Goal: Task Accomplishment & Management: Complete application form

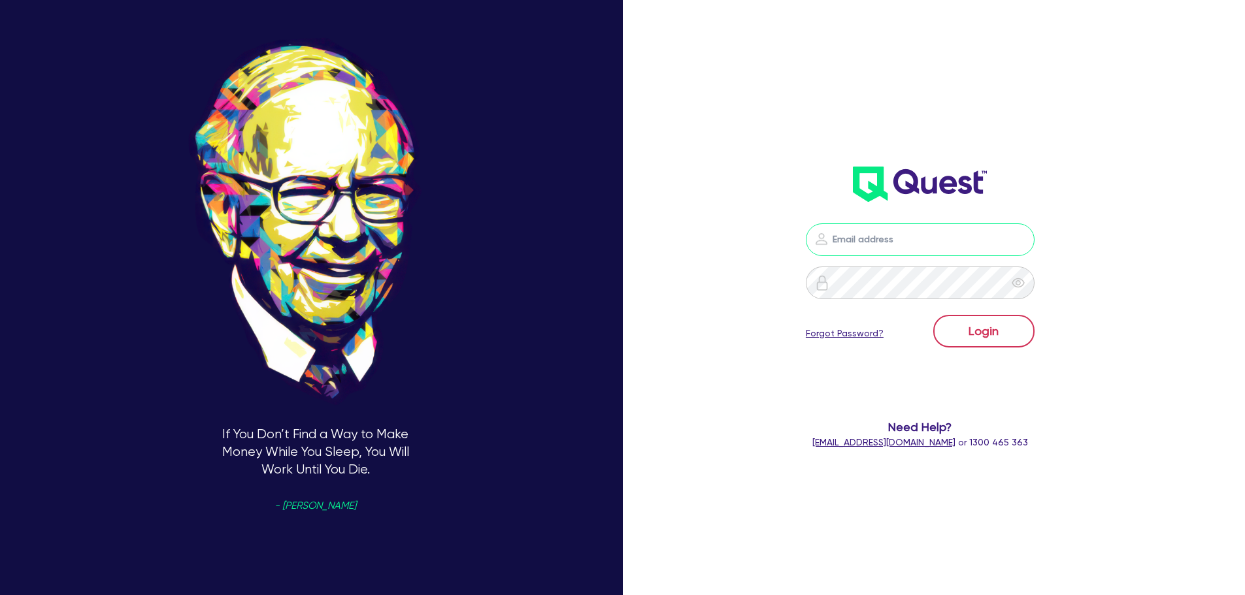
type input "[PERSON_NAME][EMAIL_ADDRESS][PERSON_NAME][DOMAIN_NAME]"
click at [998, 331] on button "Login" at bounding box center [983, 331] width 101 height 33
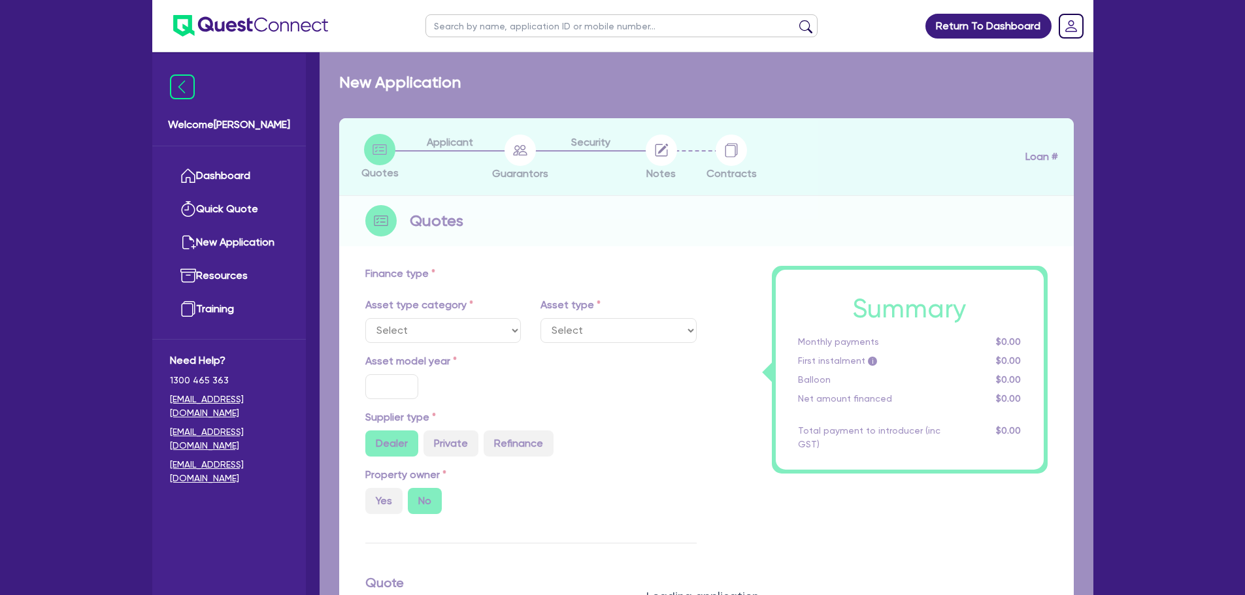
select select "PRIMARY_ASSETS"
type input "2025"
type input "24,790"
type input "10"
type input "2,479"
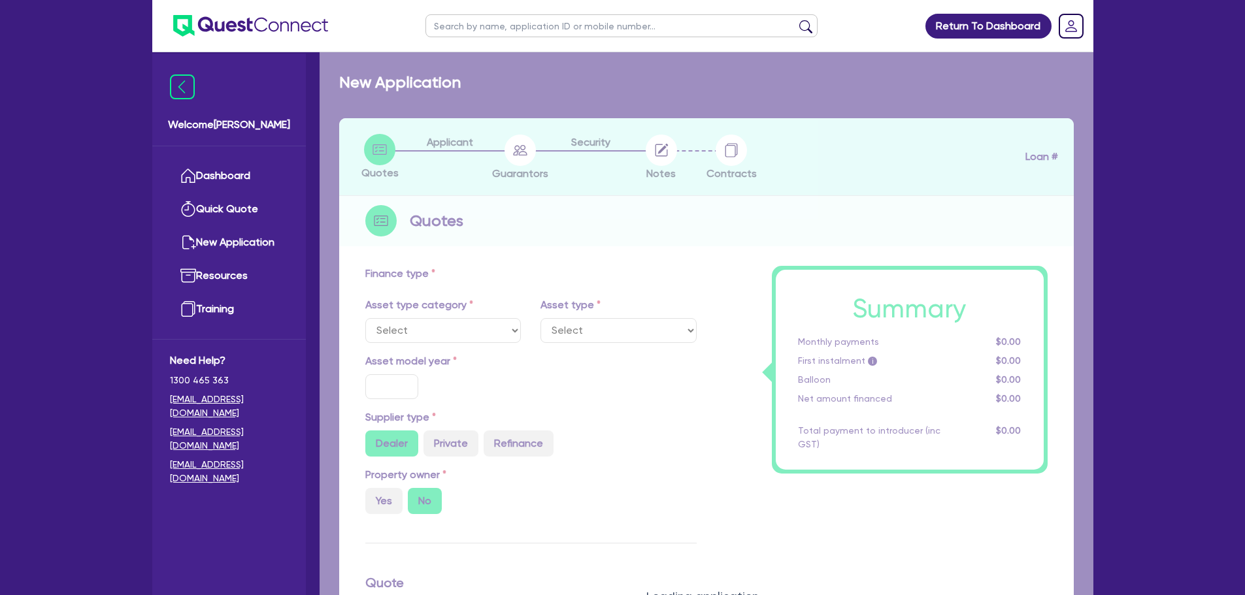
type input "17"
select select "TRAILERS"
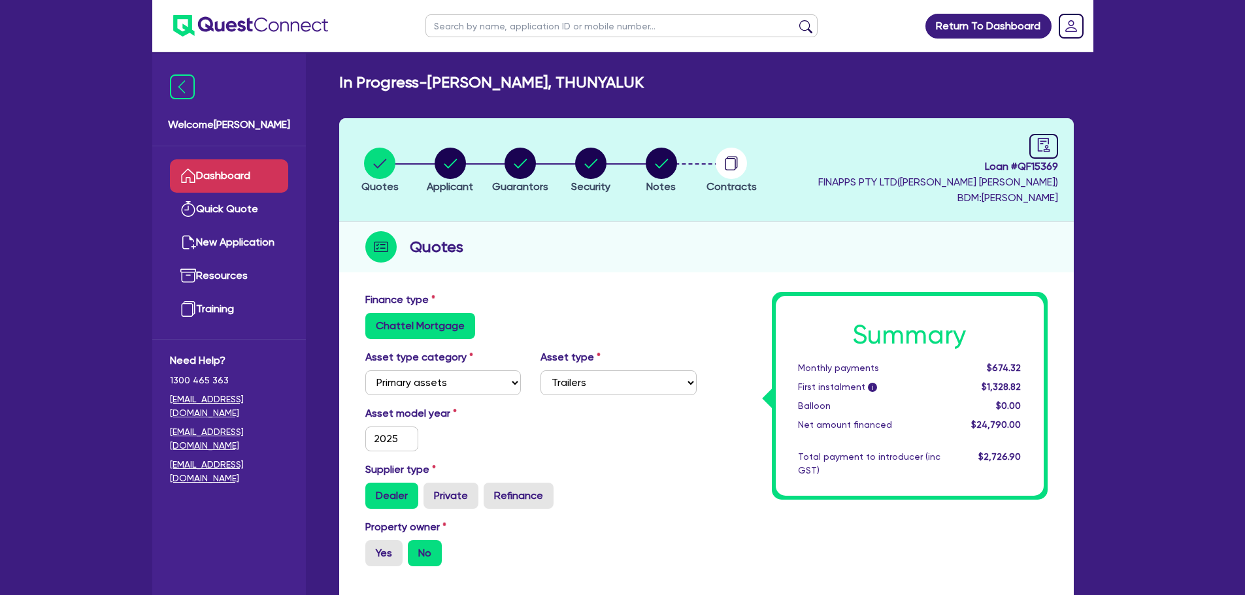
click at [259, 171] on link "Dashboard" at bounding box center [229, 175] width 118 height 33
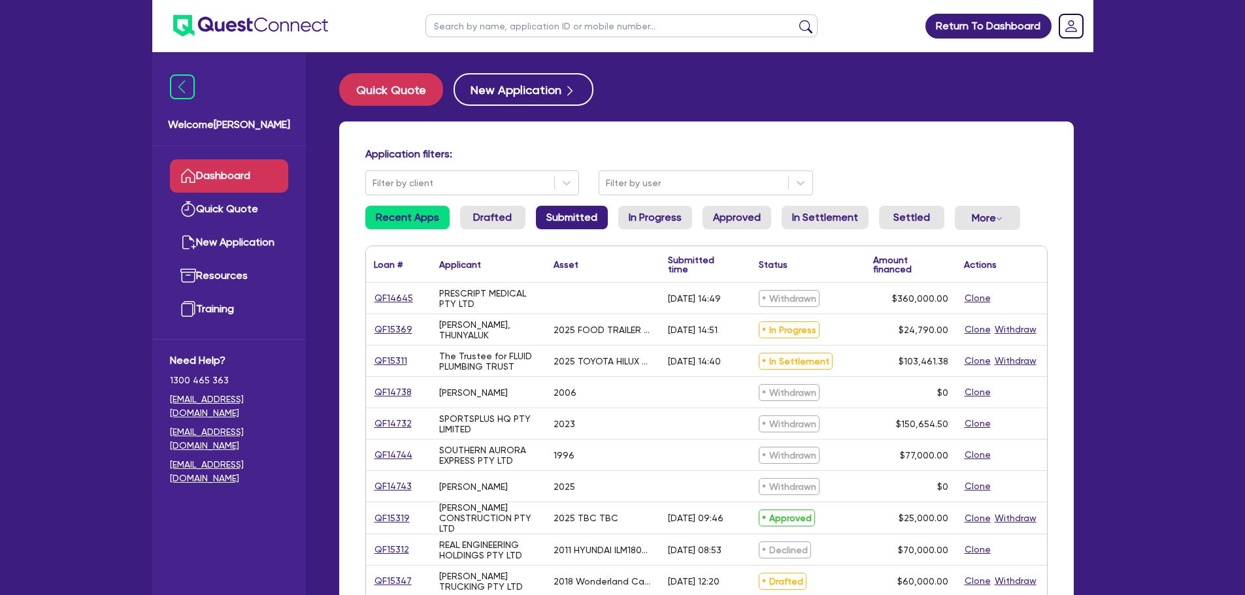
click at [598, 210] on link "Submitted" at bounding box center [572, 218] width 72 height 24
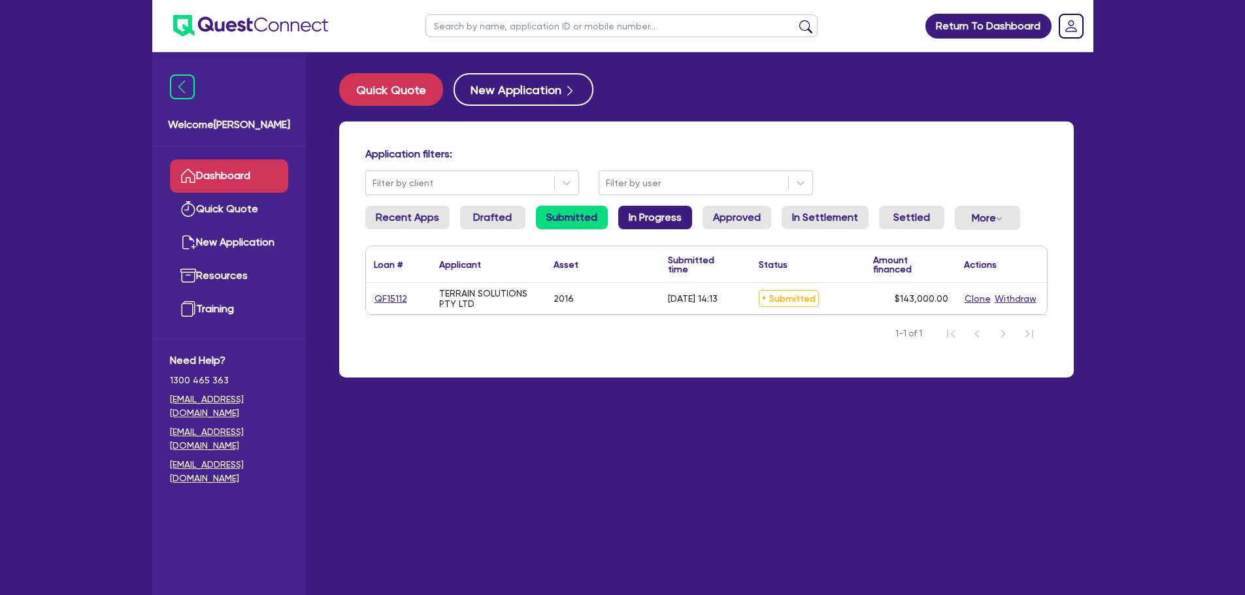
click at [636, 212] on link "In Progress" at bounding box center [655, 218] width 74 height 24
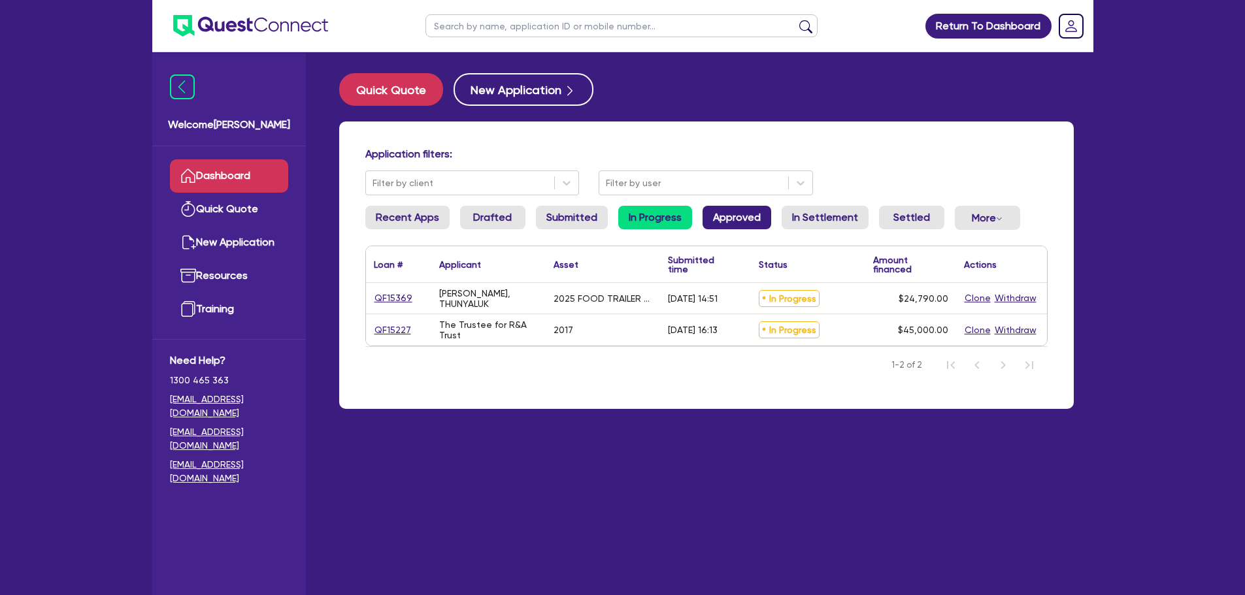
click at [718, 222] on link "Approved" at bounding box center [736, 218] width 69 height 24
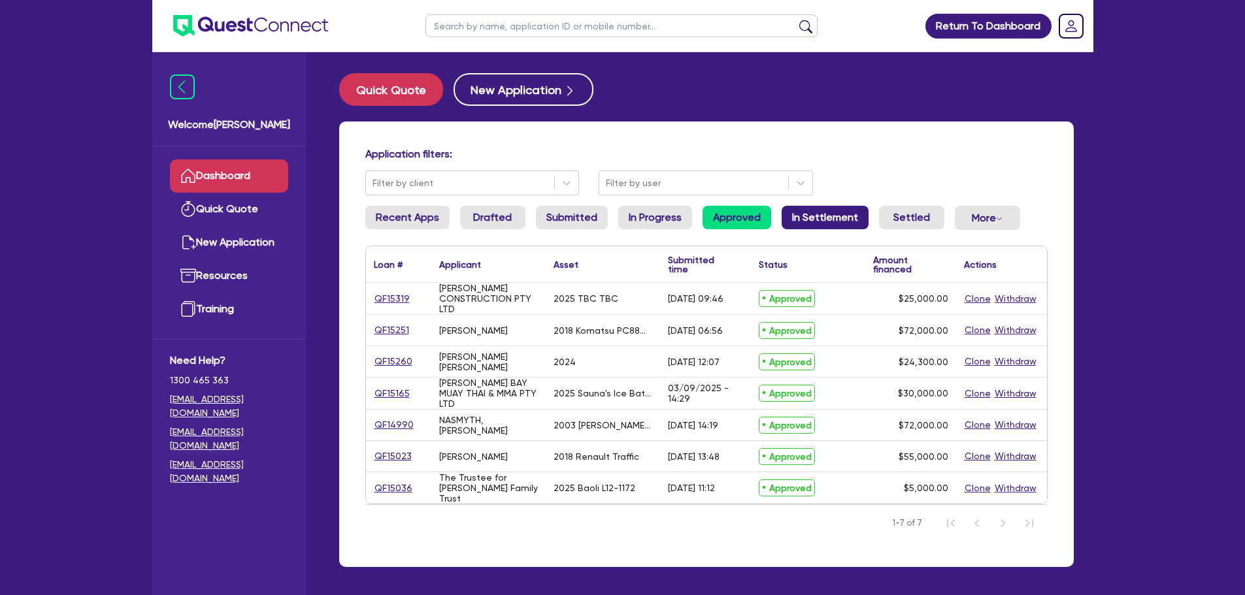
click at [812, 218] on link "In Settlement" at bounding box center [824, 218] width 87 height 24
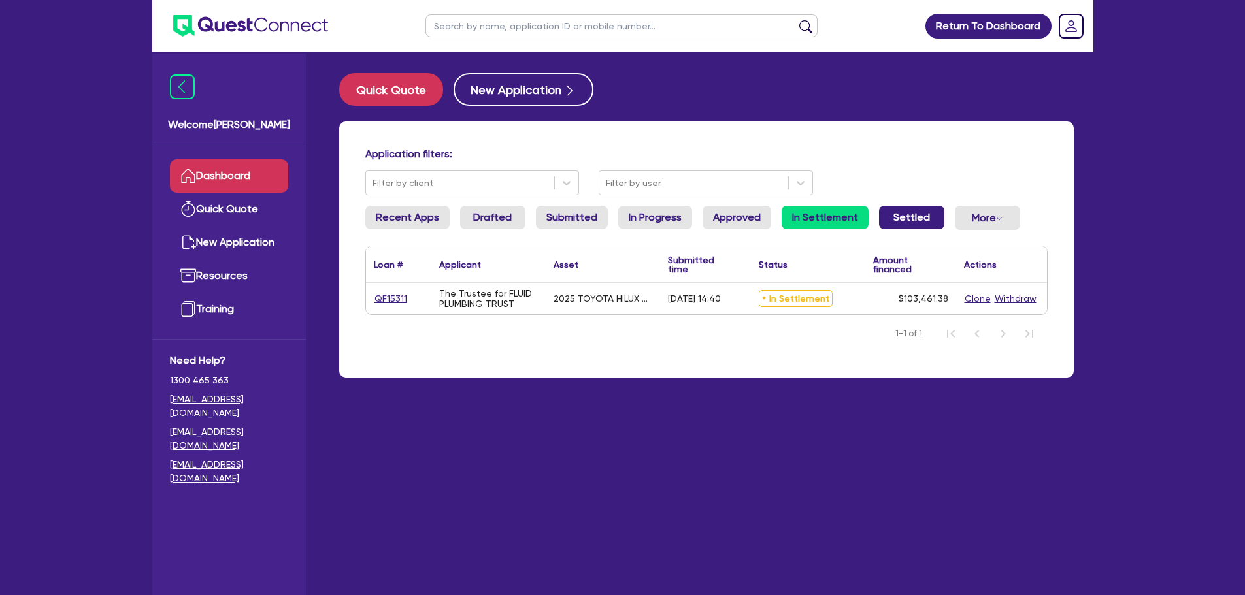
click at [917, 220] on link "Settled" at bounding box center [911, 218] width 65 height 24
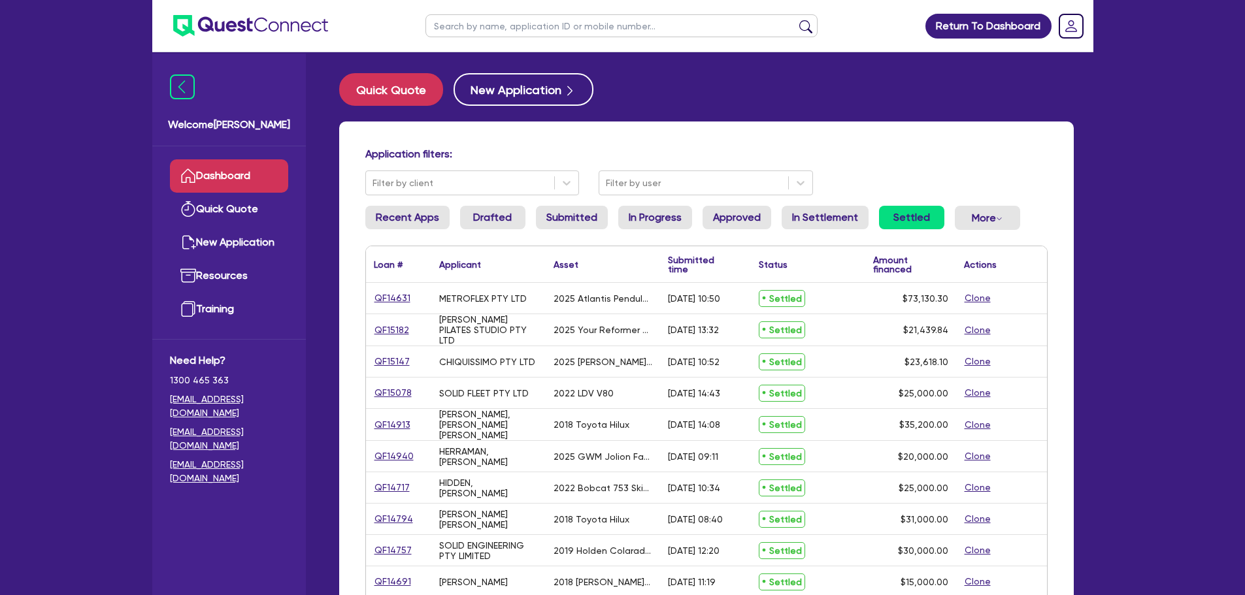
click at [531, 21] on input "text" at bounding box center [621, 25] width 392 height 23
type input "15372"
click at [795, 20] on button "submit" at bounding box center [805, 29] width 21 height 18
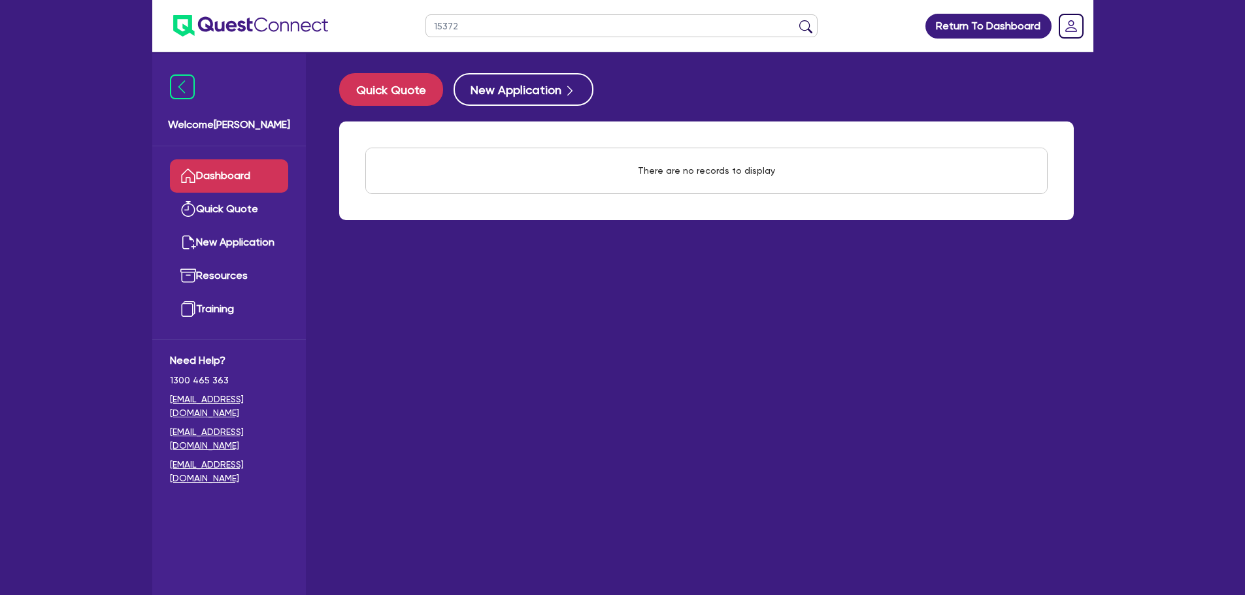
click at [223, 178] on link "Dashboard" at bounding box center [229, 175] width 118 height 33
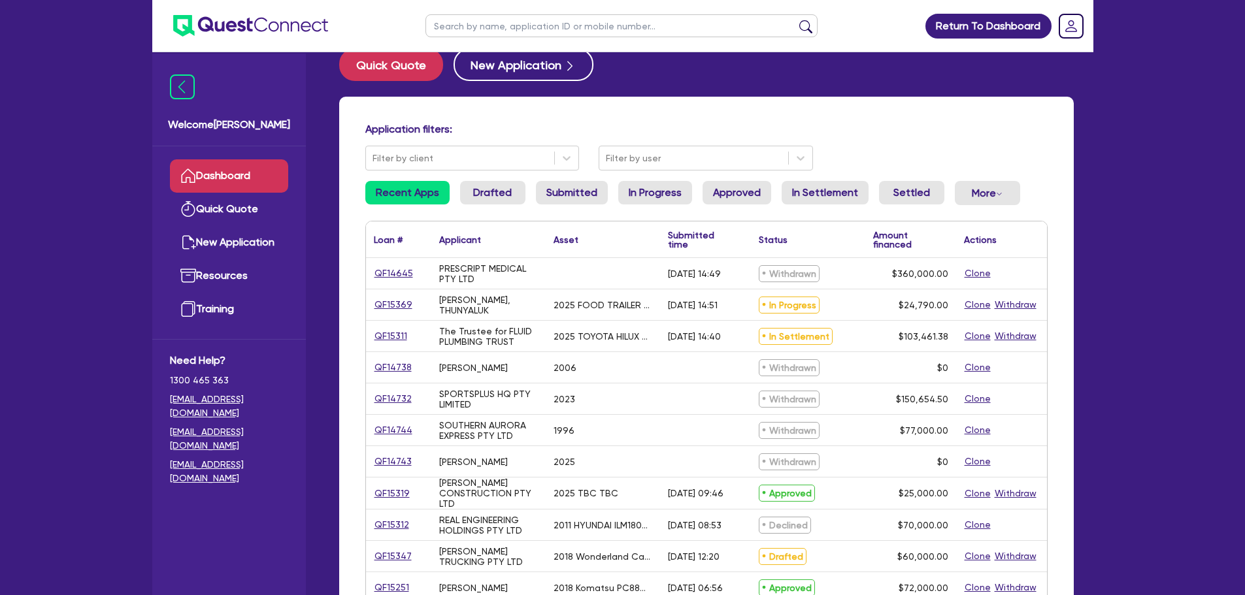
scroll to position [65, 0]
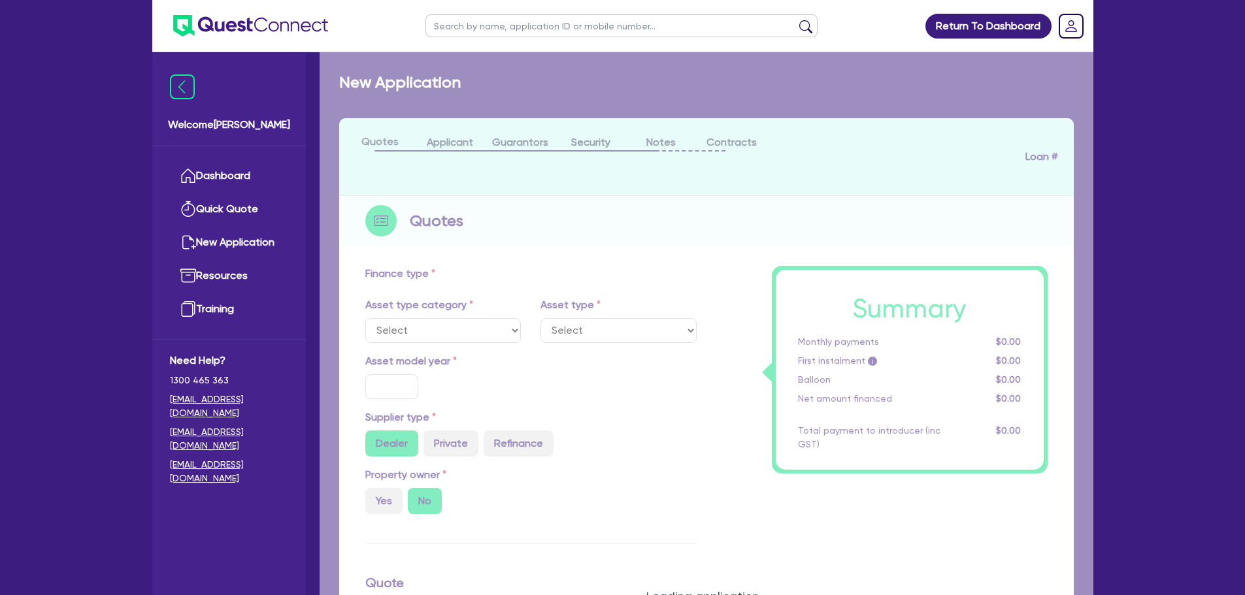
select select "PRIMARY_ASSETS"
type input "2025"
type input "24,790"
type input "10"
type input "2,479"
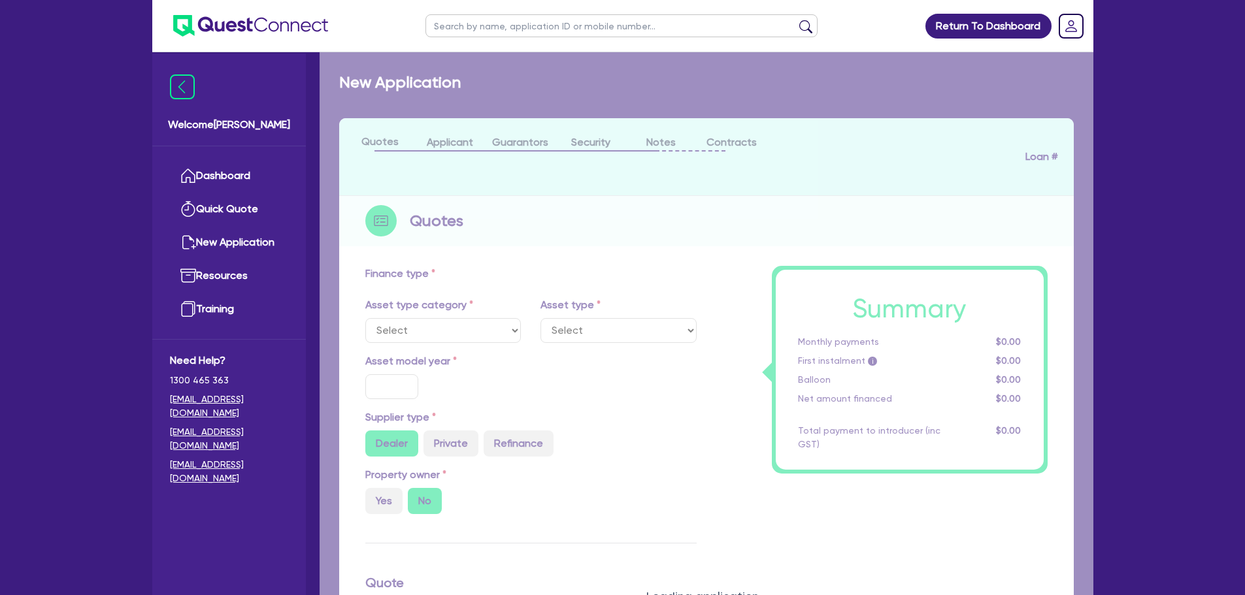
type input "17"
select select "TRAILERS"
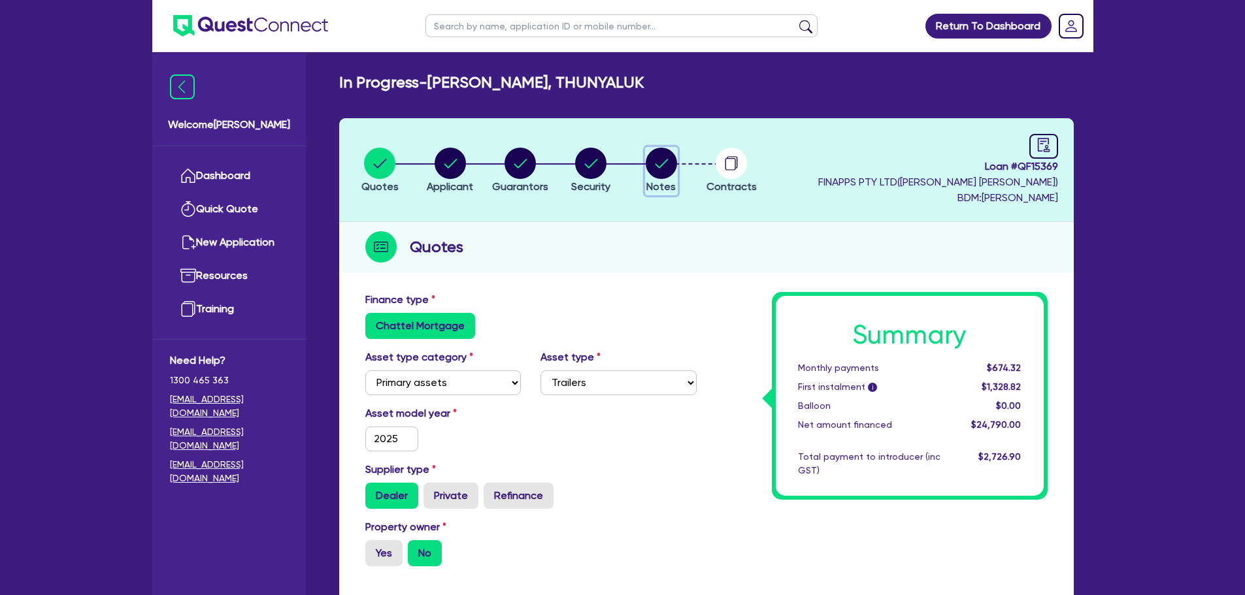
click at [668, 172] on circle "button" at bounding box center [661, 163] width 31 height 31
select select "Quest Finance - Own Book"
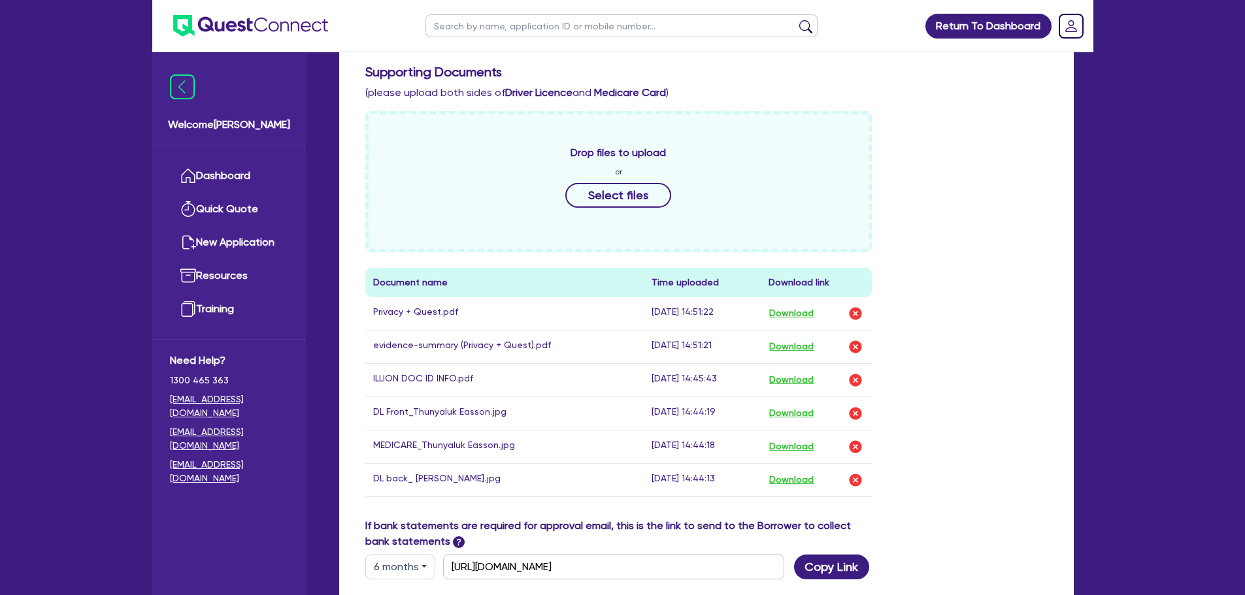
scroll to position [653, 0]
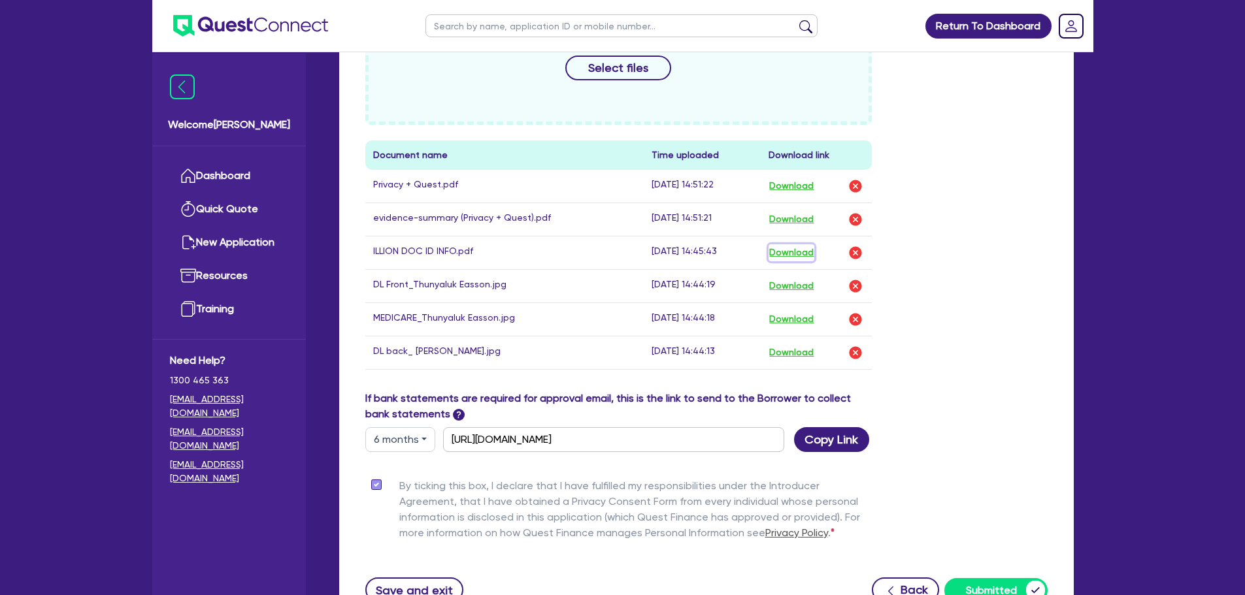
click at [799, 252] on button "Download" at bounding box center [791, 252] width 46 height 17
click at [808, 226] on button "Download" at bounding box center [791, 219] width 46 height 17
click at [224, 168] on link "Dashboard" at bounding box center [229, 175] width 118 height 33
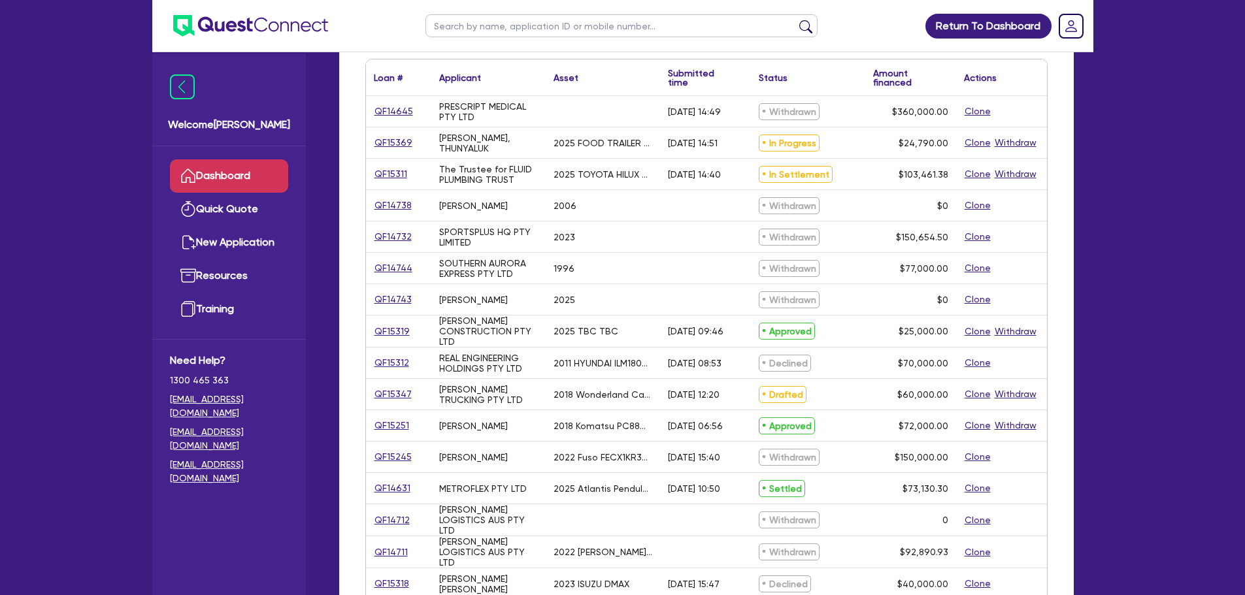
scroll to position [196, 0]
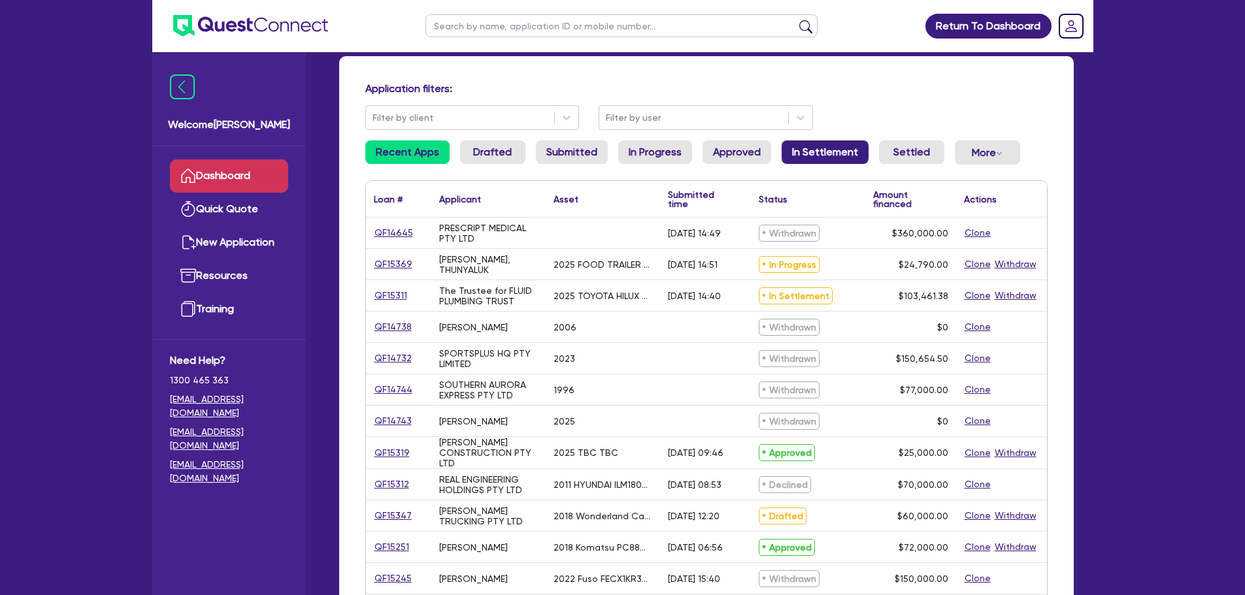
click at [830, 152] on link "In Settlement" at bounding box center [824, 152] width 87 height 24
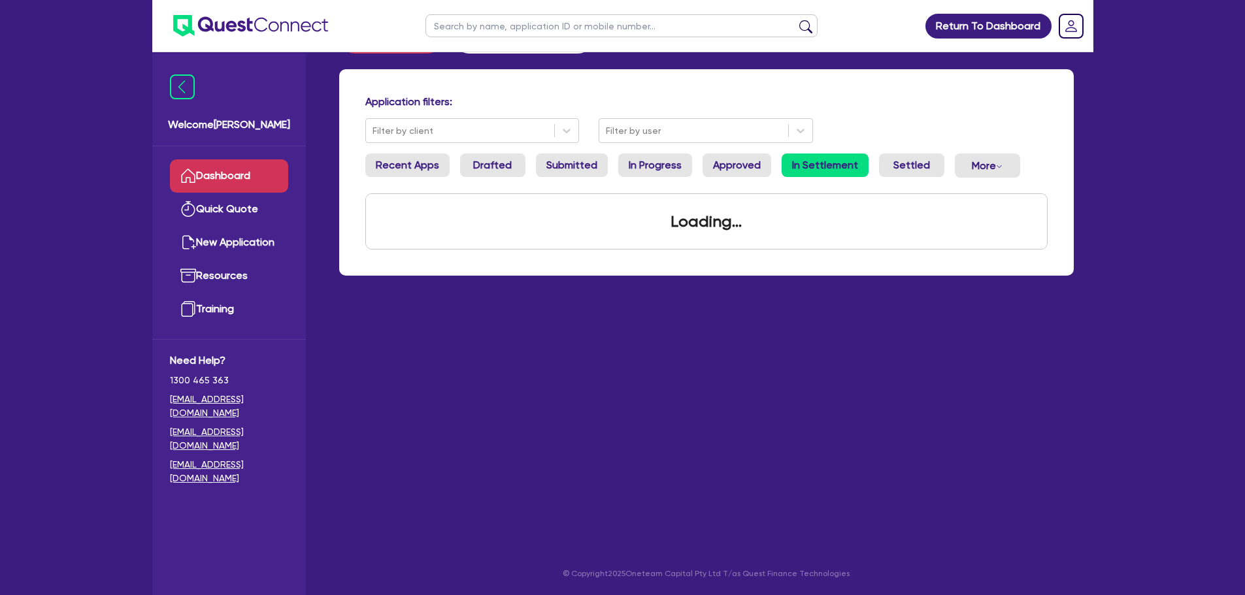
scroll to position [52, 0]
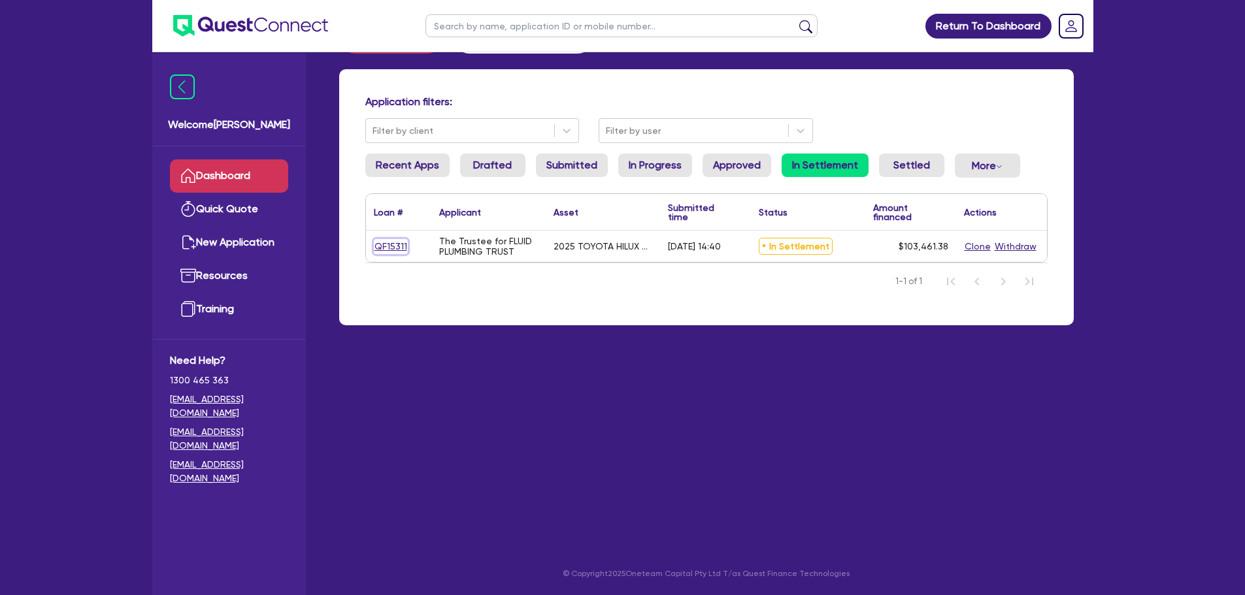
click at [391, 254] on link "QF15311" at bounding box center [391, 246] width 34 height 15
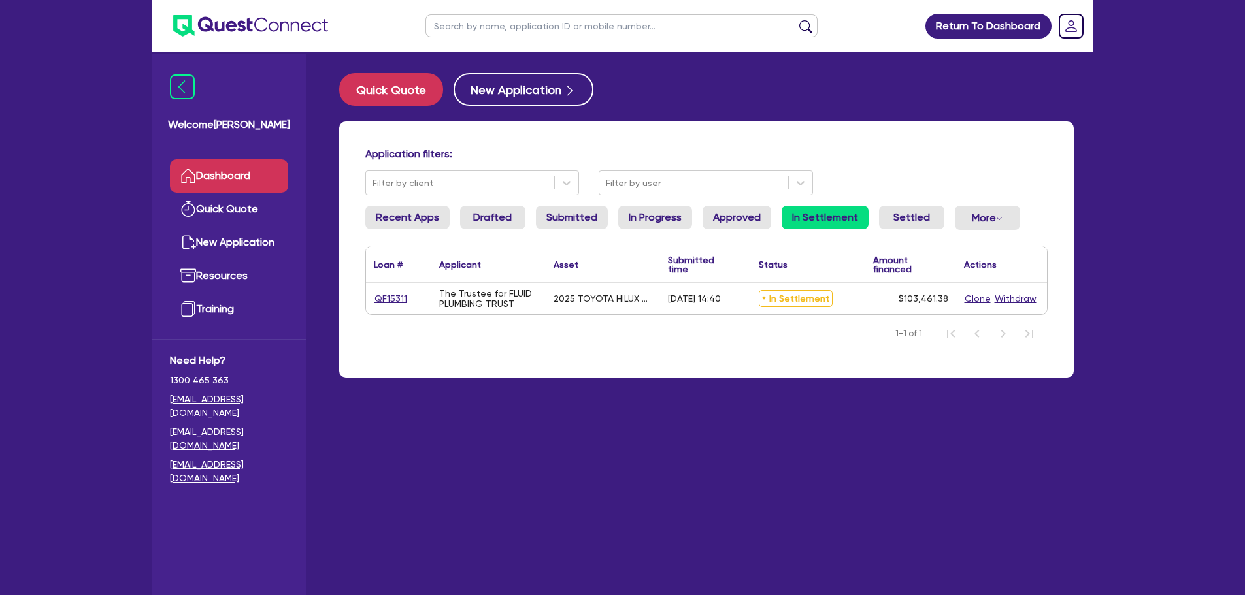
select select "CARS_AND_LIGHT_TRUCKS"
select select "PASSENGER_VEHICLES"
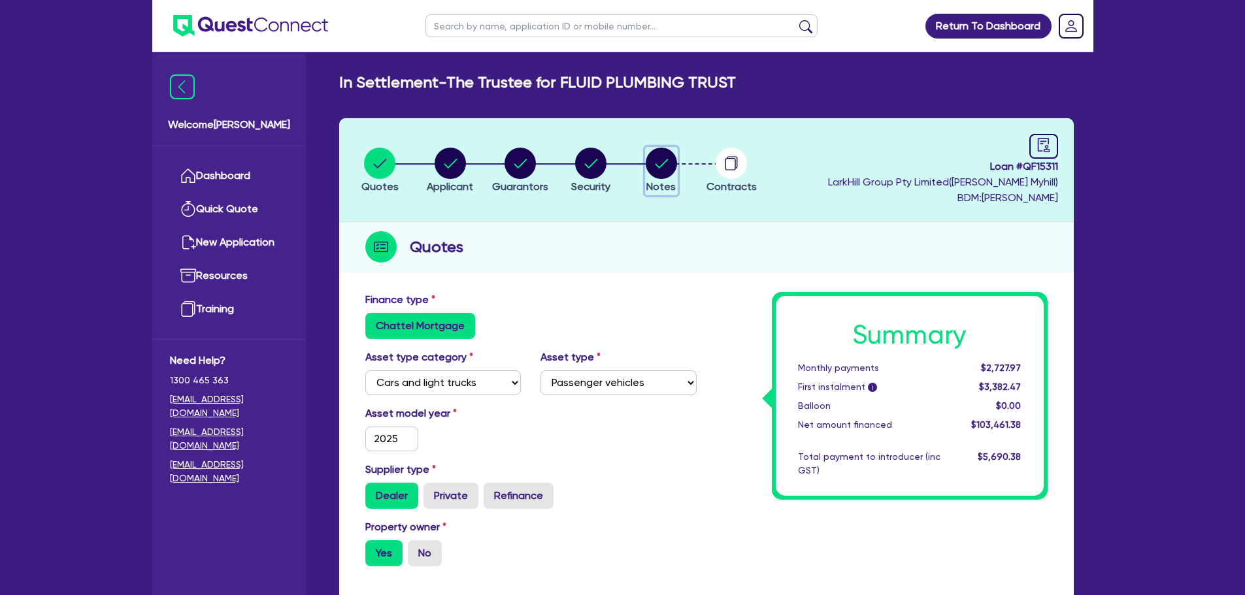
click at [666, 177] on circle "button" at bounding box center [661, 163] width 31 height 31
select select "Quest Finance - Own Book"
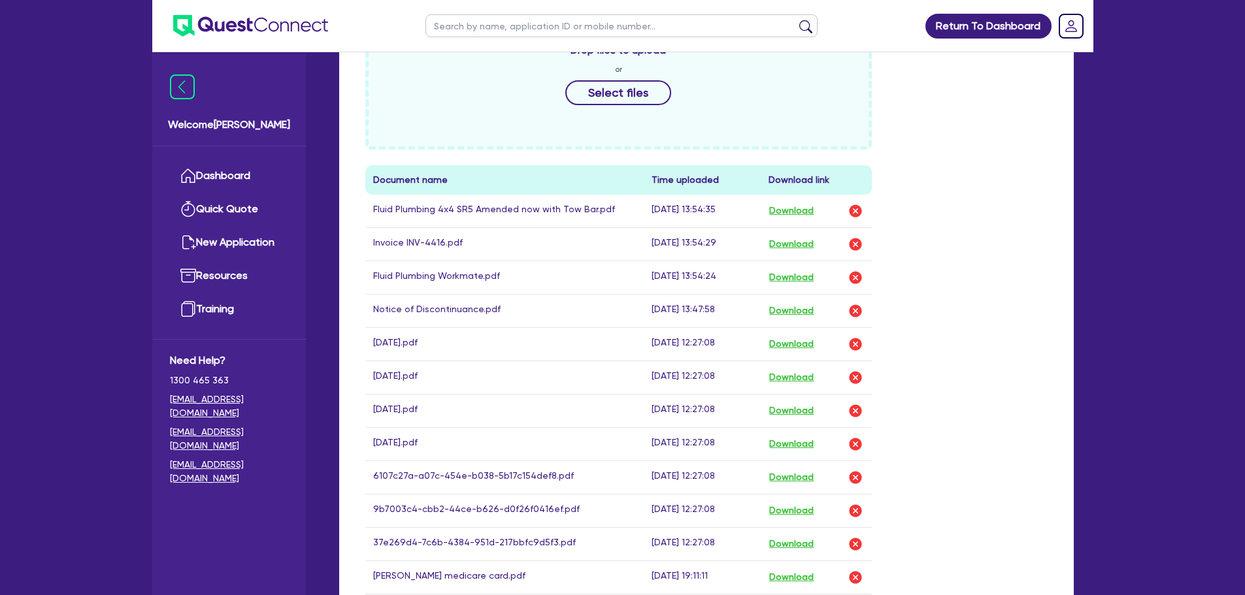
scroll to position [653, 0]
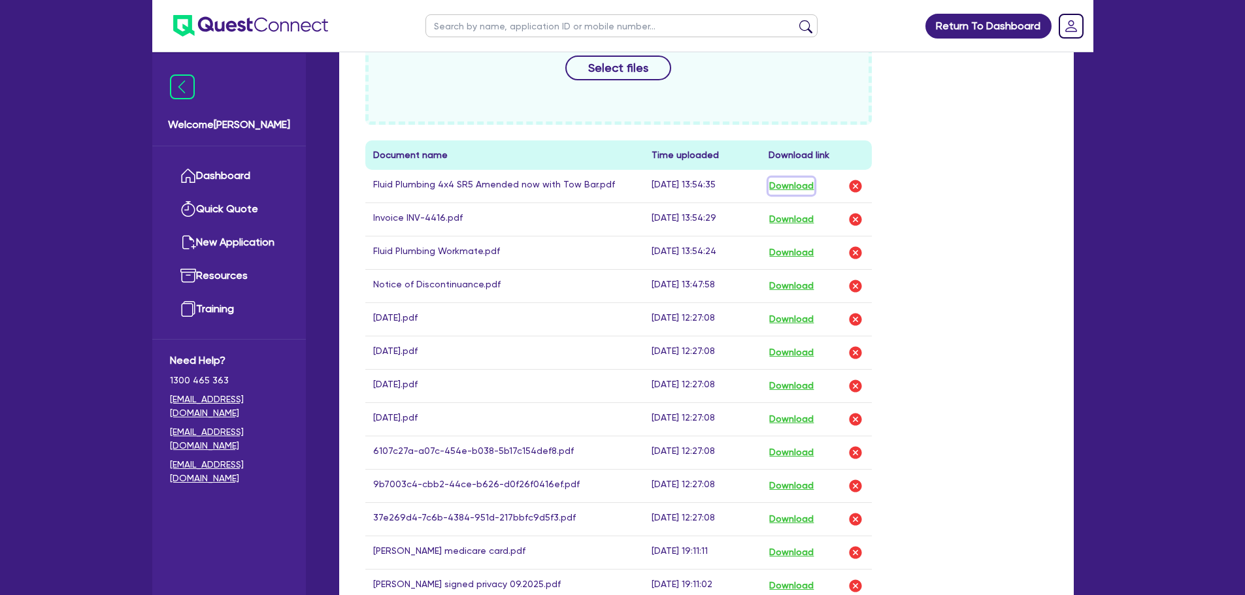
click at [801, 182] on button "Download" at bounding box center [791, 186] width 46 height 17
click at [776, 217] on button "Download" at bounding box center [791, 219] width 46 height 17
click at [797, 457] on button "Download" at bounding box center [791, 452] width 46 height 17
click at [804, 484] on button "Download" at bounding box center [791, 486] width 46 height 17
click at [806, 254] on button "Download" at bounding box center [791, 252] width 46 height 17
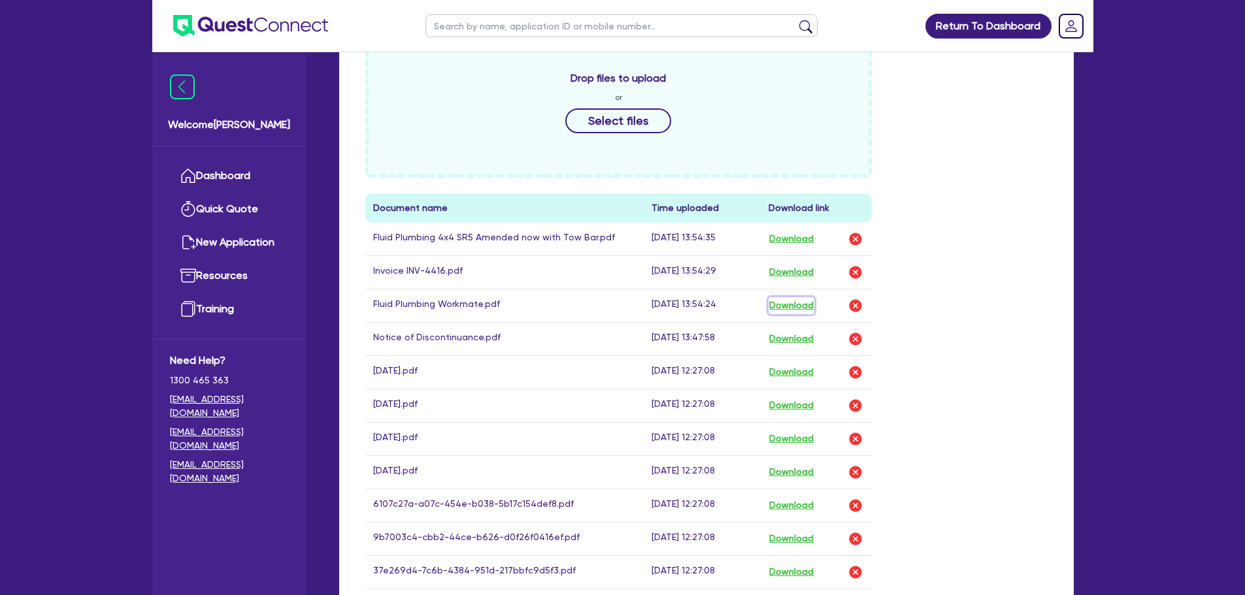
scroll to position [457, 0]
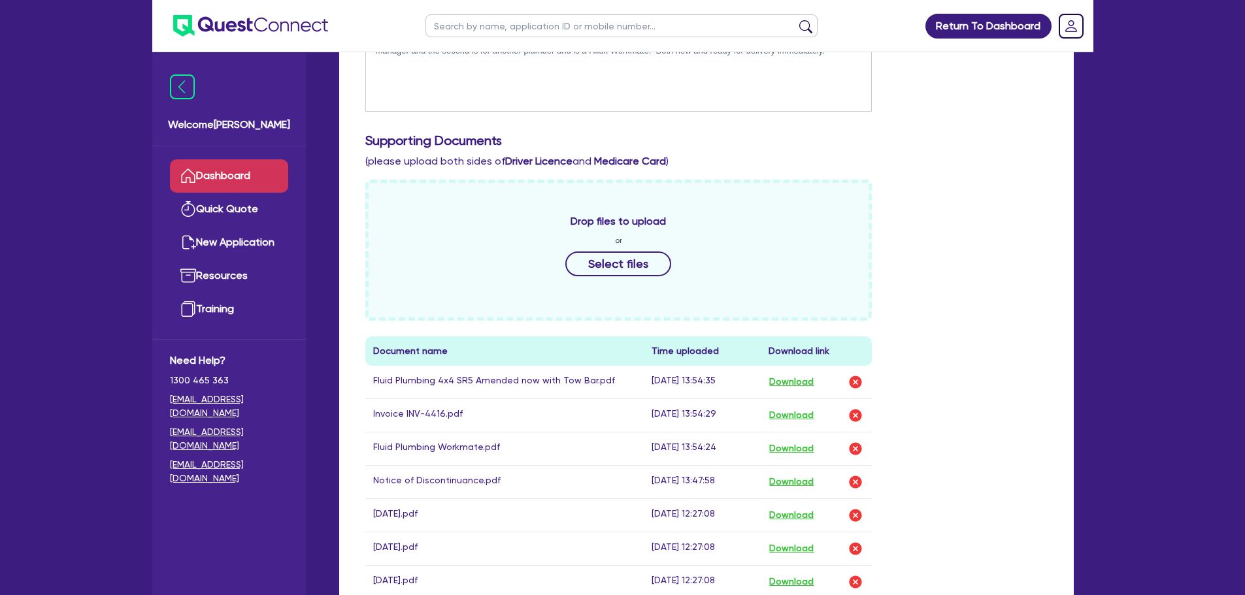
click at [254, 173] on link "Dashboard" at bounding box center [229, 175] width 118 height 33
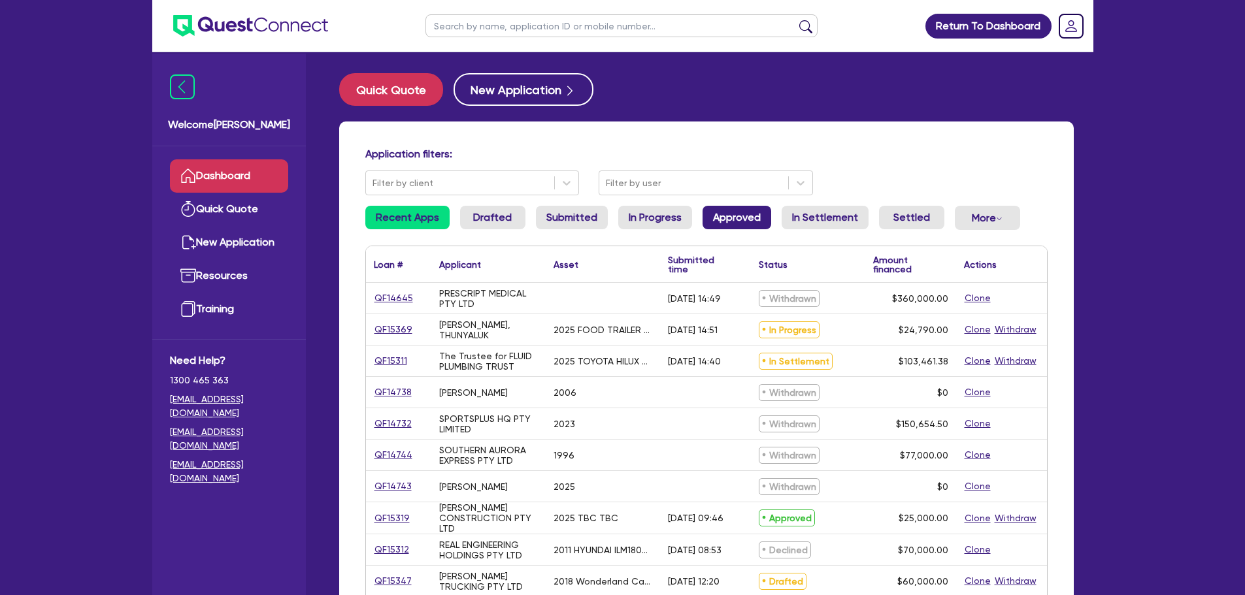
click at [733, 210] on link "Approved" at bounding box center [736, 218] width 69 height 24
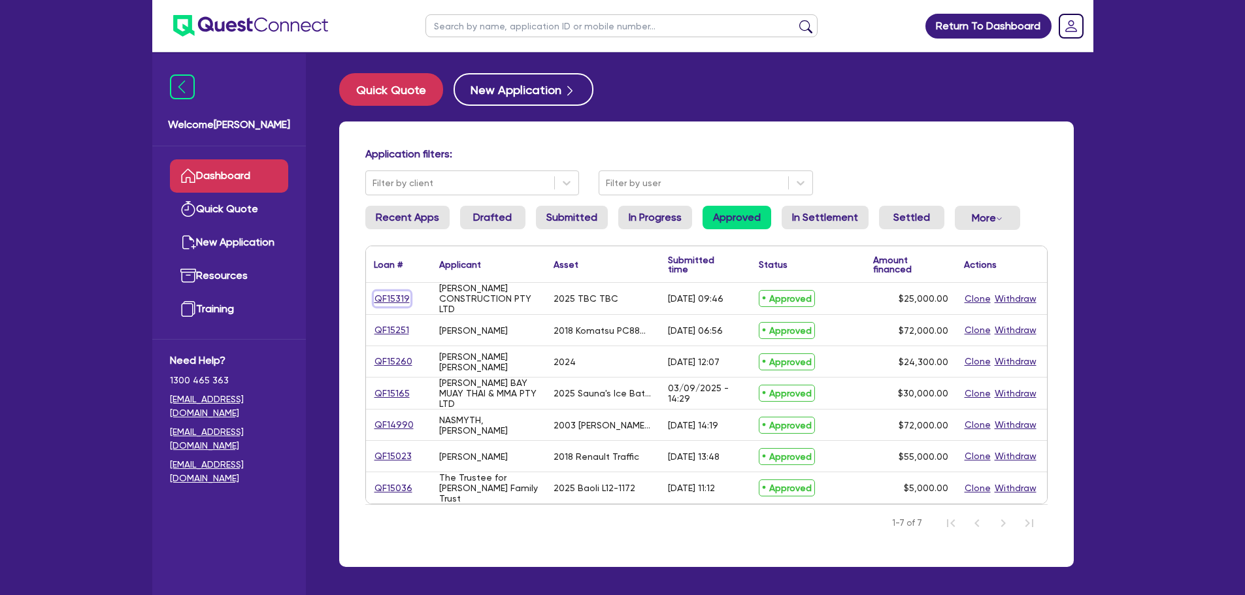
click at [400, 297] on link "QF15319" at bounding box center [392, 298] width 37 height 15
select select "PRIMARY_ASSETS"
select select "TRAILERS"
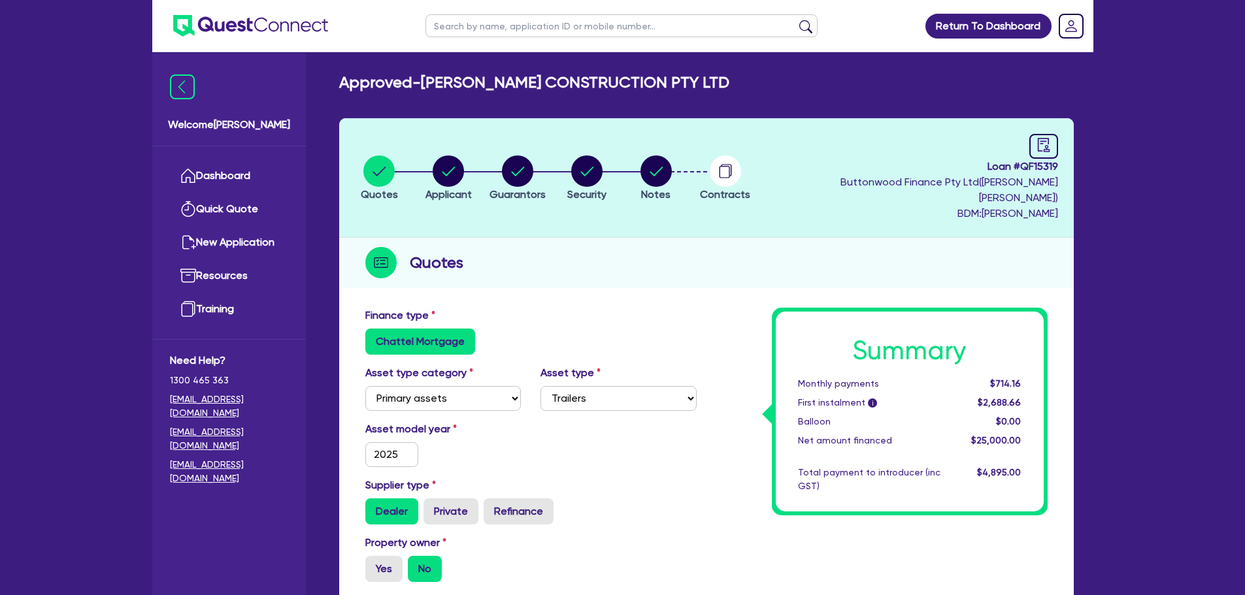
click at [406, 172] on li "Quotes" at bounding box center [379, 178] width 69 height 46
click at [380, 171] on circle "button" at bounding box center [378, 170] width 31 height 31
click at [269, 174] on link "Dashboard" at bounding box center [229, 175] width 118 height 33
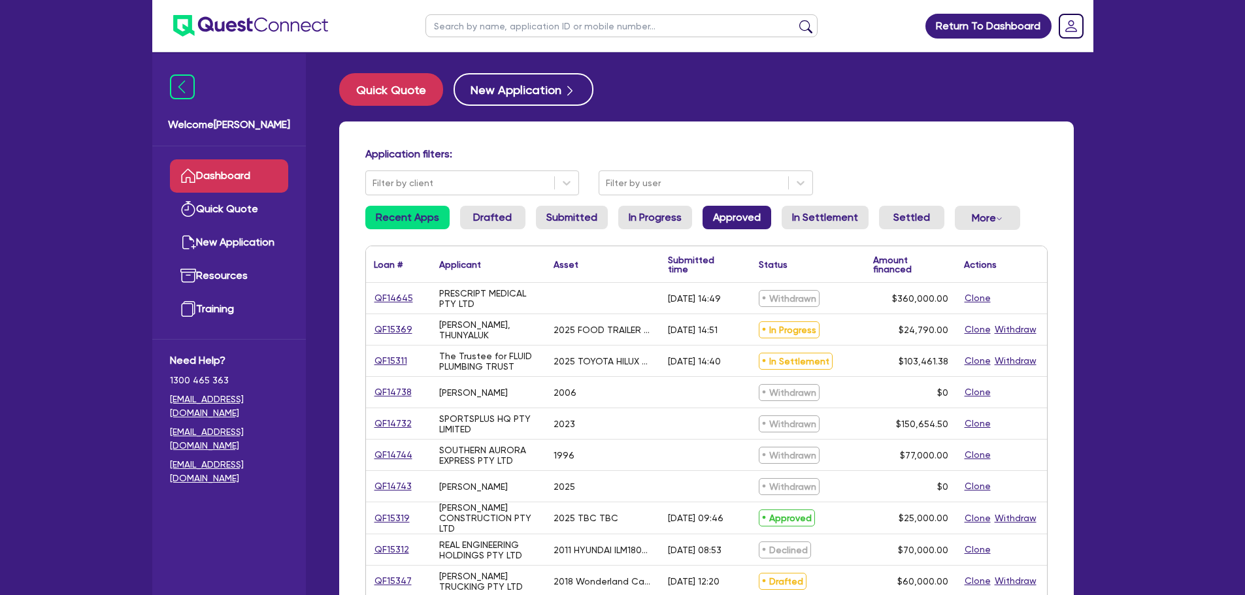
click at [761, 216] on link "Approved" at bounding box center [736, 218] width 69 height 24
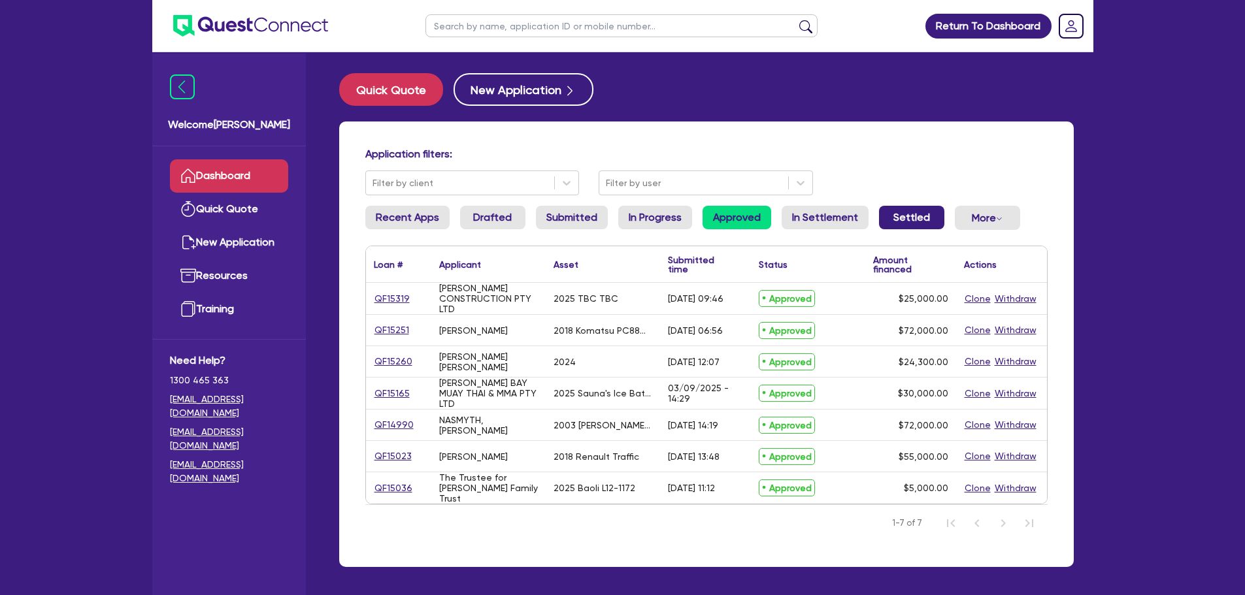
click at [906, 214] on link "Settled" at bounding box center [911, 218] width 65 height 24
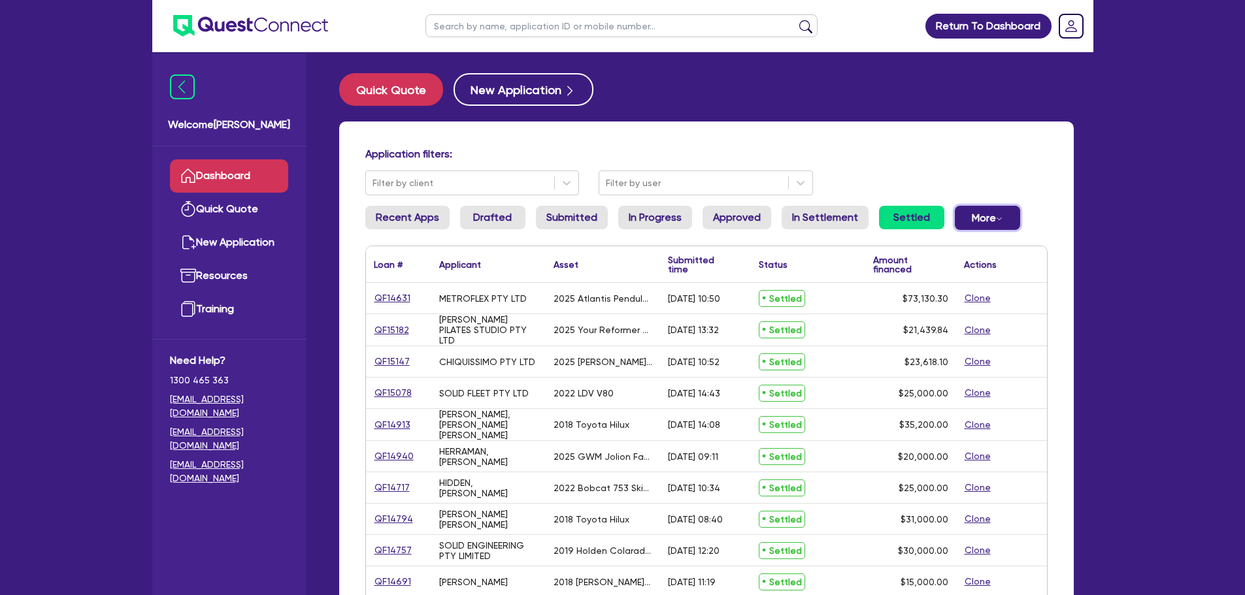
click at [983, 215] on button "More Withdrawn Declined" at bounding box center [987, 218] width 65 height 24
click at [932, 237] on link "Withdrawn" at bounding box center [966, 247] width 98 height 24
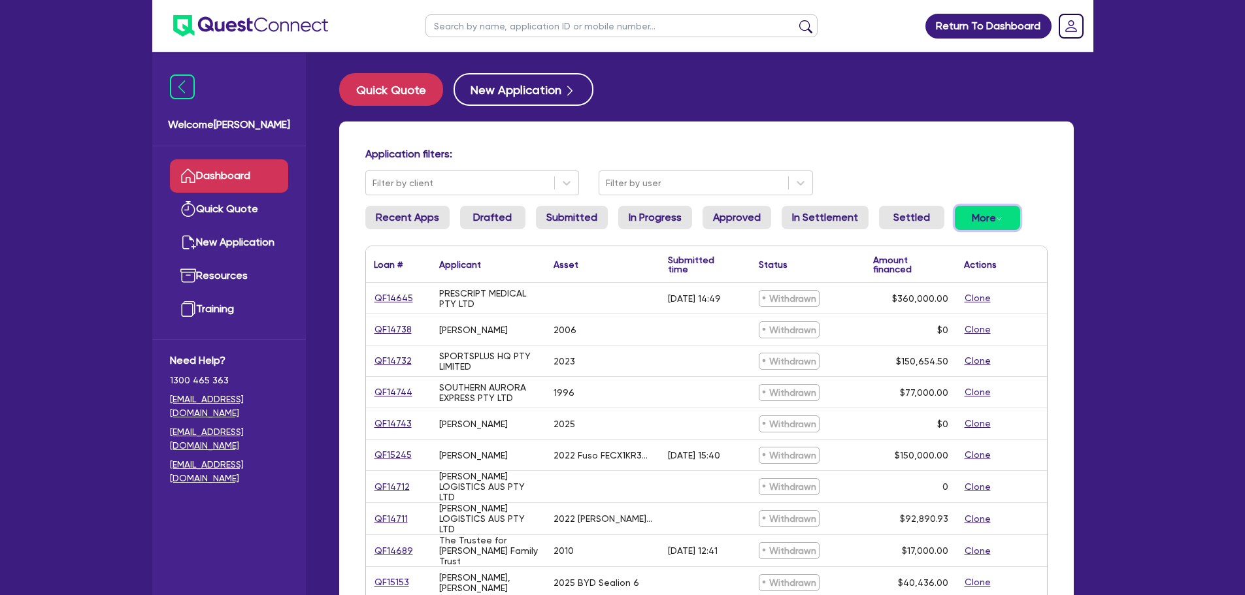
click at [977, 218] on button "More Withdrawn Declined" at bounding box center [987, 218] width 65 height 24
click at [976, 264] on link "Declined" at bounding box center [966, 271] width 98 height 24
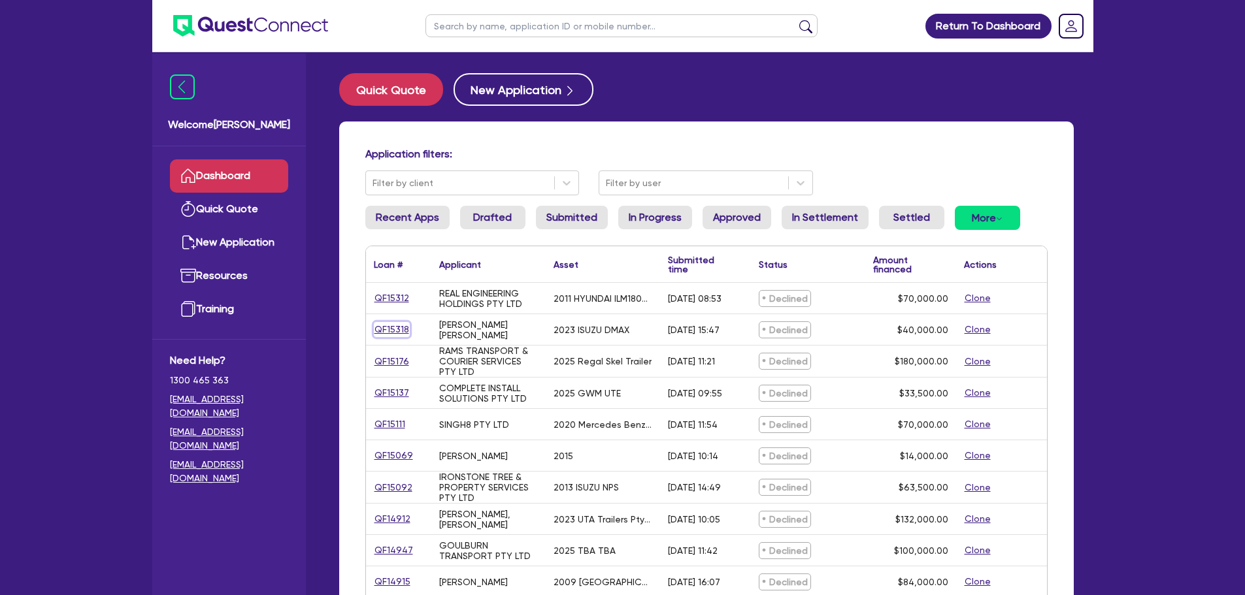
click at [385, 335] on link "QF15318" at bounding box center [392, 329] width 36 height 15
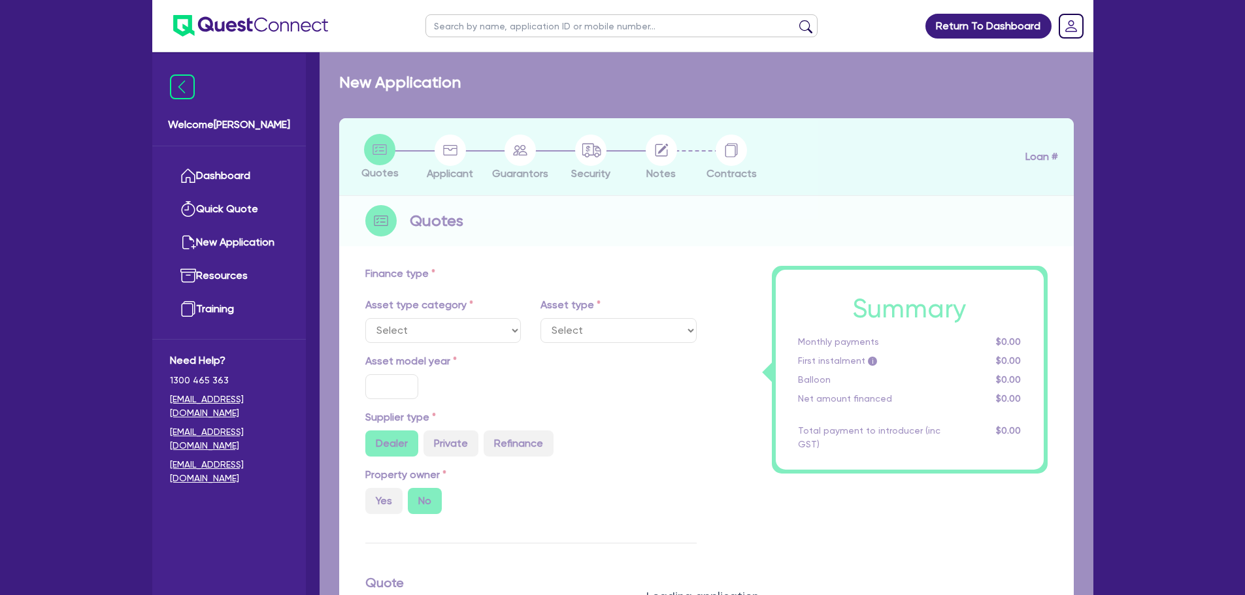
select select "CARS_AND_LIGHT_TRUCKS"
type input "2023"
radio input "false"
radio input "true"
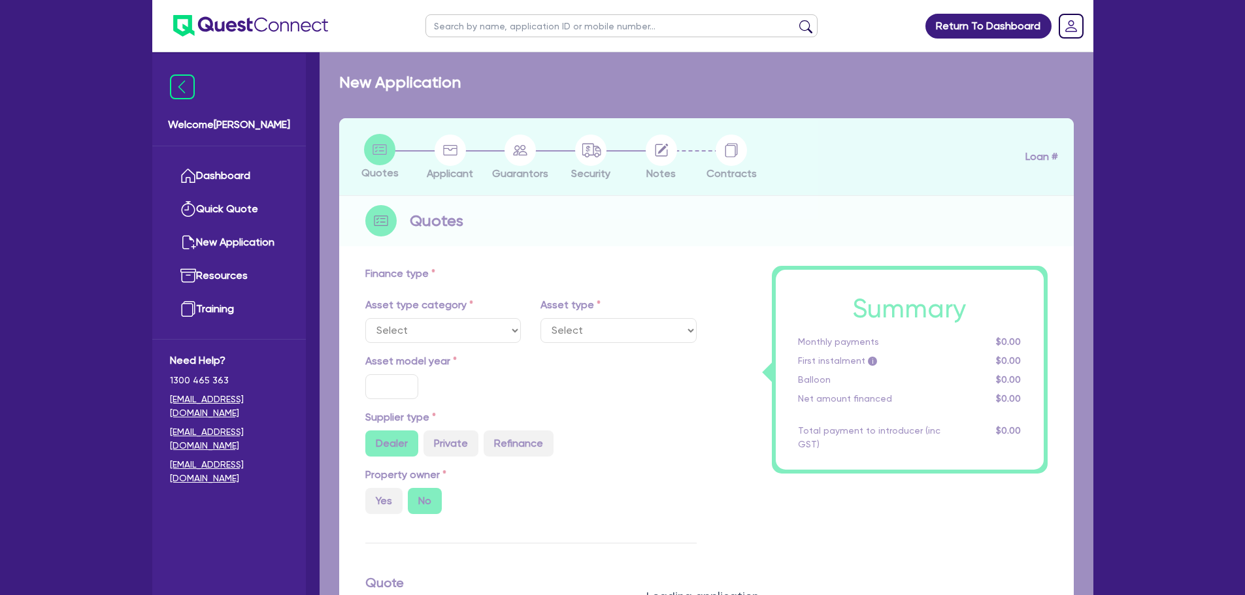
type input "40,000"
type input "13"
type input "5,200"
type input "17.95"
type input "990"
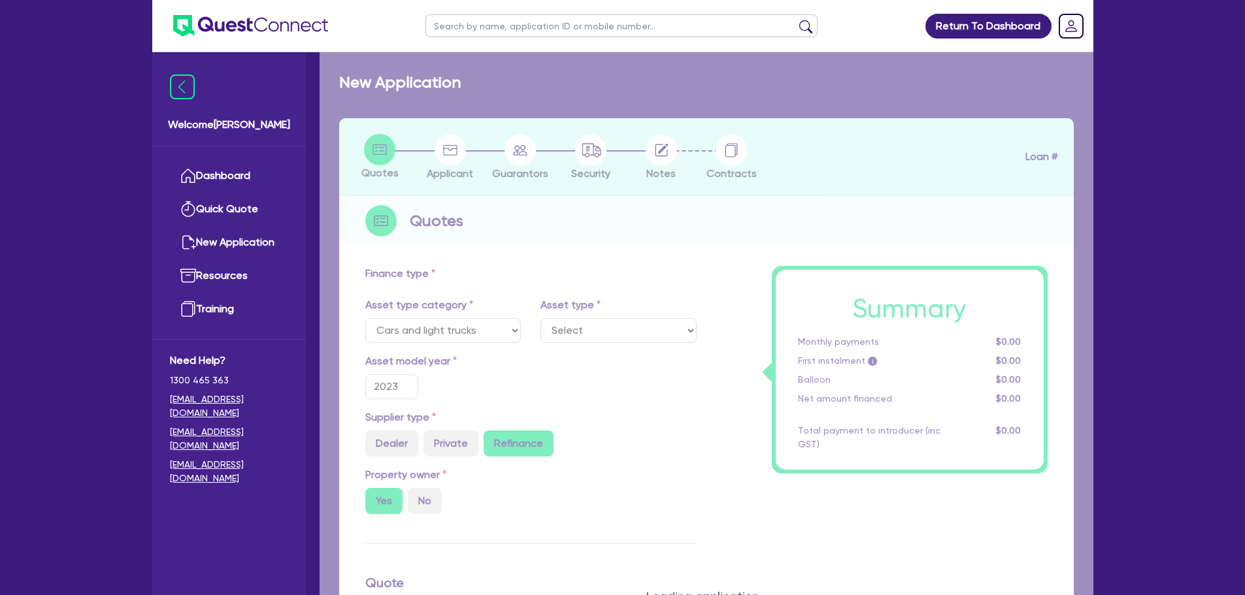
select select "PASSENGER_VEHICLES"
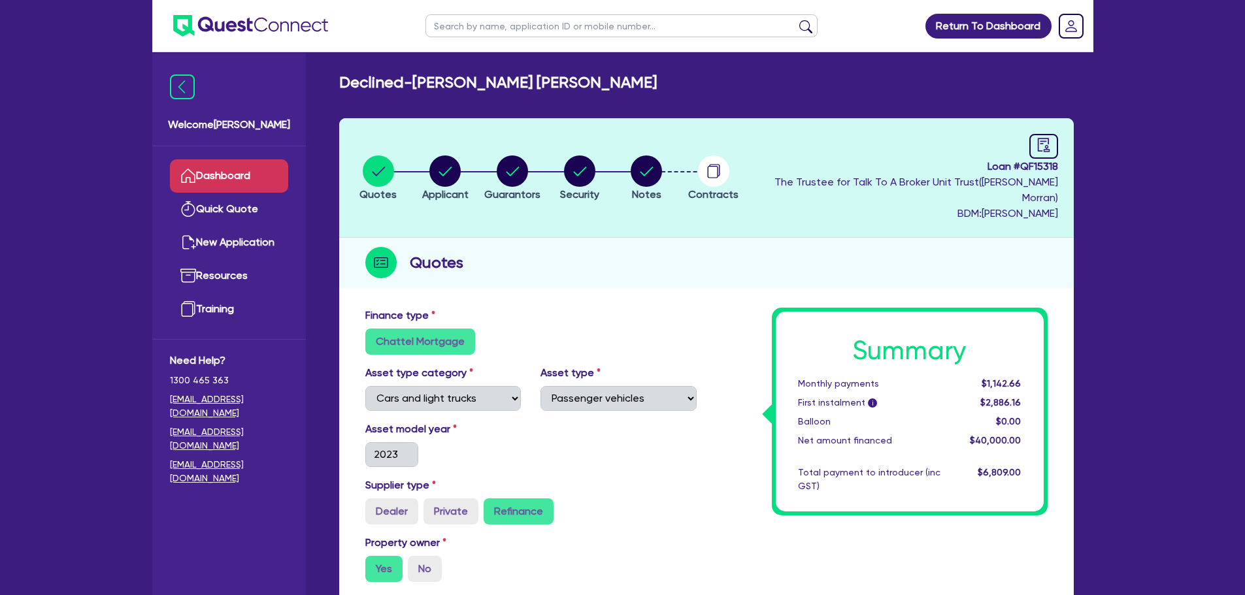
click at [257, 180] on link "Dashboard" at bounding box center [229, 175] width 118 height 33
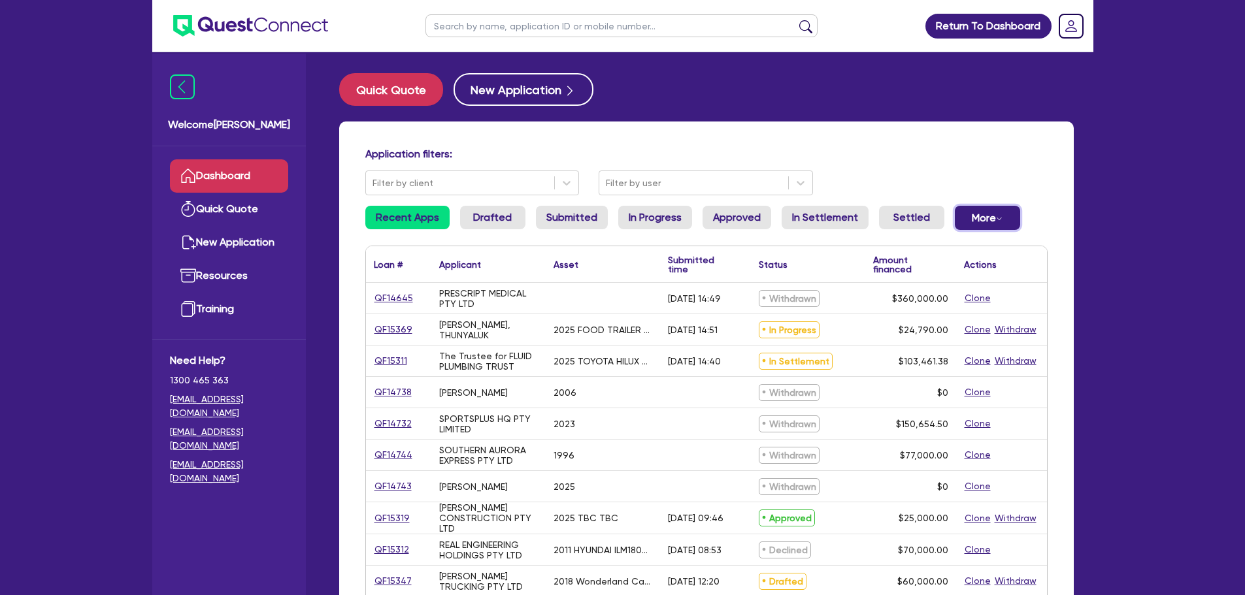
click at [998, 225] on button "More Withdrawn Declined" at bounding box center [987, 218] width 65 height 24
click at [975, 259] on link "Declined" at bounding box center [966, 271] width 98 height 24
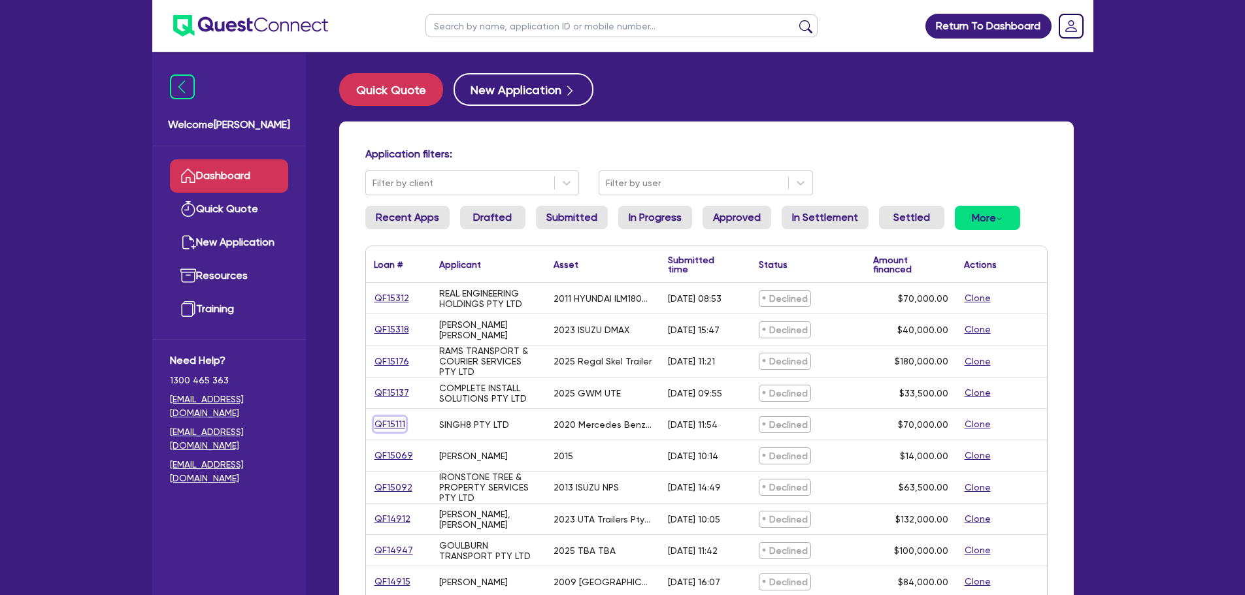
click at [391, 423] on link "QF15111" at bounding box center [390, 424] width 32 height 15
select select "PRIMARY_ASSETS"
select select "HEAVY_TRUCKS"
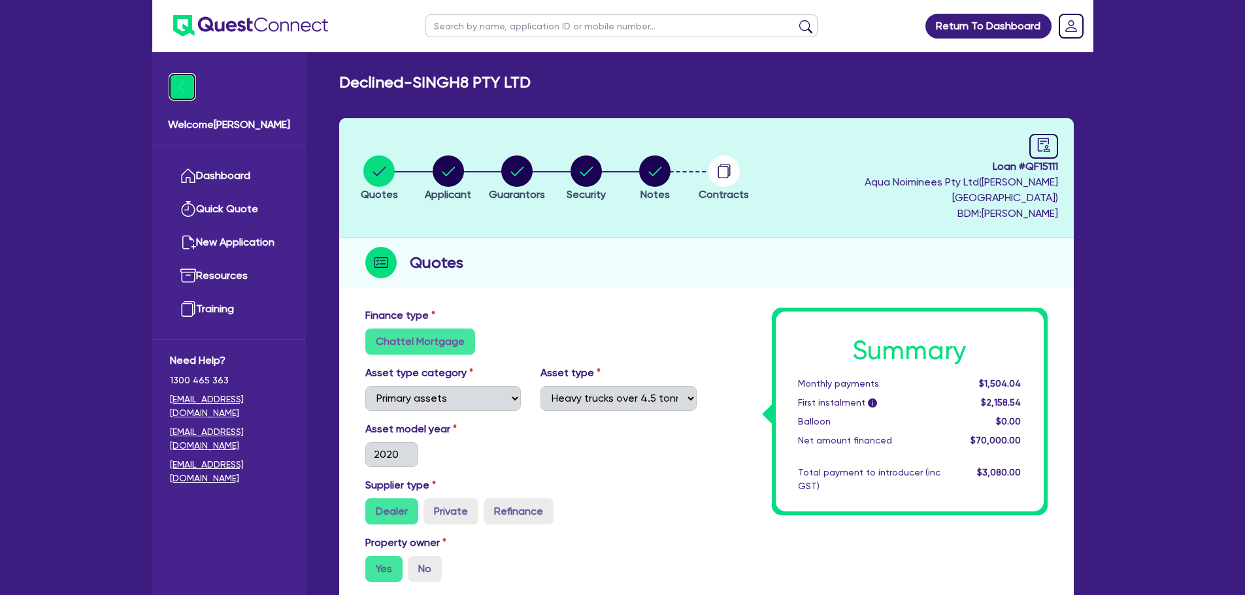
click at [174, 80] on img at bounding box center [182, 86] width 25 height 25
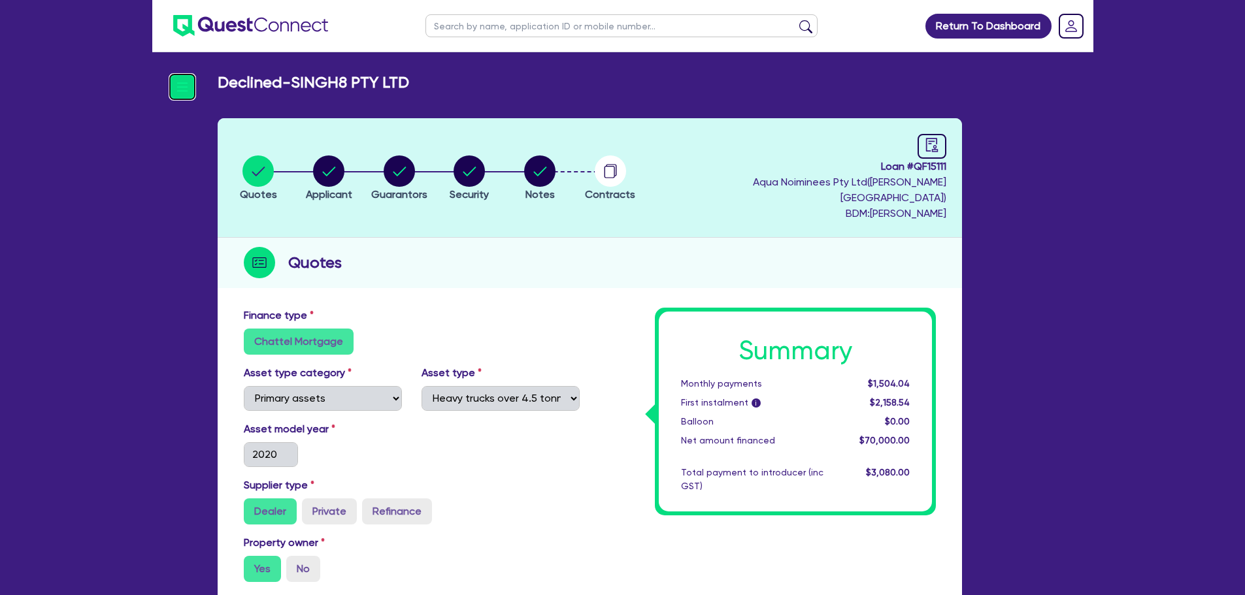
click at [180, 79] on img at bounding box center [182, 86] width 25 height 25
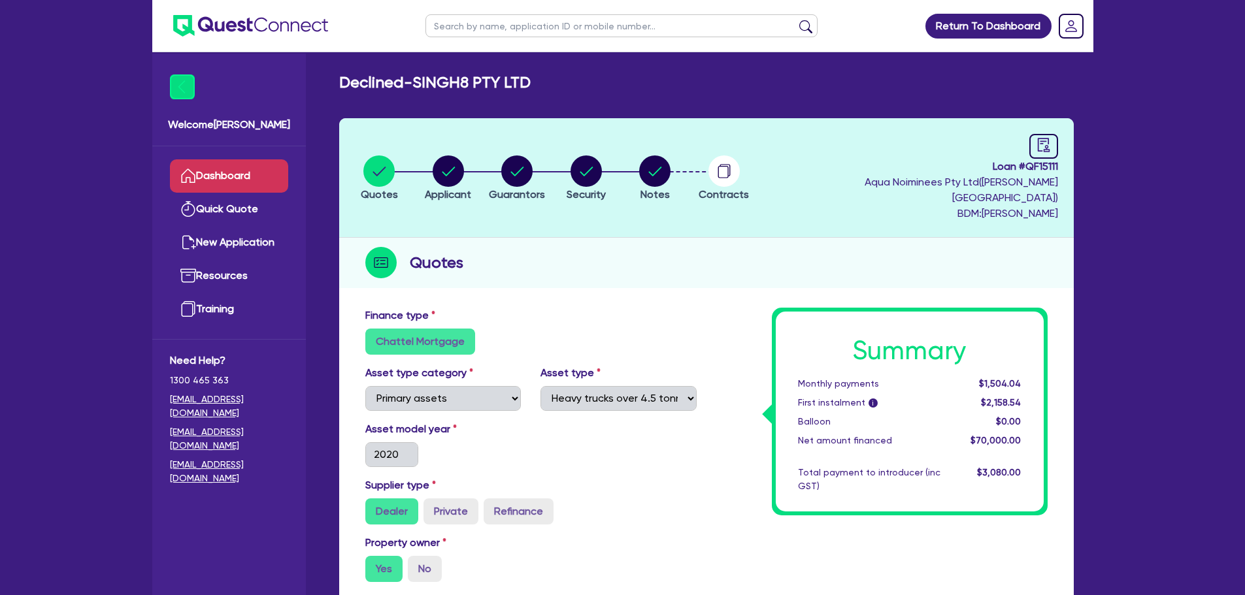
click at [218, 169] on link "Dashboard" at bounding box center [229, 175] width 118 height 33
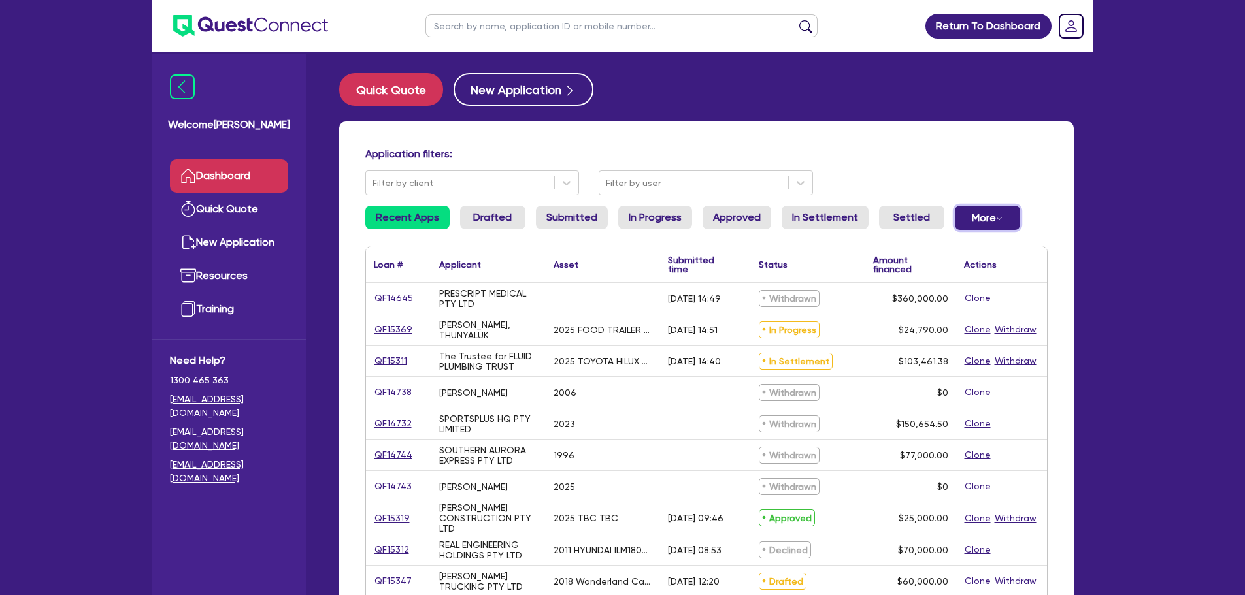
click at [1003, 223] on button "More Withdrawn Declined" at bounding box center [987, 218] width 65 height 24
click at [838, 227] on link "In Settlement" at bounding box center [824, 218] width 87 height 24
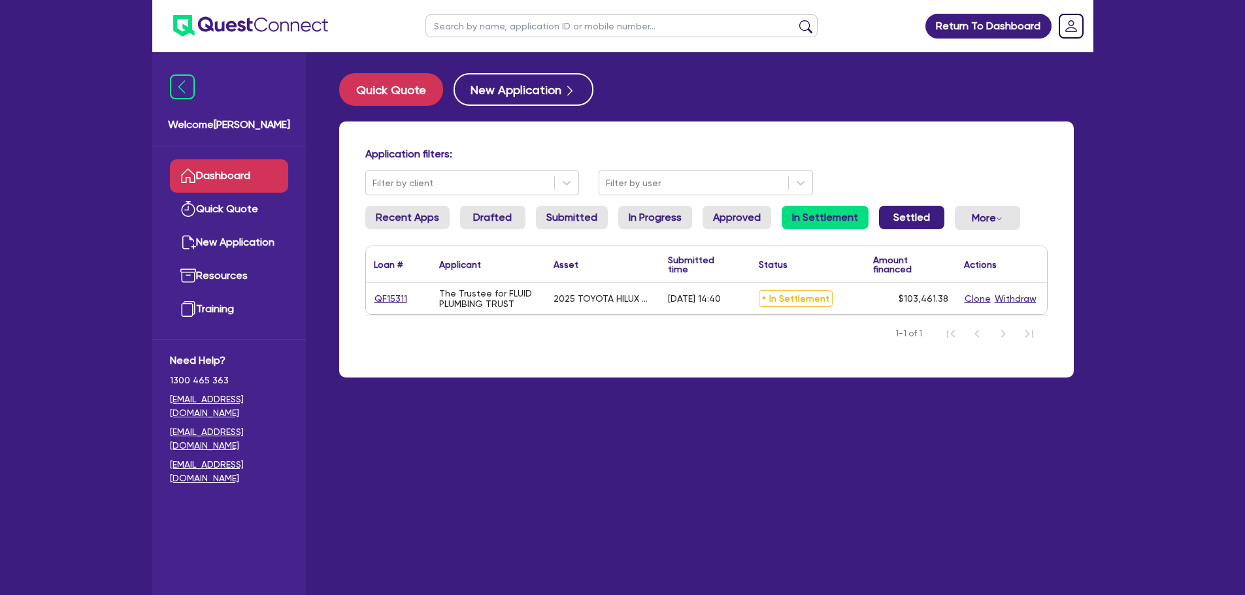
click at [879, 223] on link "Settled" at bounding box center [911, 218] width 65 height 24
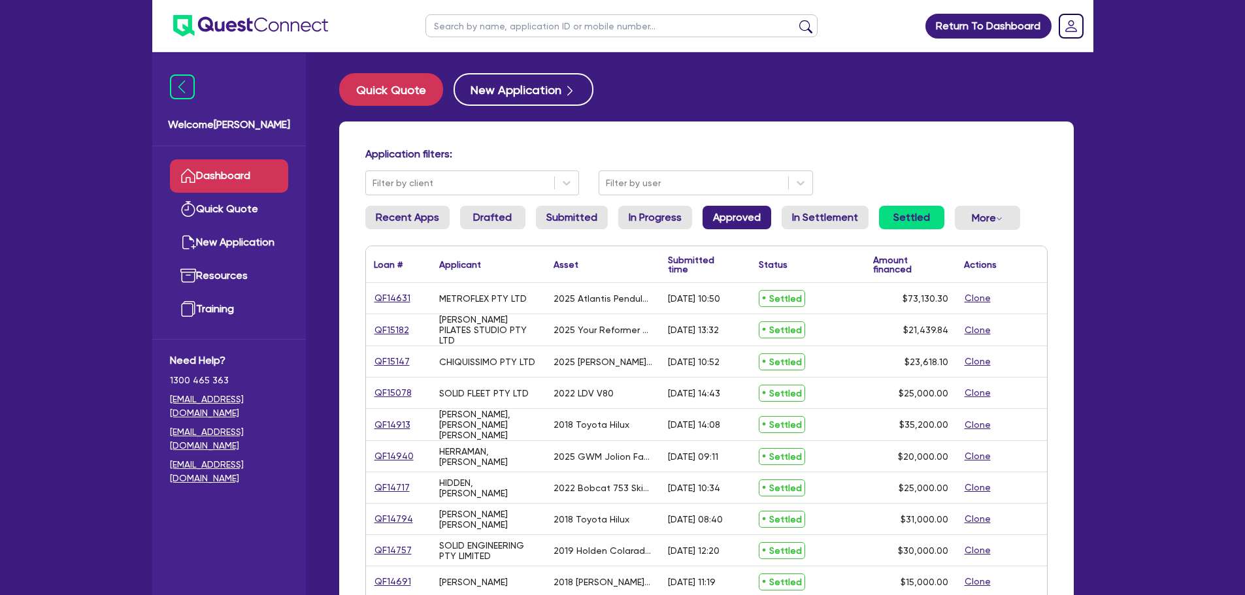
click at [722, 223] on link "Approved" at bounding box center [736, 218] width 69 height 24
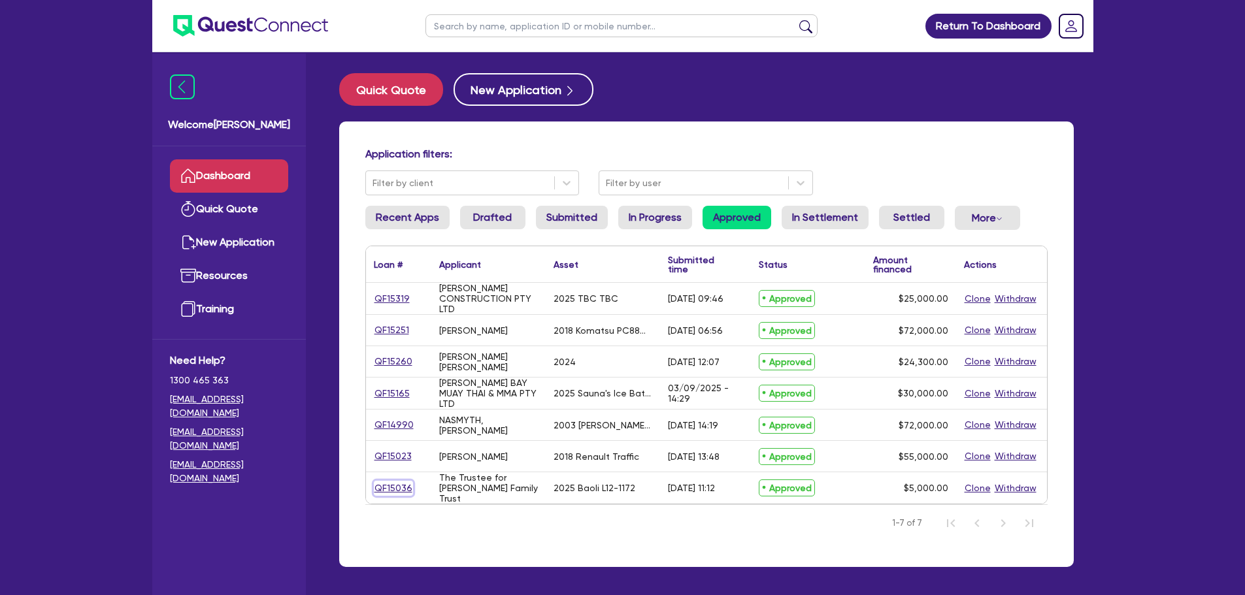
click at [391, 492] on link "QF15036" at bounding box center [393, 488] width 39 height 15
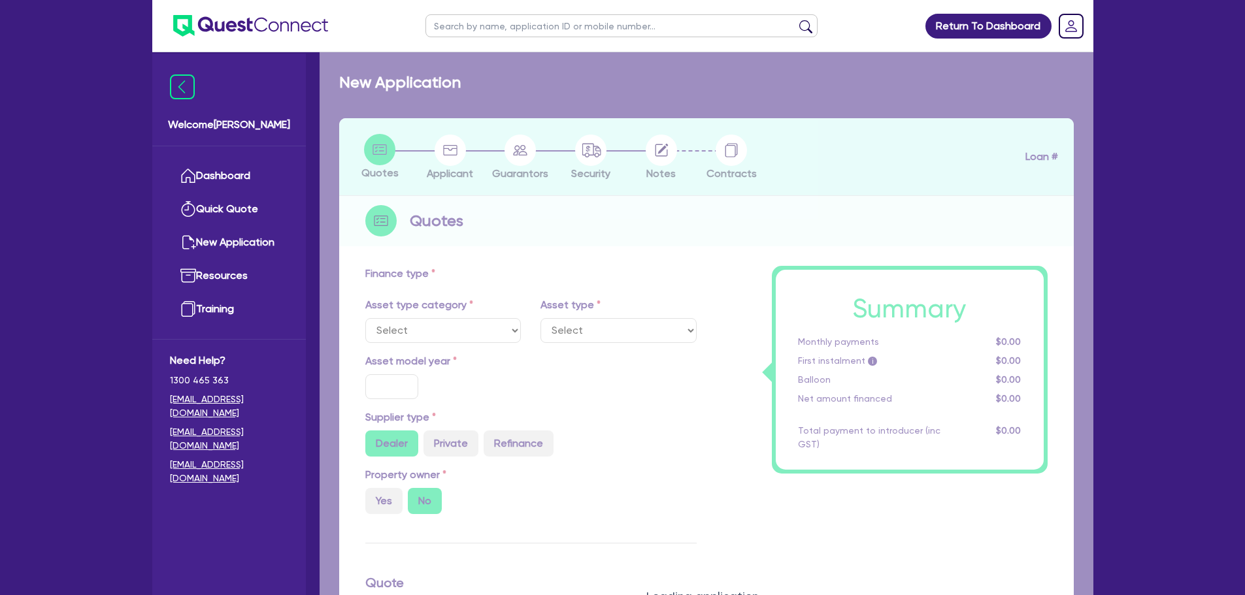
select select "PRIMARY_ASSETS"
type input "2025"
radio input "true"
type input "5,000"
radio input "true"
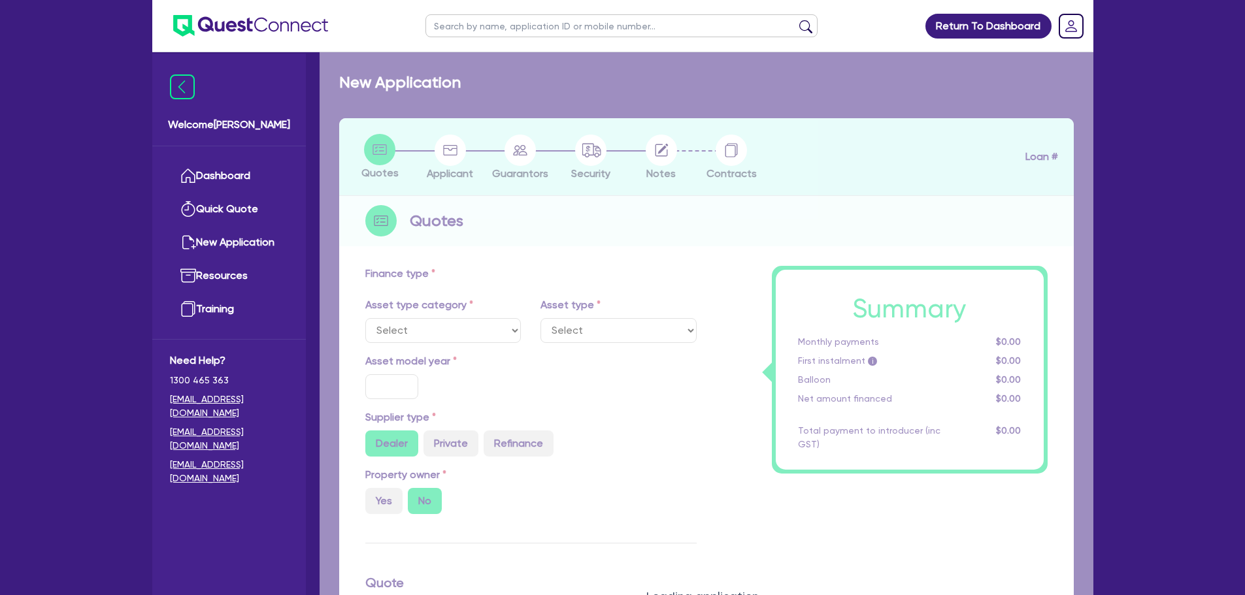
type input "24"
select select "FORKLIFTS_AND_WAREHOUSING_EQUIPMENT"
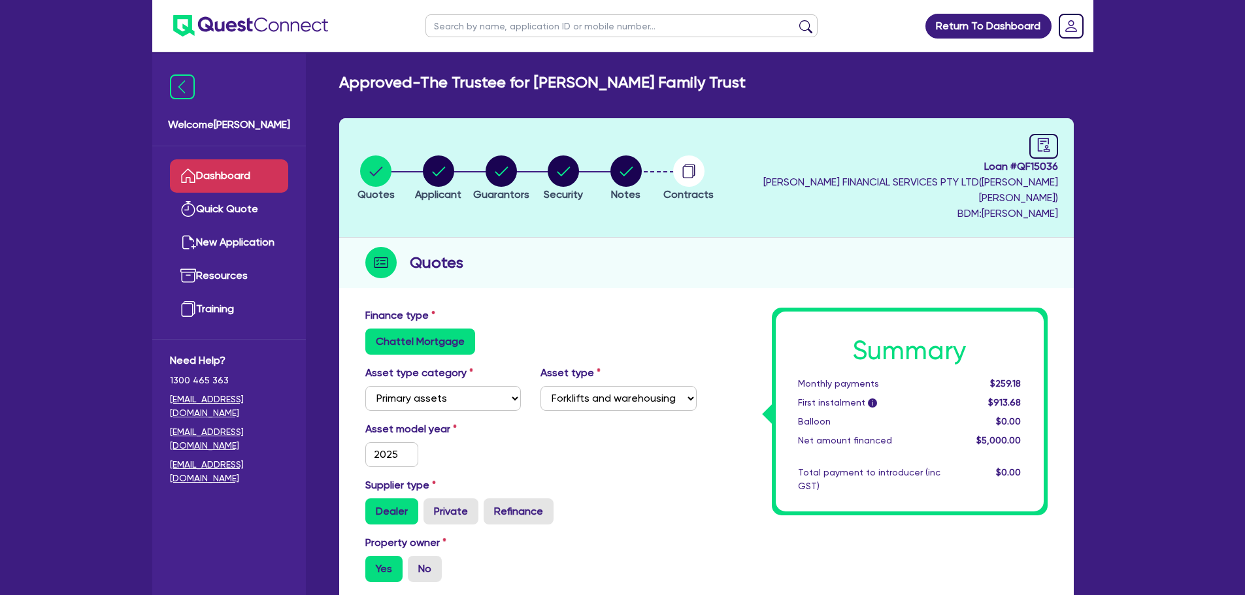
click at [267, 172] on link "Dashboard" at bounding box center [229, 175] width 118 height 33
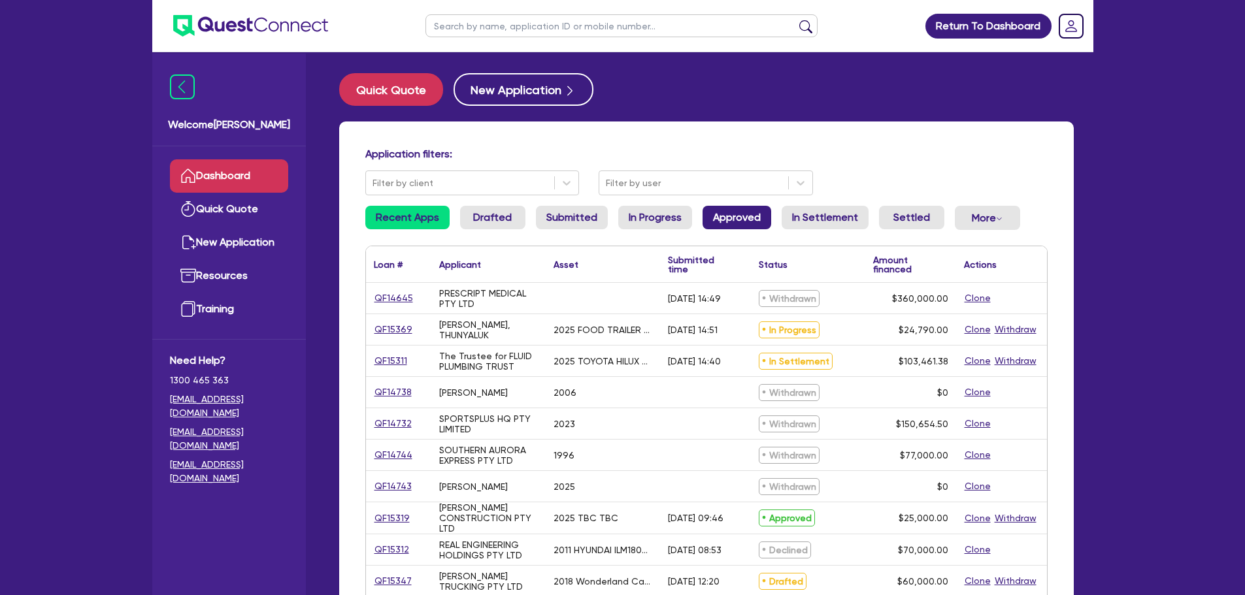
click at [727, 225] on link "Approved" at bounding box center [736, 218] width 69 height 24
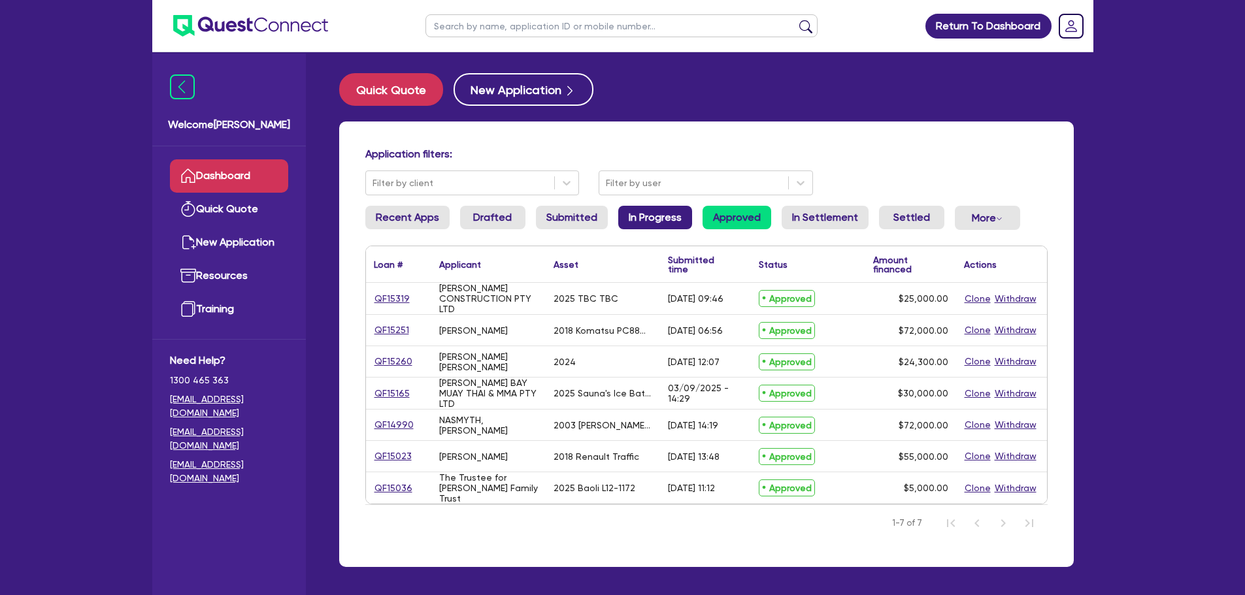
click at [655, 220] on link "In Progress" at bounding box center [655, 218] width 74 height 24
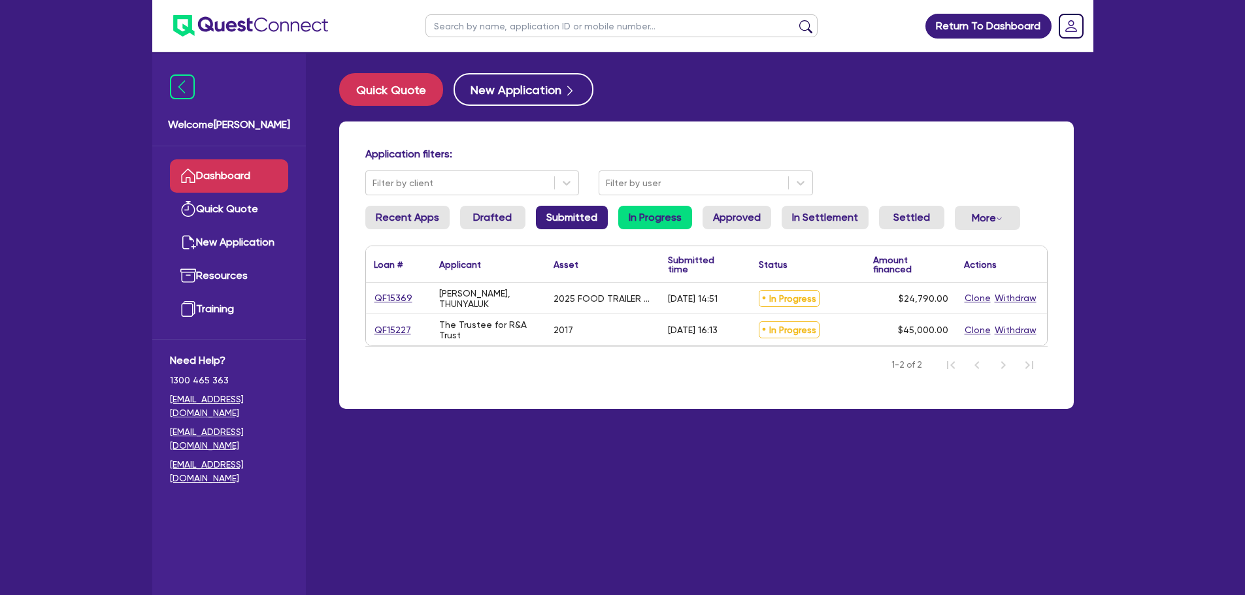
click at [565, 223] on link "Submitted" at bounding box center [572, 218] width 72 height 24
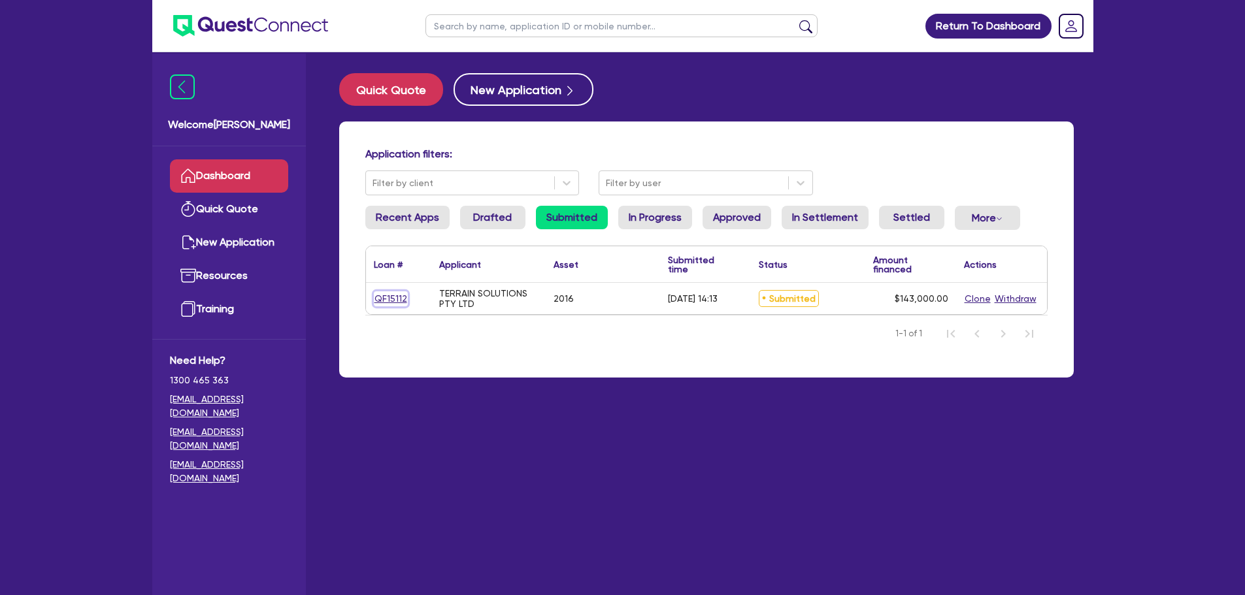
click at [399, 295] on link "QF15112" at bounding box center [391, 298] width 34 height 15
select select "PRIMARY_ASSETS"
select select "HEAVY_TRUCKS"
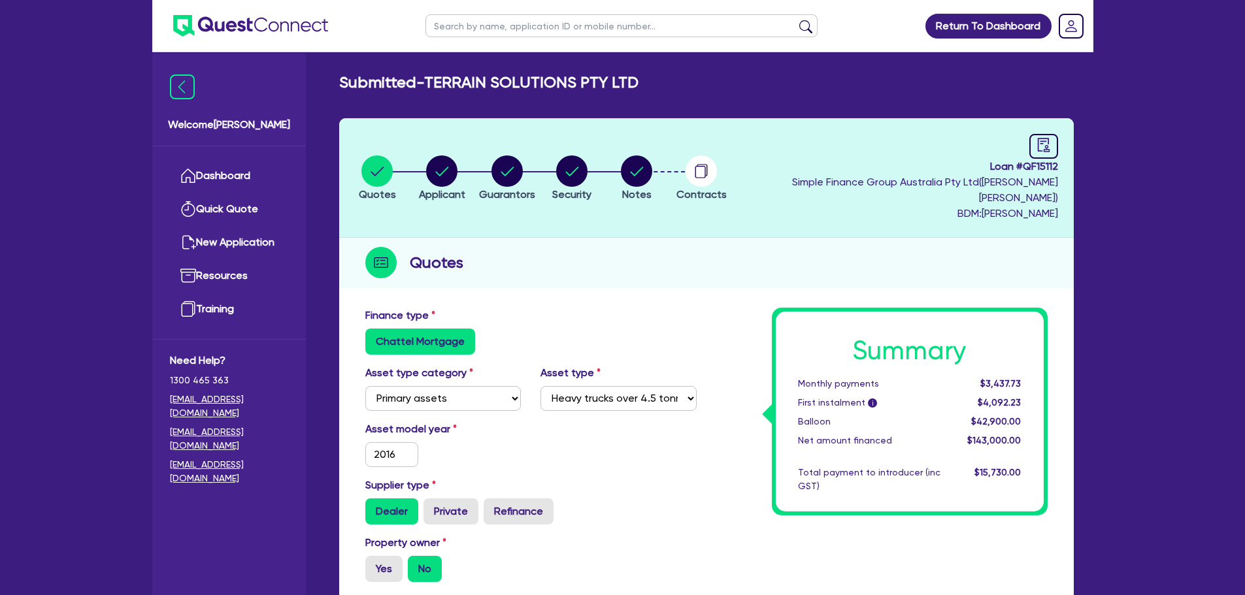
click at [668, 176] on li "Notes" at bounding box center [636, 178] width 65 height 46
click at [652, 176] on circle "button" at bounding box center [636, 170] width 31 height 31
select select "Quest Finance - Own Book"
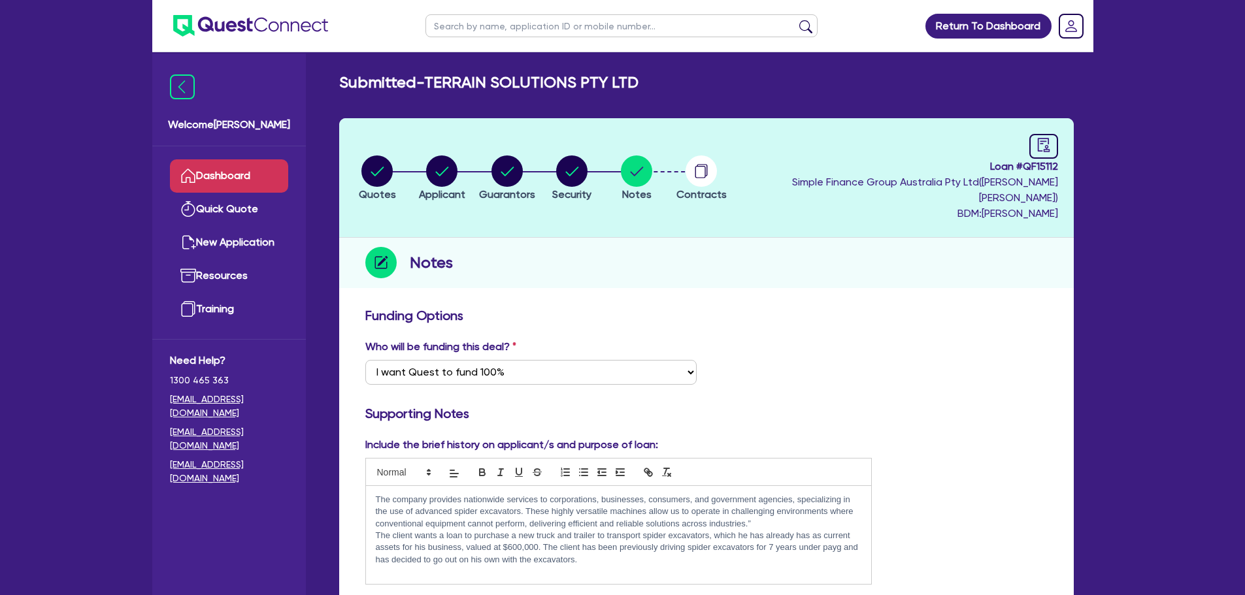
click at [250, 172] on link "Dashboard" at bounding box center [229, 175] width 118 height 33
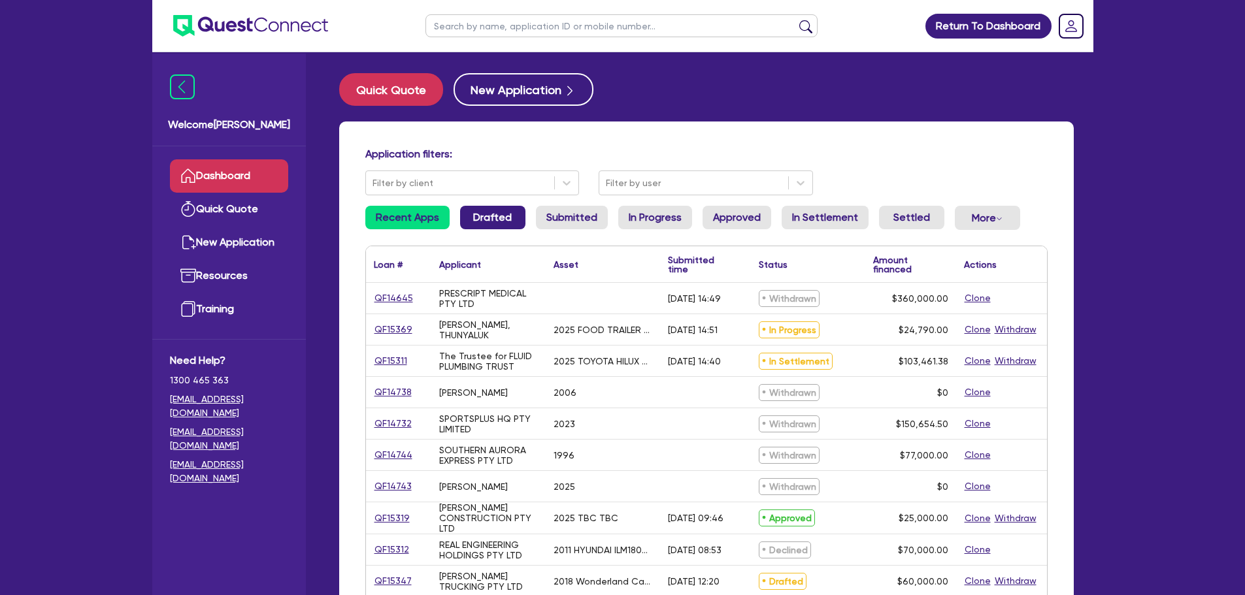
click at [465, 211] on link "Drafted" at bounding box center [492, 218] width 65 height 24
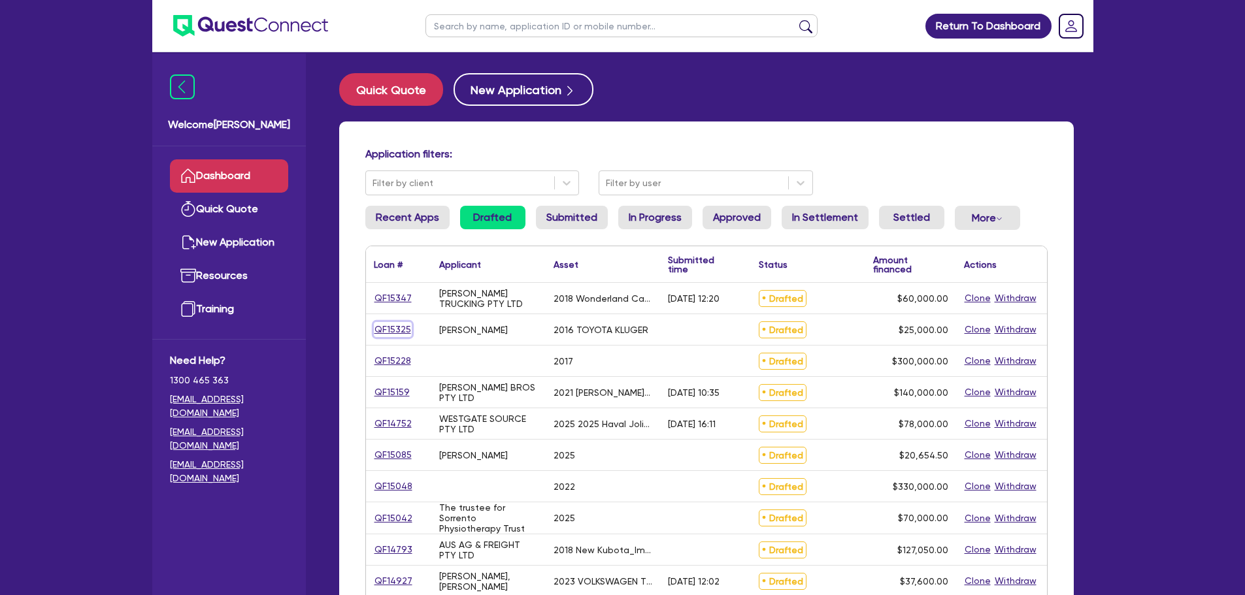
click at [385, 329] on link "QF15325" at bounding box center [393, 329] width 38 height 15
select select "CARS_AND_LIGHT_TRUCKS"
select select "PASSENGER_VEHICLES"
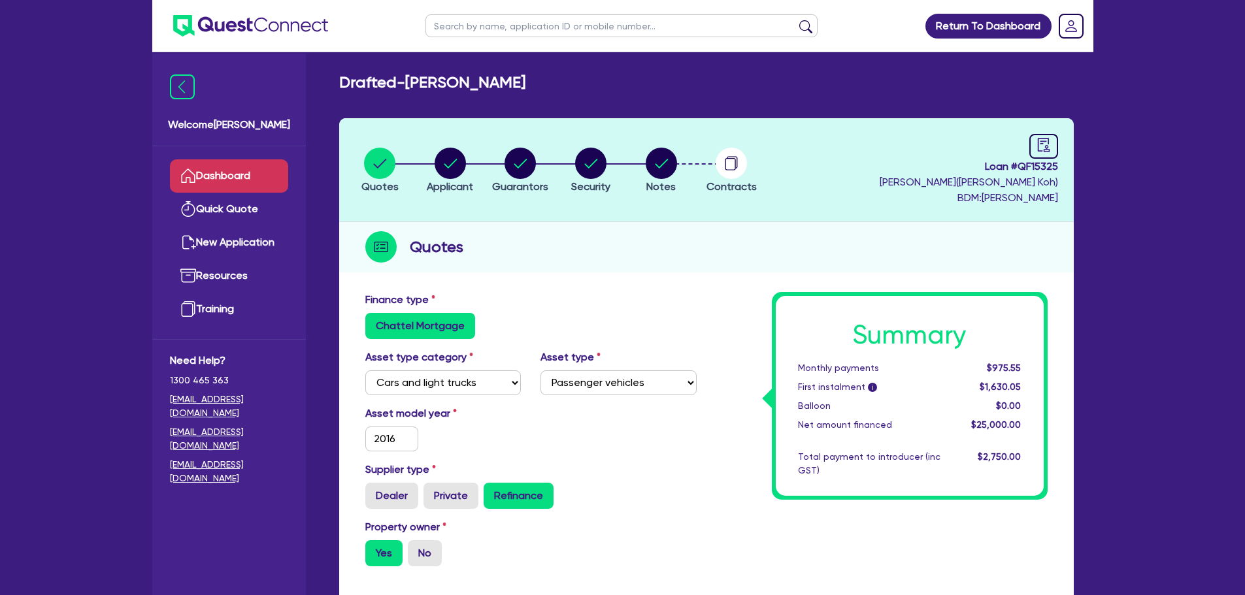
click at [253, 172] on link "Dashboard" at bounding box center [229, 175] width 118 height 33
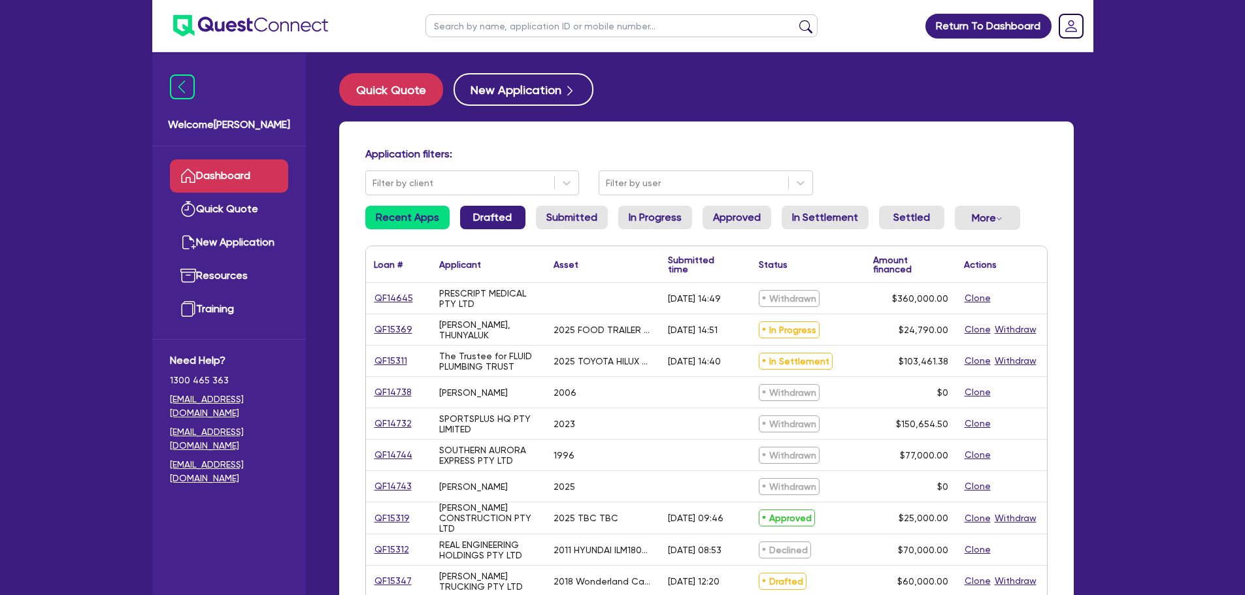
click at [502, 221] on link "Drafted" at bounding box center [492, 218] width 65 height 24
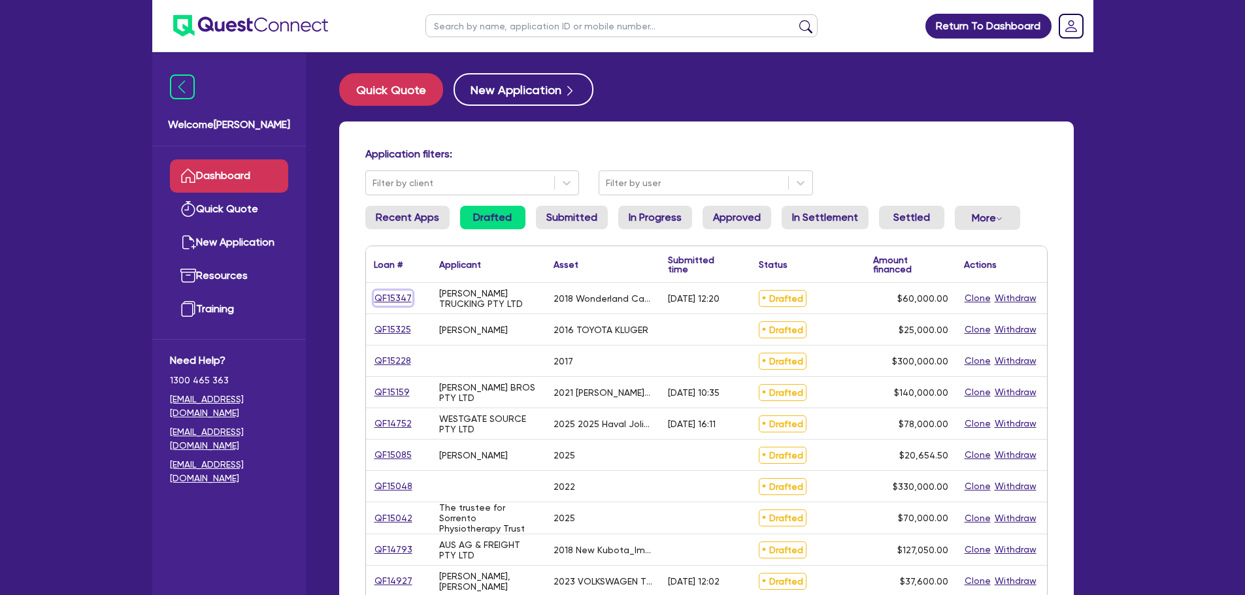
click at [388, 293] on link "QF15347" at bounding box center [393, 298] width 39 height 15
select select "SECONDARY_ASSETS"
select select "OTHER"
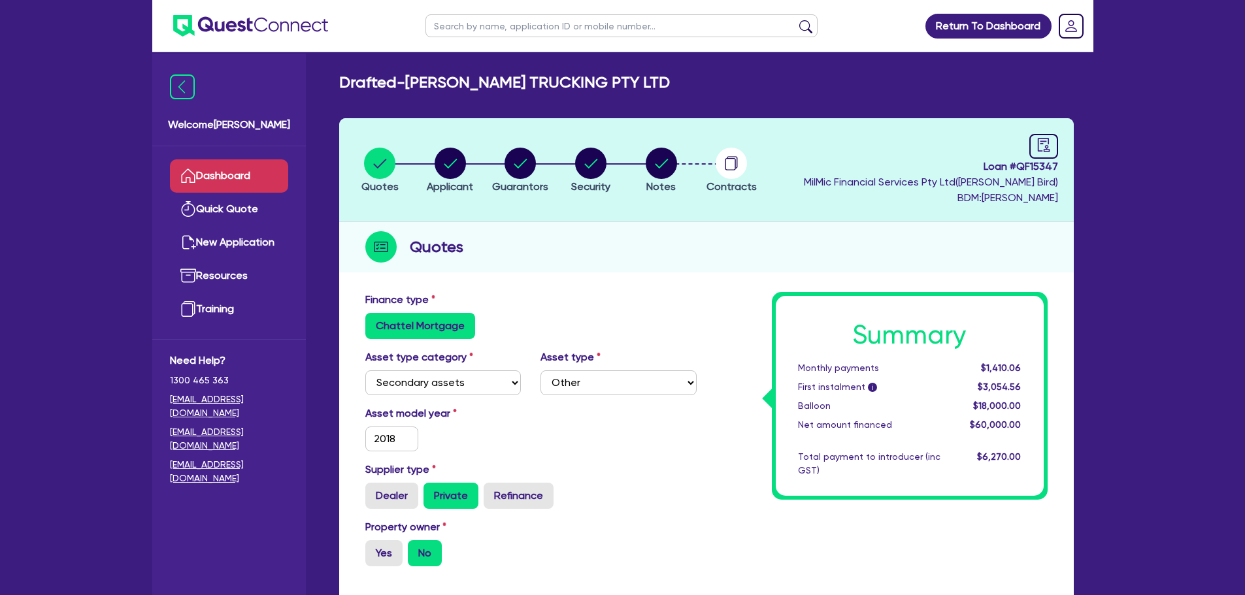
click at [283, 178] on link "Dashboard" at bounding box center [229, 175] width 118 height 33
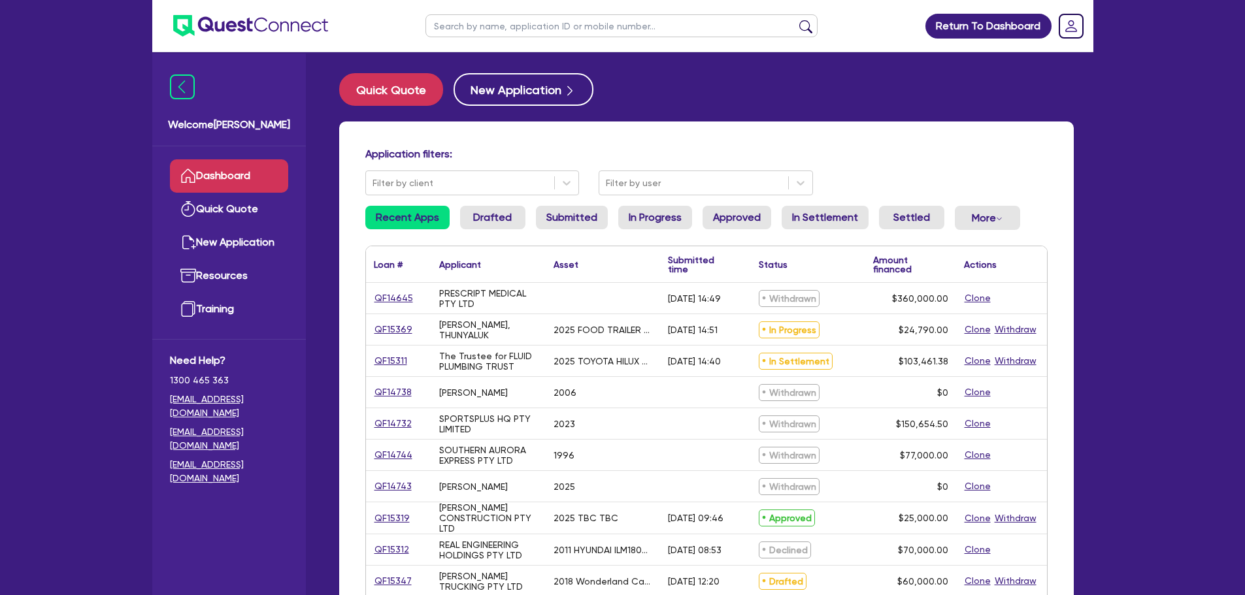
click at [454, 218] on ul "Recent Apps Drafted Submitted In Progress Approved In Settlement Settled More W…" at bounding box center [706, 223] width 682 height 35
click at [470, 218] on link "Drafted" at bounding box center [492, 218] width 65 height 24
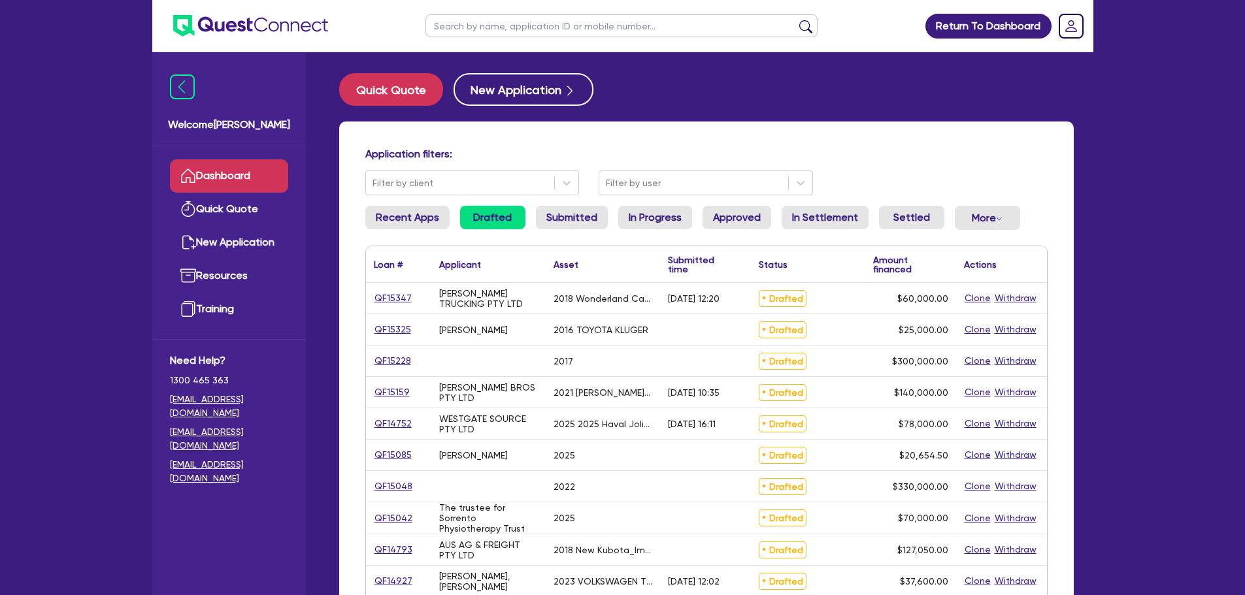
click at [512, 27] on input "text" at bounding box center [621, 25] width 392 height 23
type input "bird"
click at [795, 20] on button "submit" at bounding box center [805, 29] width 21 height 18
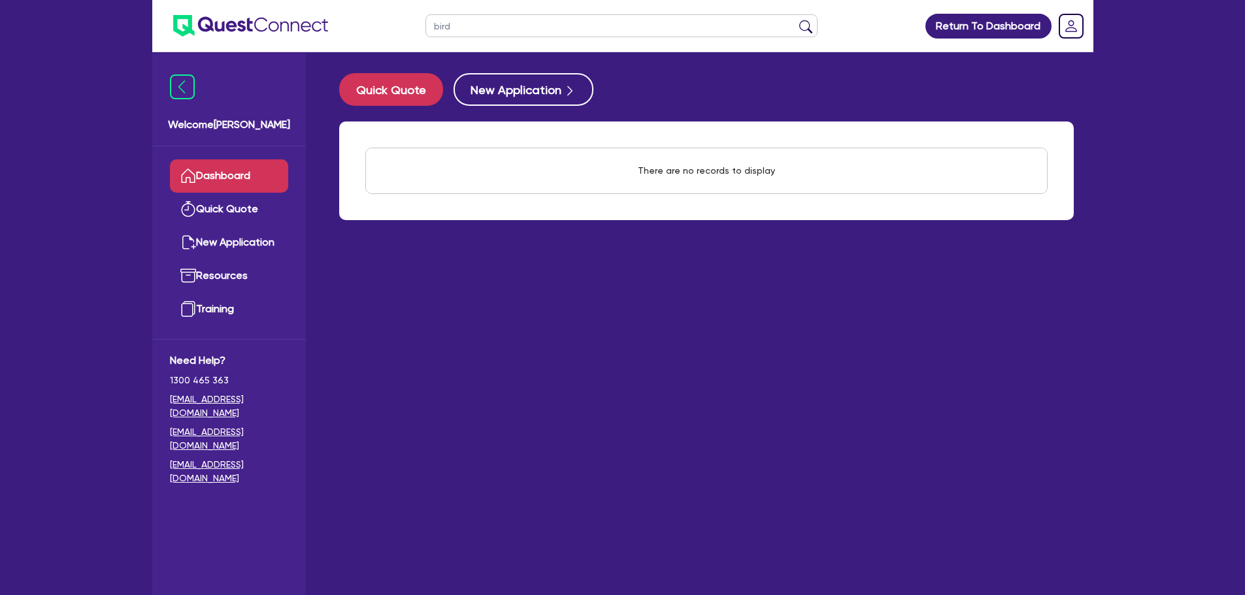
click at [220, 164] on link "Dashboard" at bounding box center [229, 175] width 118 height 33
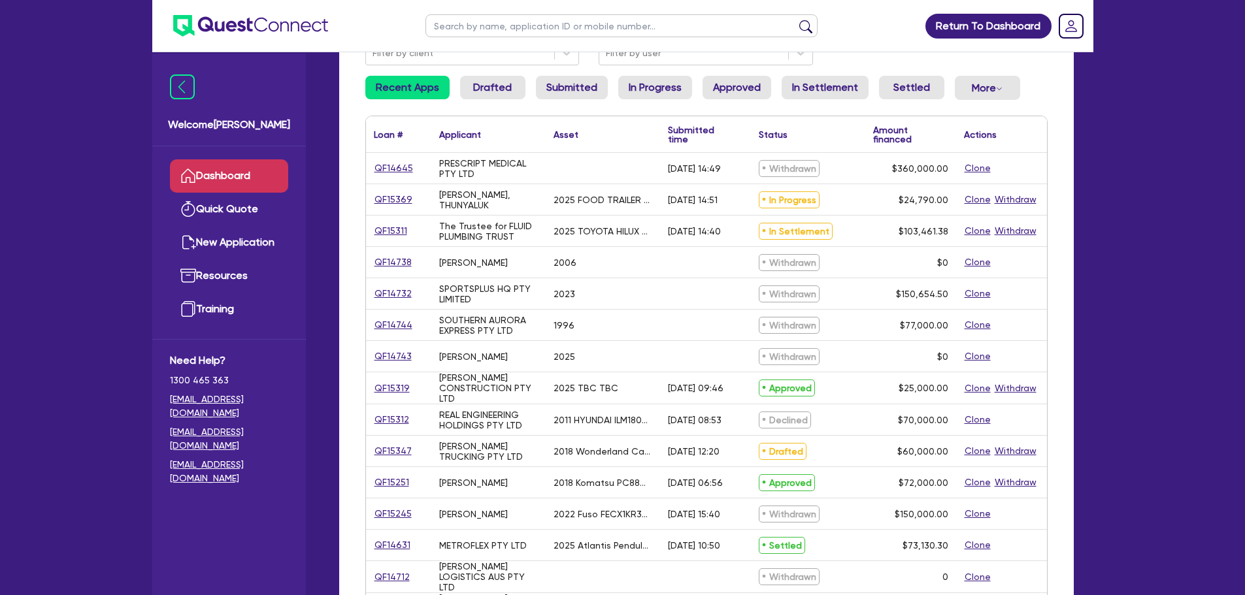
scroll to position [131, 0]
click at [961, 86] on button "More Withdrawn Declined" at bounding box center [987, 87] width 65 height 24
click at [970, 110] on link "Withdrawn" at bounding box center [966, 117] width 98 height 24
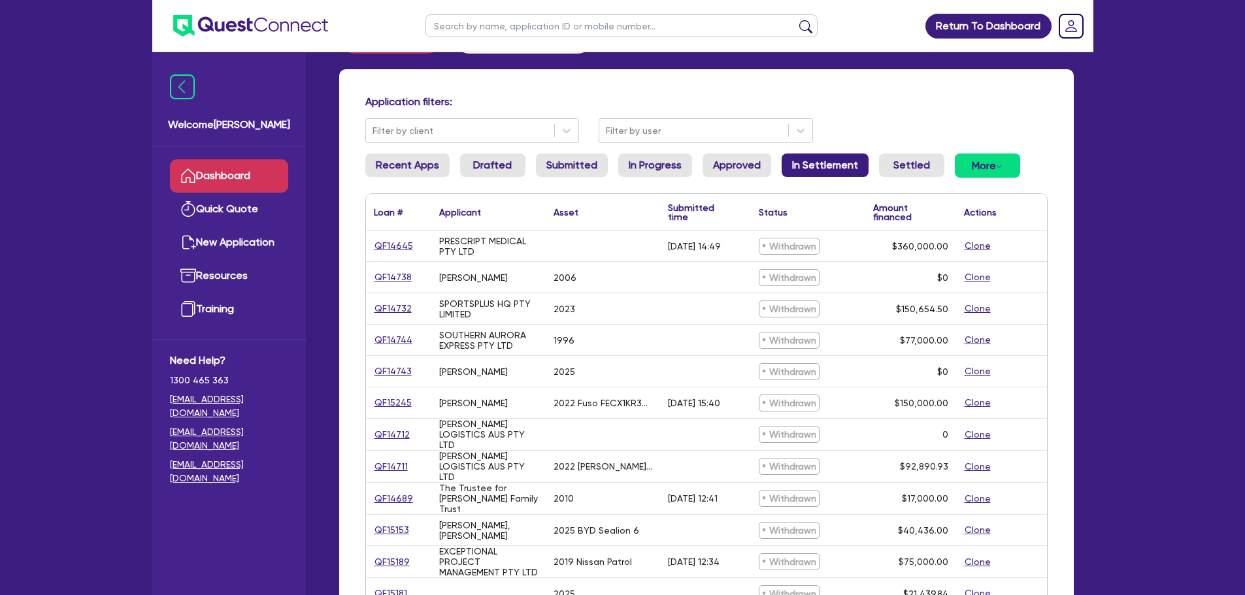
click at [830, 163] on link "In Settlement" at bounding box center [824, 166] width 87 height 24
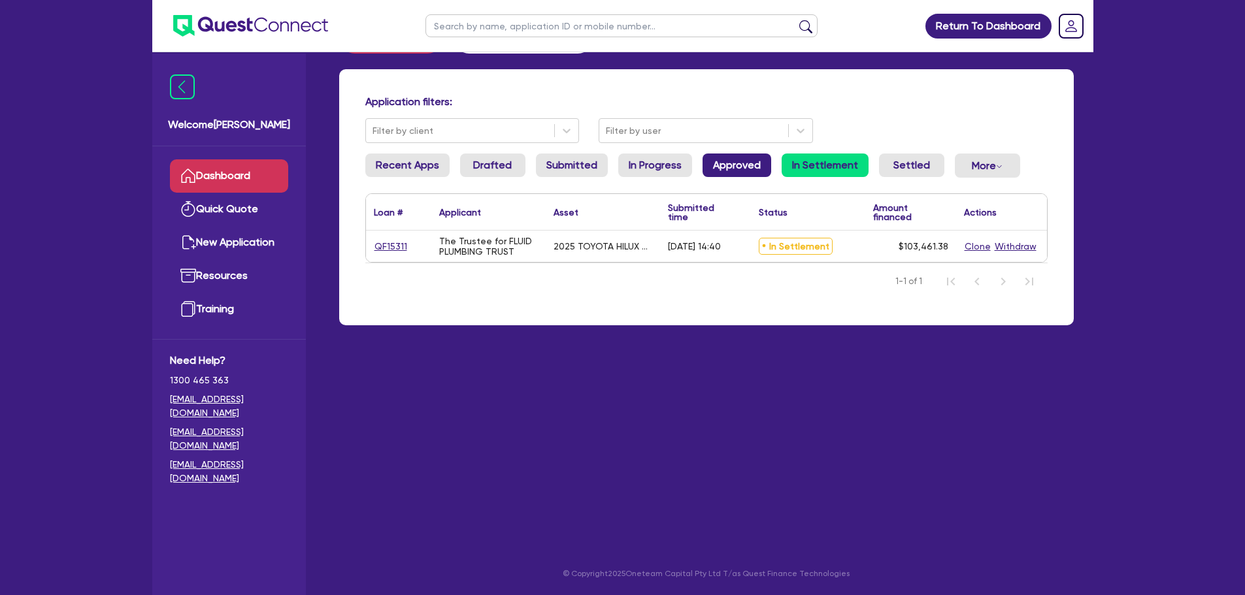
click at [725, 163] on link "Approved" at bounding box center [736, 166] width 69 height 24
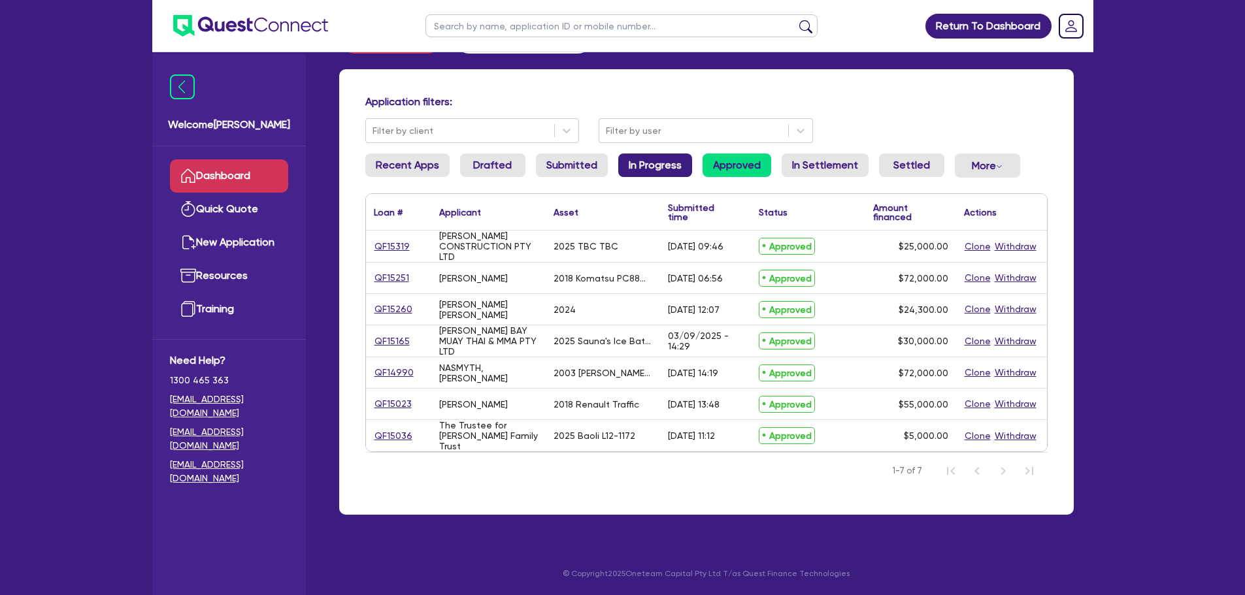
click at [657, 164] on link "In Progress" at bounding box center [655, 166] width 74 height 24
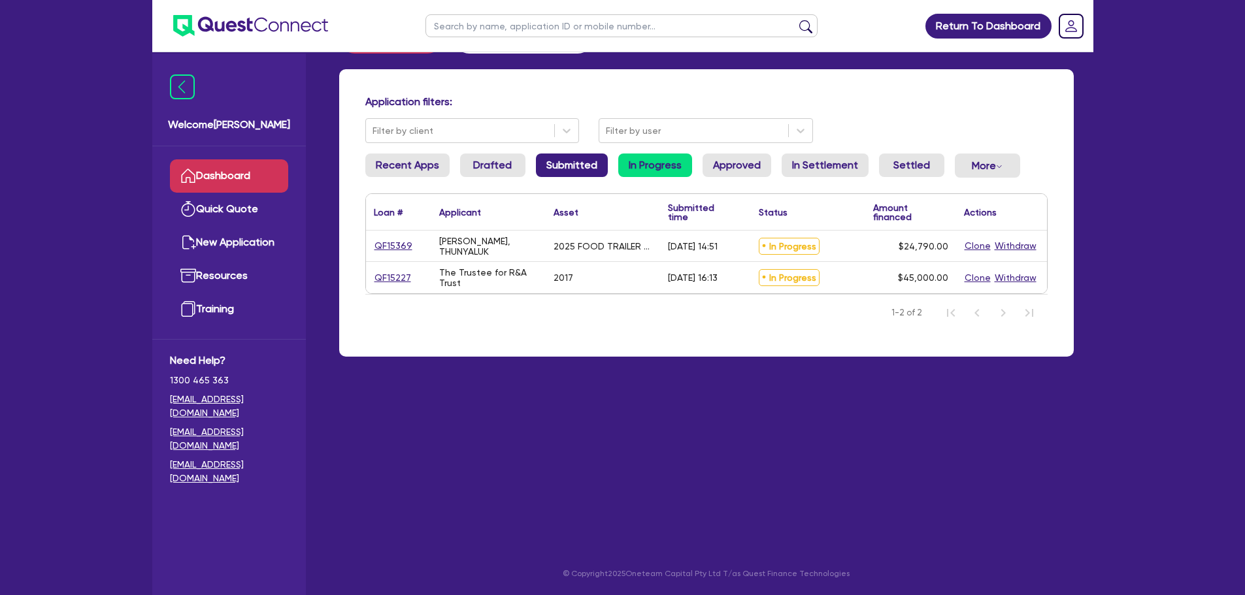
click at [597, 167] on link "Submitted" at bounding box center [572, 166] width 72 height 24
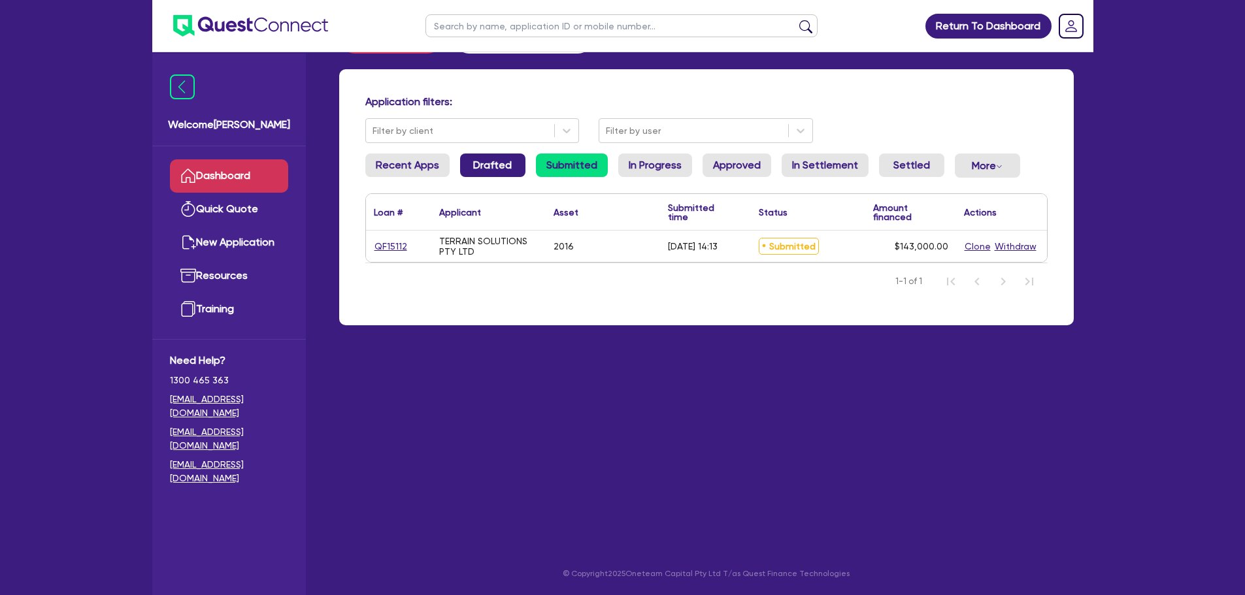
click at [479, 159] on link "Drafted" at bounding box center [492, 166] width 65 height 24
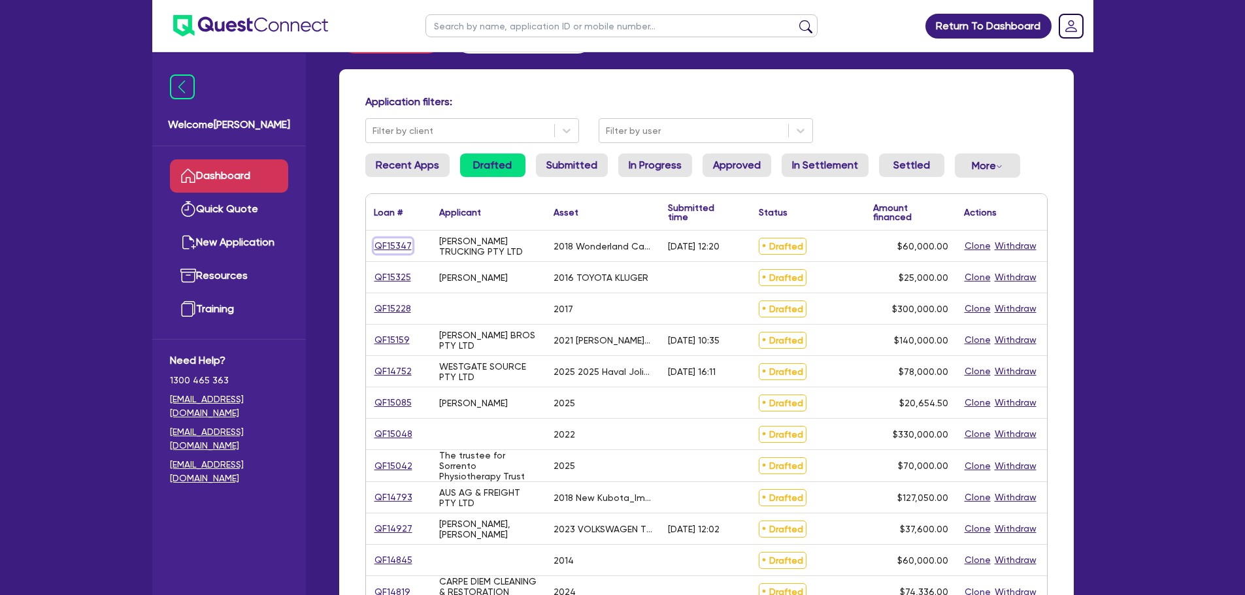
click at [388, 246] on link "QF15347" at bounding box center [393, 245] width 39 height 15
select select "SECONDARY_ASSETS"
select select "OTHER"
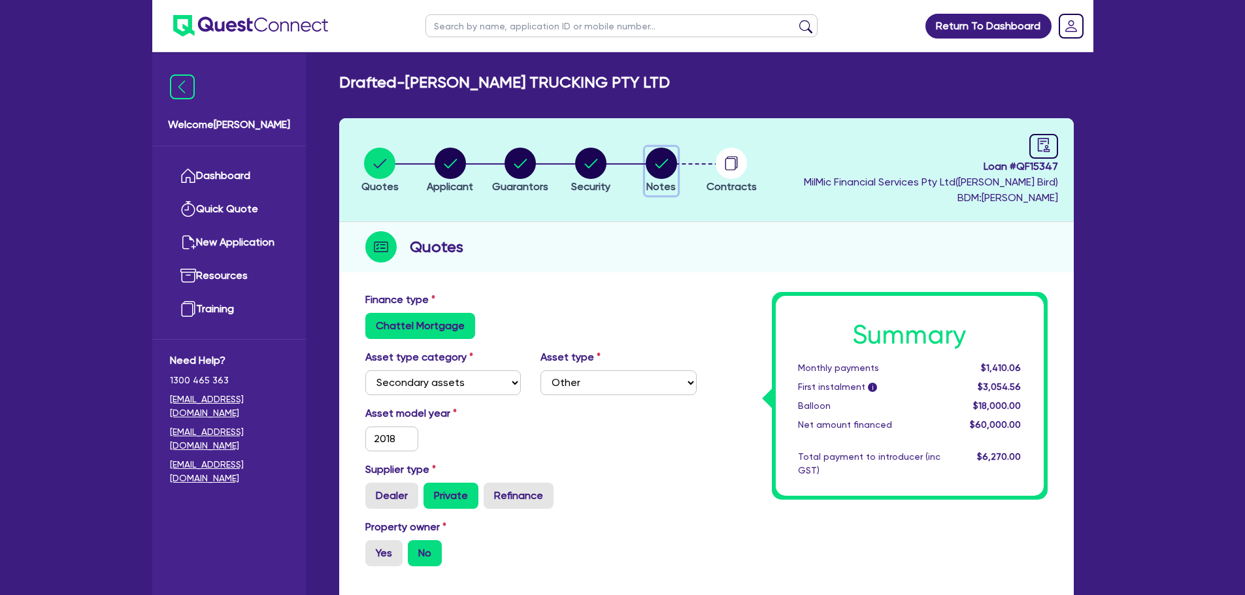
click at [653, 176] on circle "button" at bounding box center [661, 163] width 31 height 31
select select "Quest Finance - Own Book"
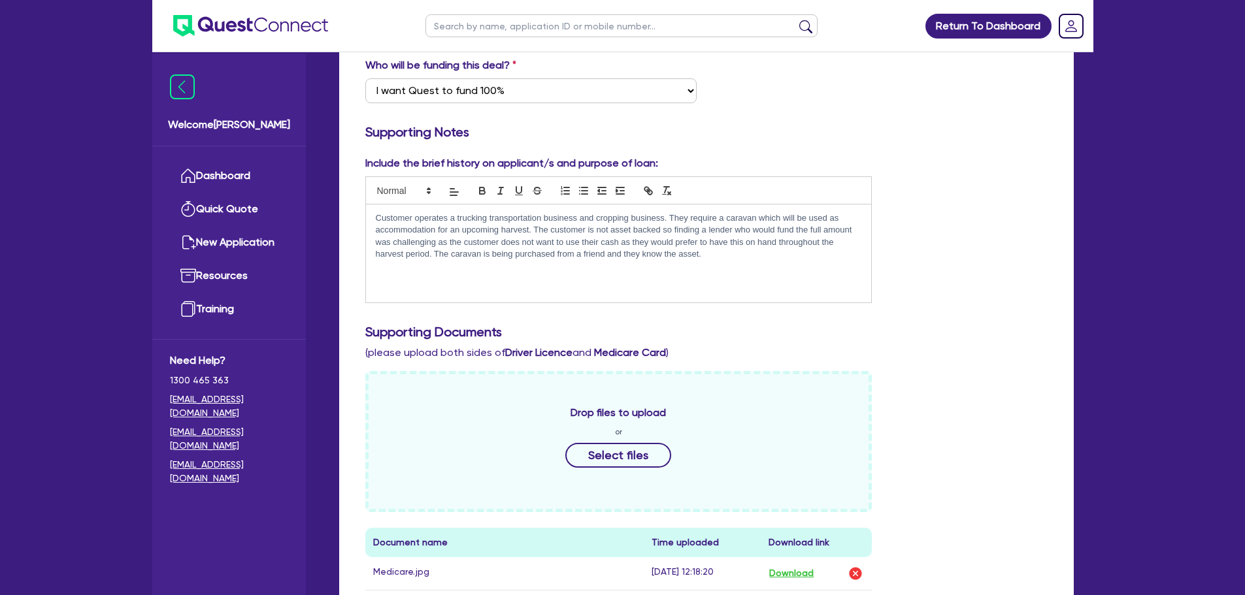
scroll to position [261, 0]
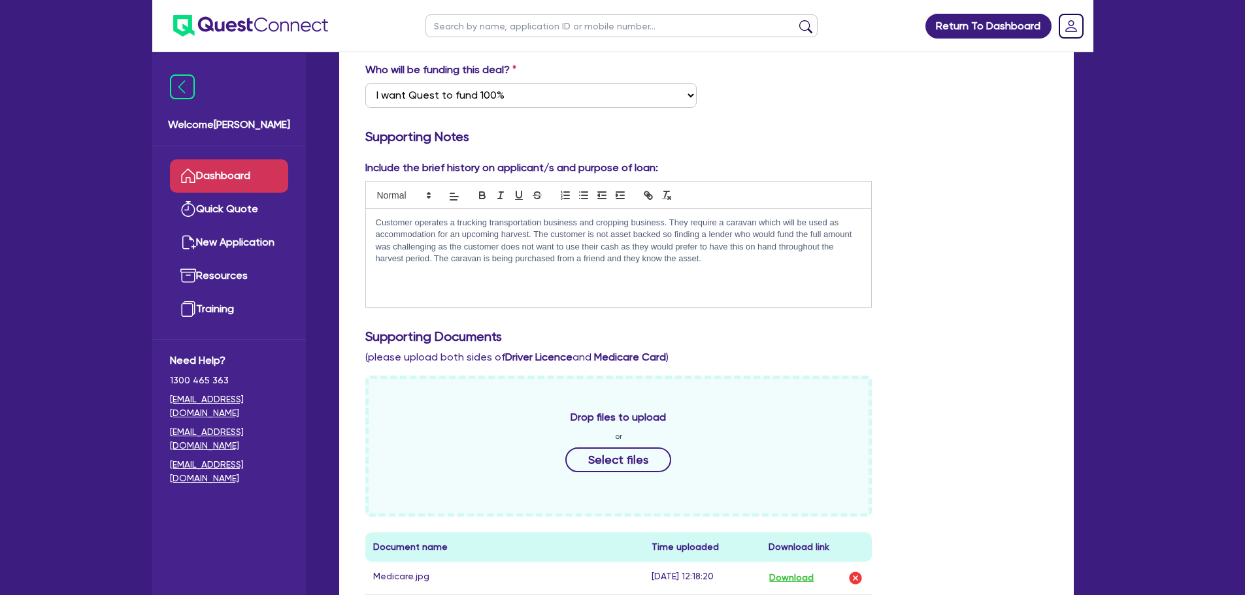
click at [199, 168] on link "Dashboard" at bounding box center [229, 175] width 118 height 33
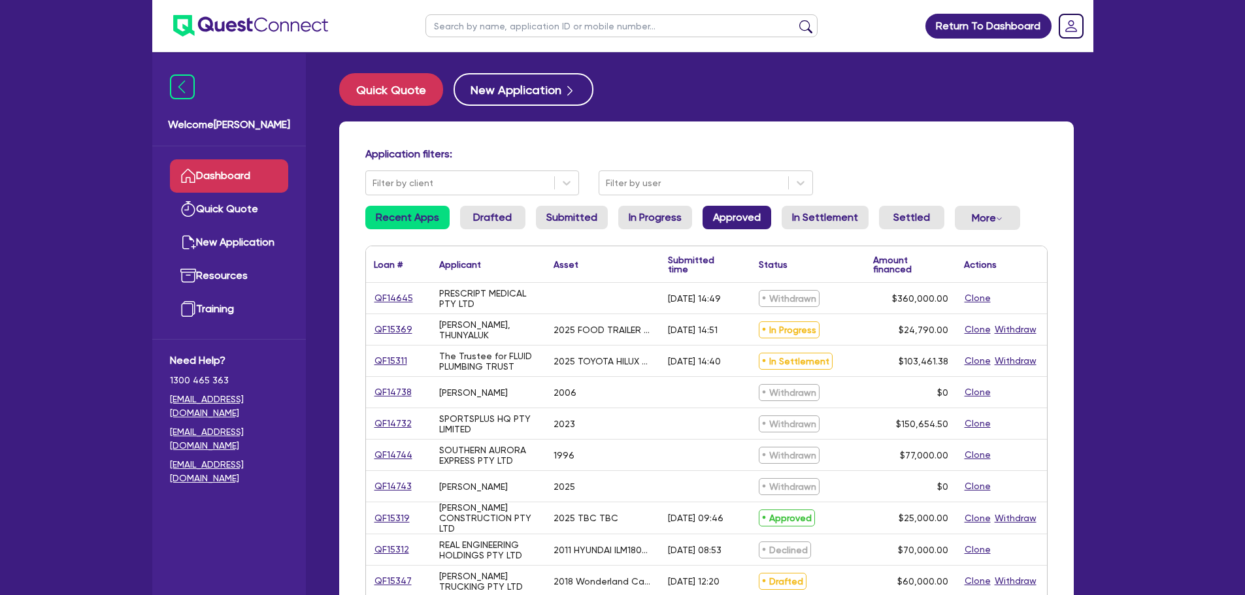
click at [727, 206] on link "Approved" at bounding box center [736, 218] width 69 height 24
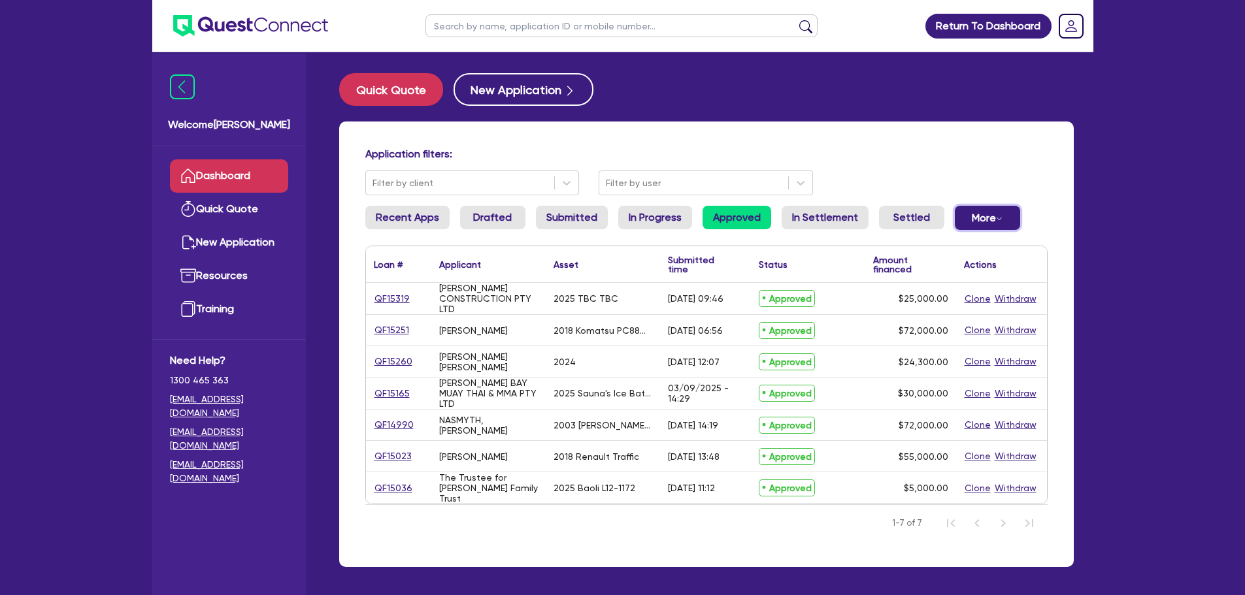
click at [979, 217] on button "More Withdrawn Declined" at bounding box center [987, 218] width 65 height 24
click at [918, 181] on div "Application filters: Filter by client Filter by user" at bounding box center [706, 172] width 702 height 48
click at [913, 212] on link "Settled" at bounding box center [911, 218] width 65 height 24
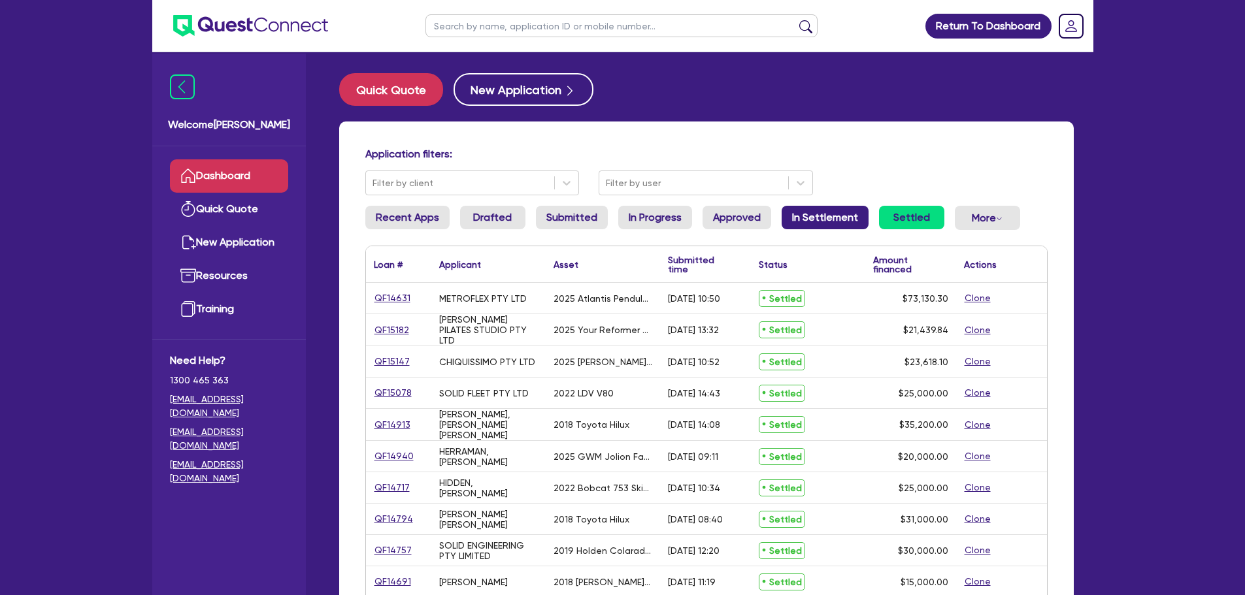
click at [839, 218] on link "In Settlement" at bounding box center [824, 218] width 87 height 24
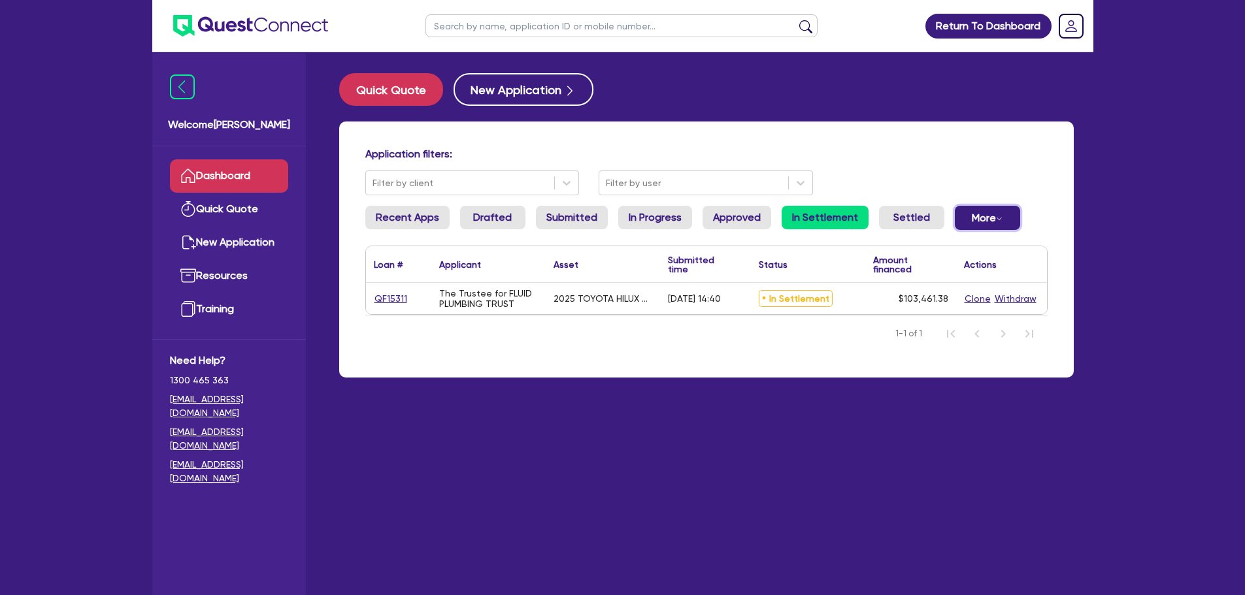
click at [964, 223] on button "More Withdrawn Declined" at bounding box center [987, 218] width 65 height 24
click at [961, 246] on link "Withdrawn" at bounding box center [966, 247] width 98 height 24
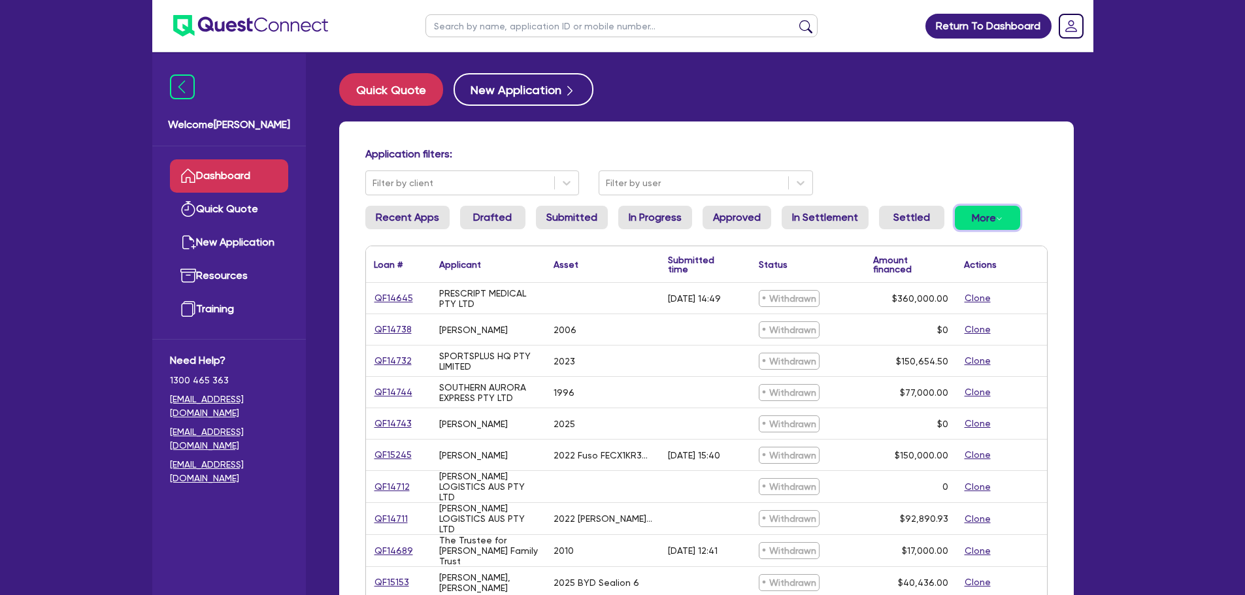
click at [996, 215] on div "Dropdown toggle" at bounding box center [999, 218] width 7 height 13
click at [985, 259] on link "Declined" at bounding box center [966, 271] width 98 height 24
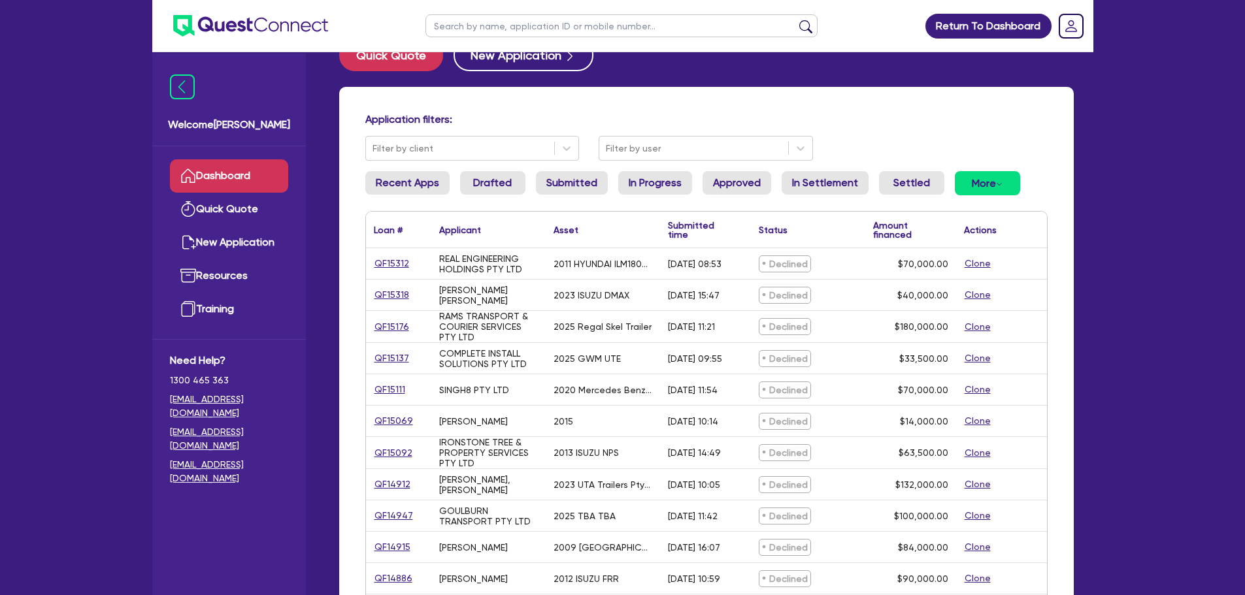
scroll to position [65, 0]
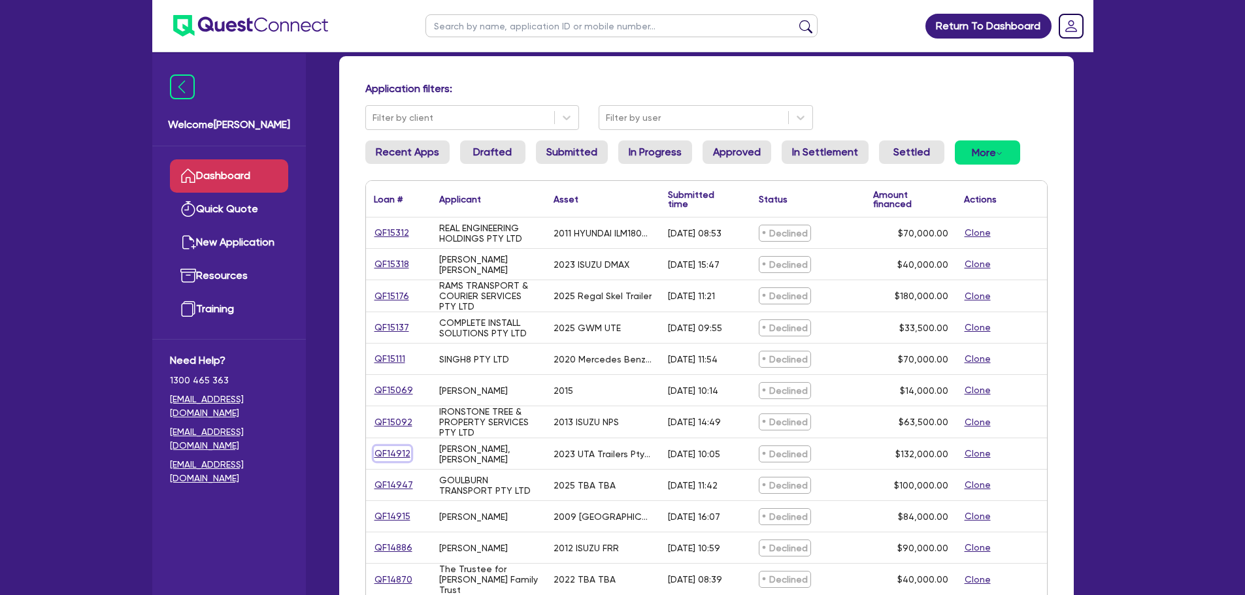
click at [406, 452] on link "QF14912" at bounding box center [392, 453] width 37 height 15
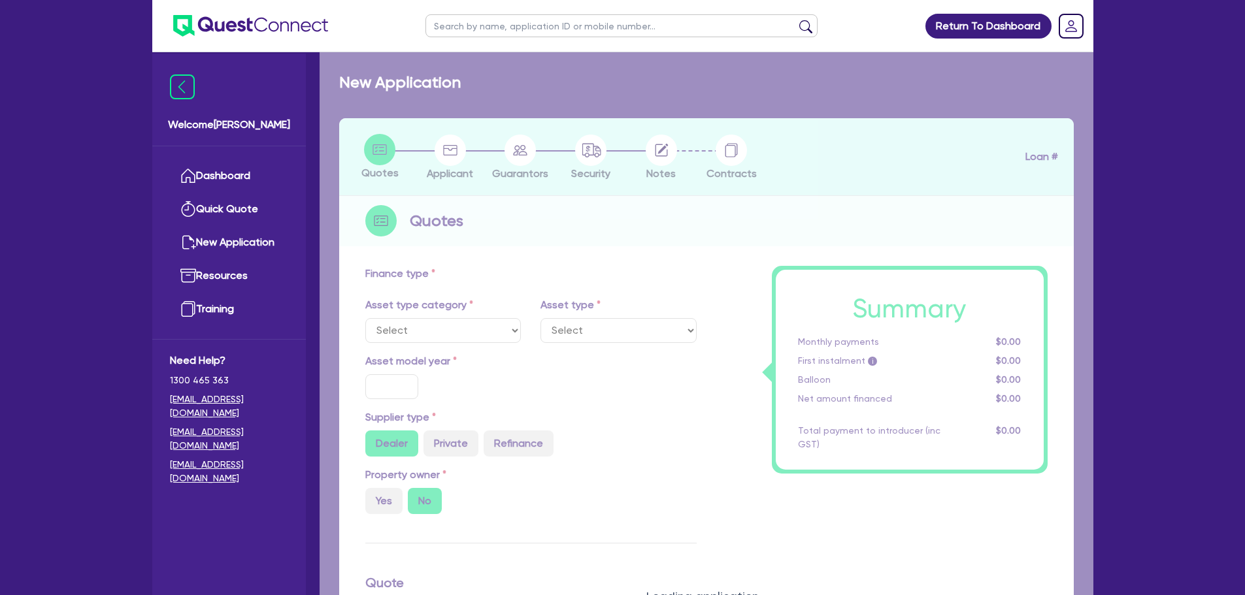
select select "PRIMARY_ASSETS"
type input "2023"
radio input "false"
radio input "true"
type input "132,000"
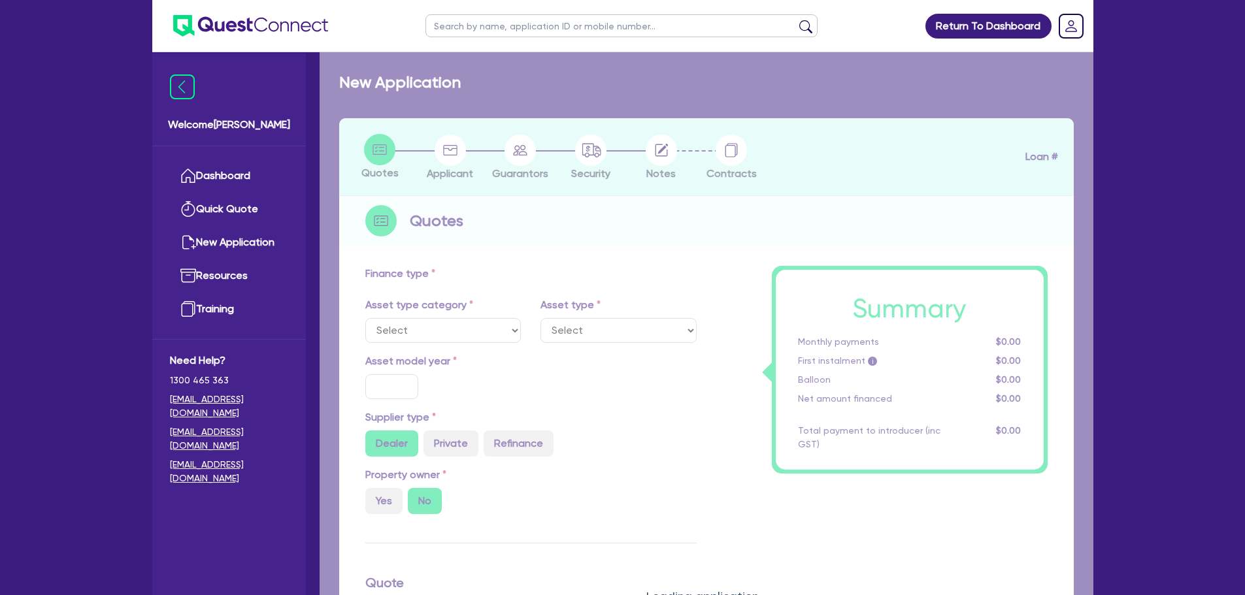
type input "8"
type input "10,560"
type input "17.95"
type input "300"
select select "HEAVY_TRUCKS"
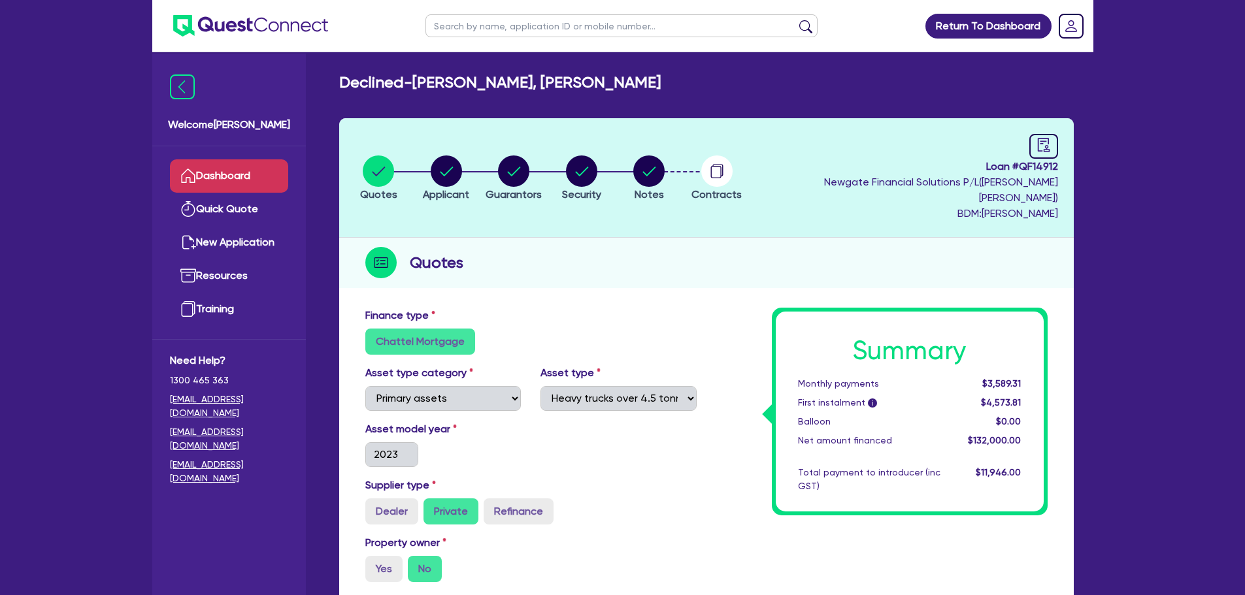
click at [201, 178] on link "Dashboard" at bounding box center [229, 175] width 118 height 33
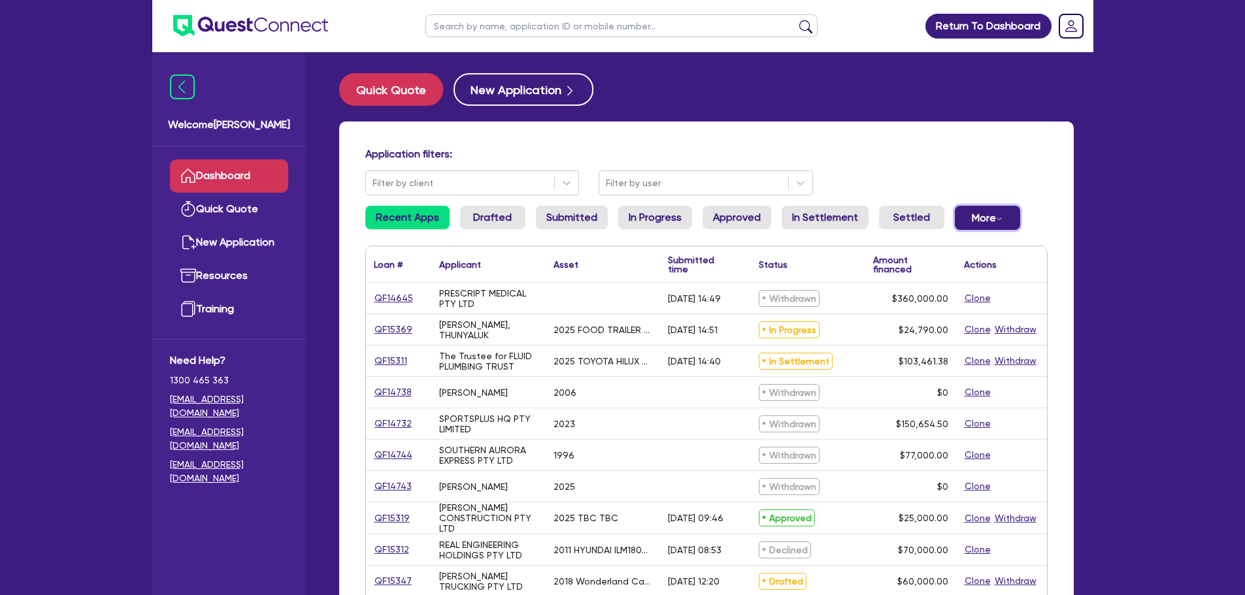
click at [979, 212] on button "More Withdrawn Declined" at bounding box center [987, 218] width 65 height 24
click at [985, 267] on link "Declined" at bounding box center [966, 271] width 98 height 24
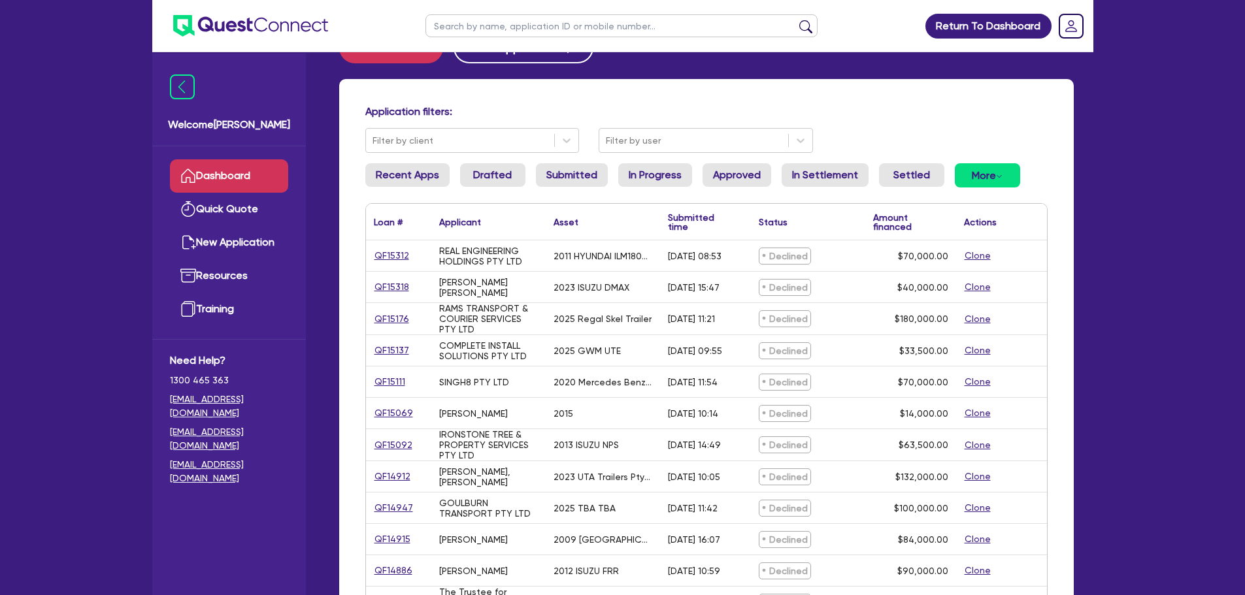
scroll to position [65, 0]
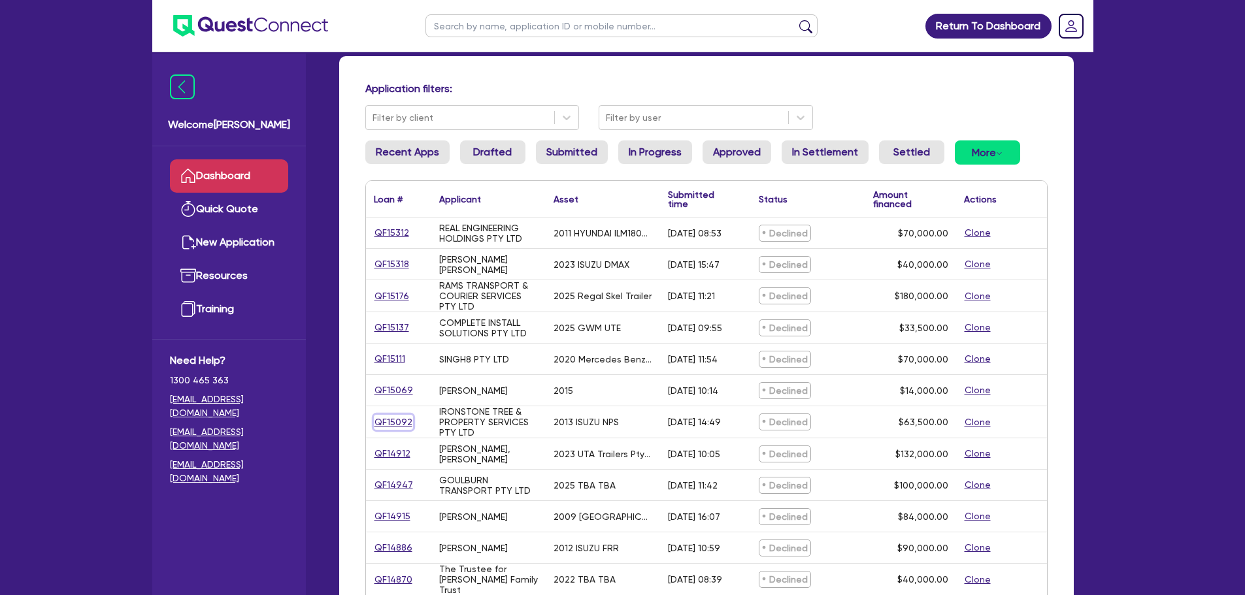
click at [389, 423] on link "QF15092" at bounding box center [393, 422] width 39 height 15
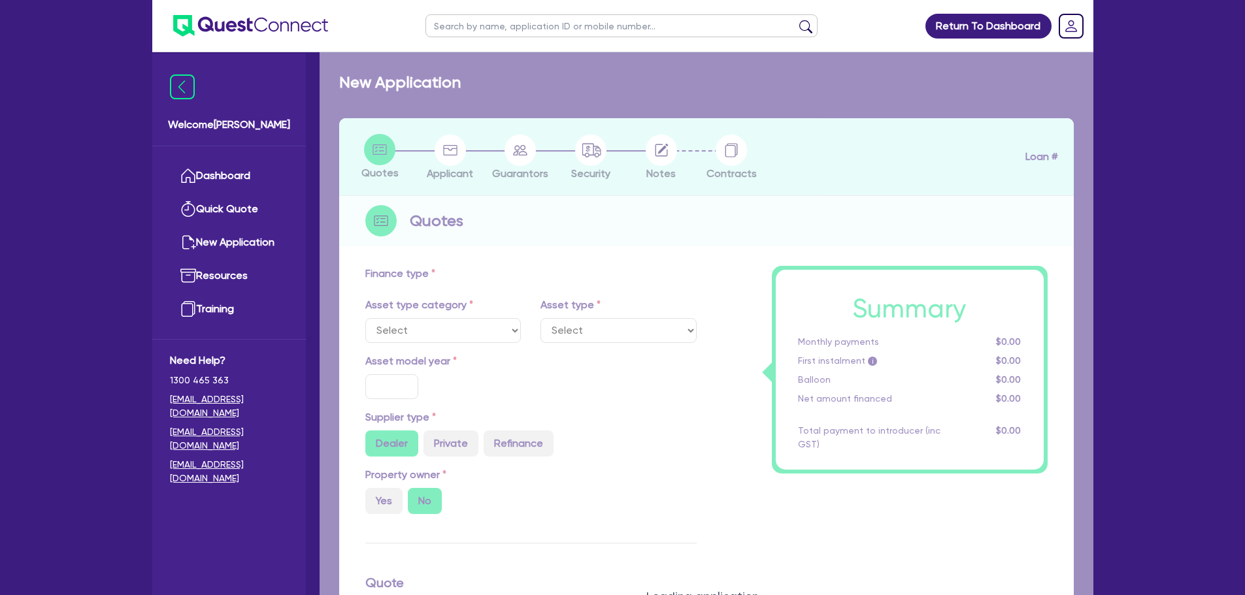
select select "CARS_AND_LIGHT_TRUCKS"
type input "2013"
radio input "false"
radio input "true"
type input "71,000"
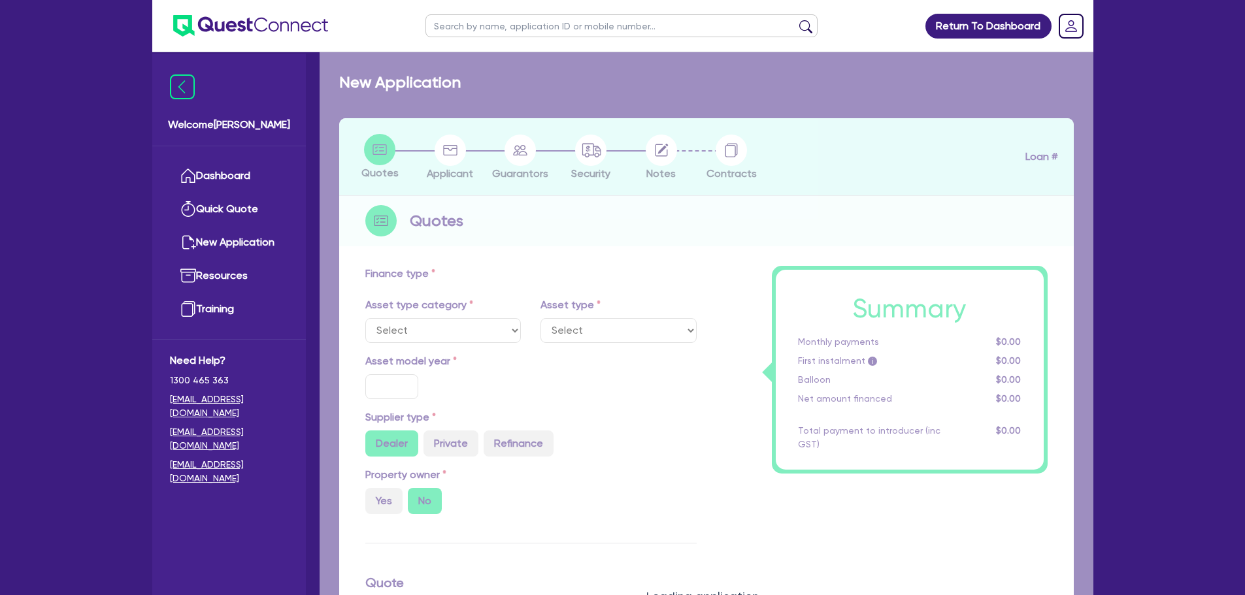
type input "7,500"
type input "9.5"
type input "6,032.5"
type input "17.95"
select select "LIGHT_TRUCKS"
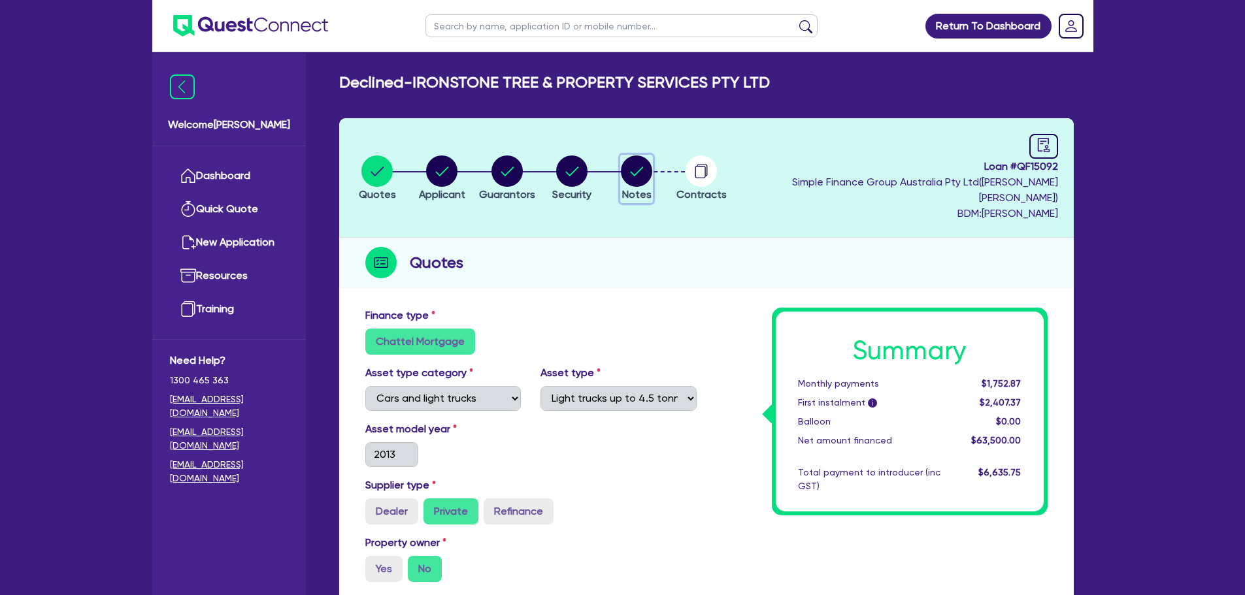
click at [652, 164] on circle "button" at bounding box center [636, 170] width 31 height 31
select select "Quest Finance - Own Book"
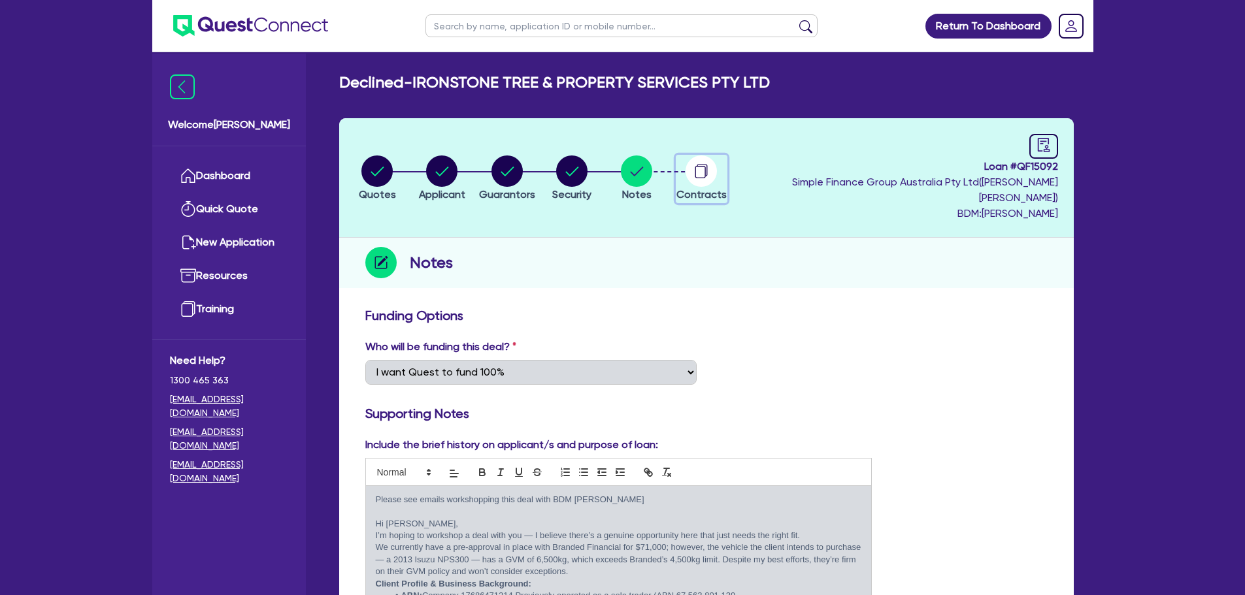
click at [706, 170] on icon "button" at bounding box center [700, 172] width 10 height 12
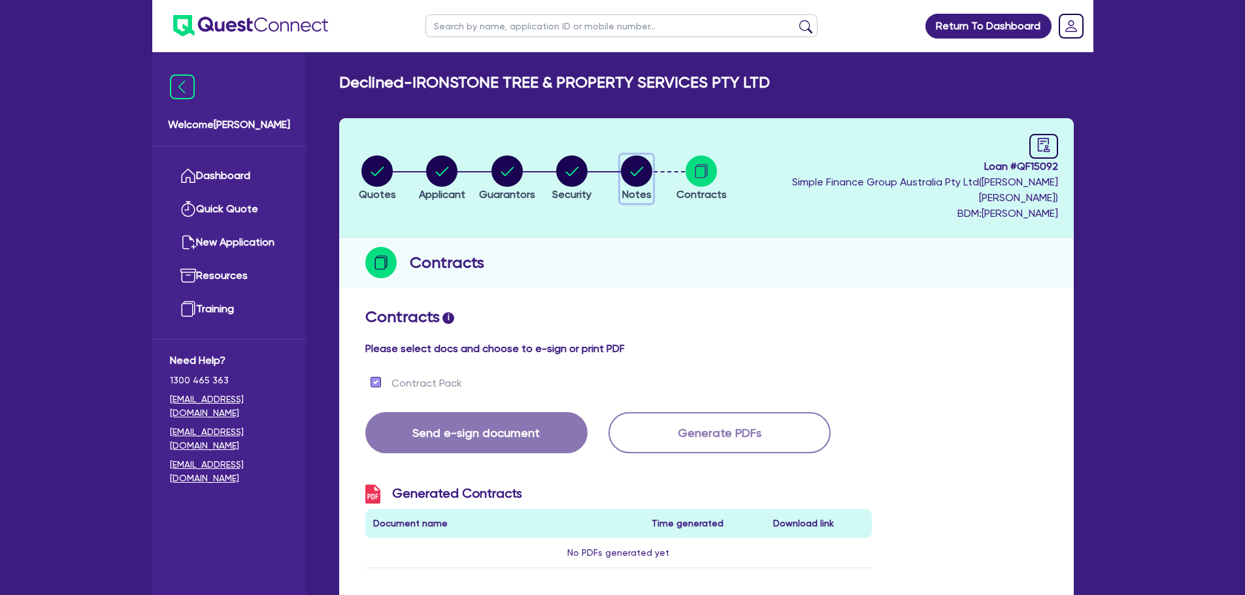
click at [652, 174] on circle "button" at bounding box center [636, 170] width 31 height 31
select select "Quest Finance - Own Book"
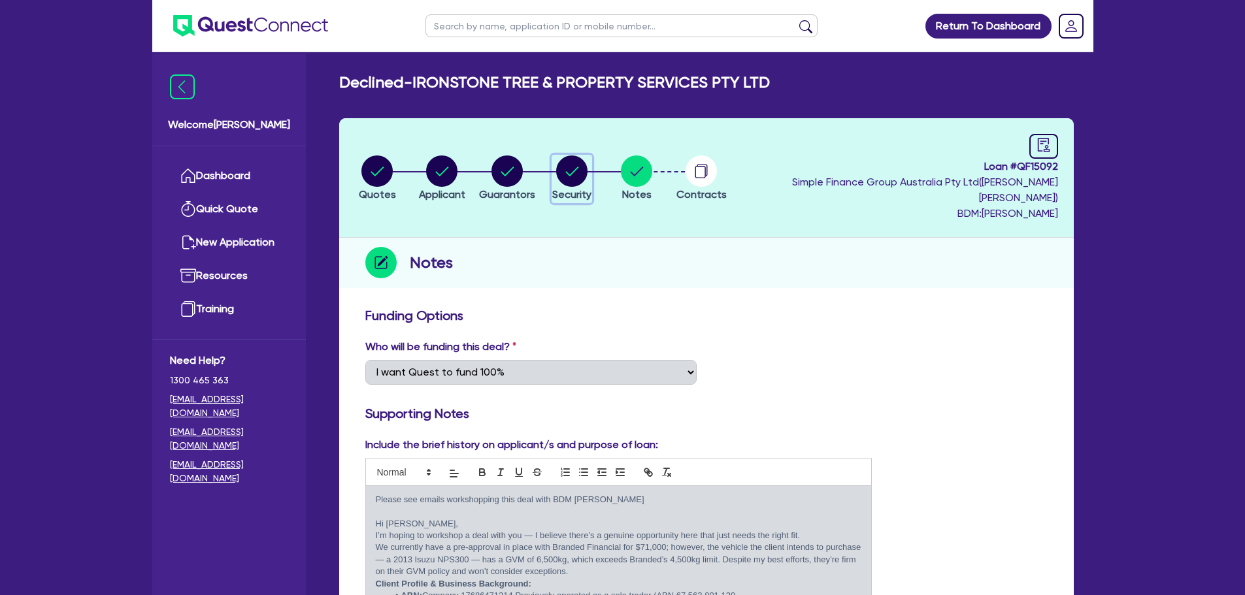
click at [591, 188] on span "Security" at bounding box center [571, 194] width 39 height 12
select select "CARS_AND_LIGHT_TRUCKS"
select select "LIGHT_TRUCKS"
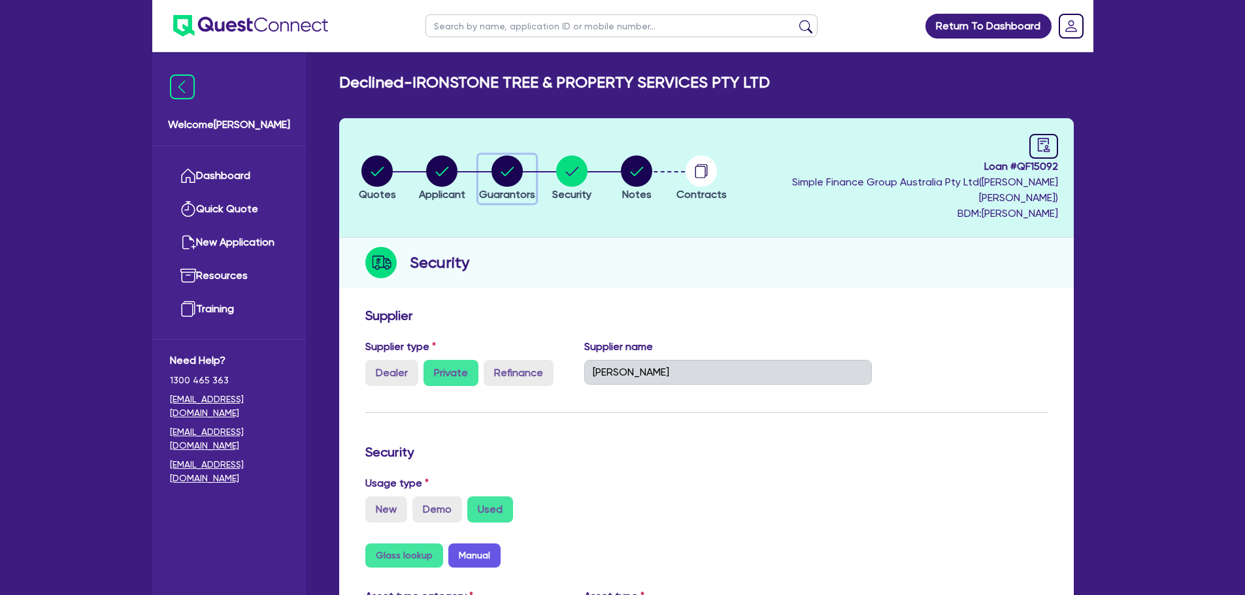
click at [512, 177] on icon "button" at bounding box center [506, 170] width 31 height 31
select select "MR"
select select "QLD"
select select "SINGLE"
select select "CASH"
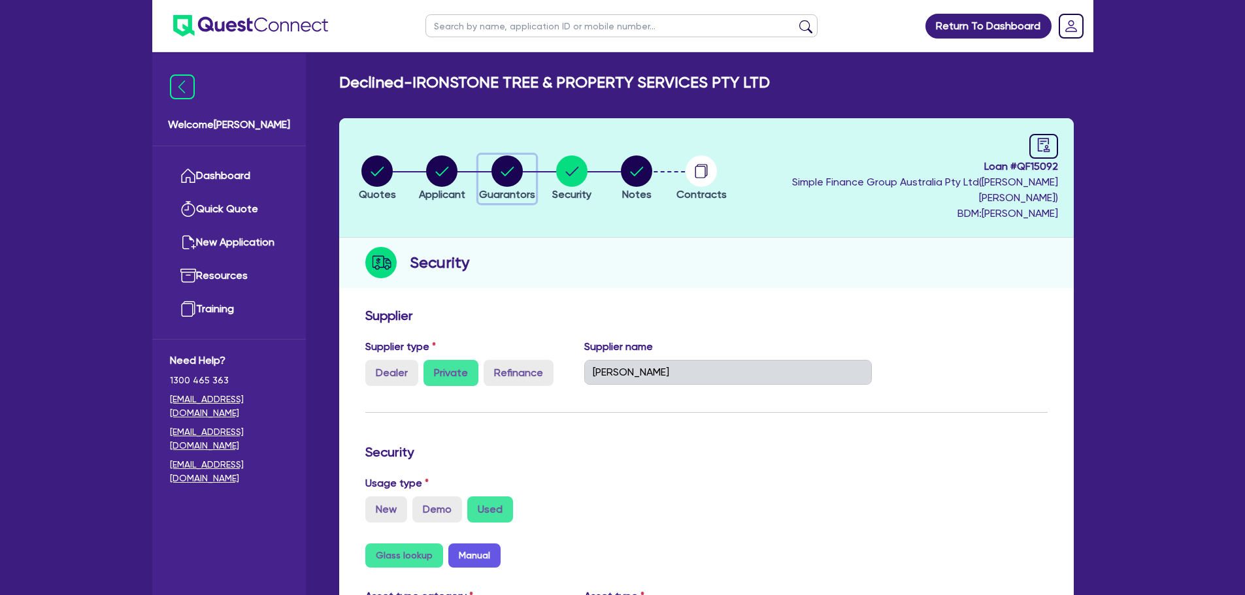
select select "VEHICLE"
select select "EQUIPMENT"
select select "HOUSEHOLD_PERSONAL"
select select "VEHICLE_LOAN"
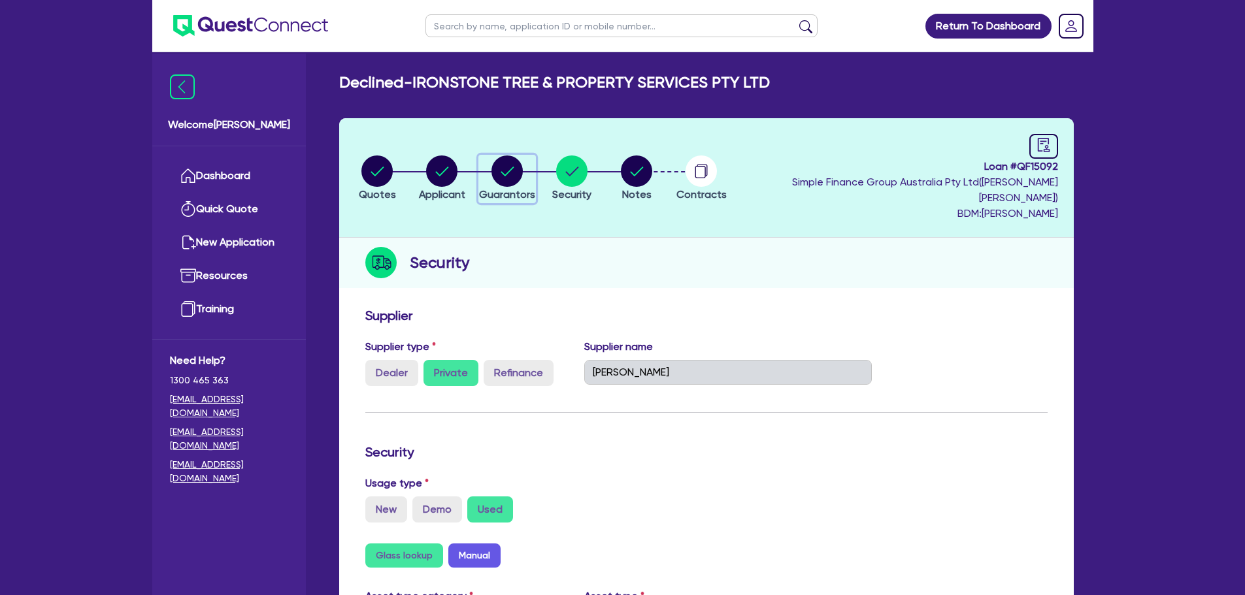
select select "VEHICLE_LOAN"
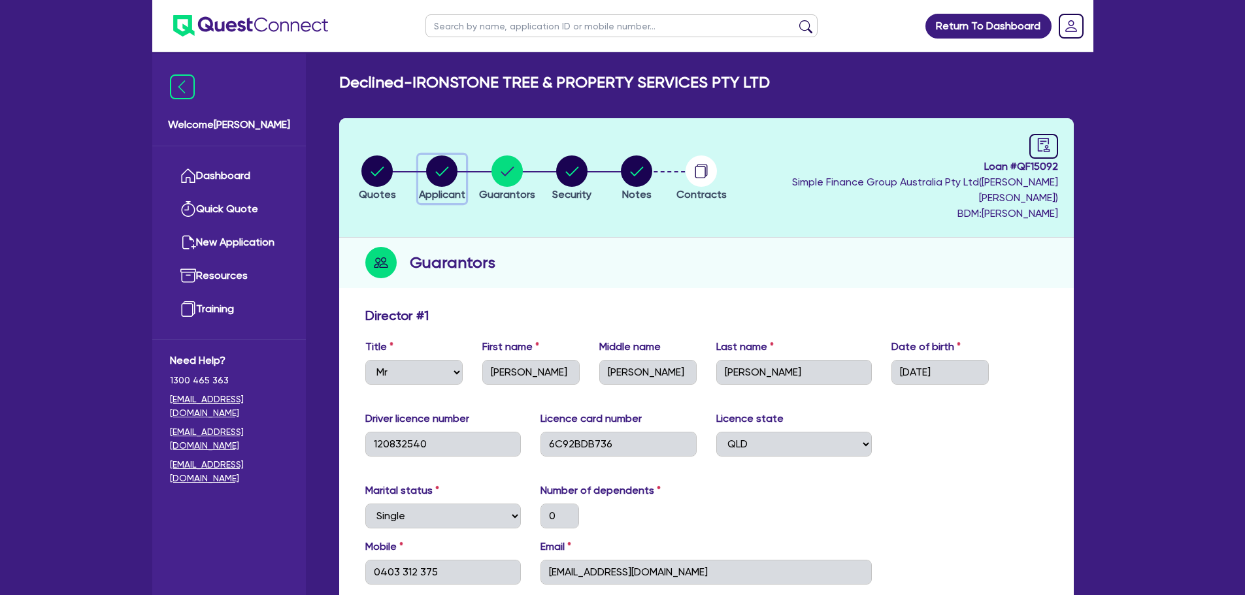
click at [451, 155] on circle "button" at bounding box center [441, 170] width 31 height 31
select select "COMPANY"
select select "FORESTRY"
select select "LOGGING"
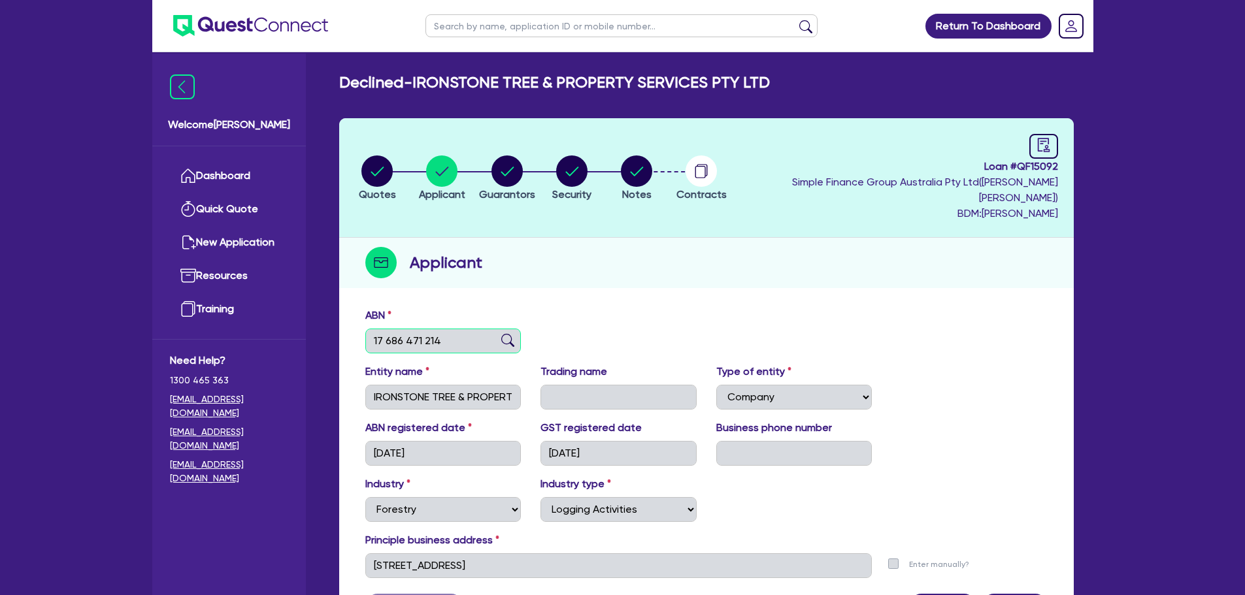
drag, startPoint x: 450, startPoint y: 326, endPoint x: 362, endPoint y: 323, distance: 88.2
click at [362, 323] on div "ABN 17 686 471 214" at bounding box center [443, 331] width 176 height 46
click at [255, 176] on link "Dashboard" at bounding box center [229, 175] width 118 height 33
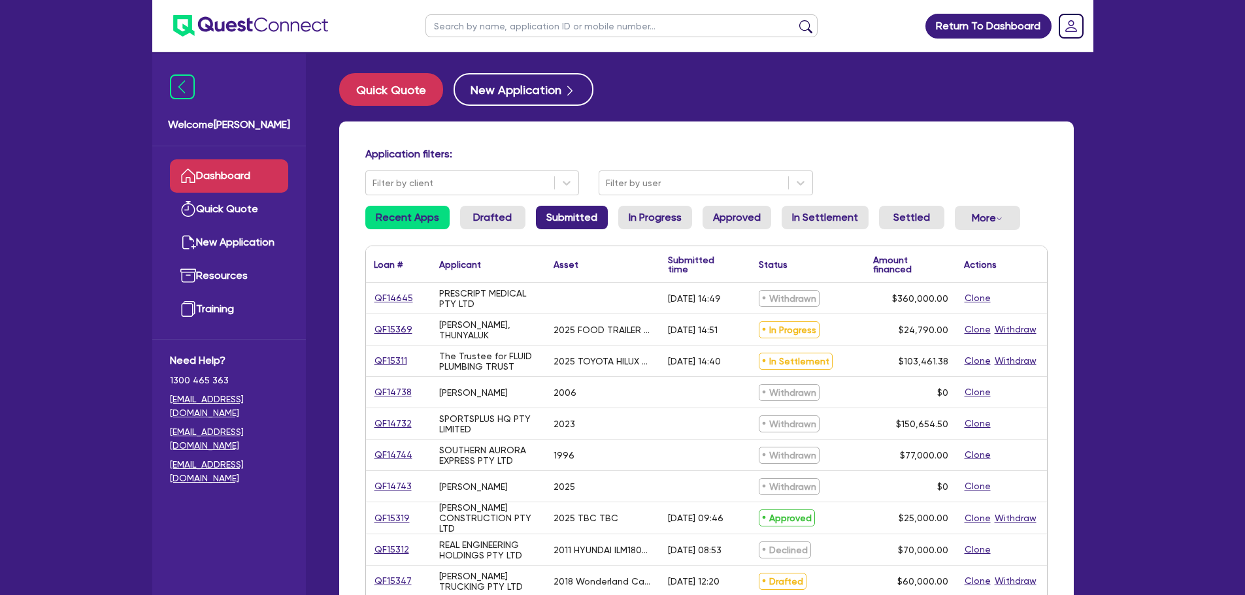
click at [564, 209] on link "Submitted" at bounding box center [572, 218] width 72 height 24
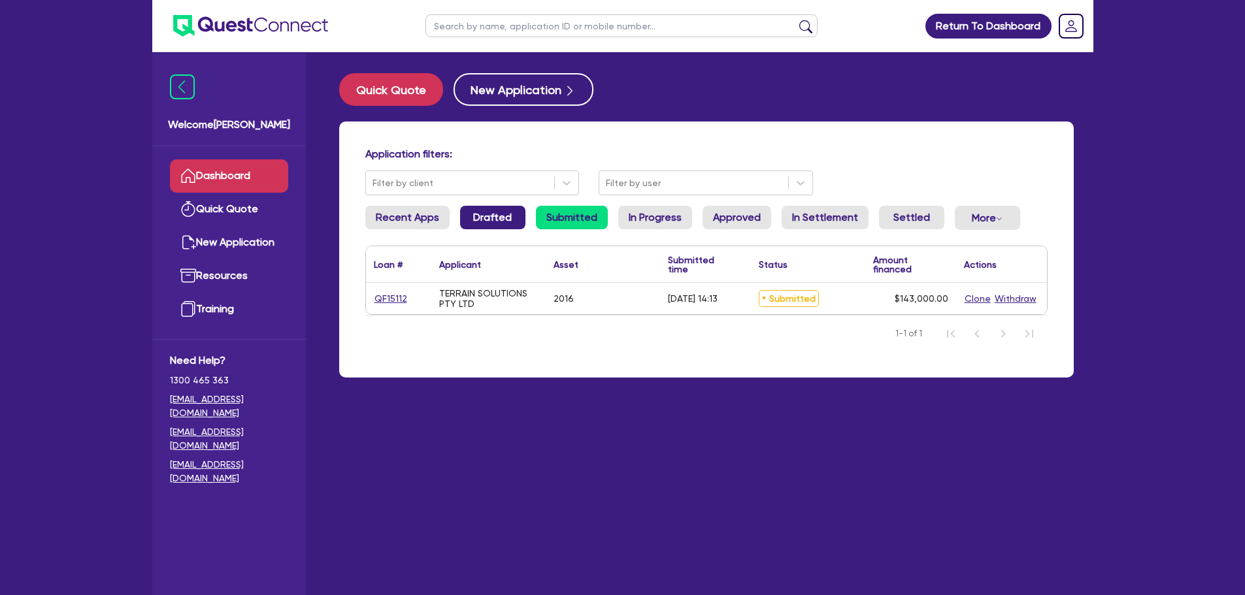
click at [501, 226] on link "Drafted" at bounding box center [492, 218] width 65 height 24
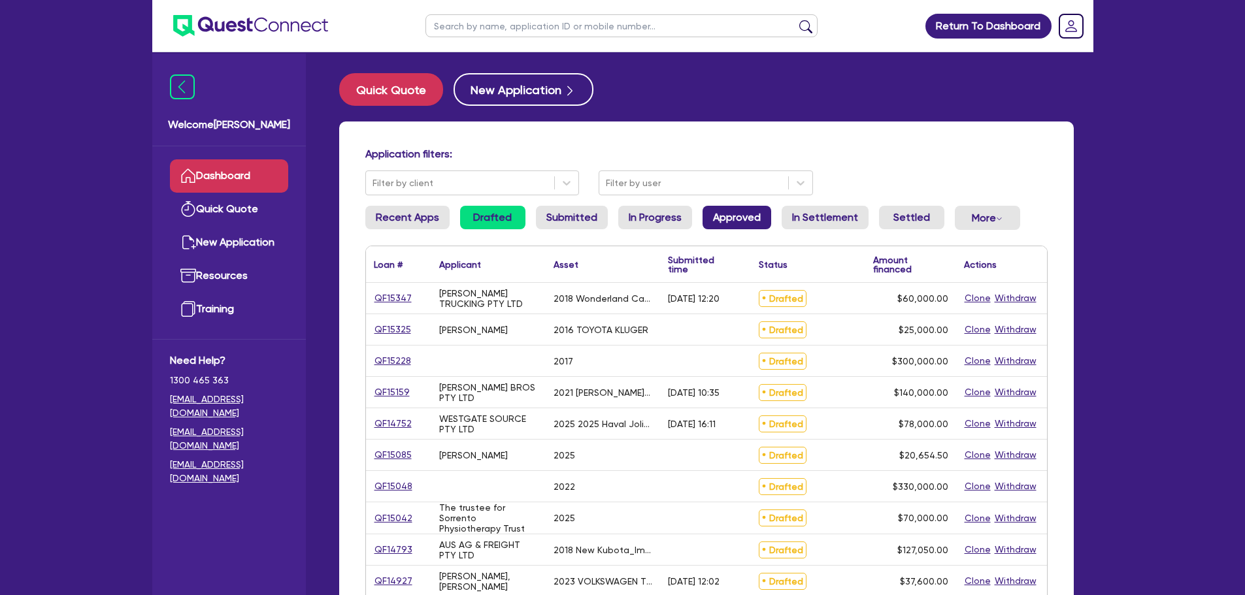
click at [721, 223] on link "Approved" at bounding box center [736, 218] width 69 height 24
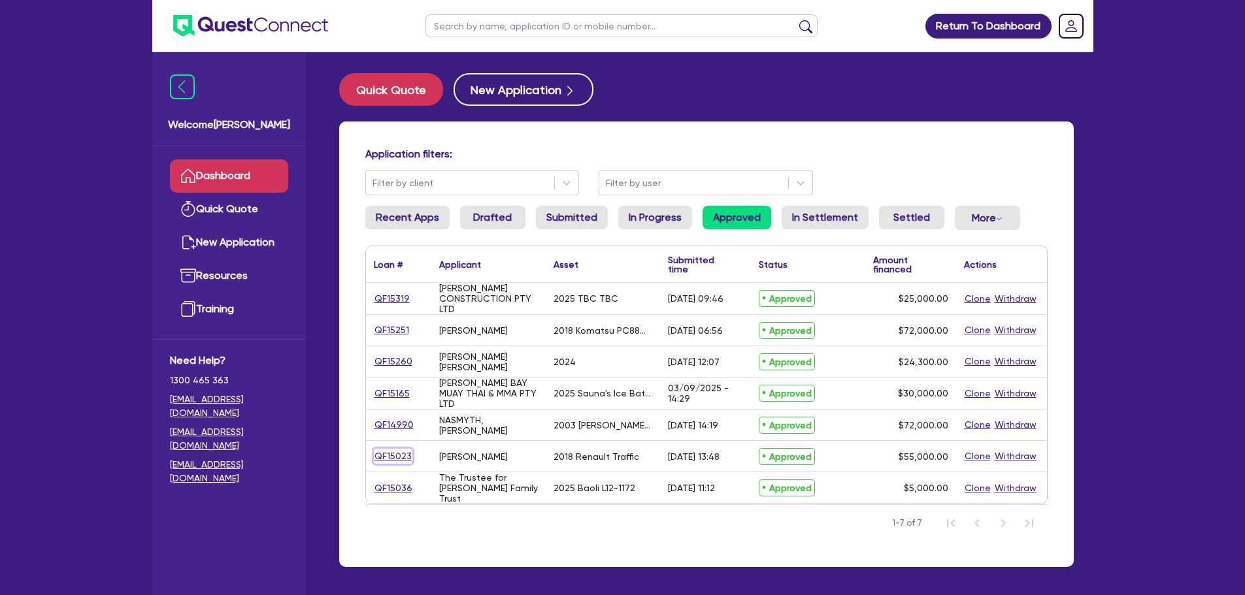
click at [376, 452] on link "QF15023" at bounding box center [393, 456] width 39 height 15
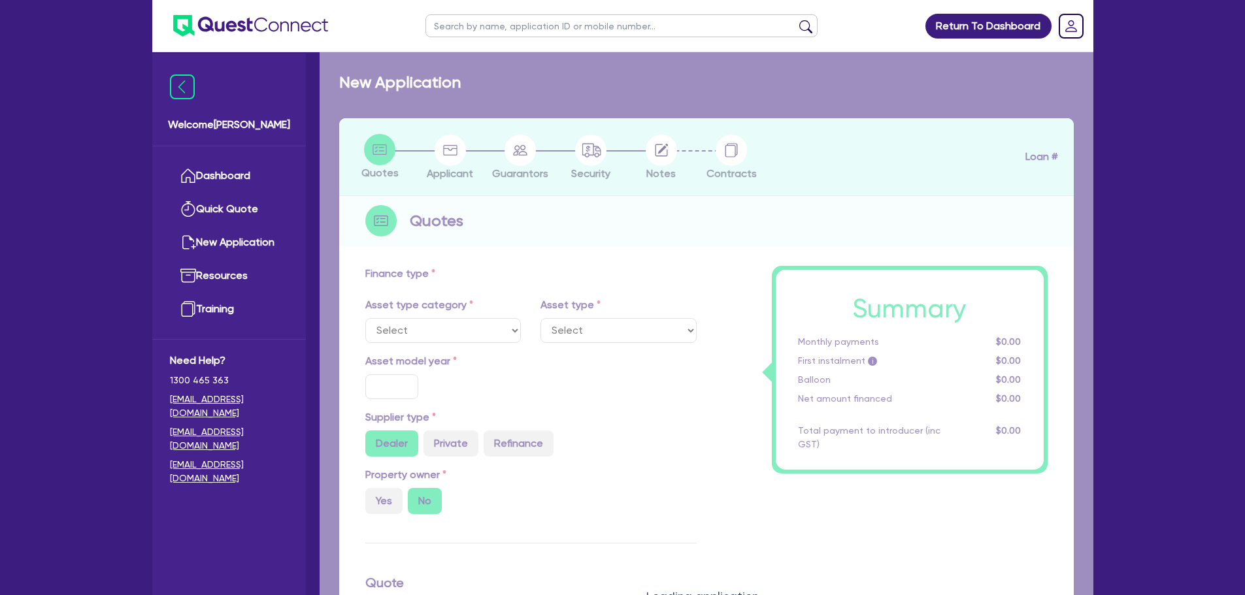
select select "CARS_AND_LIGHT_TRUCKS"
type input "2018"
radio input "false"
radio input "true"
type input "55,000"
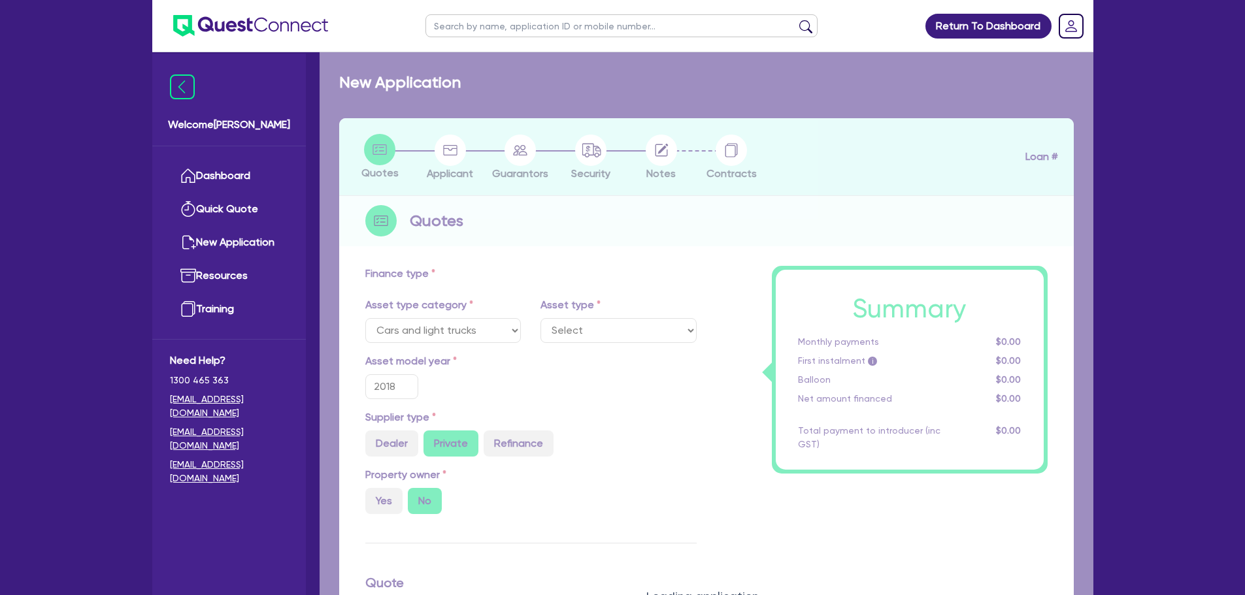
type input "9"
type input "4,950"
type input "17.95"
select select "VANS_AND_UTES"
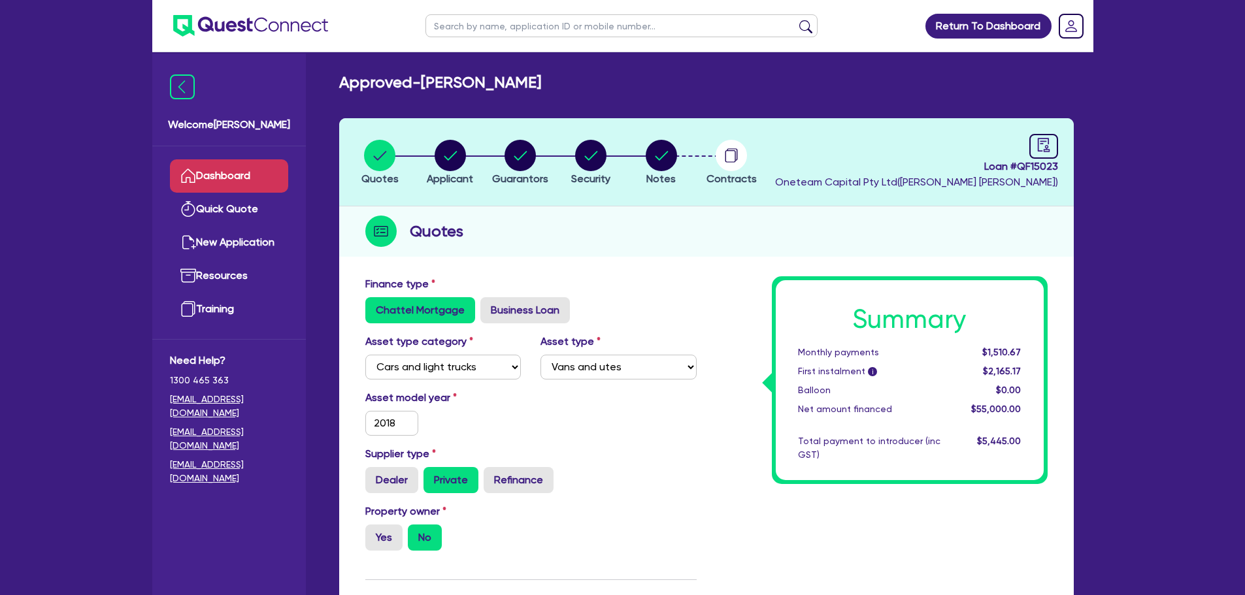
click at [220, 167] on link "Dashboard" at bounding box center [229, 175] width 118 height 33
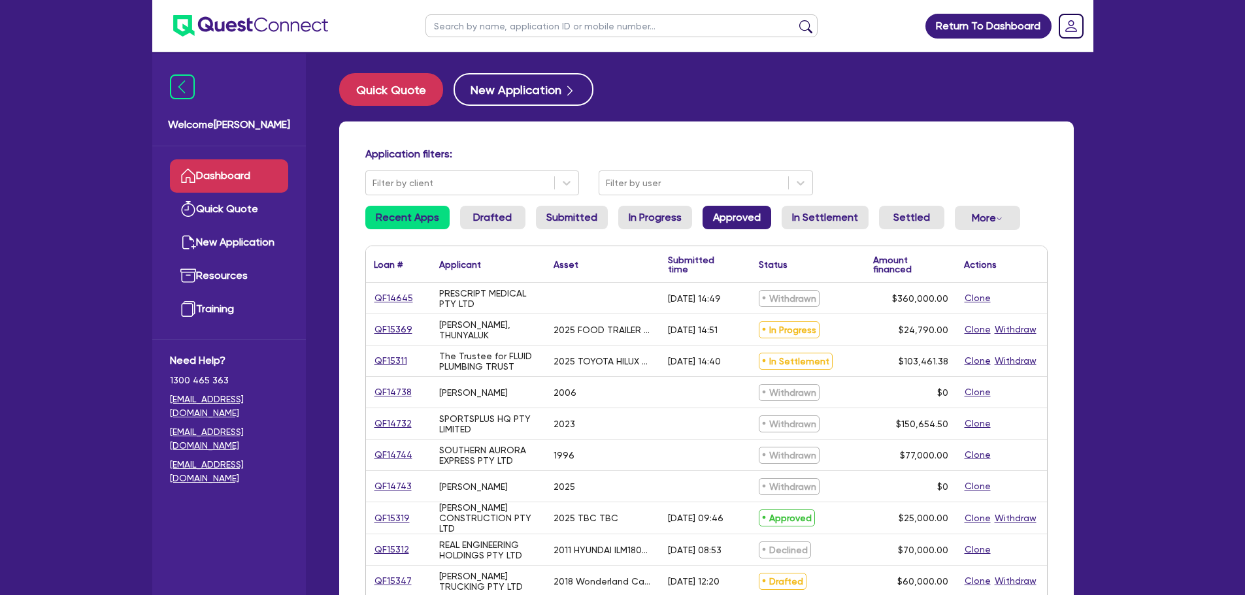
click at [717, 214] on link "Approved" at bounding box center [736, 218] width 69 height 24
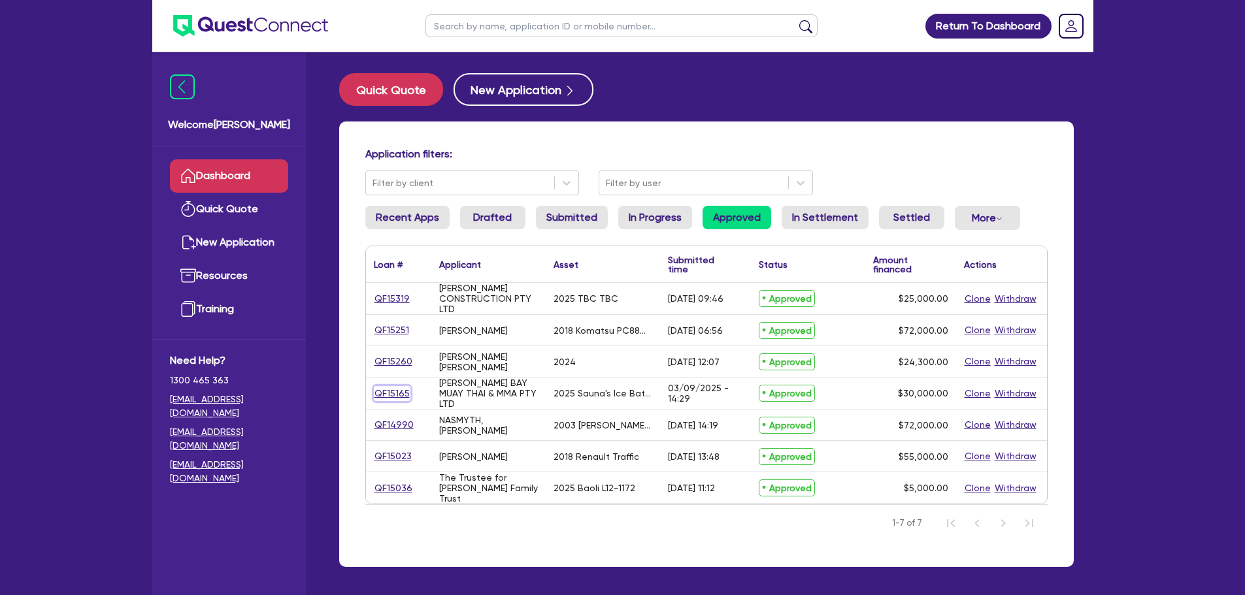
click at [389, 392] on link "QF15165" at bounding box center [392, 393] width 37 height 15
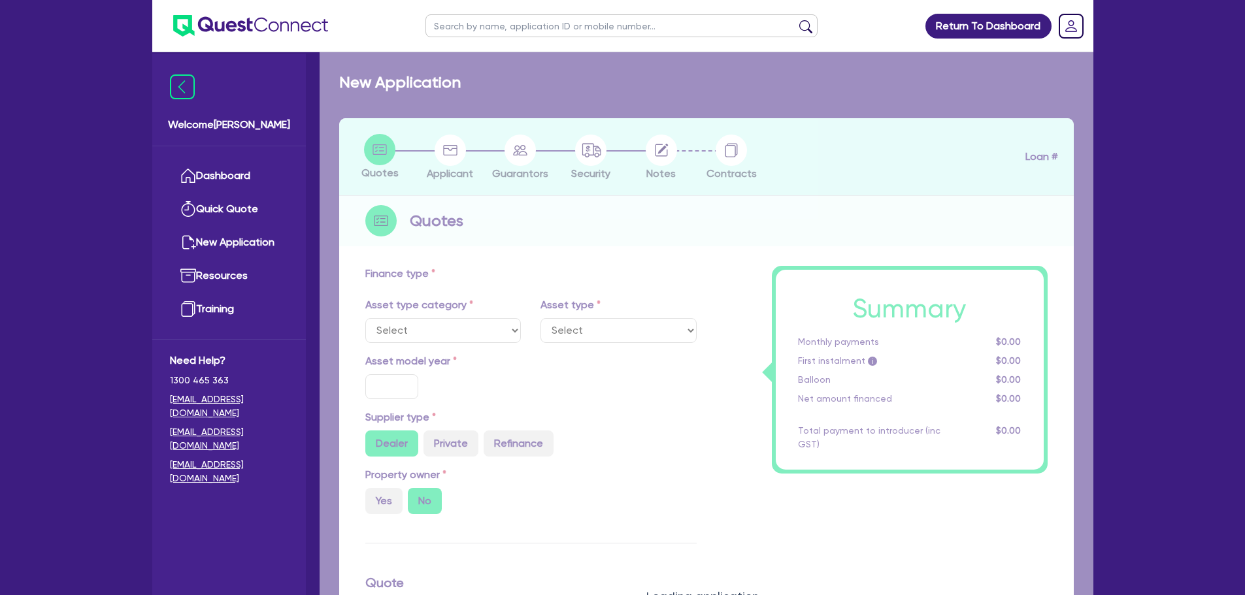
select select "SECONDARY_ASSETS"
type input "2025"
radio input "true"
type input "30,000"
type input "7"
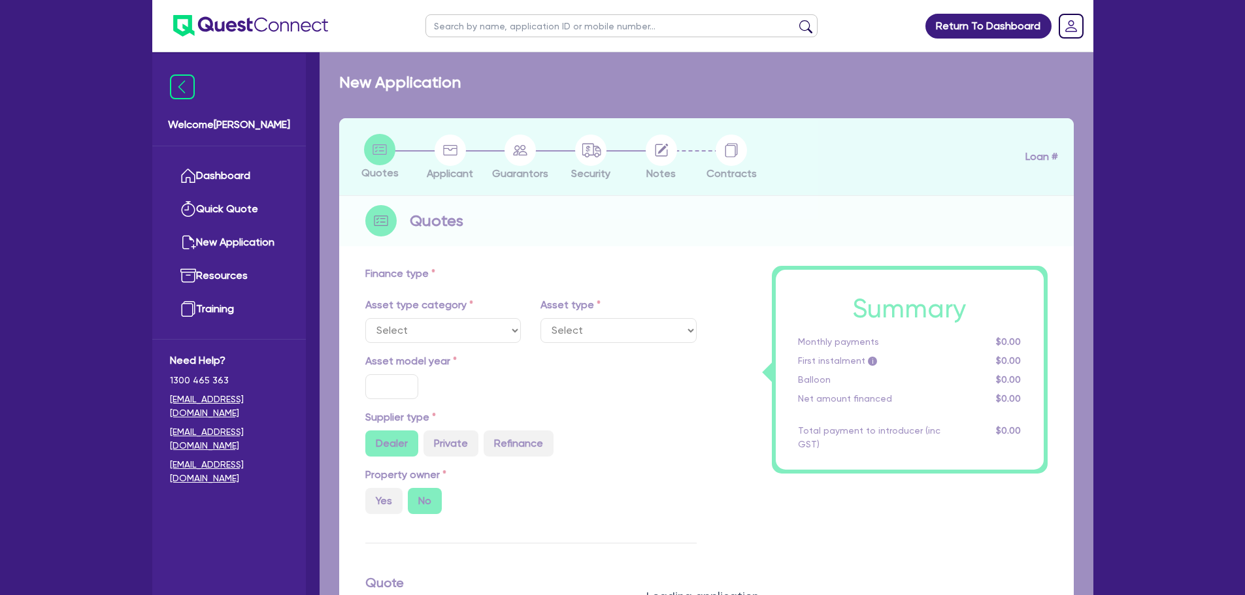
type input "2,100"
type input "17.95"
type input "850"
select select "OTHER"
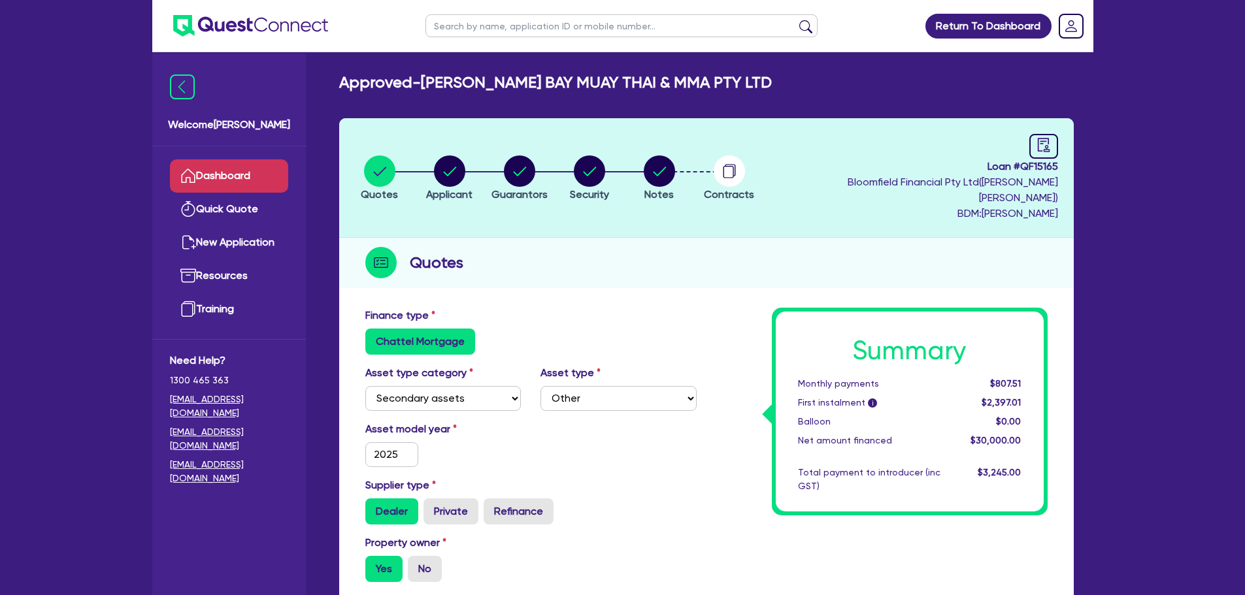
click at [238, 172] on link "Dashboard" at bounding box center [229, 175] width 118 height 33
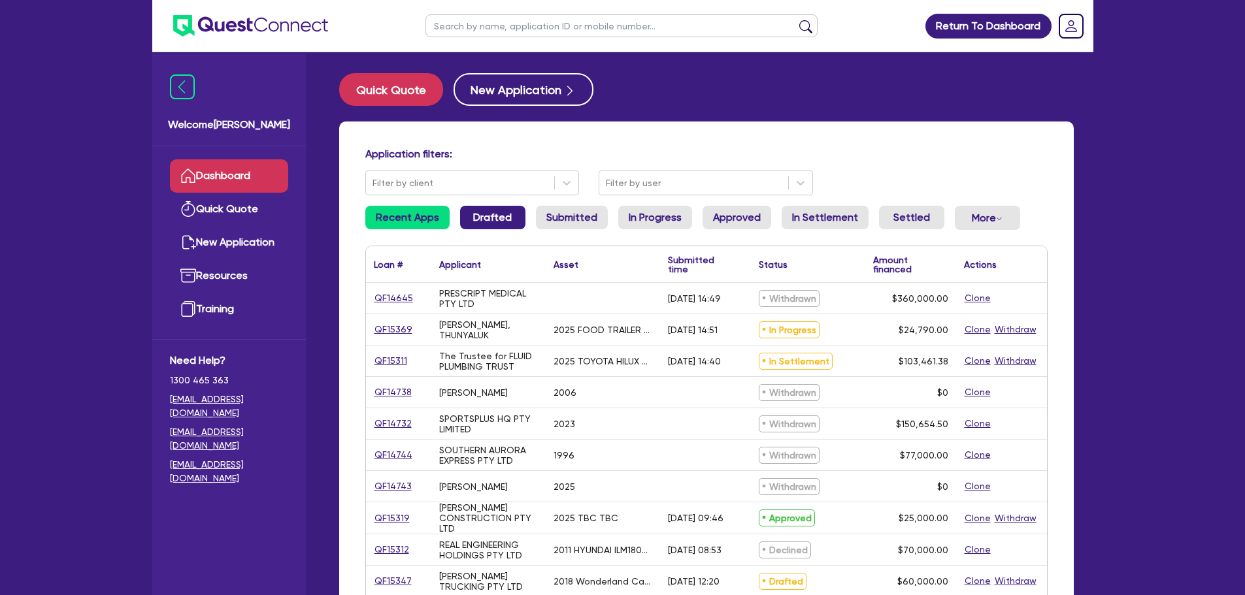
click at [490, 212] on link "Drafted" at bounding box center [492, 218] width 65 height 24
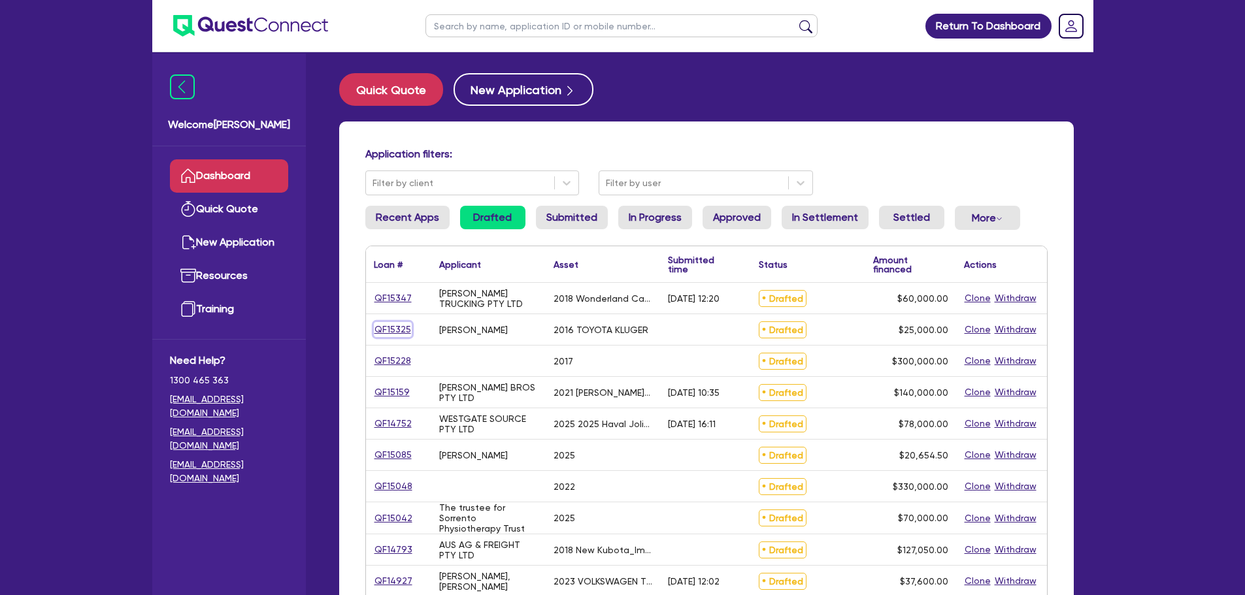
click at [387, 323] on link "QF15325" at bounding box center [393, 329] width 38 height 15
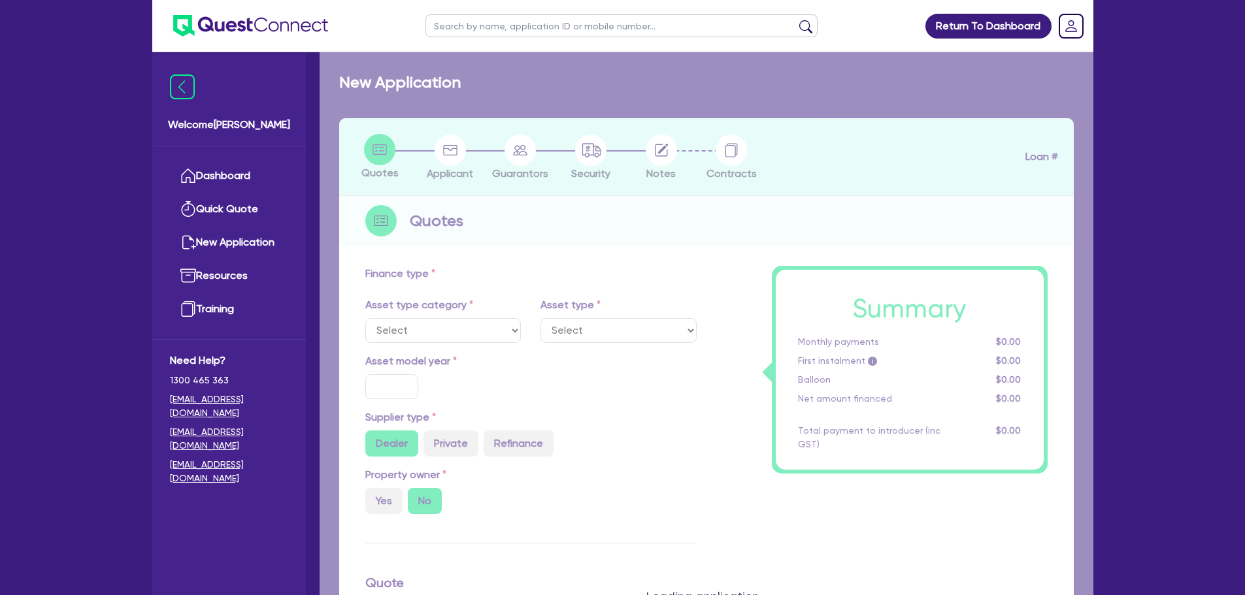
select select "CARS_AND_LIGHT_TRUCKS"
type input "2016"
radio input "false"
radio input "true"
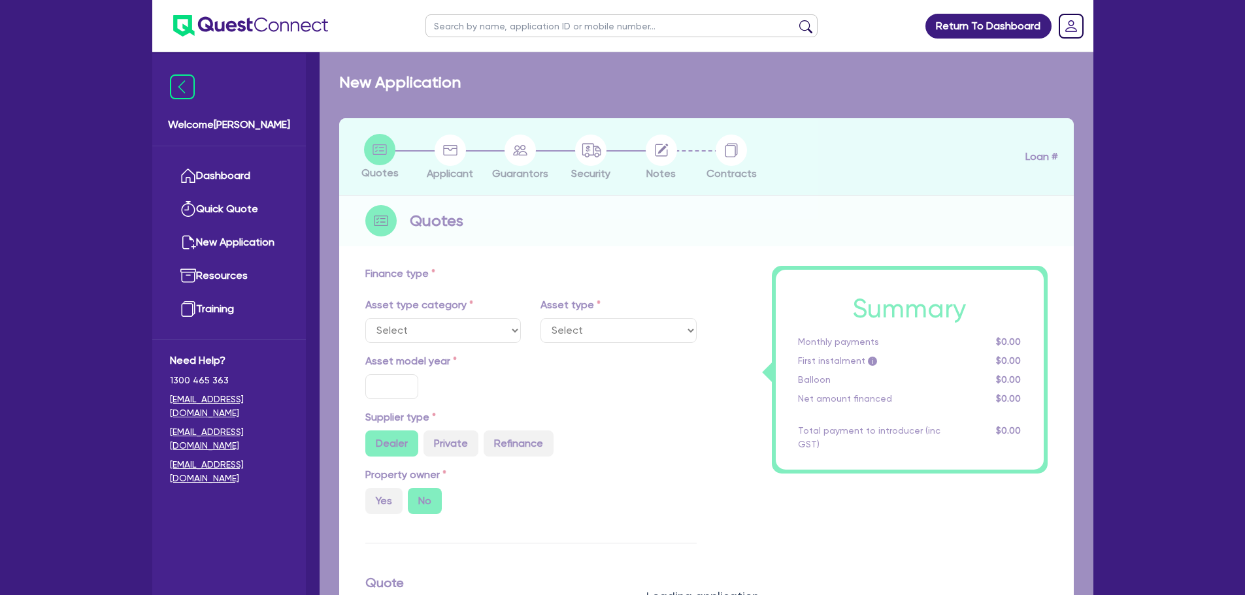
type input "25,000"
type input "10"
type input "2,500"
radio input "true"
type input "17"
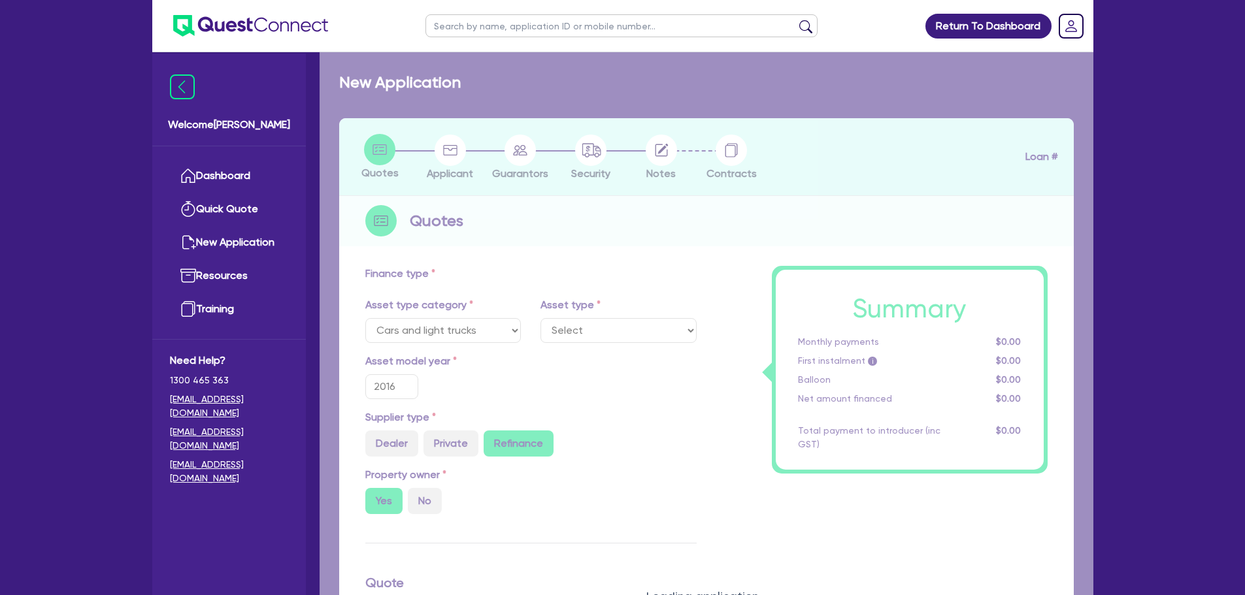
select select "PASSENGER_VEHICLES"
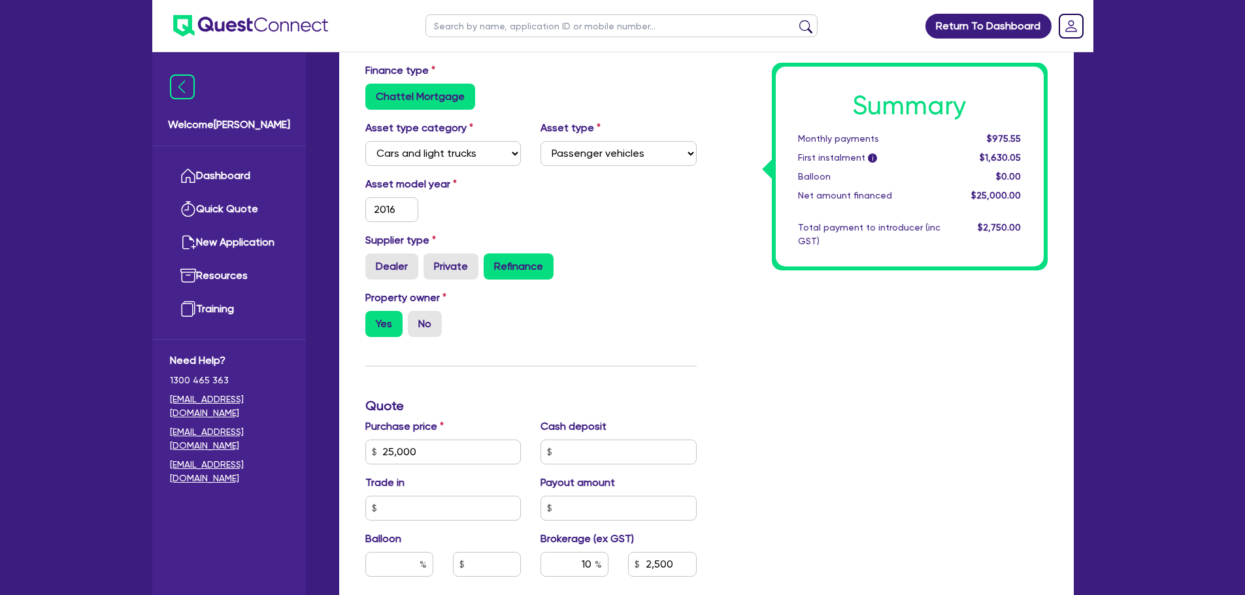
scroll to position [65, 0]
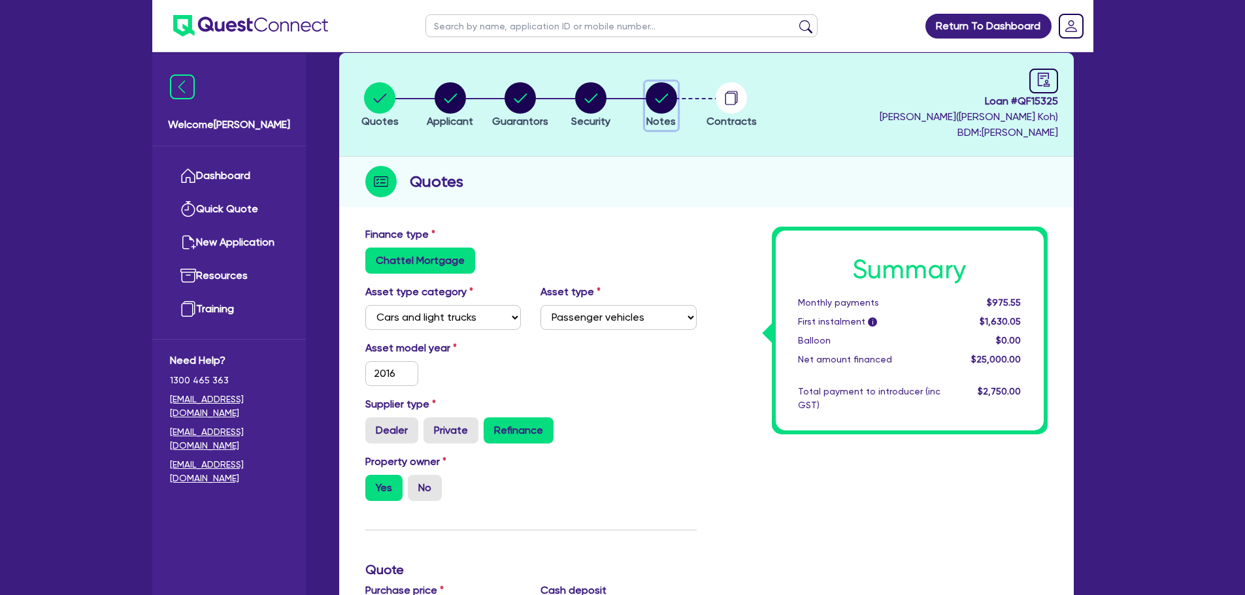
click at [672, 101] on circle "button" at bounding box center [661, 97] width 31 height 31
select select "Quest Finance - Platform CoFunding"
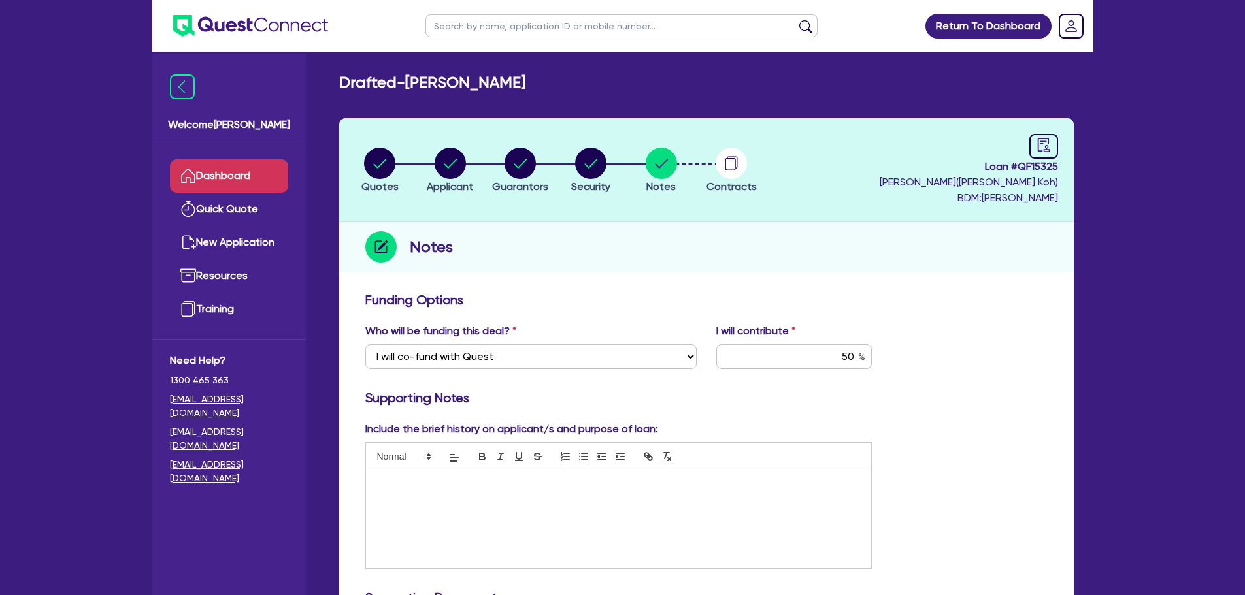
click at [201, 172] on link "Dashboard" at bounding box center [229, 175] width 118 height 33
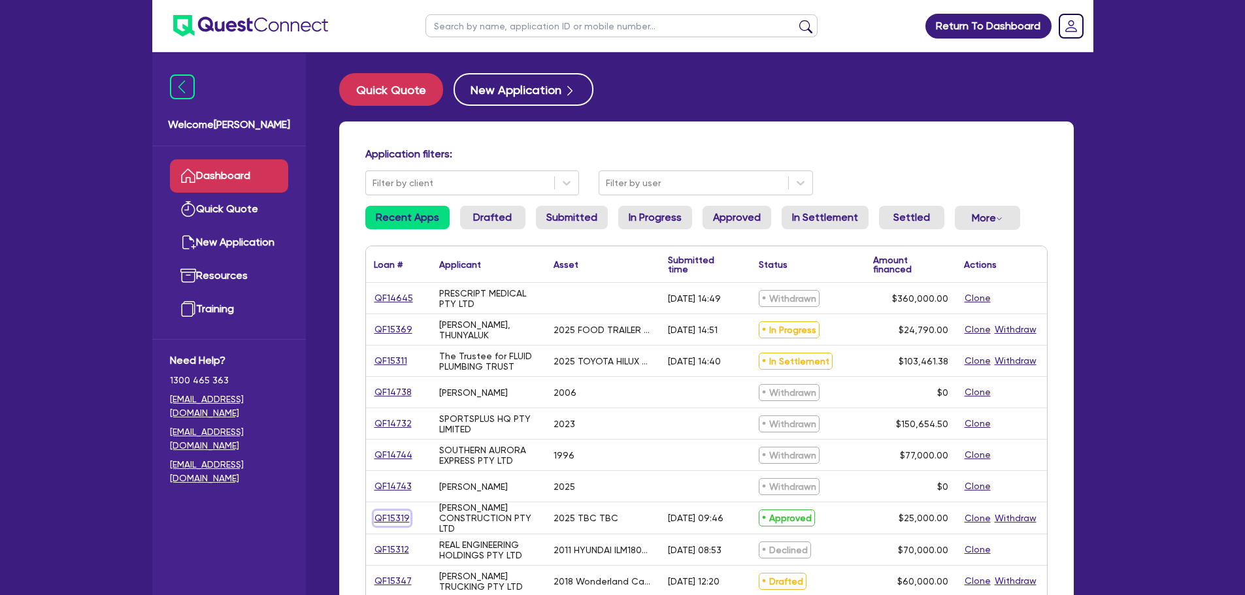
click at [401, 516] on link "QF15319" at bounding box center [392, 518] width 37 height 15
select select "PRIMARY_ASSETS"
select select "TRAILERS"
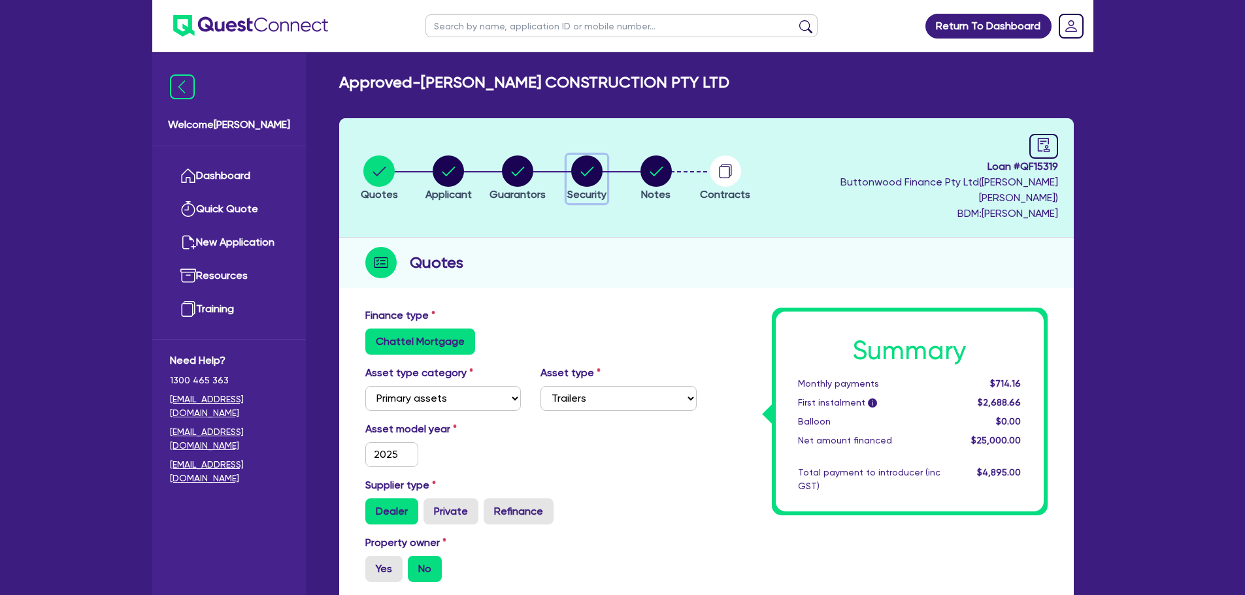
click at [584, 167] on circle "button" at bounding box center [586, 170] width 31 height 31
select select "PRIMARY_ASSETS"
select select "TRAILERS"
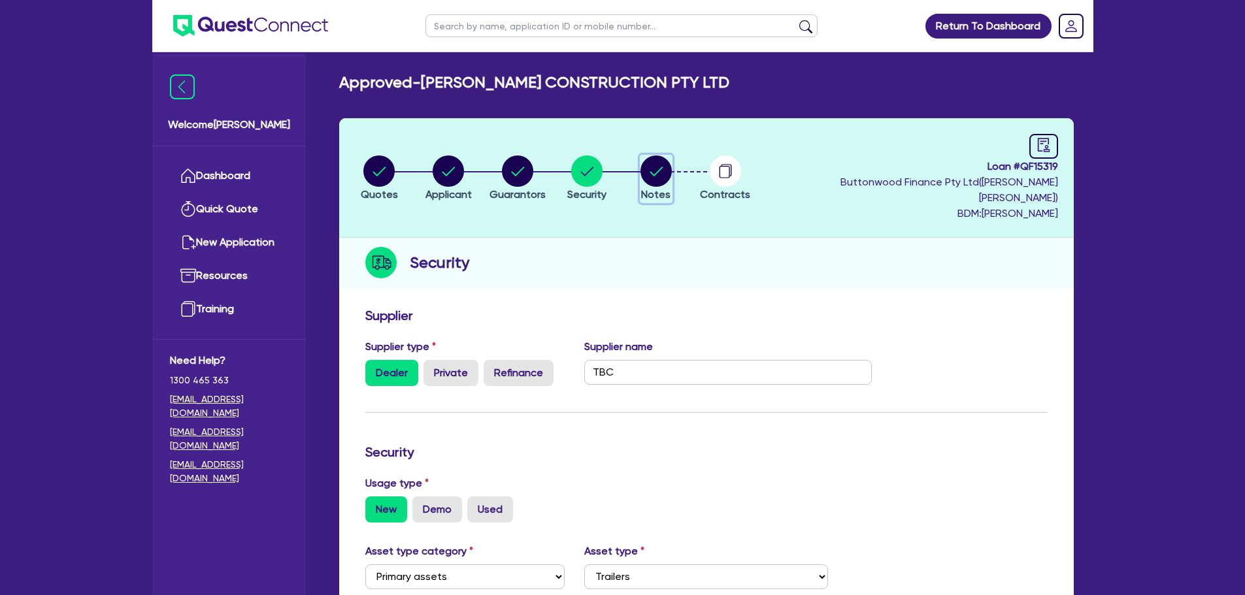
click at [661, 169] on circle "button" at bounding box center [655, 170] width 31 height 31
select select "Quest Finance - Own Book"
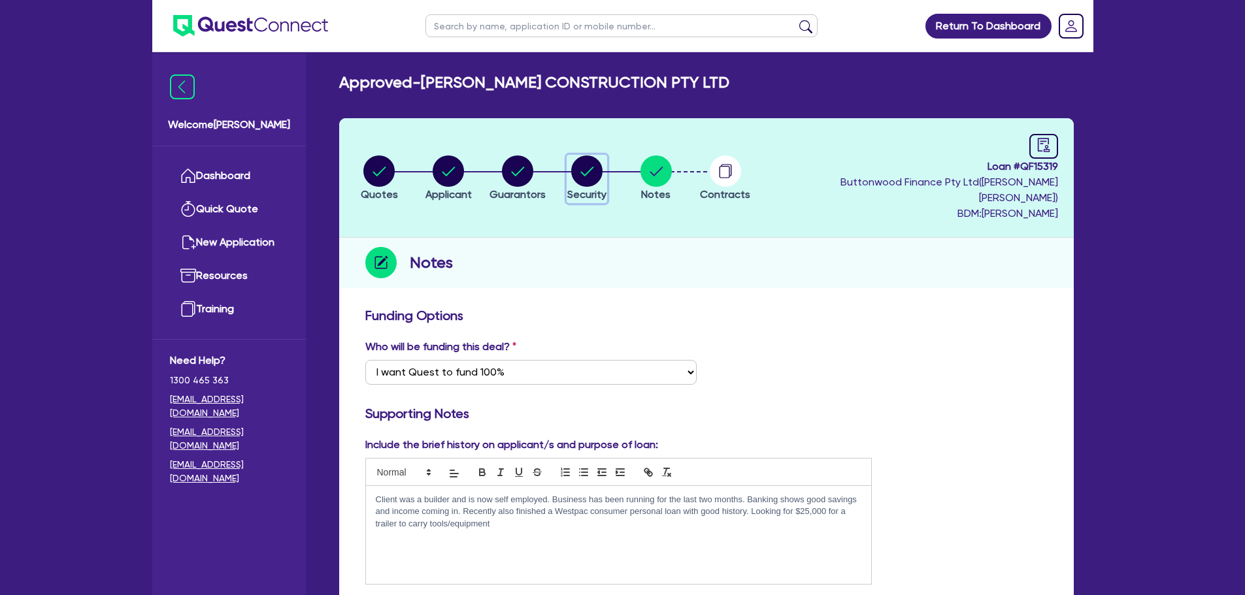
click at [588, 163] on circle "button" at bounding box center [586, 170] width 31 height 31
select select "PRIMARY_ASSETS"
select select "TRAILERS"
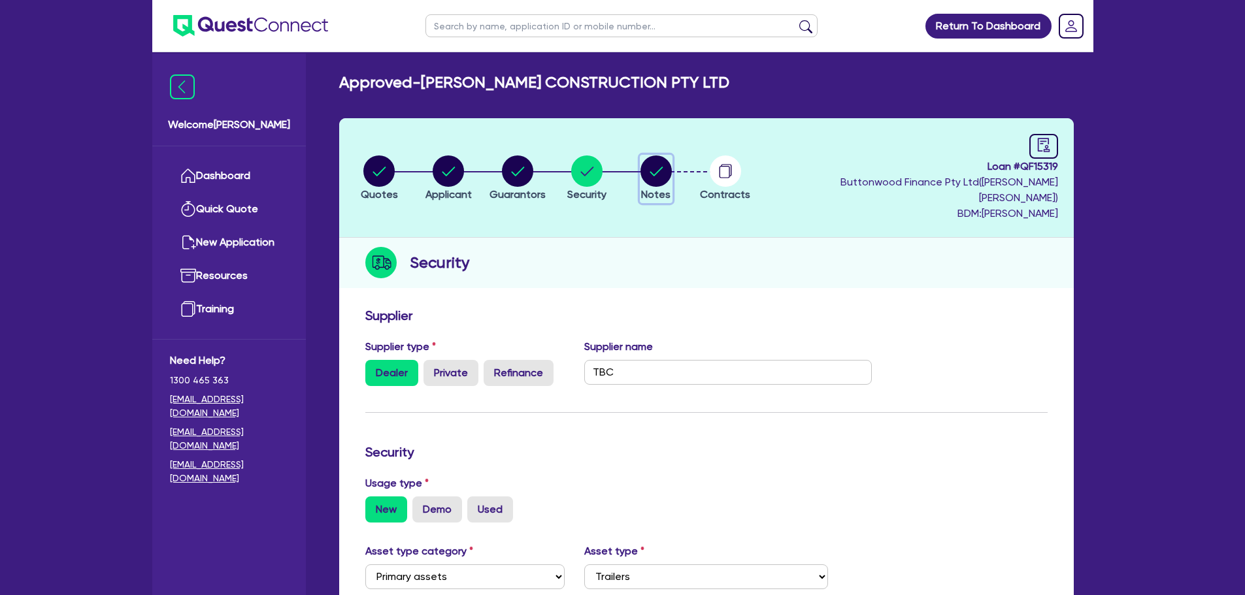
click at [659, 162] on circle "button" at bounding box center [655, 170] width 31 height 31
select select "Quest Finance - Own Book"
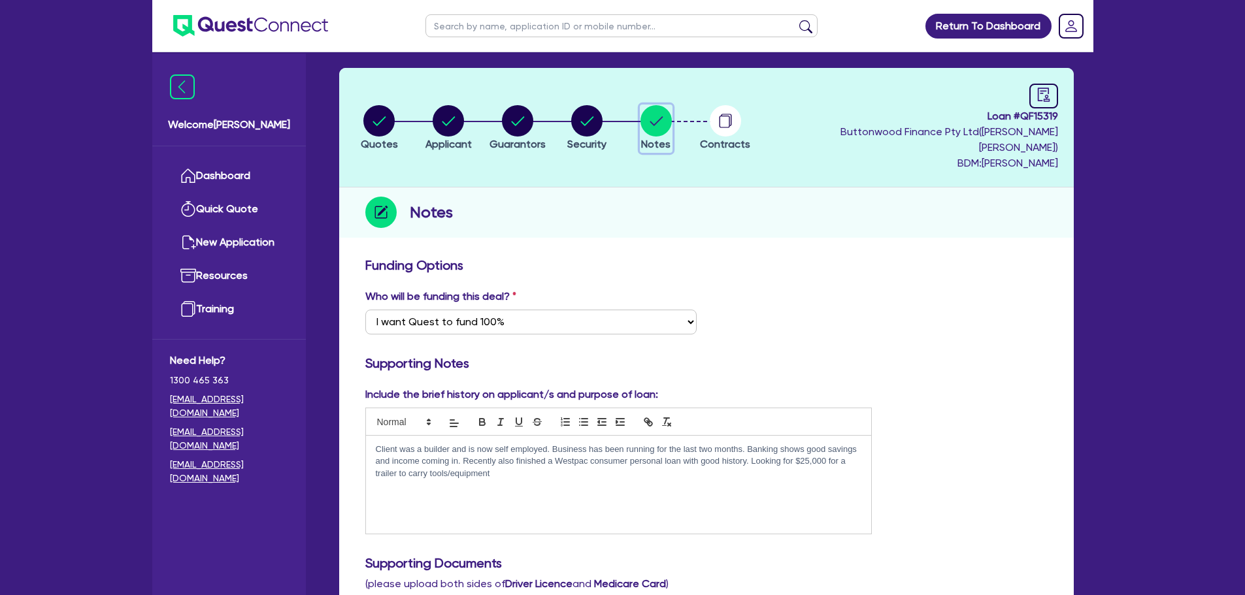
scroll to position [48, 0]
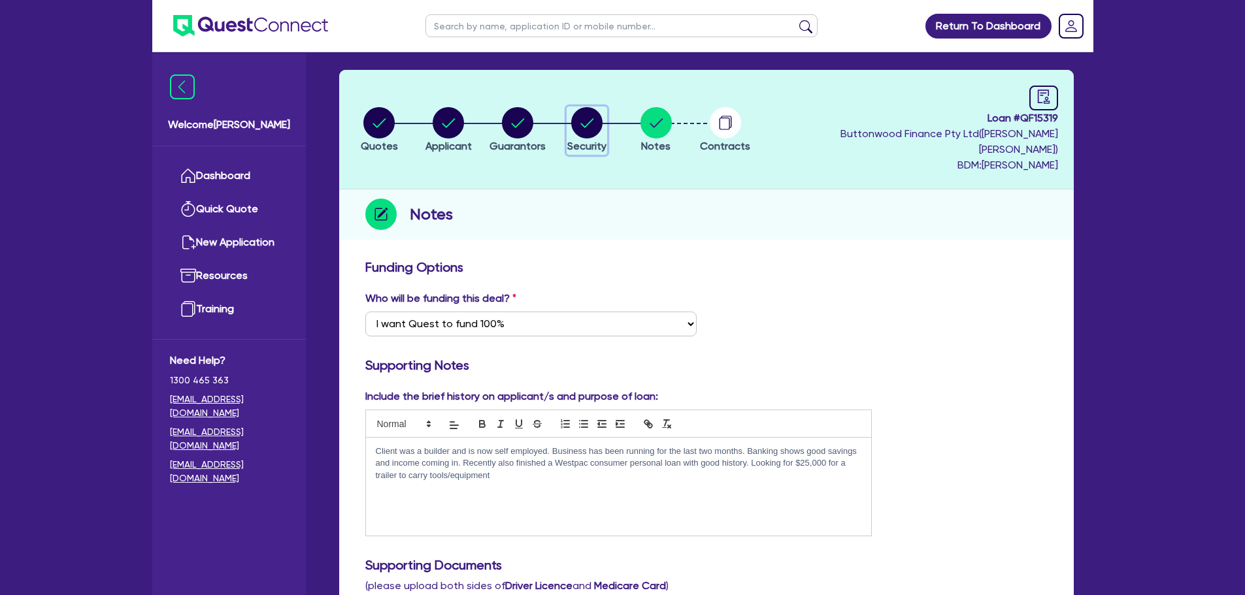
click at [597, 107] on circle "button" at bounding box center [586, 122] width 31 height 31
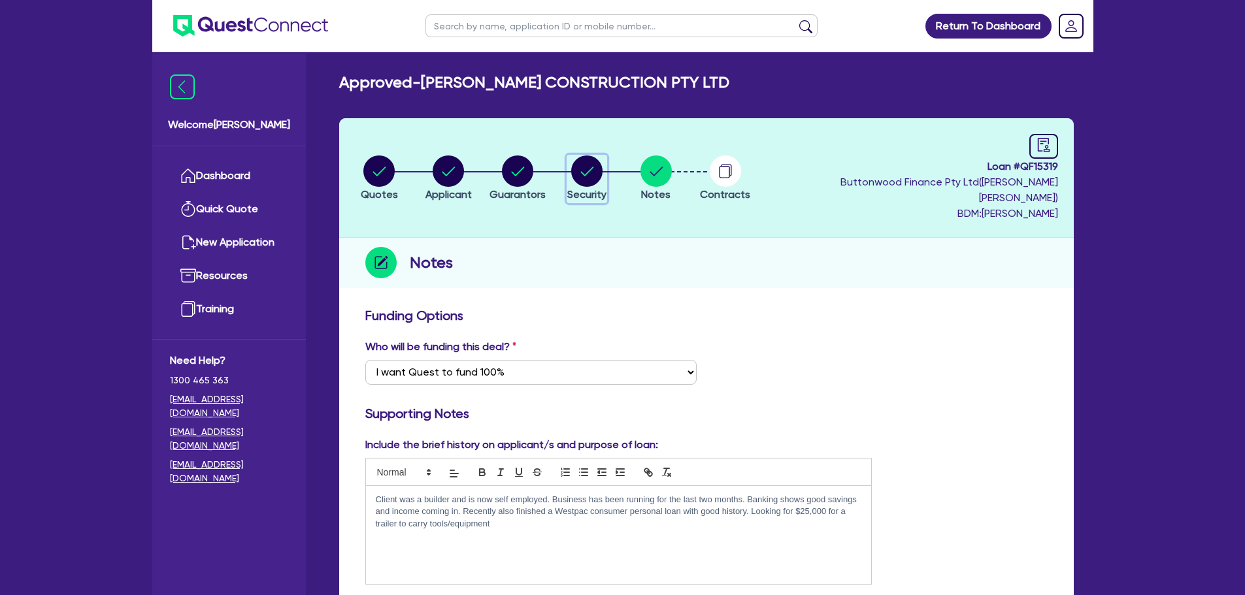
select select "PRIMARY_ASSETS"
select select "TRAILERS"
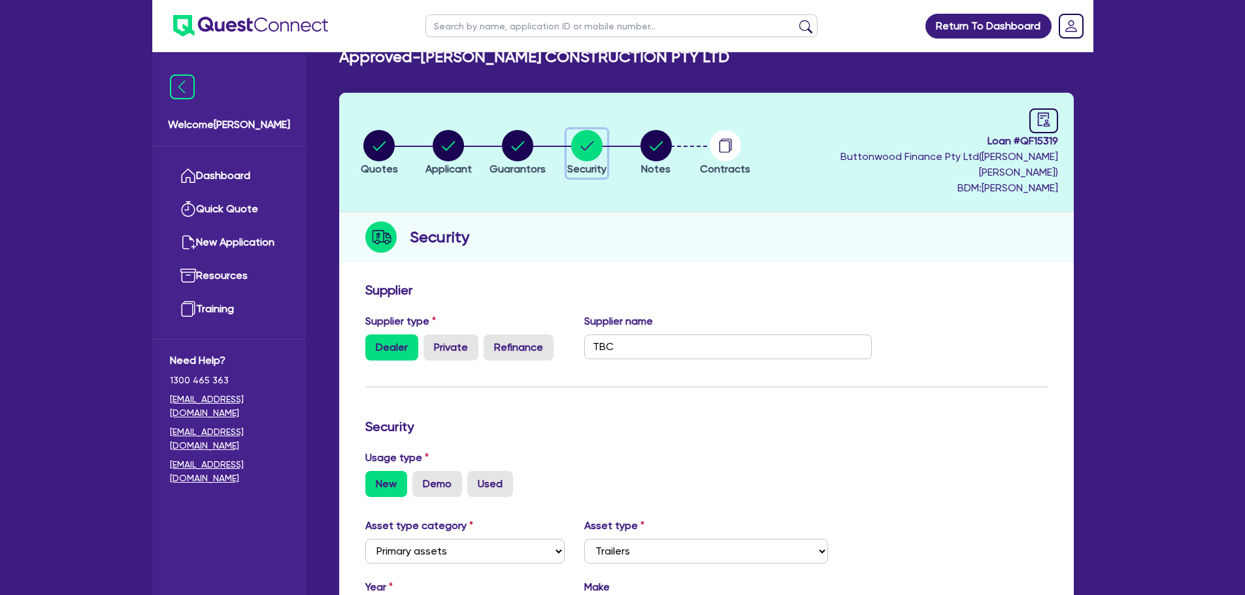
scroll to position [65, 0]
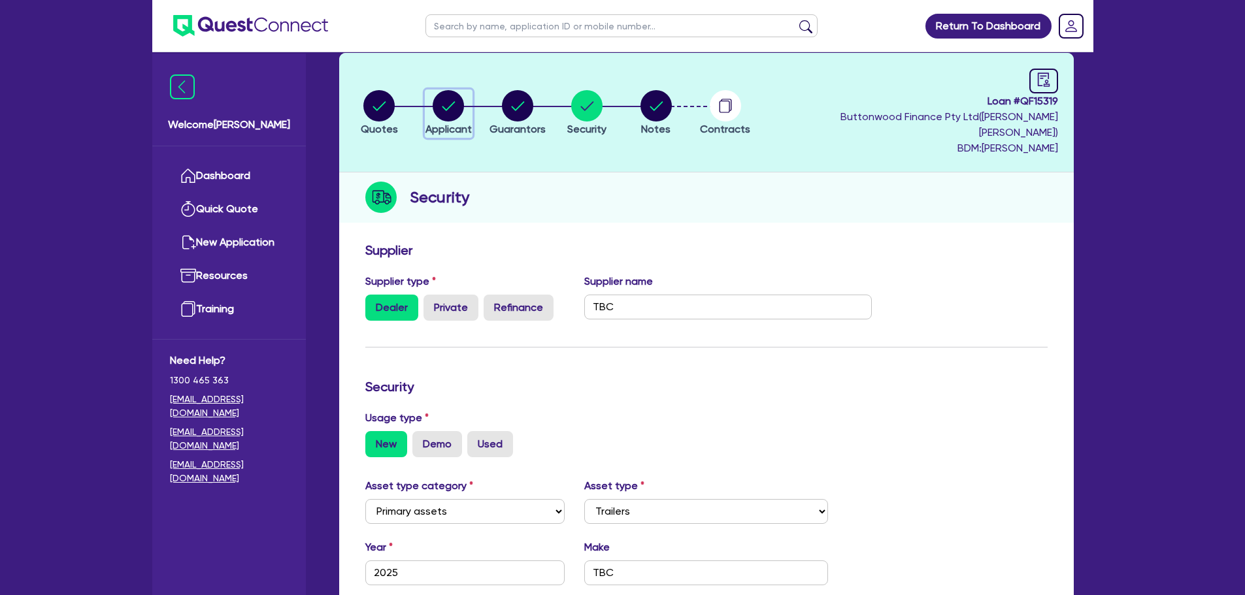
click at [445, 102] on circle "button" at bounding box center [448, 105] width 31 height 31
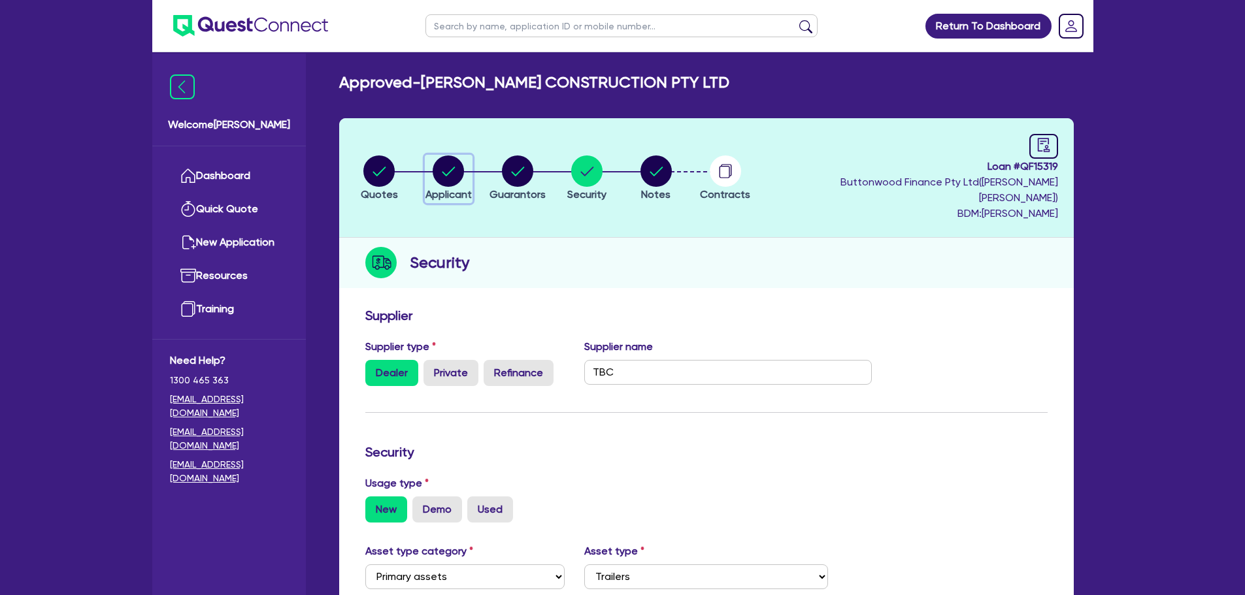
select select "COMPANY"
select select "BUILDING_CONSTRUCTION"
select select "TRADES_SERVICES_BUSINESSES_GOVERNMENT"
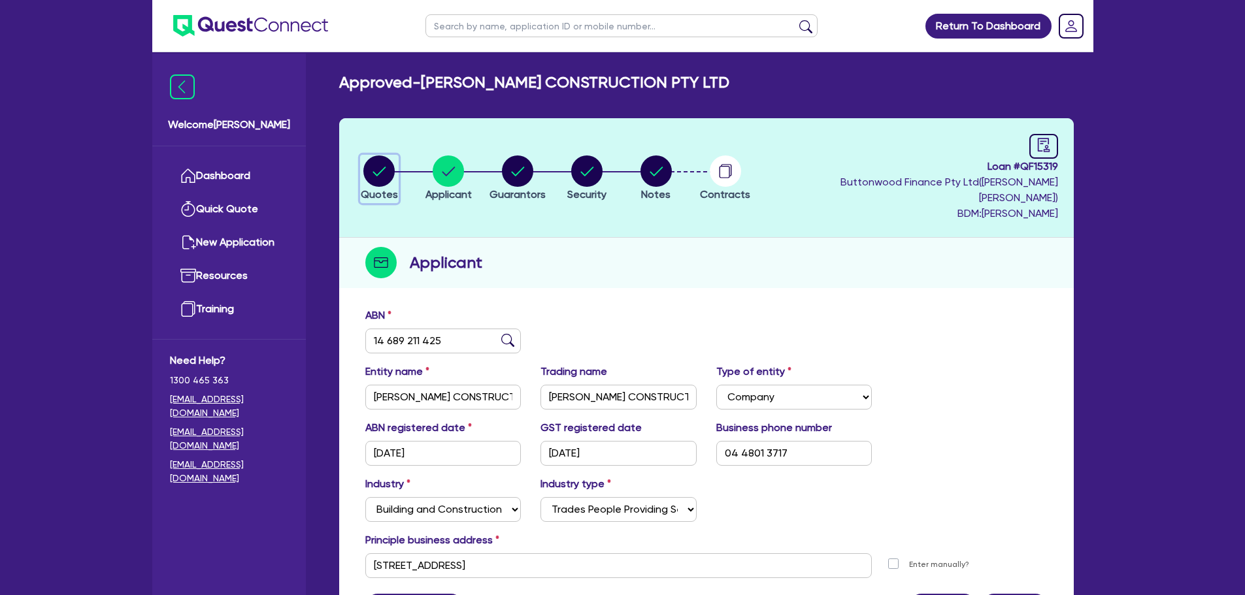
click at [376, 159] on circle "button" at bounding box center [378, 170] width 31 height 31
select select "PRIMARY_ASSETS"
select select "TRAILERS"
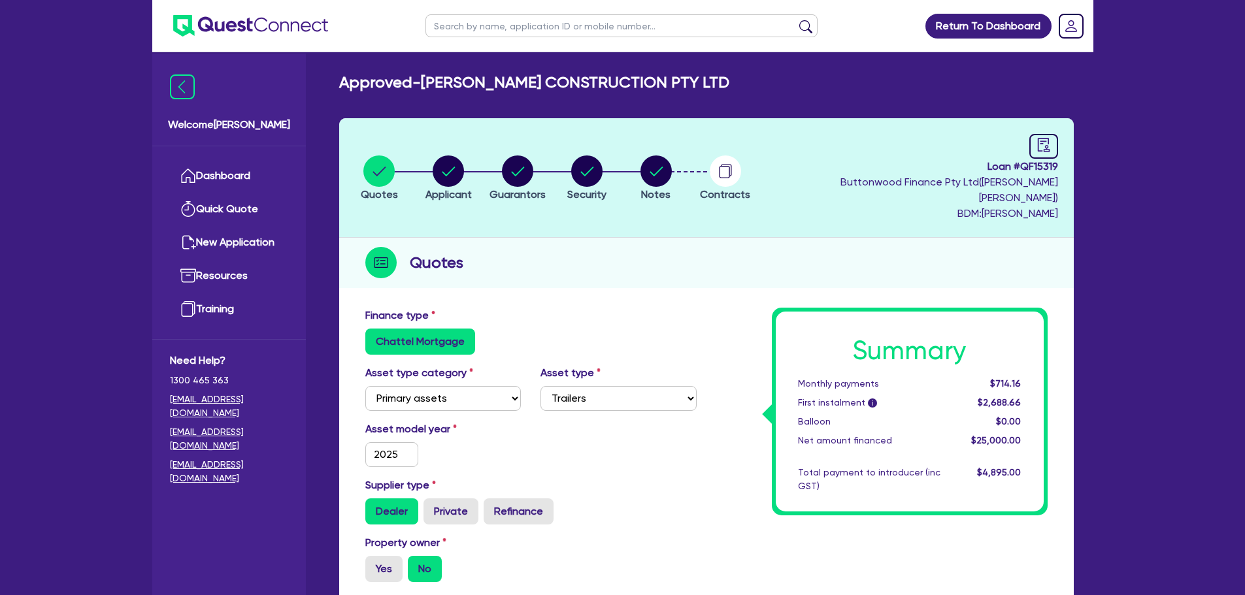
click at [638, 165] on li "Notes" at bounding box center [655, 178] width 69 height 46
click at [656, 163] on circle "button" at bounding box center [655, 170] width 31 height 31
select select "Quest Finance - Own Book"
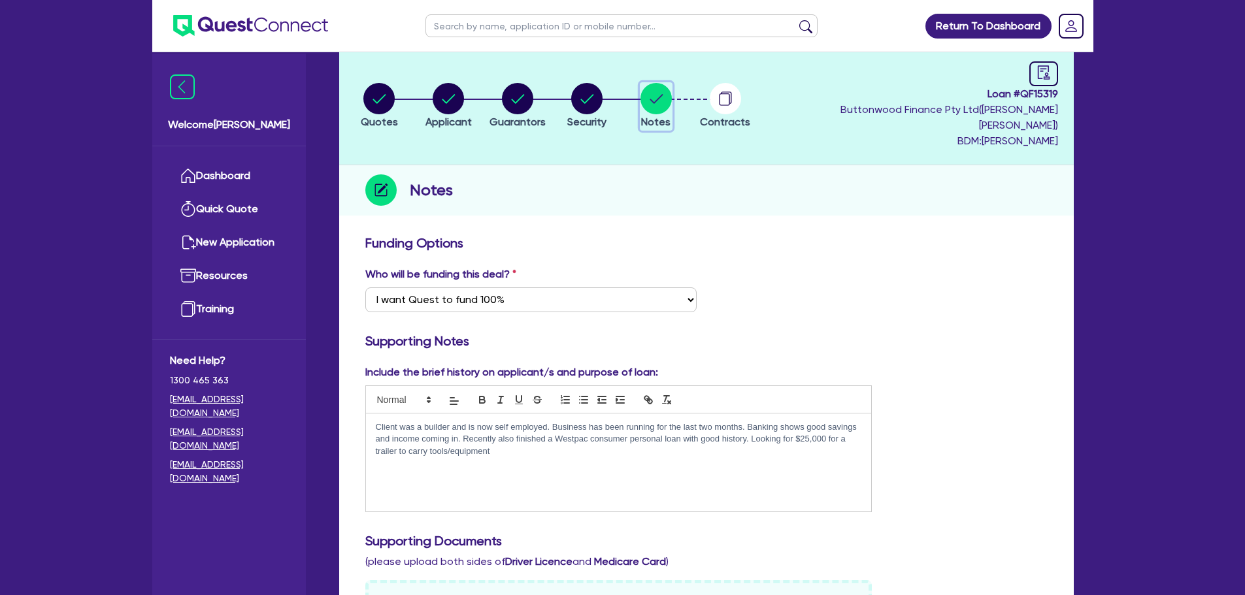
scroll to position [65, 0]
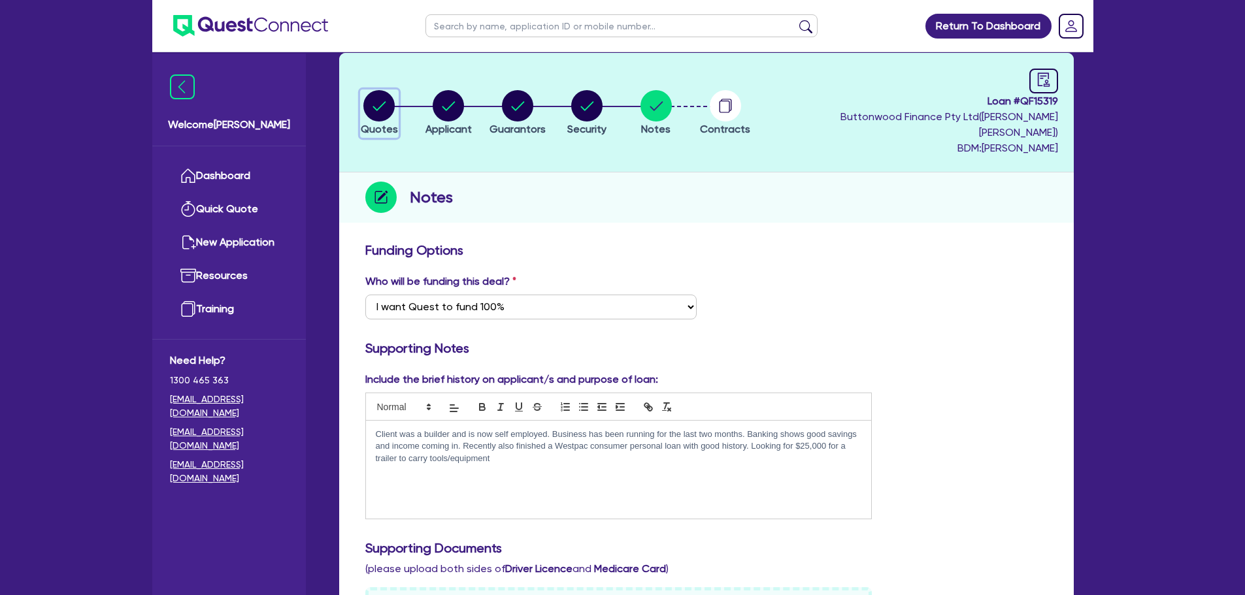
click at [386, 97] on circle "button" at bounding box center [378, 105] width 31 height 31
select select "PRIMARY_ASSETS"
select select "TRAILERS"
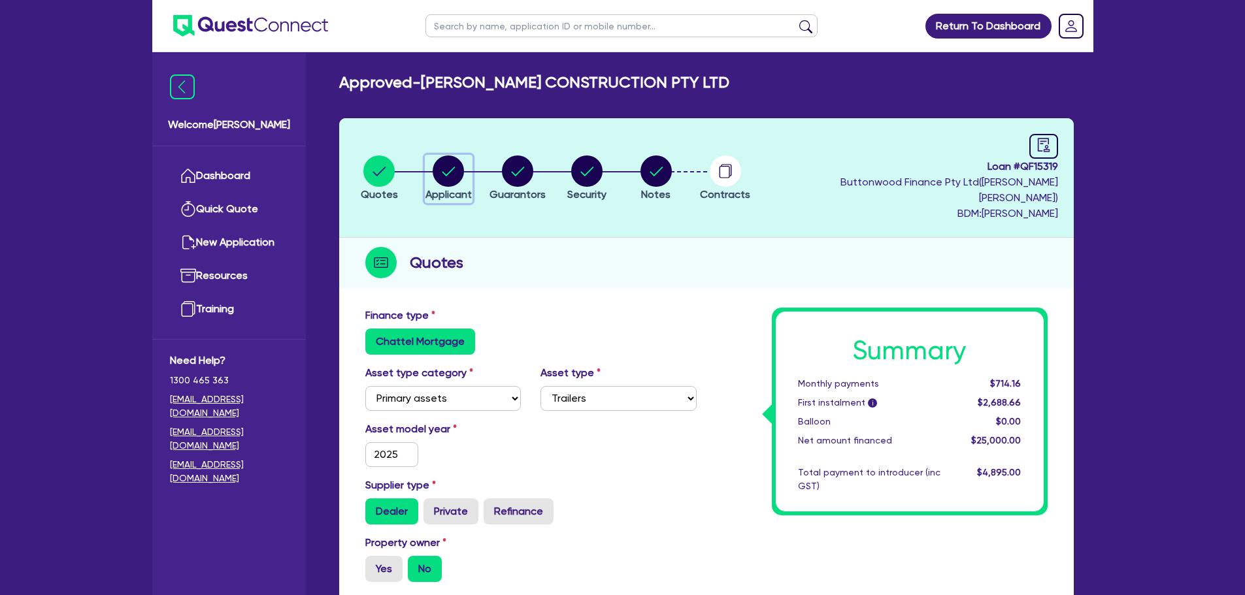
click at [449, 167] on icon "button" at bounding box center [448, 171] width 13 height 9
select select "COMPANY"
select select "BUILDING_CONSTRUCTION"
select select "TRADES_SERVICES_BUSINESSES_GOVERNMENT"
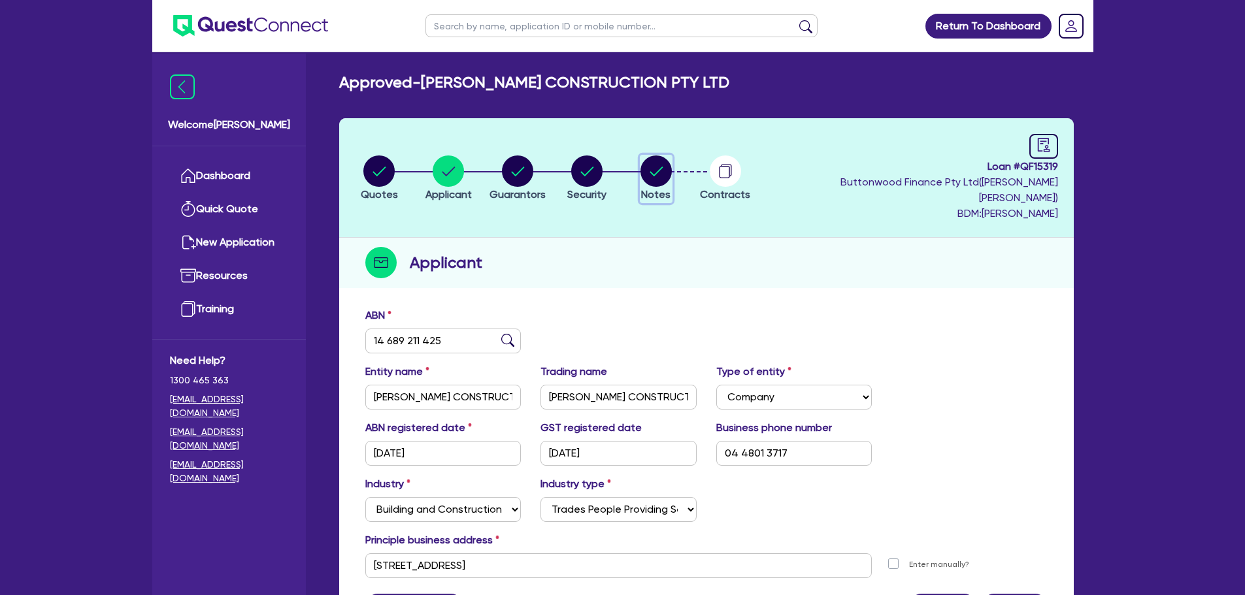
click at [672, 169] on icon "button" at bounding box center [655, 170] width 31 height 31
select select "Quest Finance - Own Book"
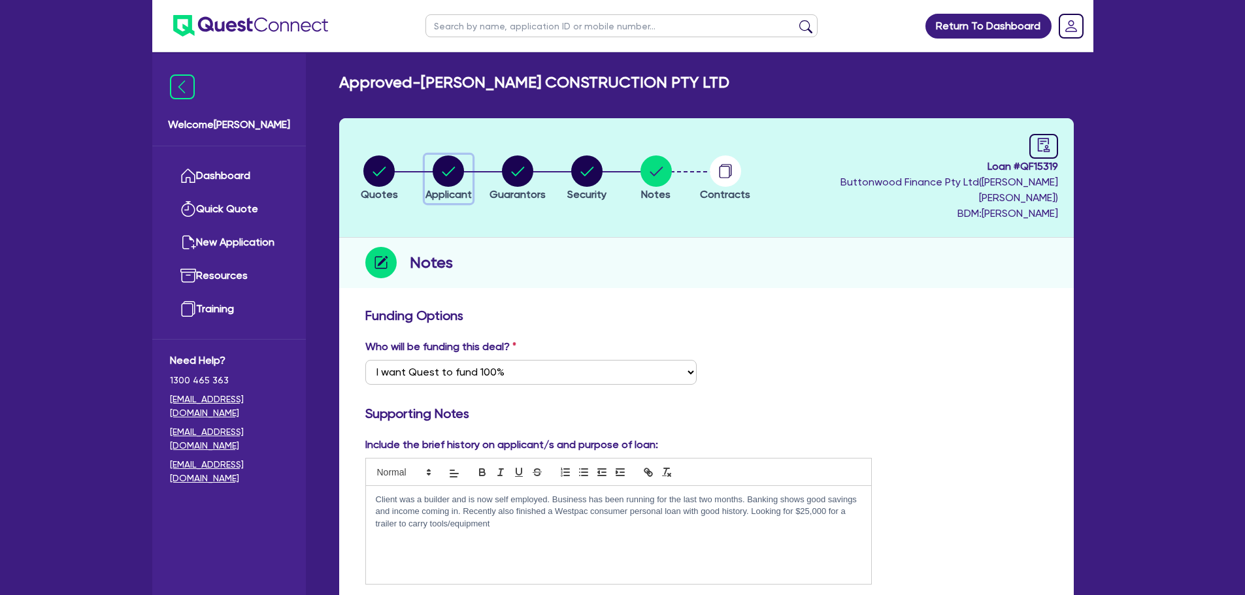
click at [472, 167] on div "button" at bounding box center [448, 170] width 46 height 31
select select "COMPANY"
select select "BUILDING_CONSTRUCTION"
select select "TRADES_SERVICES_BUSINESSES_GOVERNMENT"
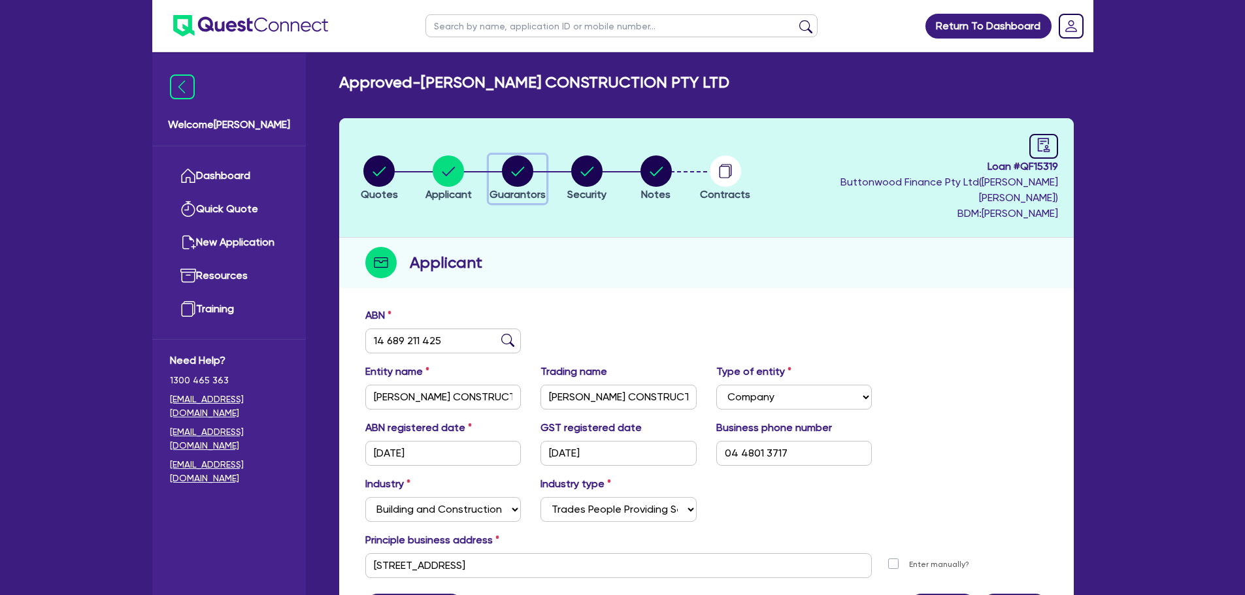
click at [506, 160] on circle "button" at bounding box center [517, 170] width 31 height 31
select select "MR"
select select "QLD"
select select "DE_FACTO"
select select "CASH"
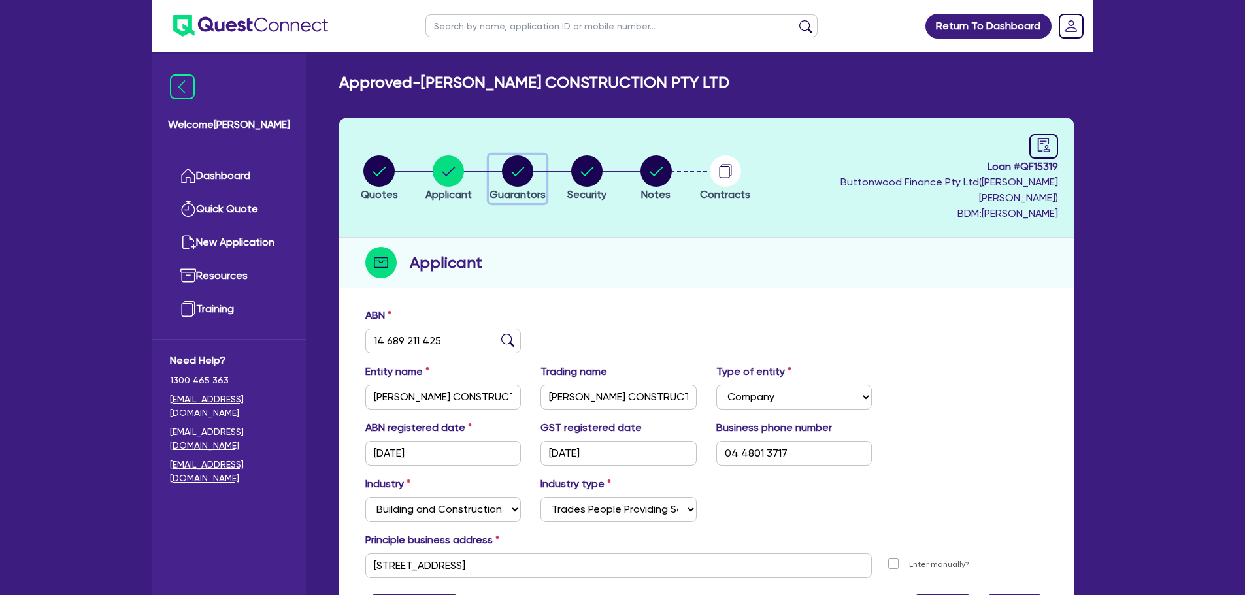
select select "VEHICLE"
select select "HOUSEHOLD_PERSONAL"
select select "OTHER"
select select "CREDIT_CARD"
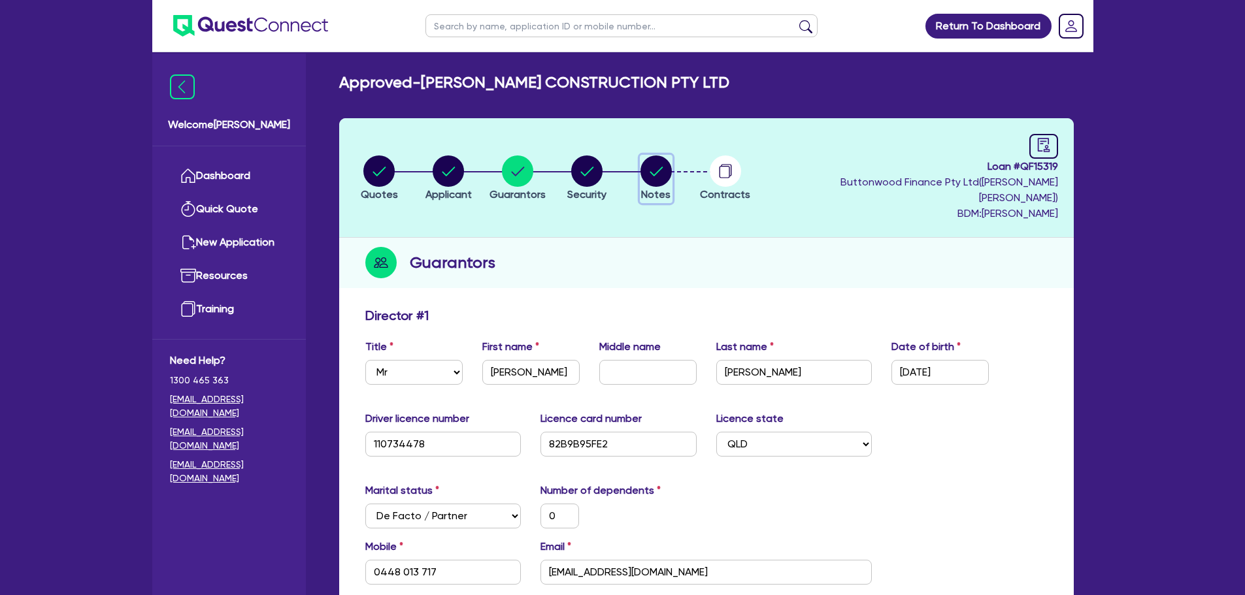
drag, startPoint x: 674, startPoint y: 165, endPoint x: 668, endPoint y: 174, distance: 10.9
click at [672, 165] on circle "button" at bounding box center [655, 170] width 31 height 31
select select "Quest Finance - Own Book"
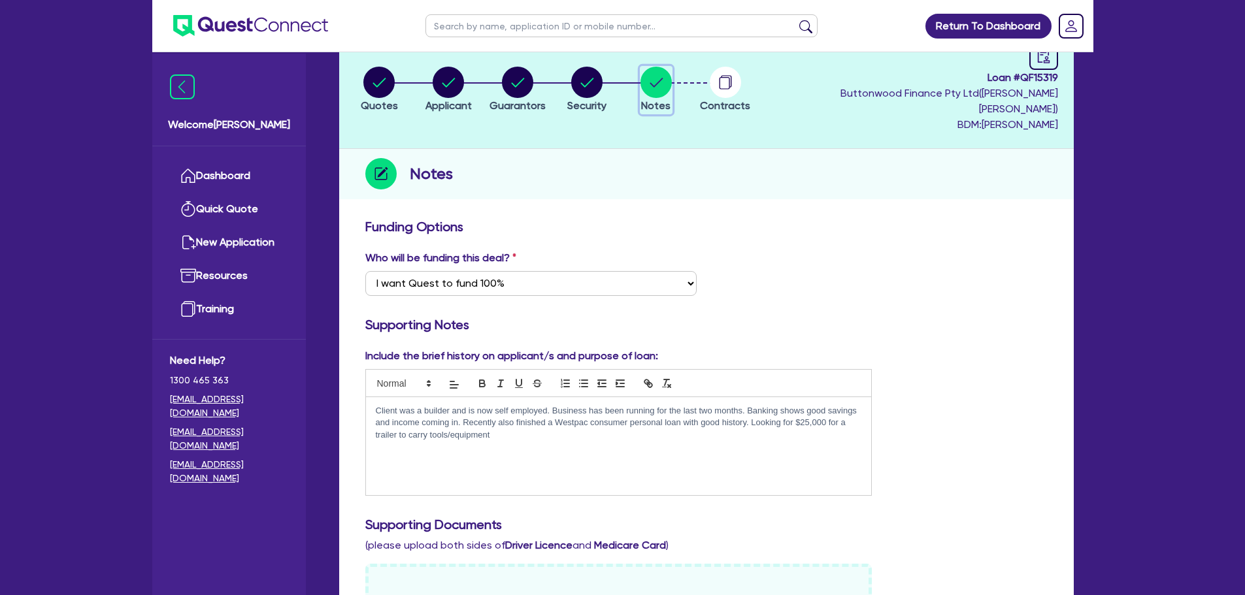
scroll to position [65, 0]
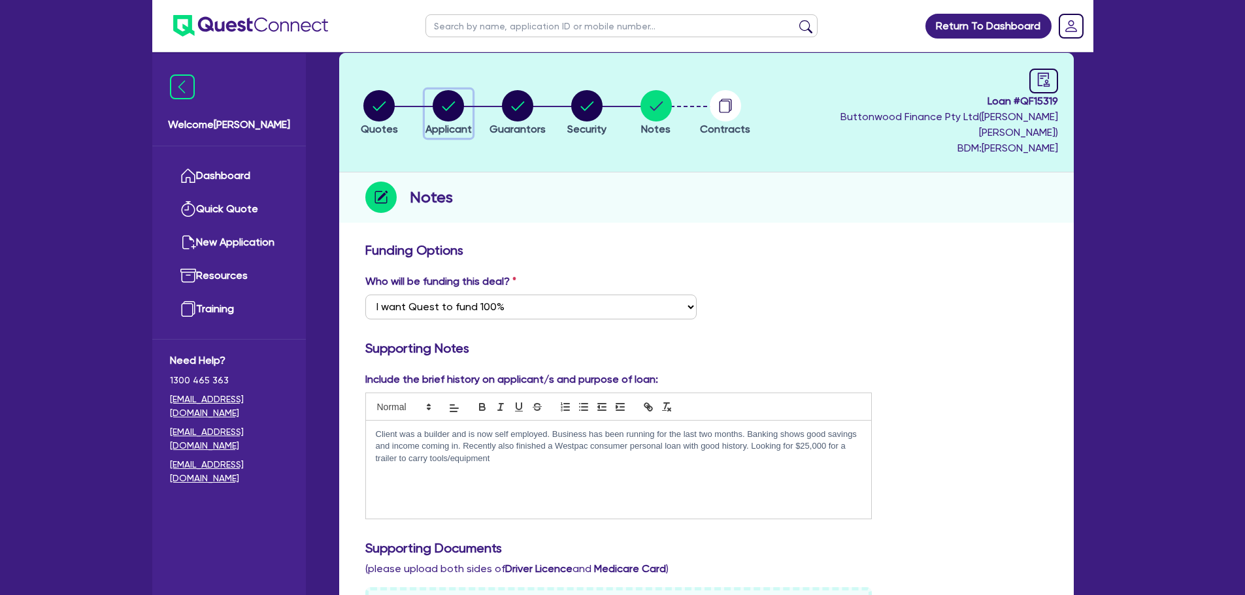
click at [449, 106] on circle "button" at bounding box center [448, 105] width 31 height 31
select select "COMPANY"
select select "BUILDING_CONSTRUCTION"
select select "TRADES_SERVICES_BUSINESSES_GOVERNMENT"
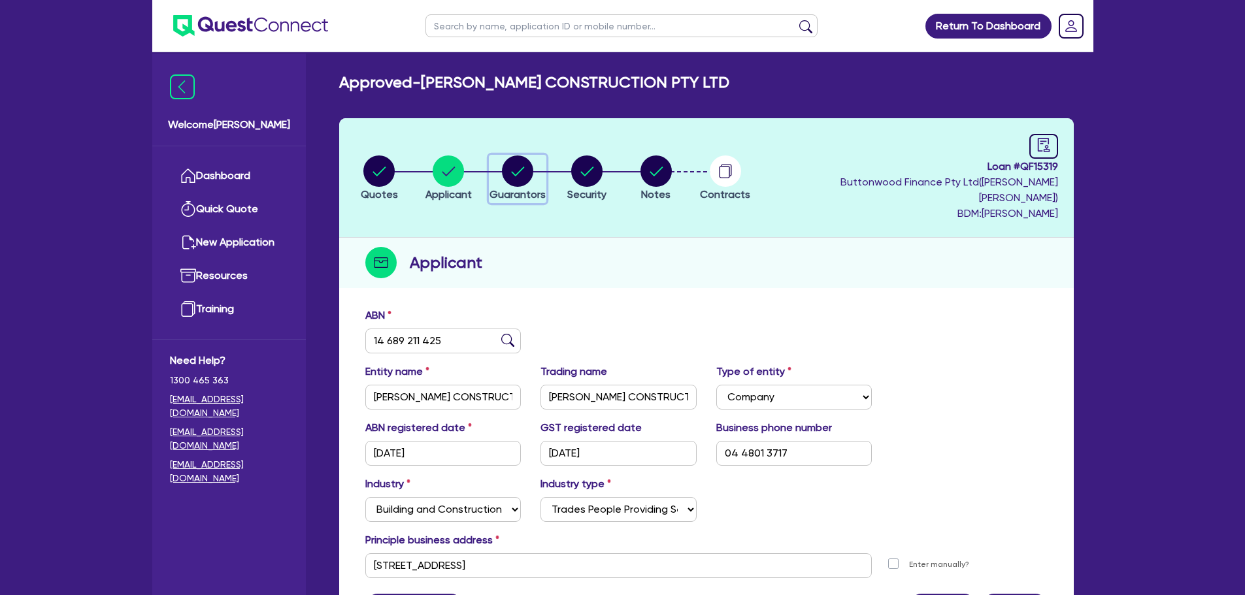
click at [532, 155] on icon "button" at bounding box center [517, 170] width 31 height 31
select select "MR"
select select "QLD"
select select "DE_FACTO"
select select "CASH"
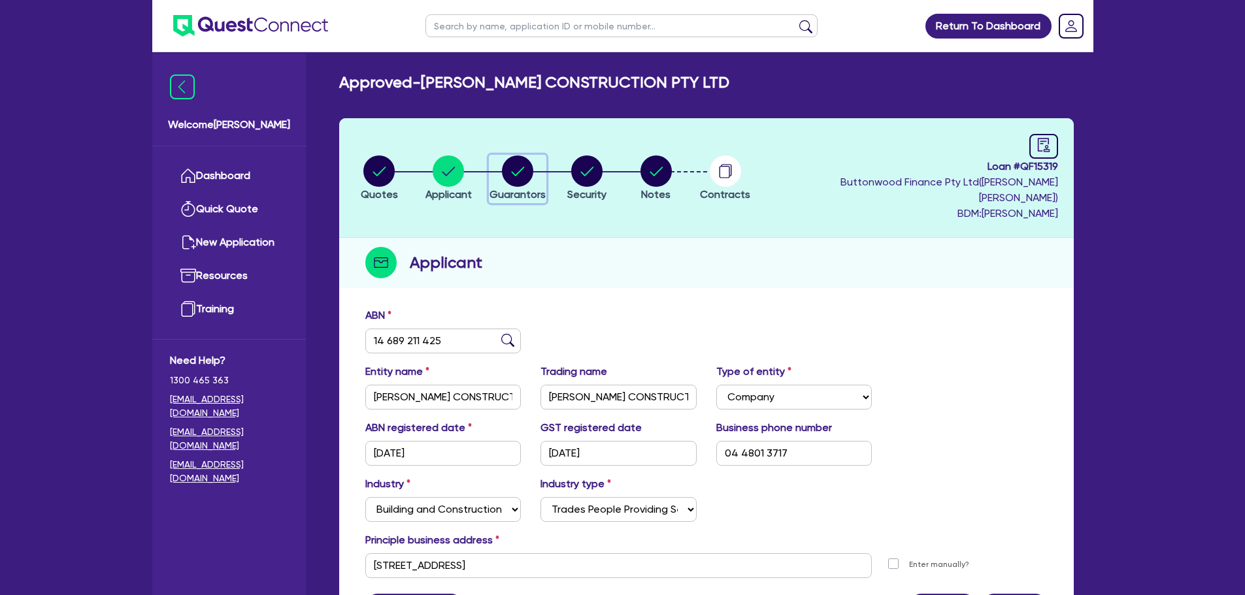
select select "VEHICLE"
select select "HOUSEHOLD_PERSONAL"
select select "OTHER"
select select "CREDIT_CARD"
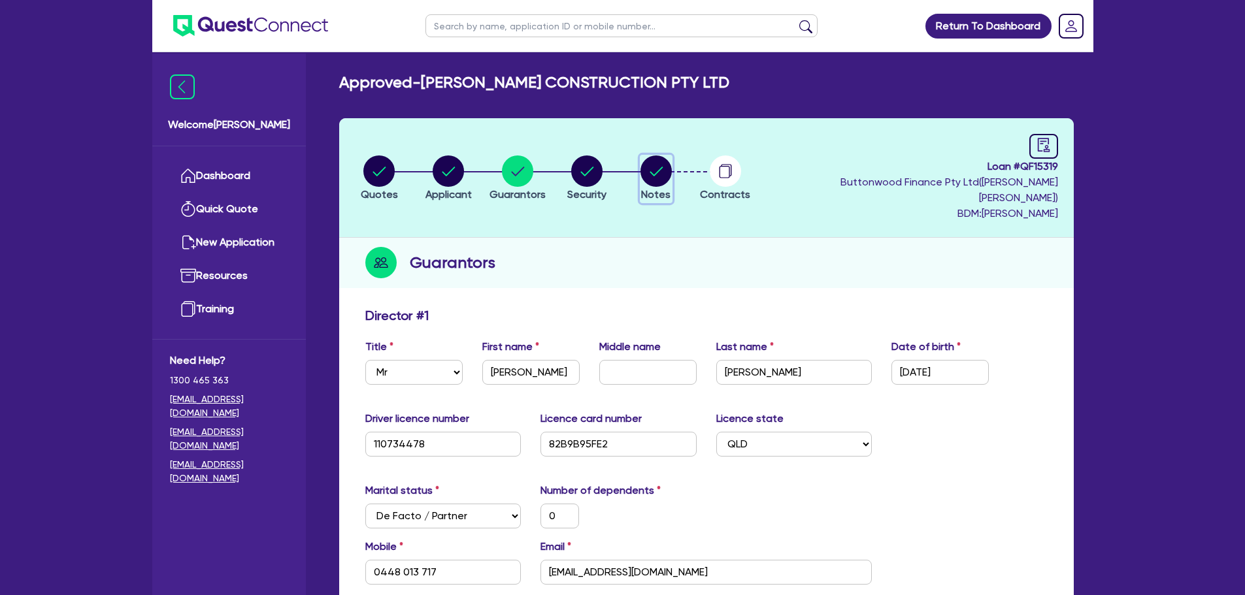
click at [656, 167] on circle "button" at bounding box center [655, 170] width 31 height 31
select select "Quest Finance - Own Book"
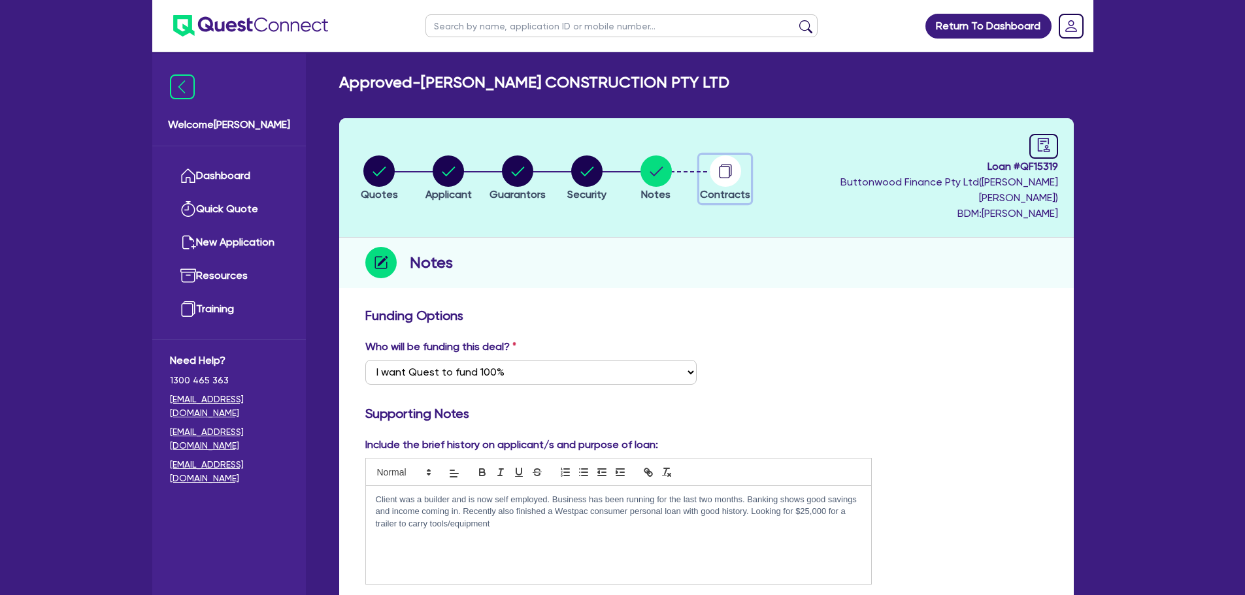
click at [728, 161] on circle "button" at bounding box center [725, 170] width 31 height 31
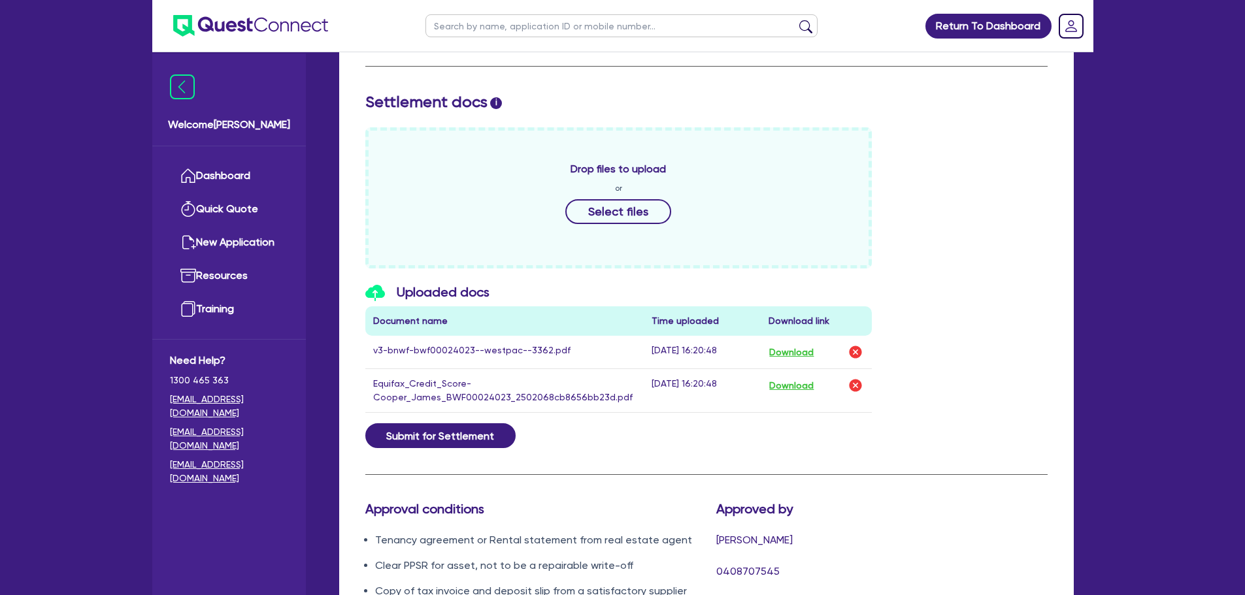
scroll to position [653, 0]
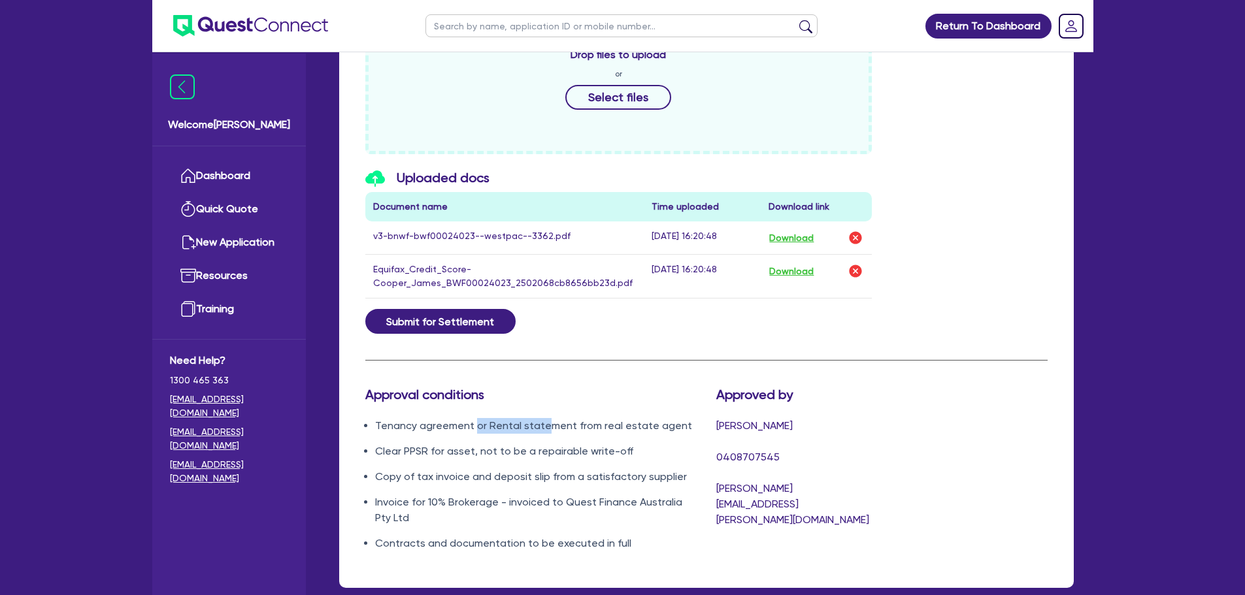
drag, startPoint x: 476, startPoint y: 414, endPoint x: 545, endPoint y: 415, distance: 68.6
click at [545, 418] on li "Tenancy agreement or Rental statement from real estate agent" at bounding box center [535, 426] width 321 height 16
click at [546, 418] on li "Tenancy agreement or Rental statement from real estate agent" at bounding box center [535, 426] width 321 height 16
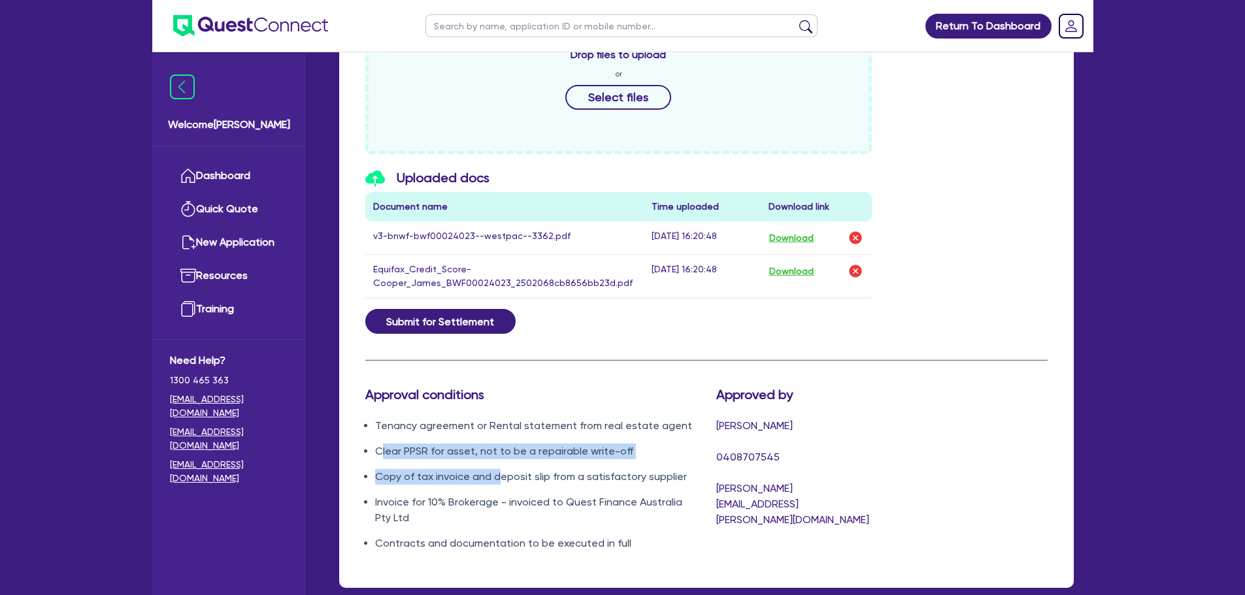
drag, startPoint x: 383, startPoint y: 434, endPoint x: 497, endPoint y: 451, distance: 115.6
click at [497, 451] on ul "Tenancy agreement or Rental statement from real estate agent Clear PPSR for ass…" at bounding box center [530, 484] width 331 height 133
click at [512, 451] on ul "Tenancy agreement or Rental statement from real estate agent Clear PPSR for ass…" at bounding box center [530, 484] width 331 height 133
drag, startPoint x: 394, startPoint y: 453, endPoint x: 474, endPoint y: 455, distance: 80.4
click at [474, 455] on ul "Tenancy agreement or Rental statement from real estate agent Clear PPSR for ass…" at bounding box center [530, 484] width 331 height 133
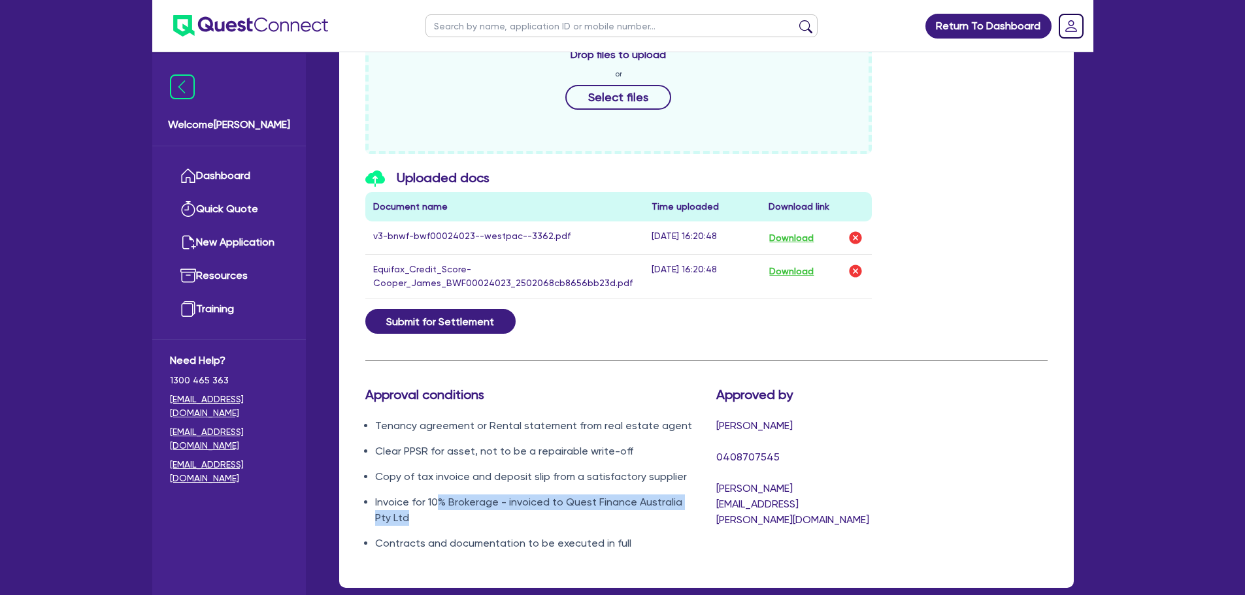
drag, startPoint x: 434, startPoint y: 491, endPoint x: 485, endPoint y: 499, distance: 51.0
click at [485, 499] on li "Invoice for 10% Brokerage - invoiced to Quest Finance Australia Pty Ltd" at bounding box center [535, 510] width 321 height 31
drag, startPoint x: 434, startPoint y: 530, endPoint x: 532, endPoint y: 552, distance: 100.5
click at [532, 552] on div "Contracts i Please select docs and choose to e-sign or print PDF Contract Pack …" at bounding box center [706, 118] width 734 height 940
click at [600, 548] on div "Contracts i Please select docs and choose to e-sign or print PDF Contract Pack …" at bounding box center [706, 118] width 734 height 940
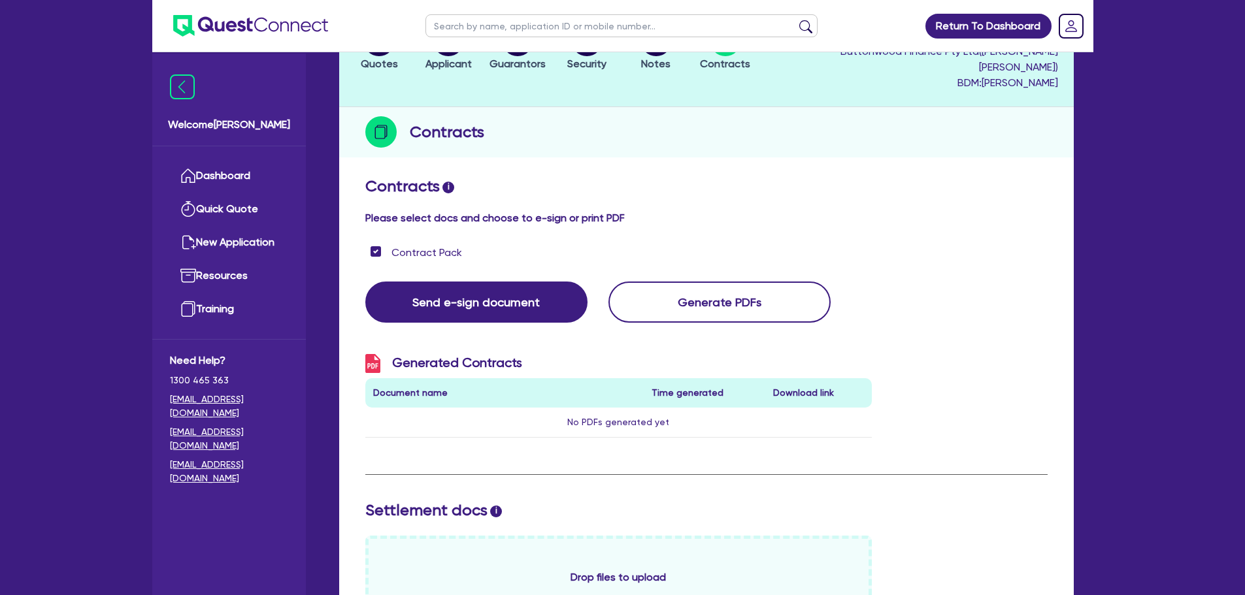
scroll to position [0, 0]
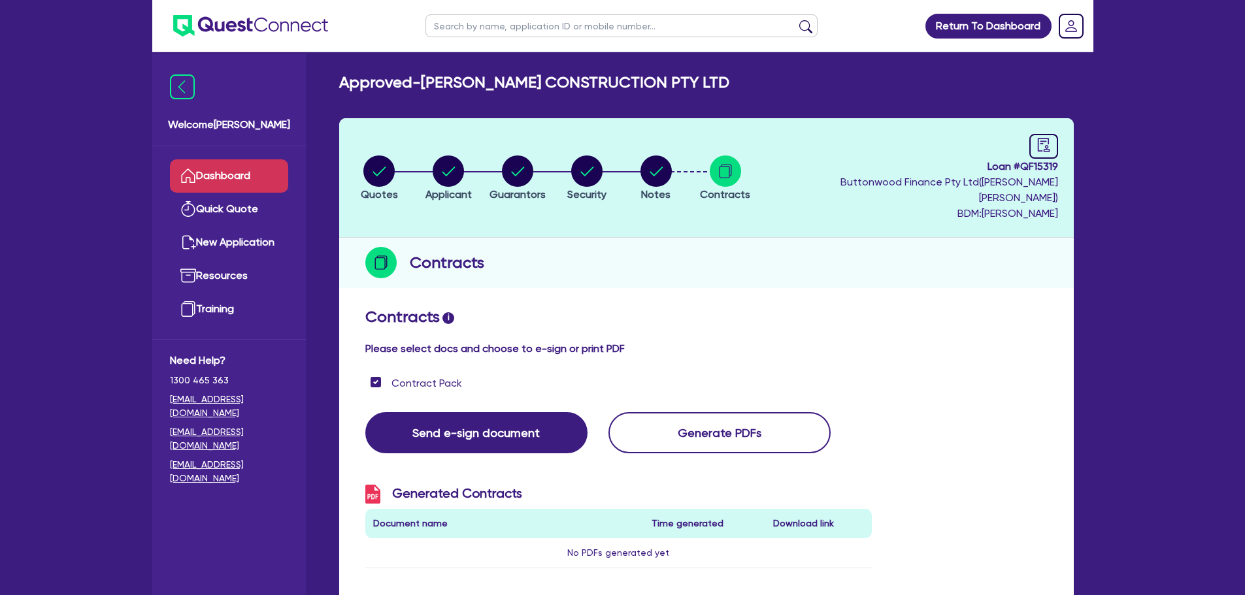
click at [258, 171] on link "Dashboard" at bounding box center [229, 175] width 118 height 33
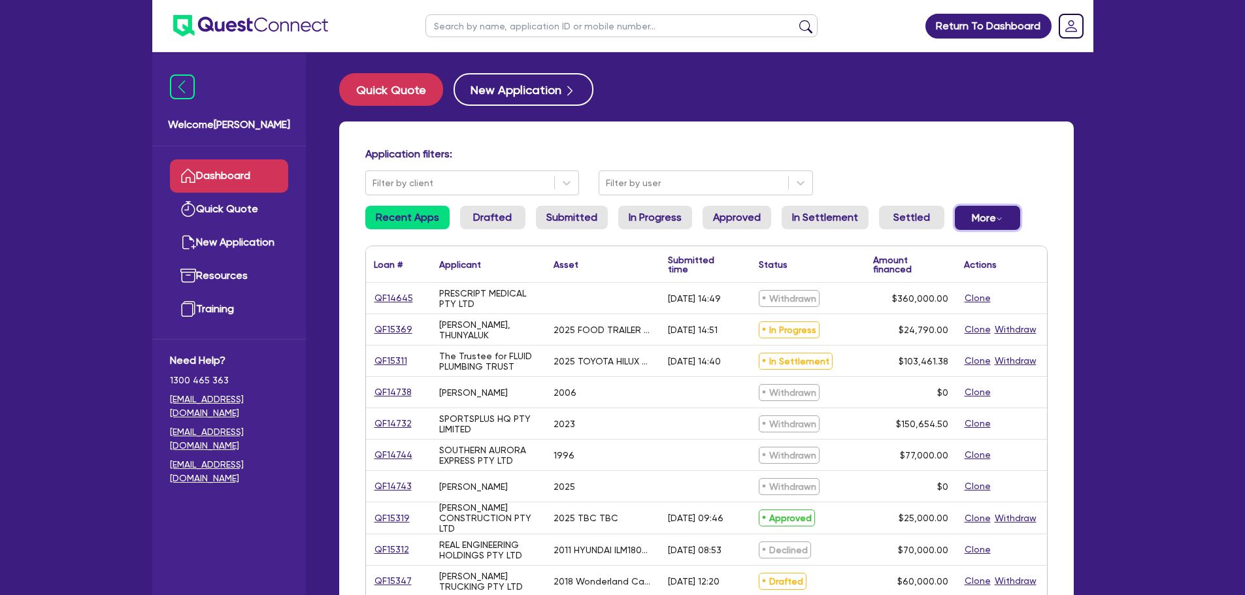
click at [973, 220] on button "More Withdrawn Declined" at bounding box center [987, 218] width 65 height 24
click at [953, 270] on link "Declined" at bounding box center [966, 271] width 98 height 24
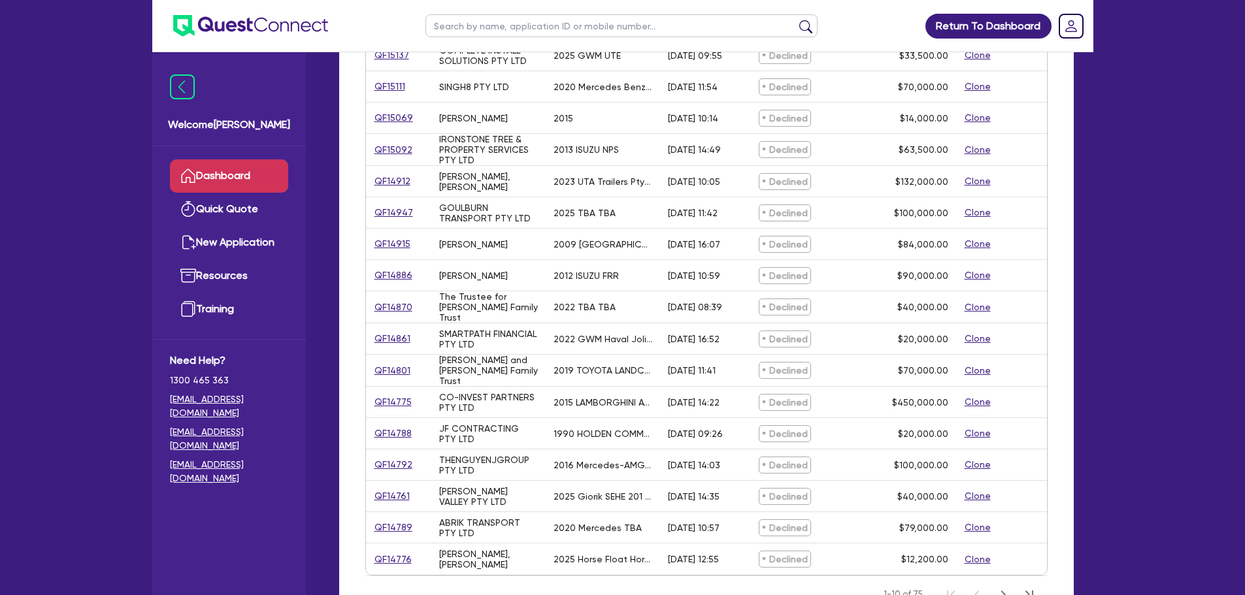
scroll to position [457, 0]
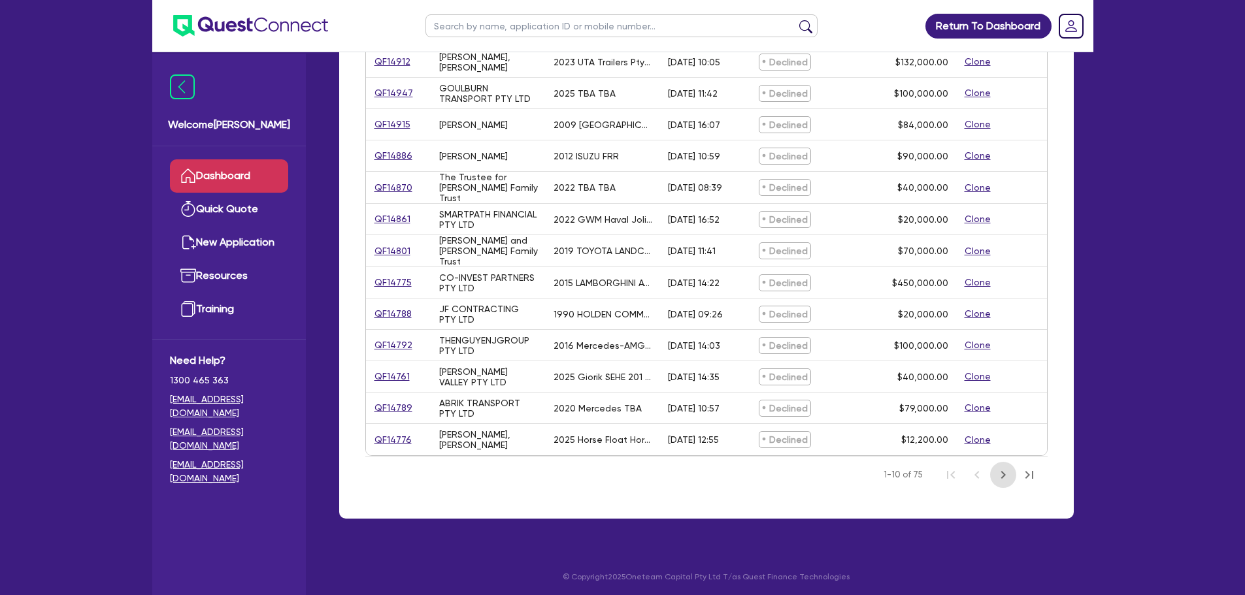
click at [1002, 474] on icon "Next Page" at bounding box center [1003, 475] width 16 height 16
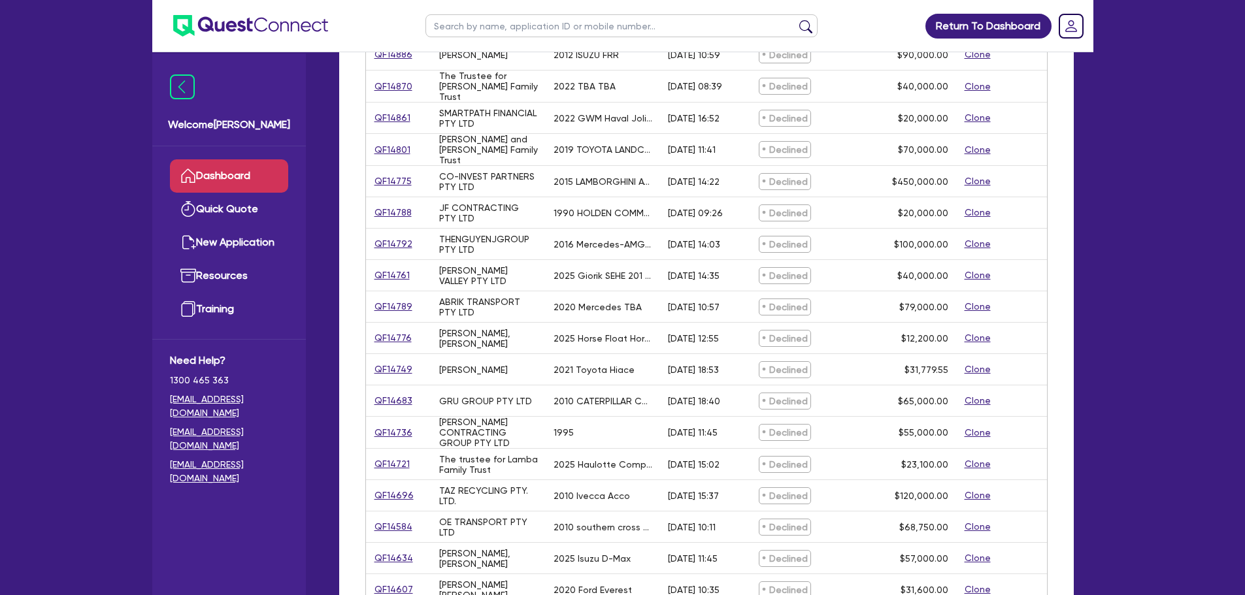
scroll to position [261, 0]
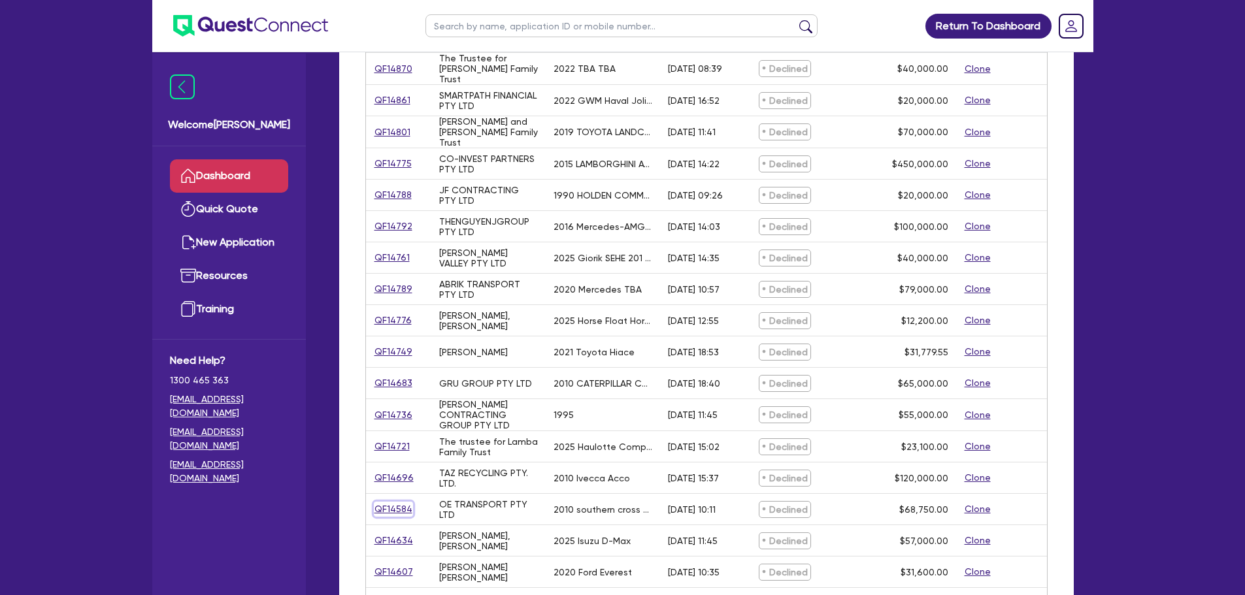
click at [394, 506] on link "QF14584" at bounding box center [393, 509] width 39 height 15
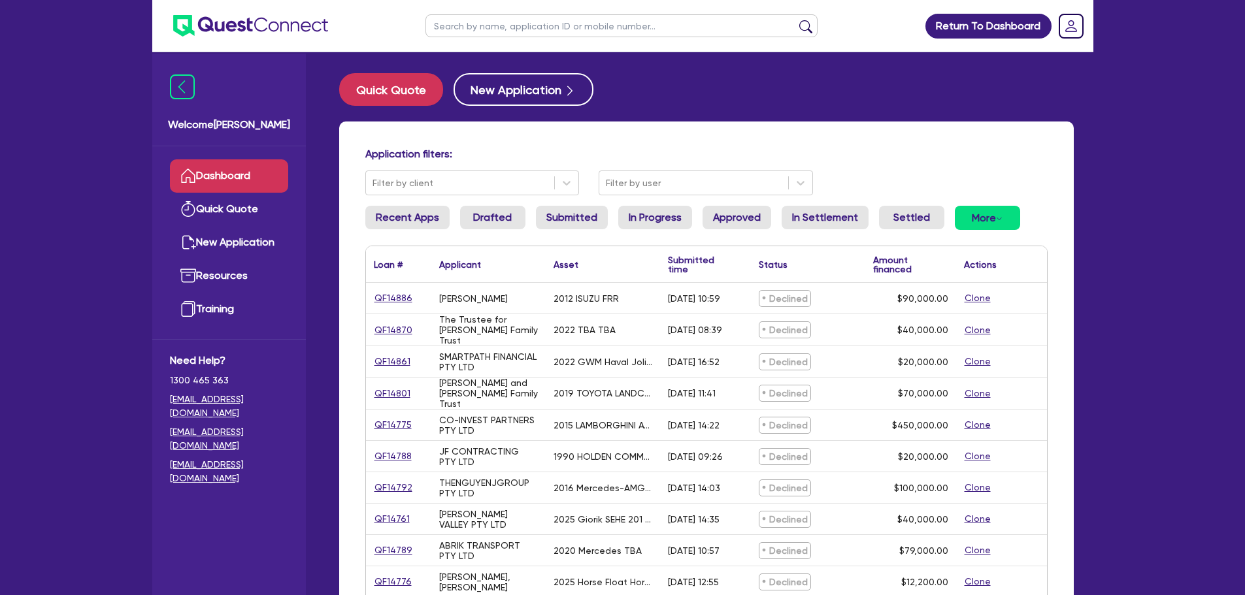
select select "PRIMARY_ASSETS"
select select "TRAILERS"
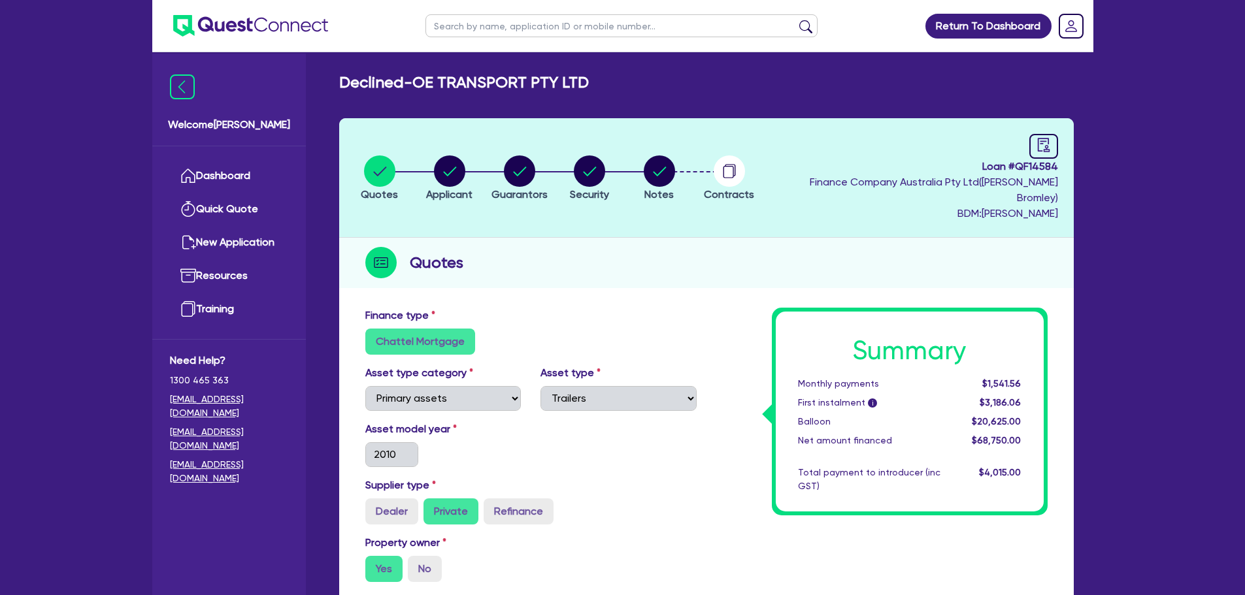
click at [683, 157] on li "Notes" at bounding box center [659, 178] width 70 height 46
click at [653, 178] on icon "button" at bounding box center [659, 170] width 31 height 31
select select "Quest Finance - Own Book"
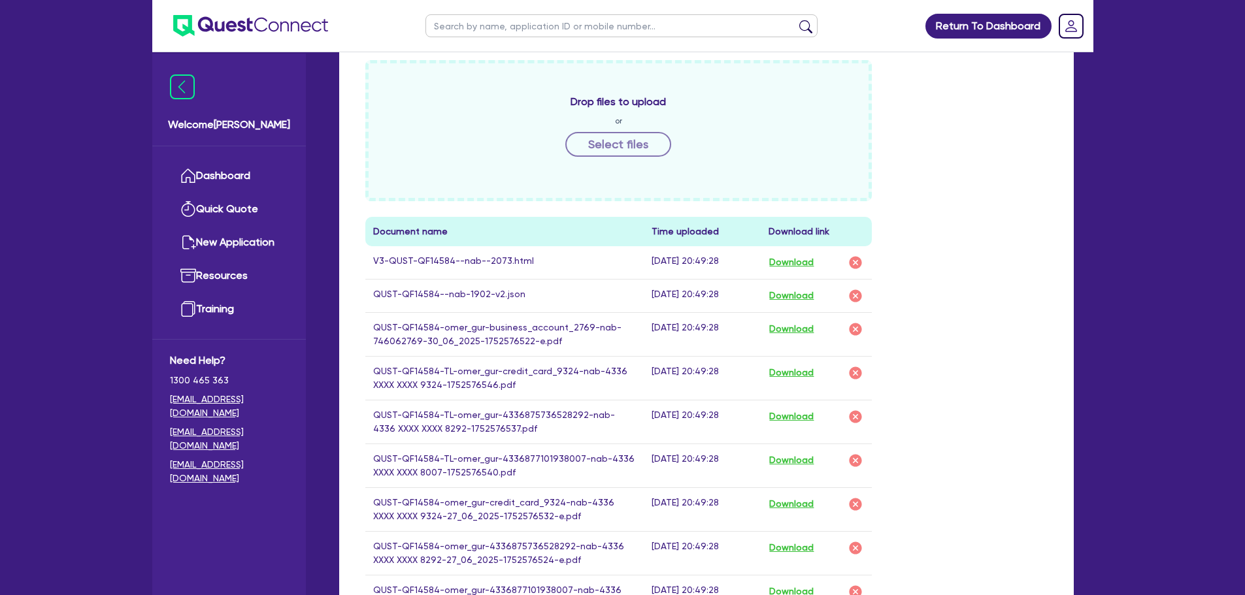
scroll to position [653, 0]
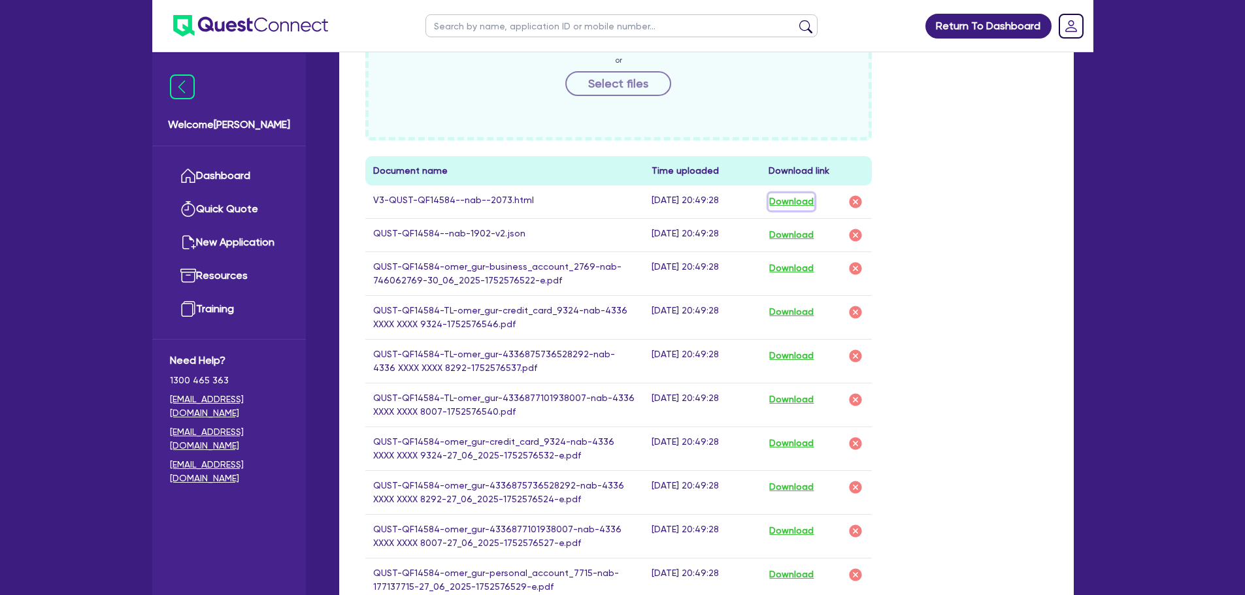
click at [797, 193] on button "Download" at bounding box center [791, 201] width 46 height 17
click at [250, 169] on link "Dashboard" at bounding box center [229, 175] width 118 height 33
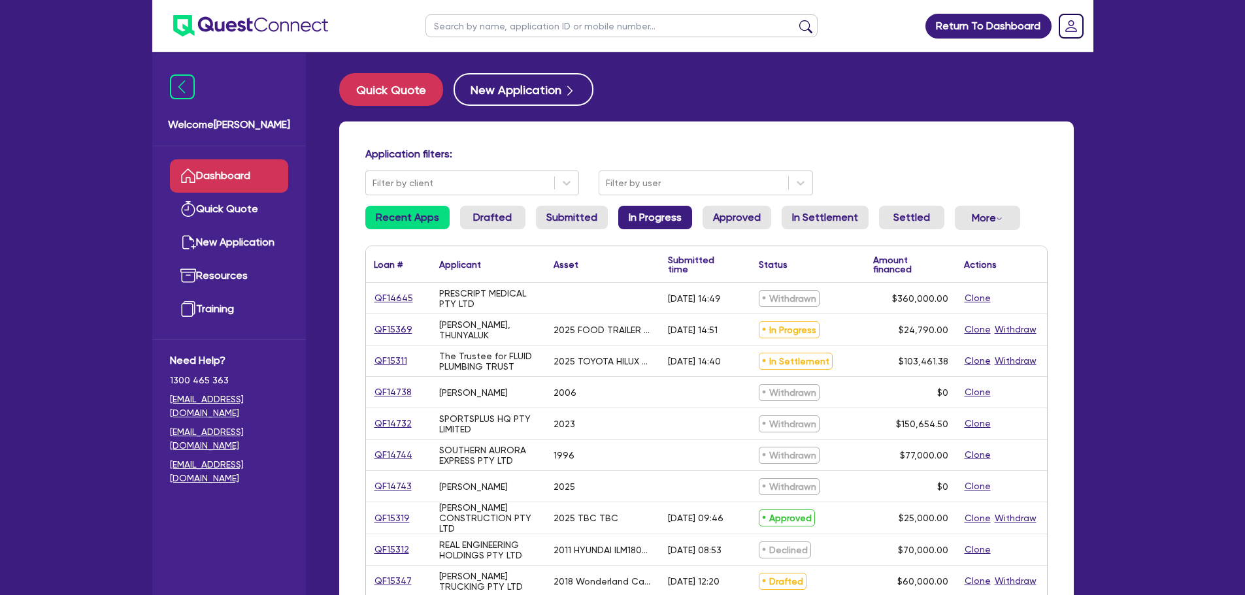
click at [630, 216] on link "In Progress" at bounding box center [655, 218] width 74 height 24
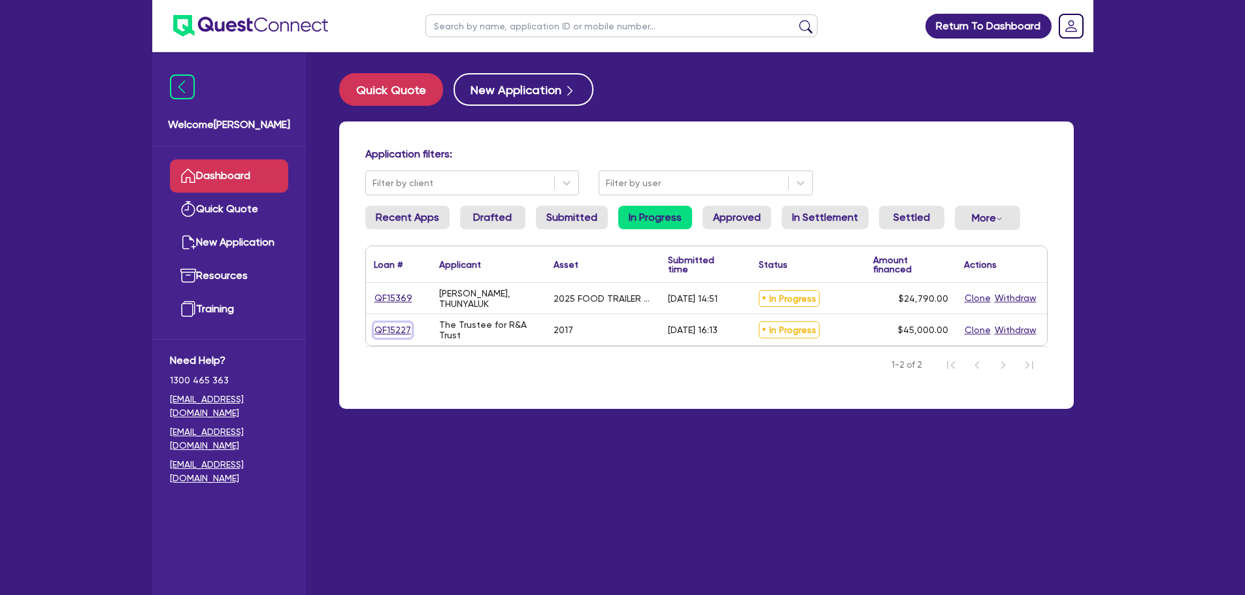
click at [385, 336] on link "QF15227" at bounding box center [393, 330] width 38 height 15
select select "CARS_AND_LIGHT_TRUCKS"
select select "VANS_AND_UTES"
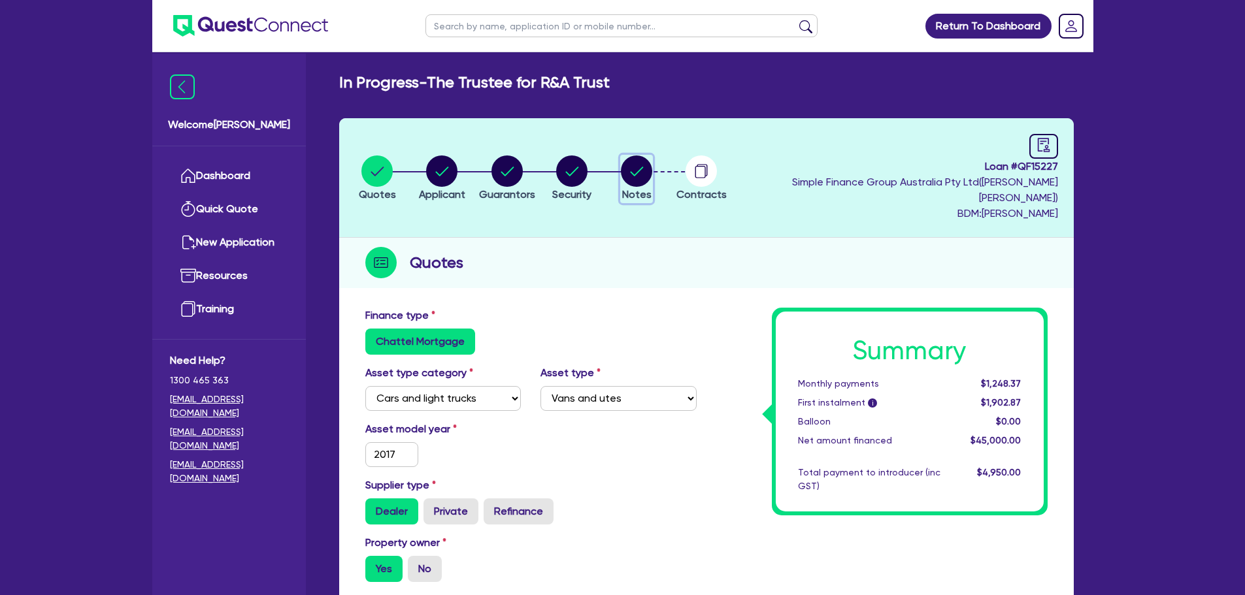
click at [651, 188] on span "Notes" at bounding box center [636, 194] width 29 height 12
select select "Quest Finance - Own Book"
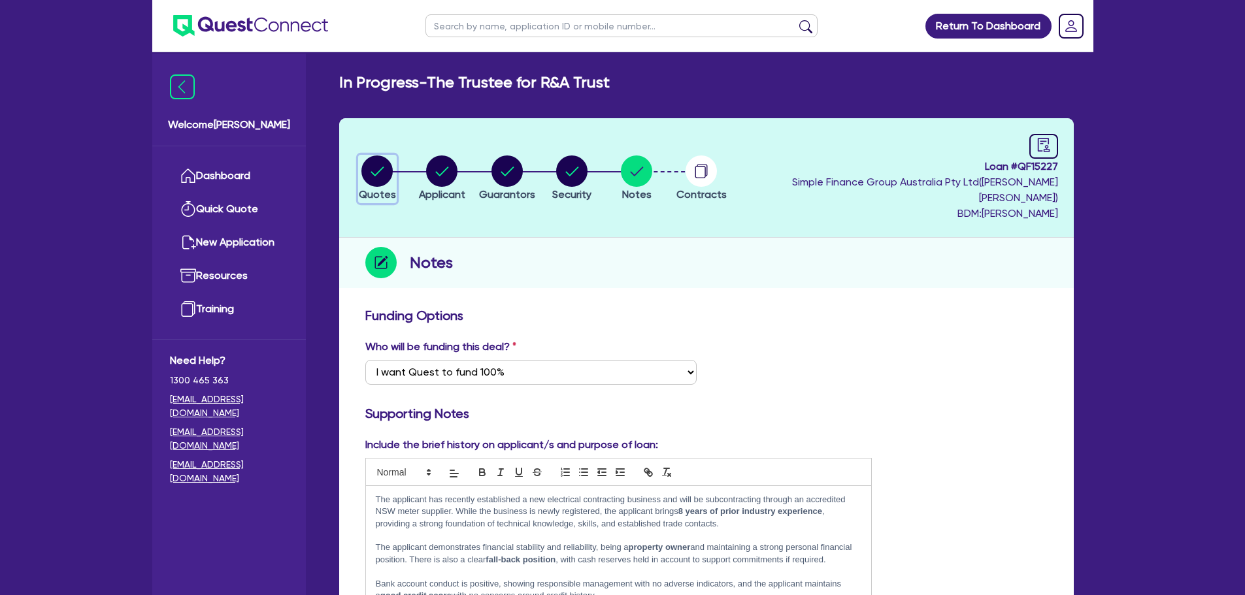
click at [376, 161] on circle "button" at bounding box center [376, 170] width 31 height 31
select select "CARS_AND_LIGHT_TRUCKS"
select select "VANS_AND_UTES"
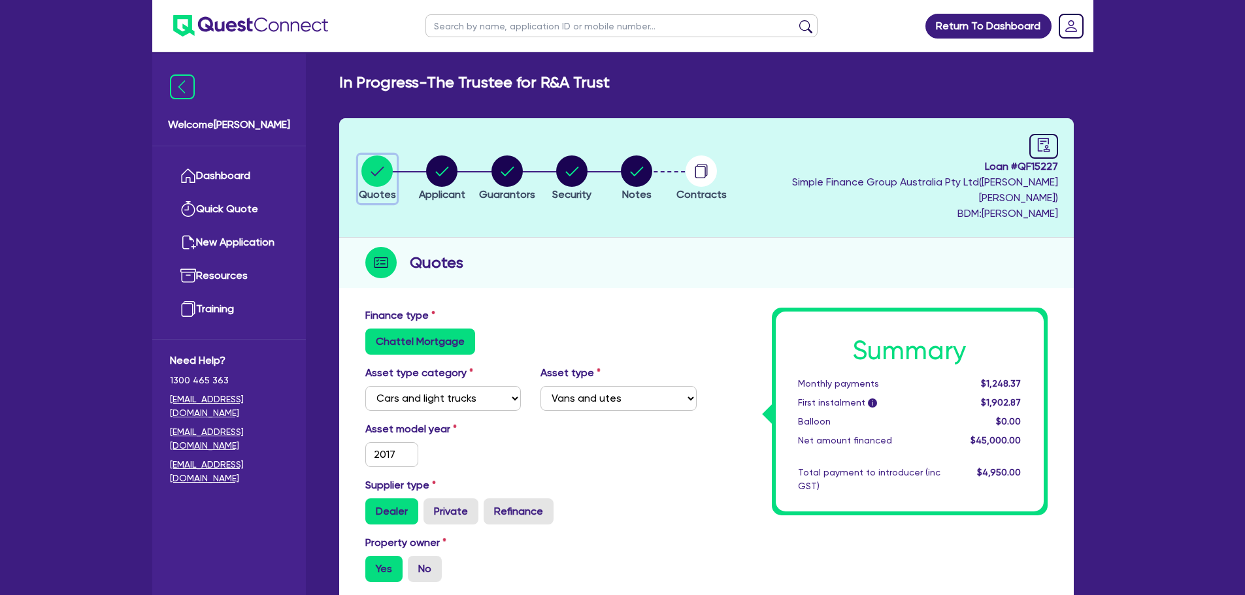
click at [389, 168] on circle "button" at bounding box center [376, 170] width 31 height 31
click at [216, 171] on link "Dashboard" at bounding box center [229, 175] width 118 height 33
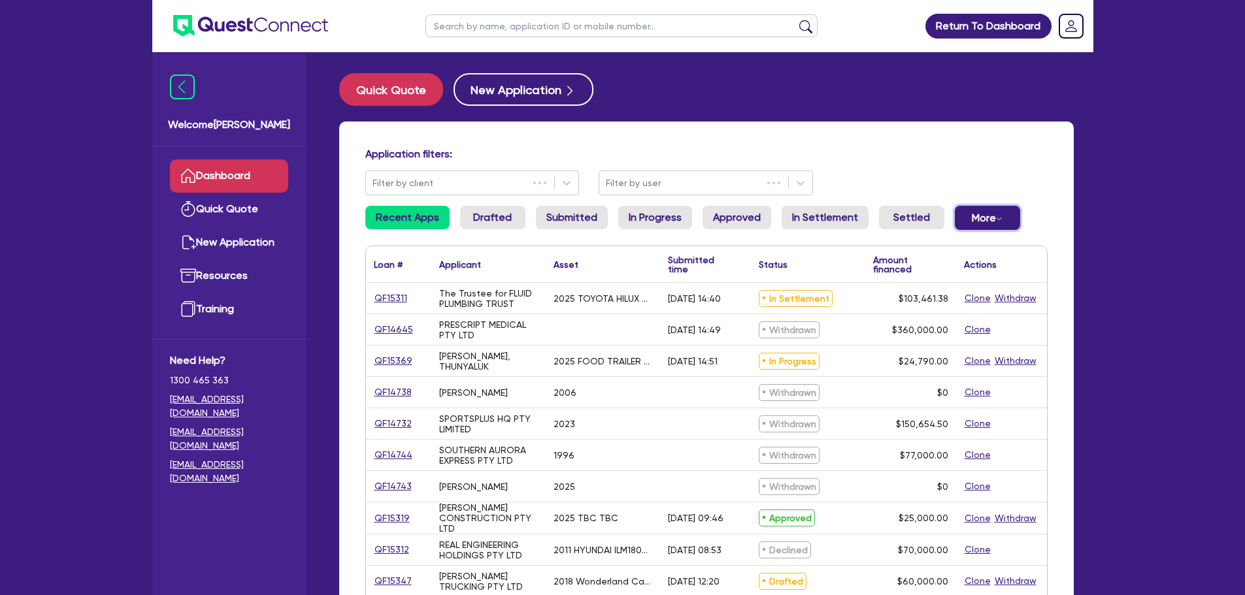
click at [955, 212] on button "More Withdrawn Declined" at bounding box center [987, 218] width 65 height 24
click at [879, 206] on link "Settled" at bounding box center [911, 218] width 65 height 24
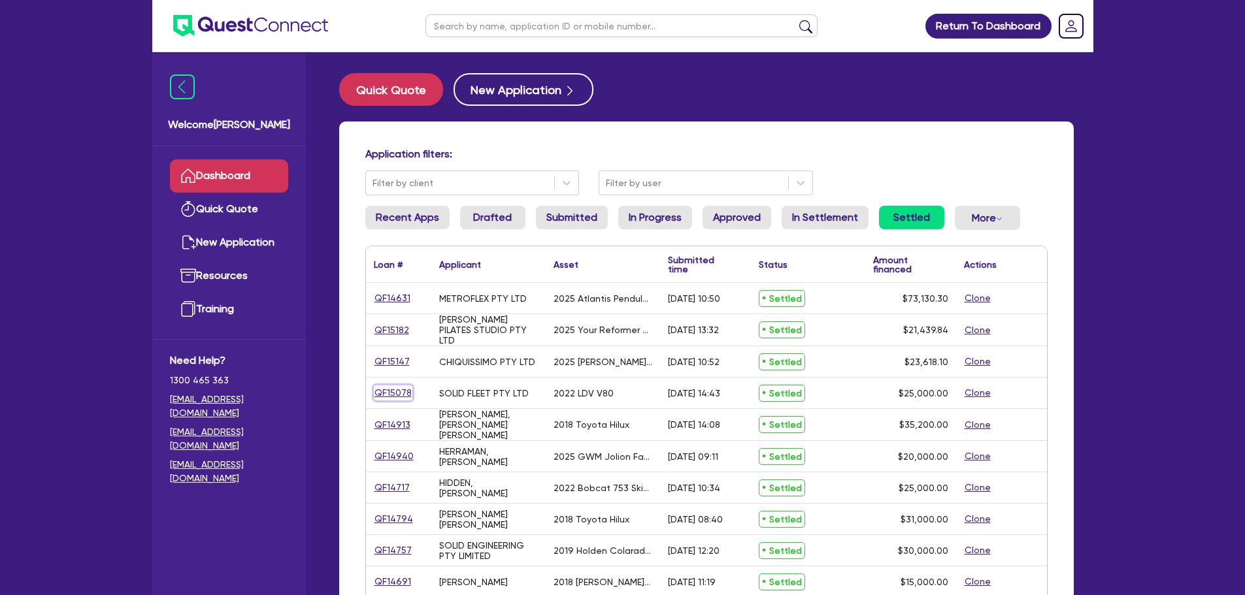
click at [392, 386] on link "QF15078" at bounding box center [393, 392] width 39 height 15
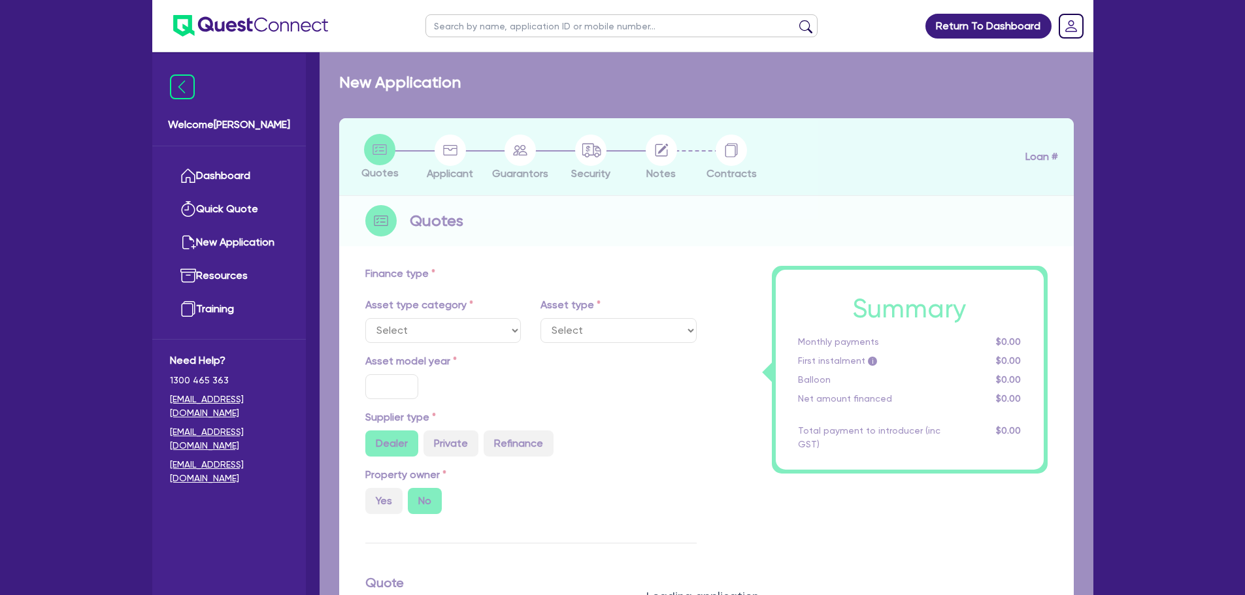
select select "CARS_AND_LIGHT_TRUCKS"
type input "2022"
radio input "false"
radio input "true"
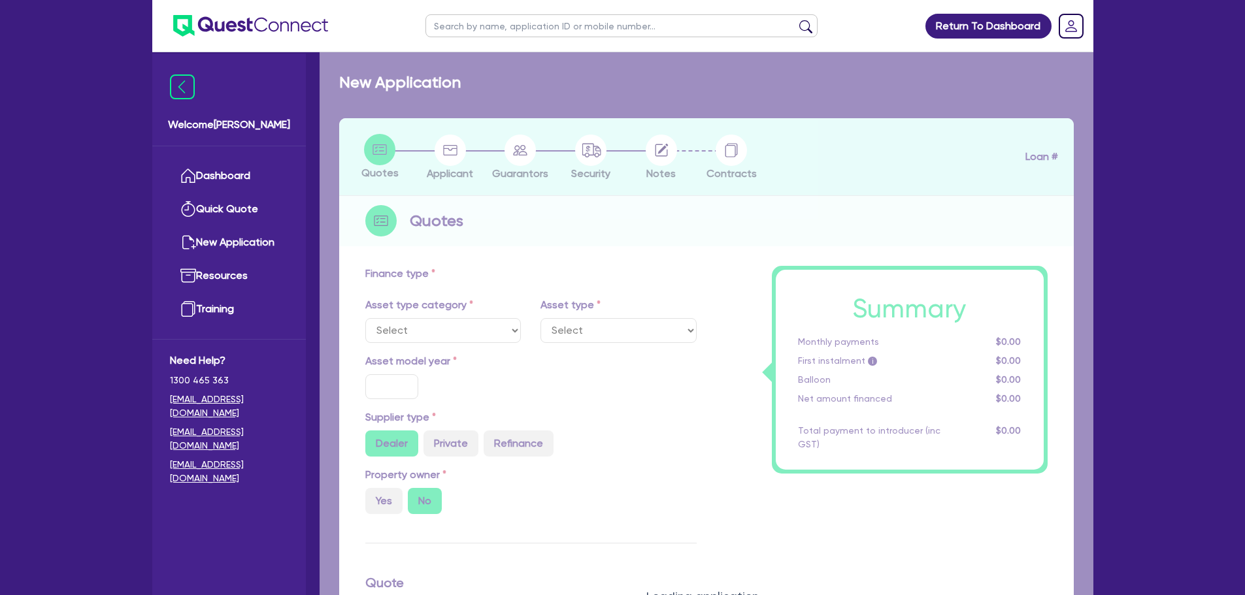
type input "25,000"
radio input "true"
type input "17"
type input "500"
select select "VANS_AND_UTES"
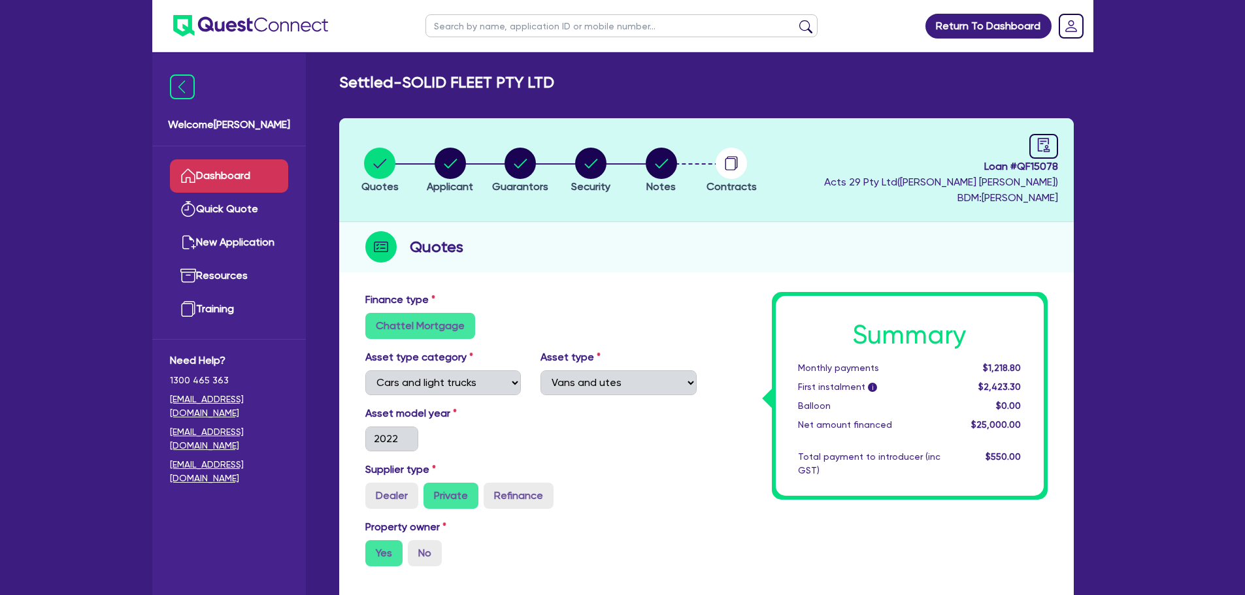
click at [254, 176] on link "Dashboard" at bounding box center [229, 175] width 118 height 33
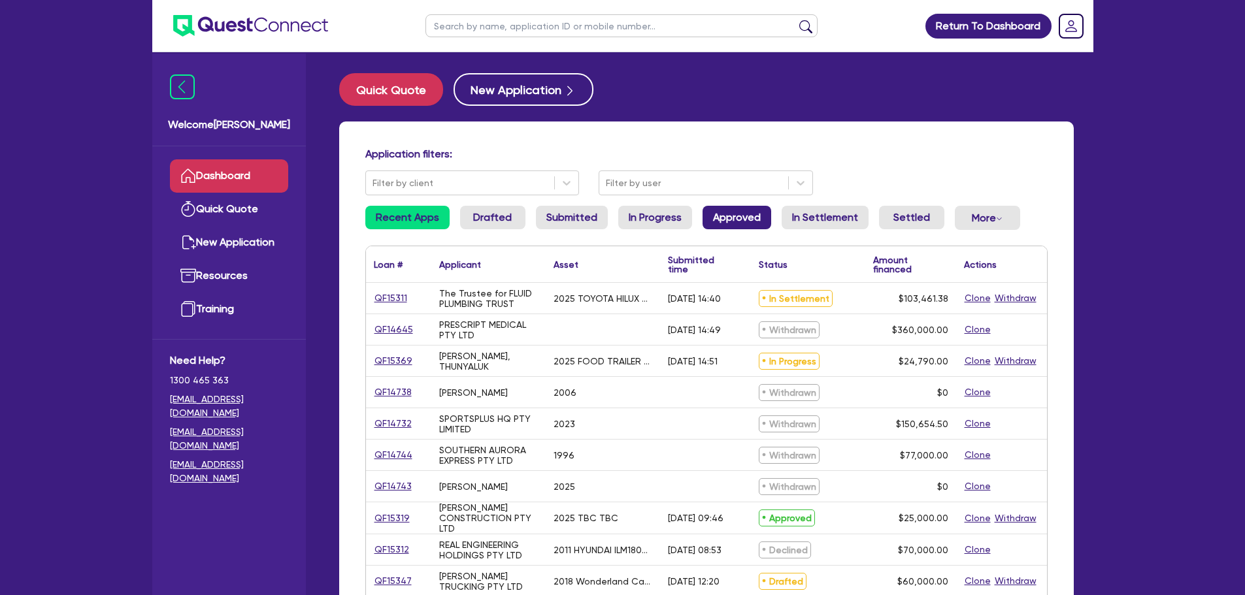
click at [728, 222] on link "Approved" at bounding box center [736, 218] width 69 height 24
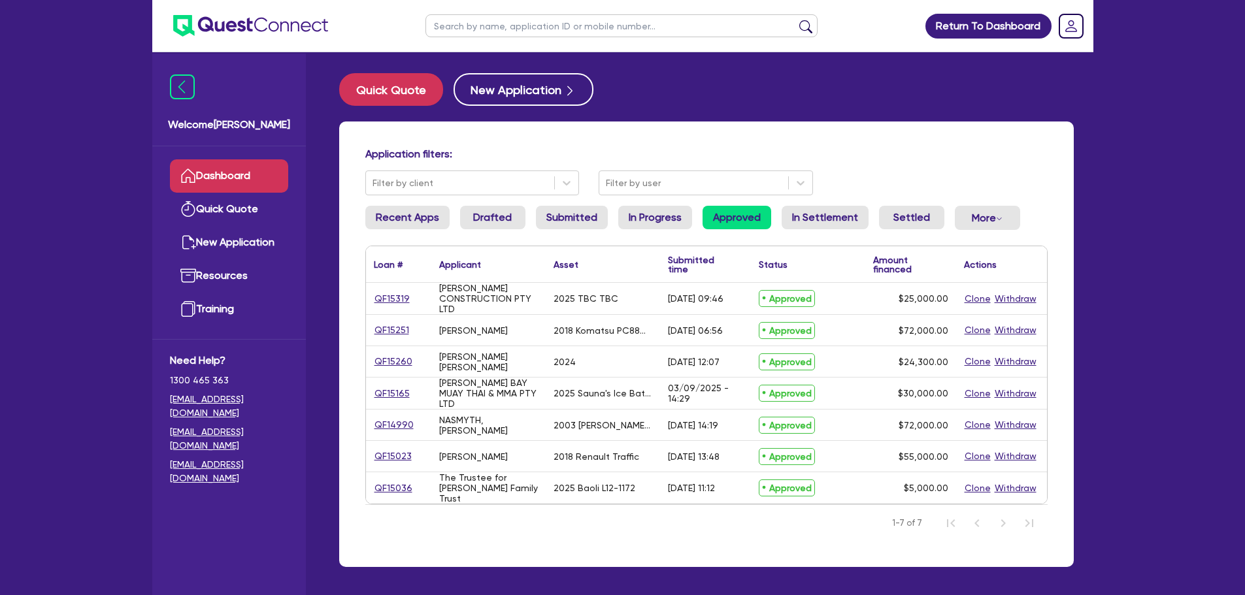
click at [887, 230] on li "Settled" at bounding box center [911, 223] width 65 height 35
click at [893, 227] on link "Settled" at bounding box center [911, 218] width 65 height 24
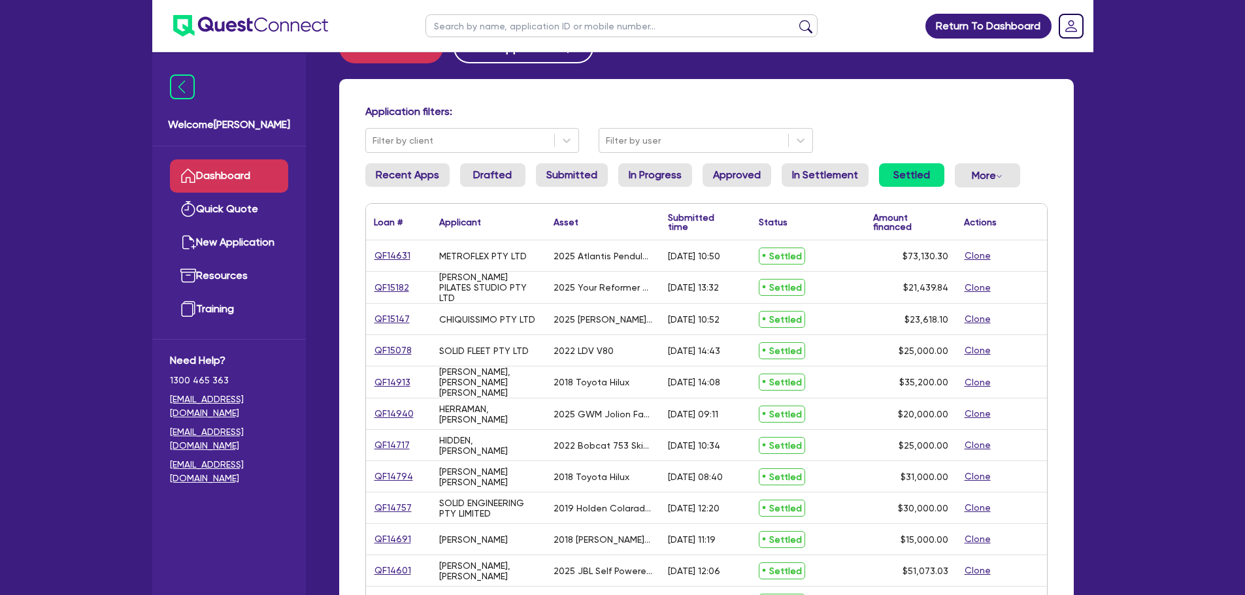
scroll to position [65, 0]
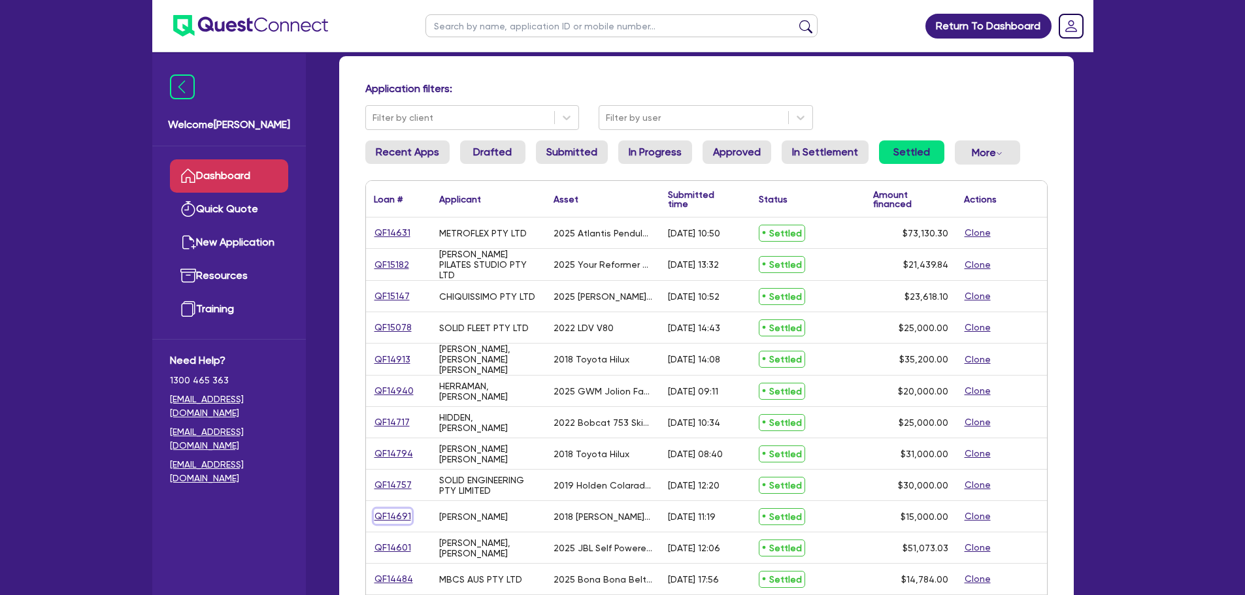
click at [386, 514] on link "QF14691" at bounding box center [393, 516] width 38 height 15
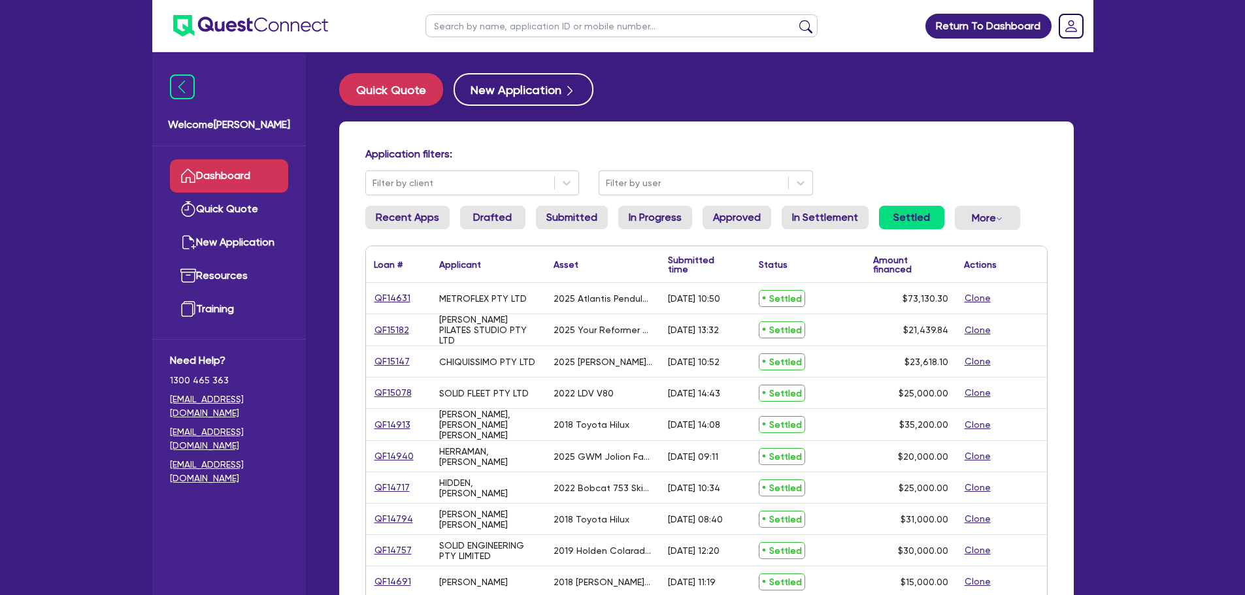
select select "PRIMARY_ASSETS"
select select "YELLOW_GOODS_AND_EXCAVATORS"
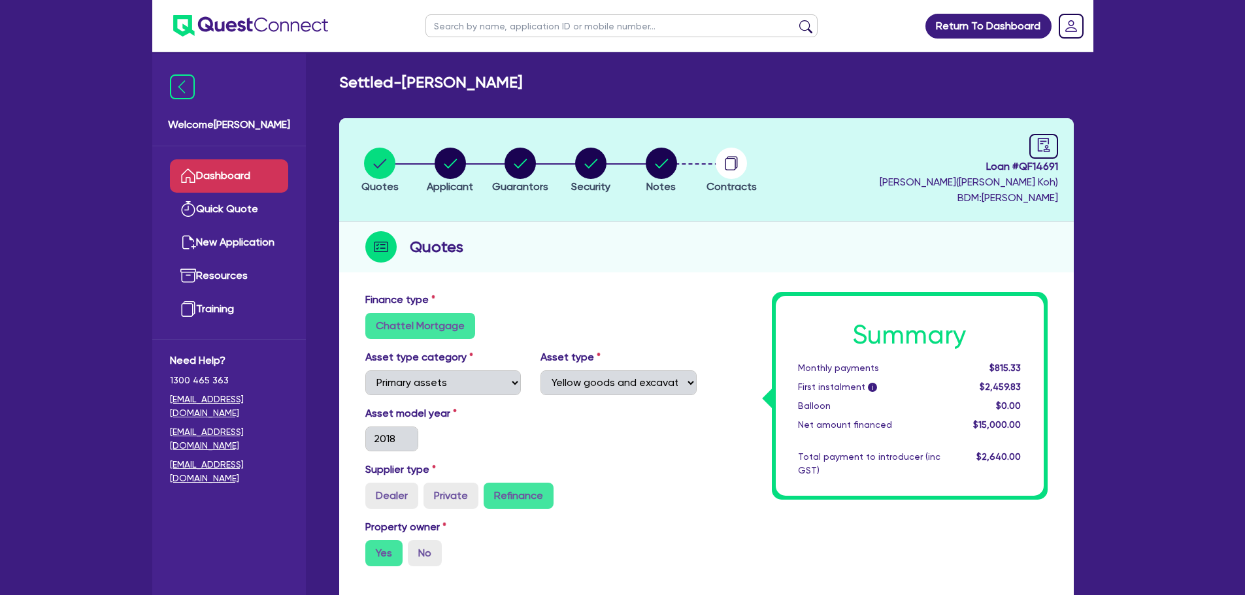
click at [262, 159] on link "Dashboard" at bounding box center [229, 175] width 118 height 33
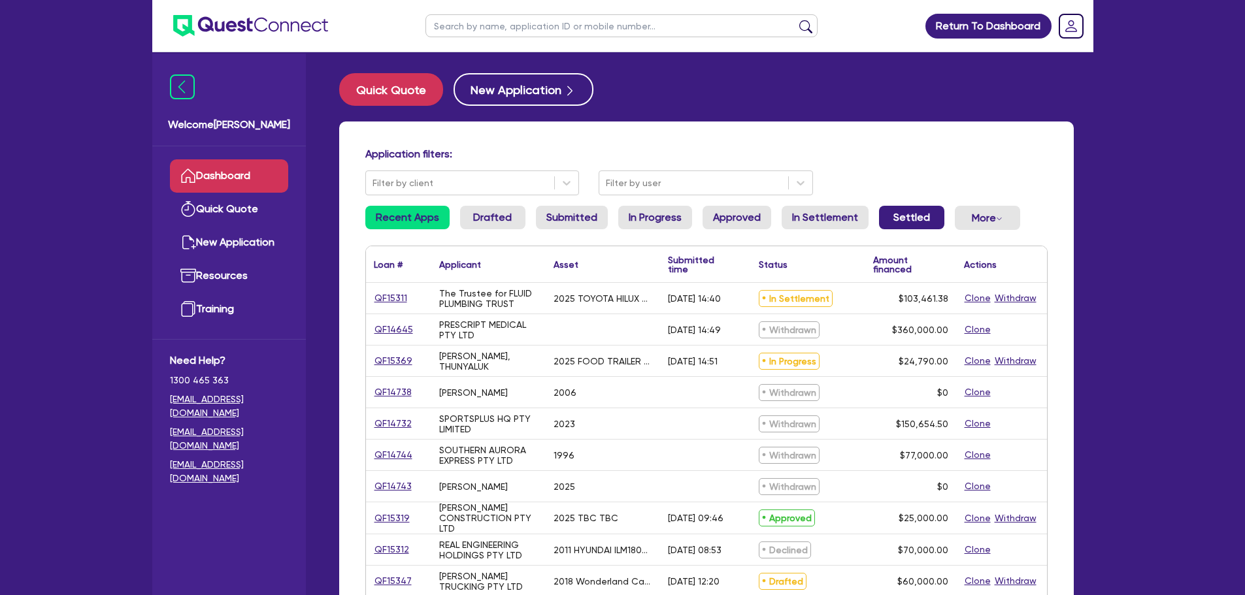
click at [894, 217] on link "Settled" at bounding box center [911, 218] width 65 height 24
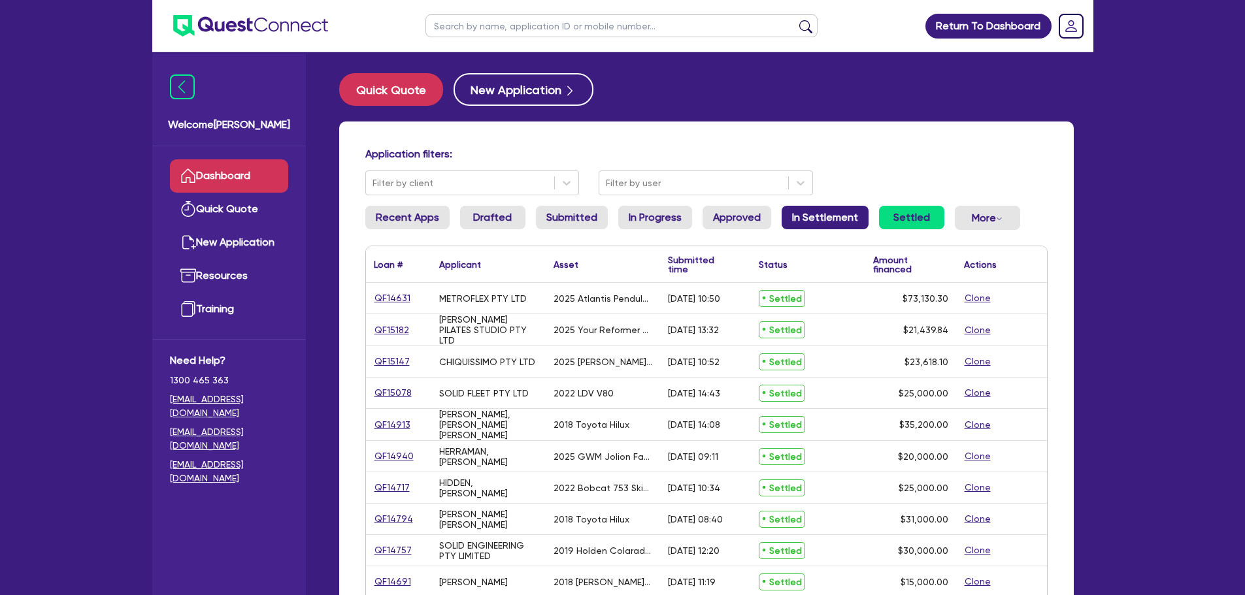
click at [837, 214] on link "In Settlement" at bounding box center [824, 218] width 87 height 24
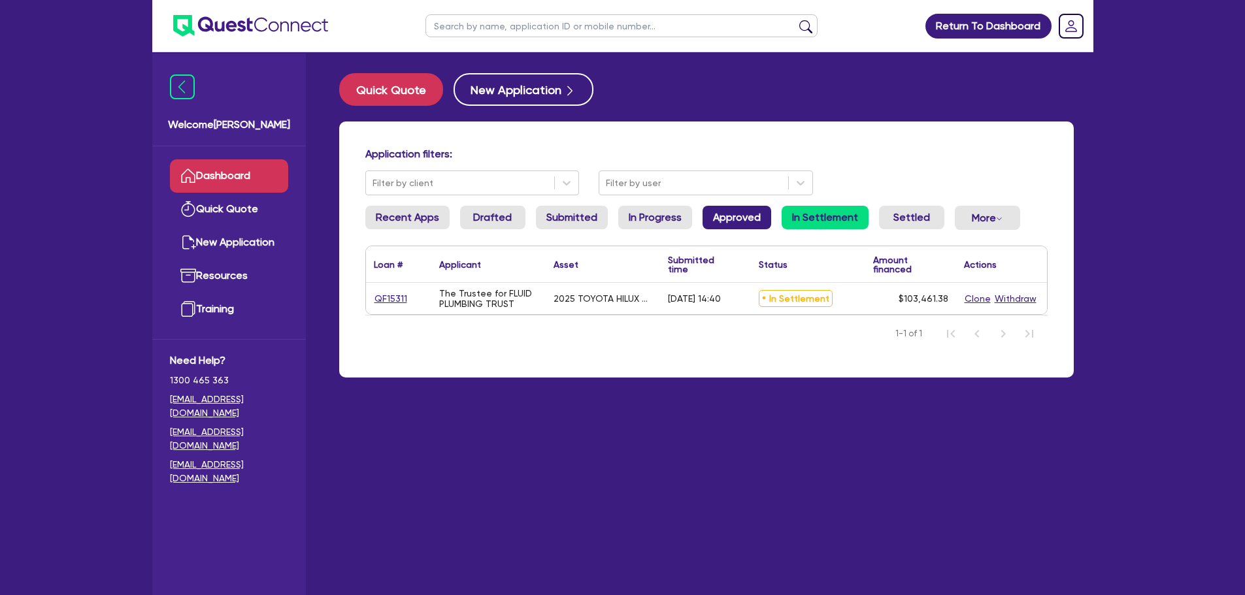
click at [721, 228] on link "Approved" at bounding box center [736, 218] width 69 height 24
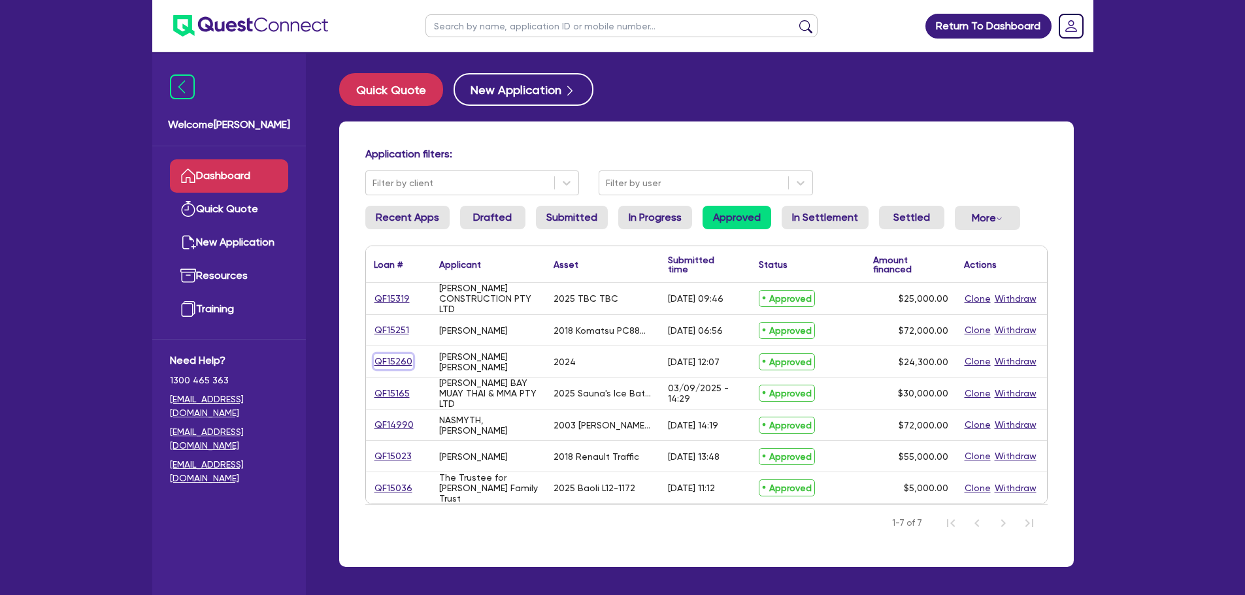
click at [393, 361] on link "QF15260" at bounding box center [393, 361] width 39 height 15
select select "CARS_AND_LIGHT_TRUCKS"
select select "PASSENGER_VEHICLES"
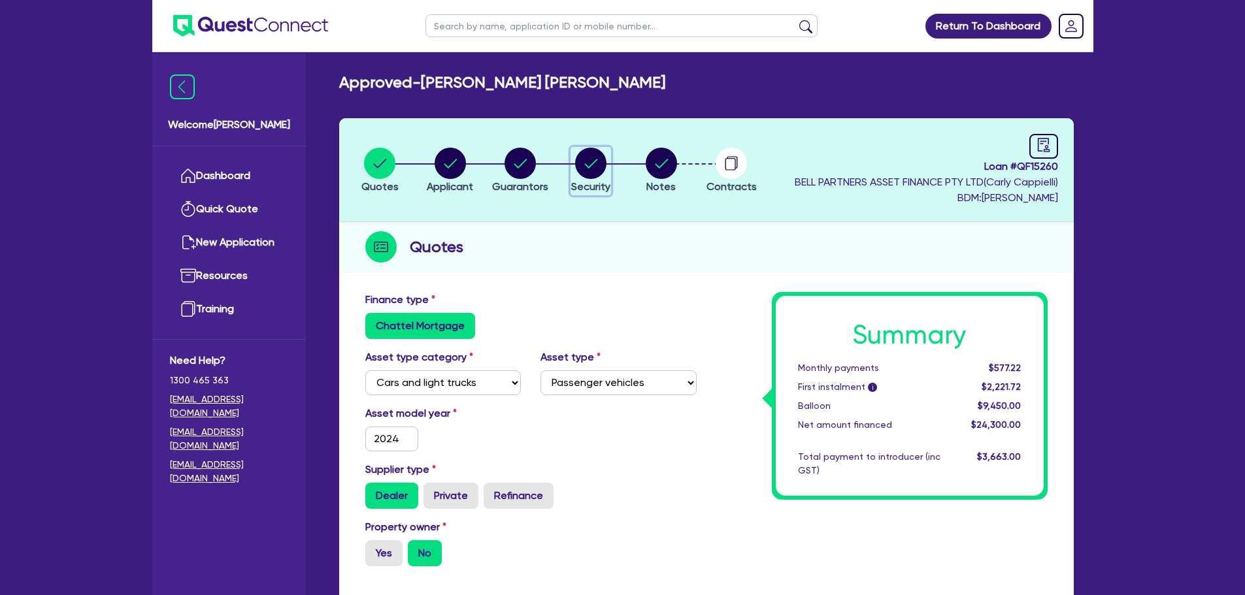
click at [587, 164] on circle "button" at bounding box center [590, 163] width 31 height 31
select select "CARS_AND_LIGHT_TRUCKS"
select select "PASSENGER_VEHICLES"
